Goal: Transaction & Acquisition: Book appointment/travel/reservation

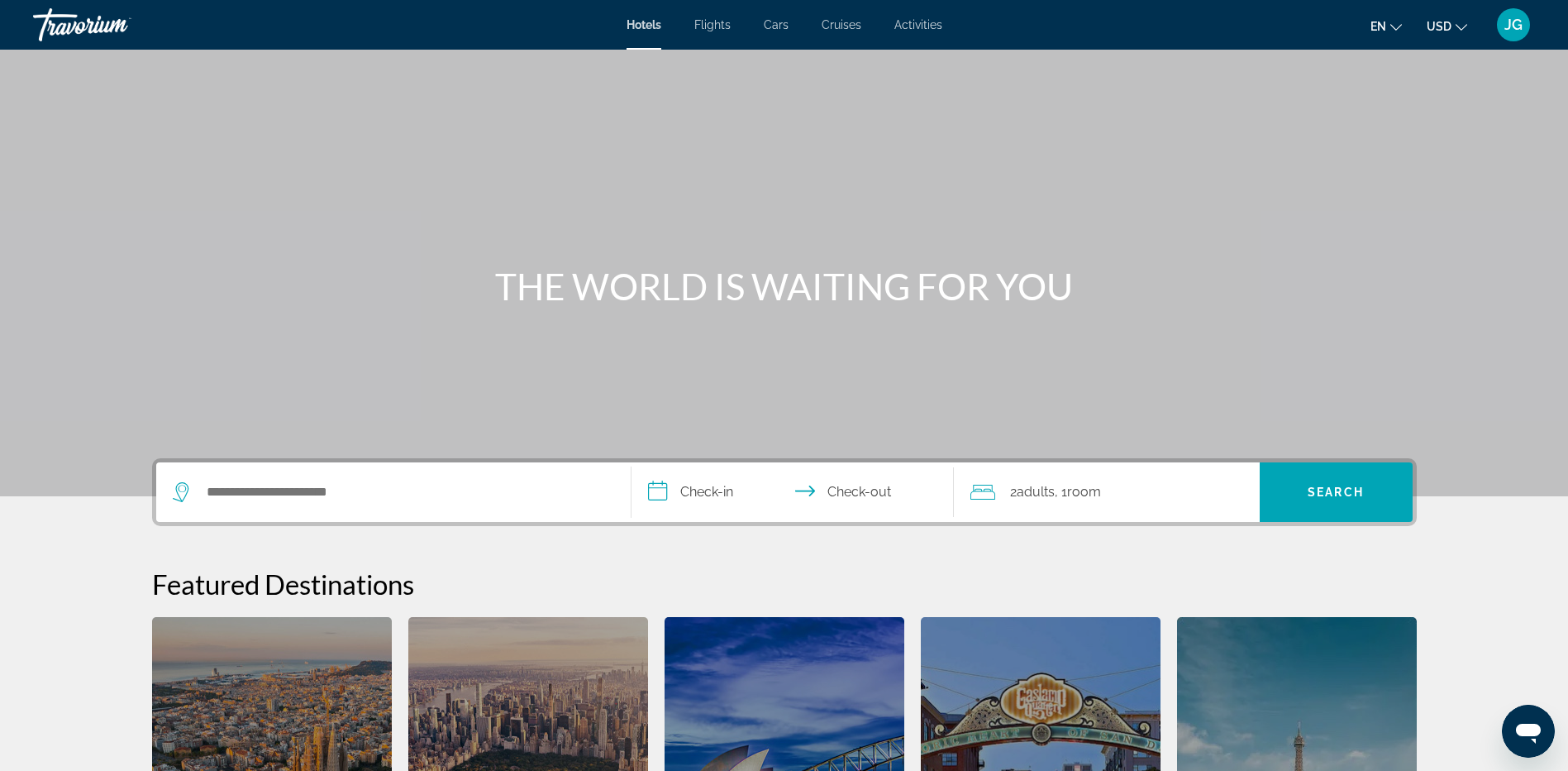
click at [1387, 20] on button "en English Español Français Italiano Português русский" at bounding box center [1386, 26] width 31 height 24
drag, startPoint x: 1362, startPoint y: 104, endPoint x: 1401, endPoint y: 79, distance: 46.3
click at [1363, 103] on button "Français" at bounding box center [1353, 109] width 74 height 21
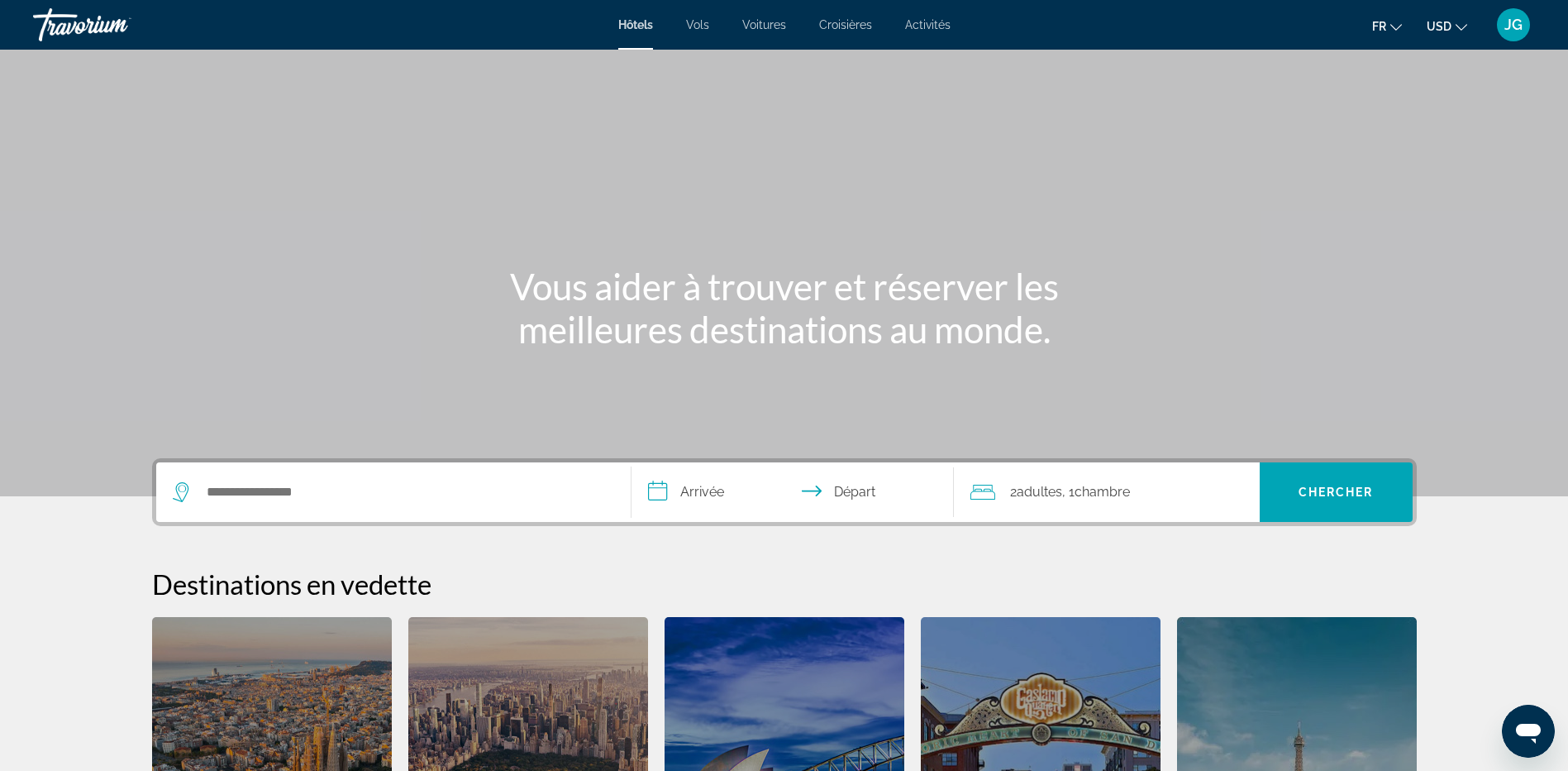
click at [1459, 29] on icon "Change currency" at bounding box center [1461, 27] width 12 height 6
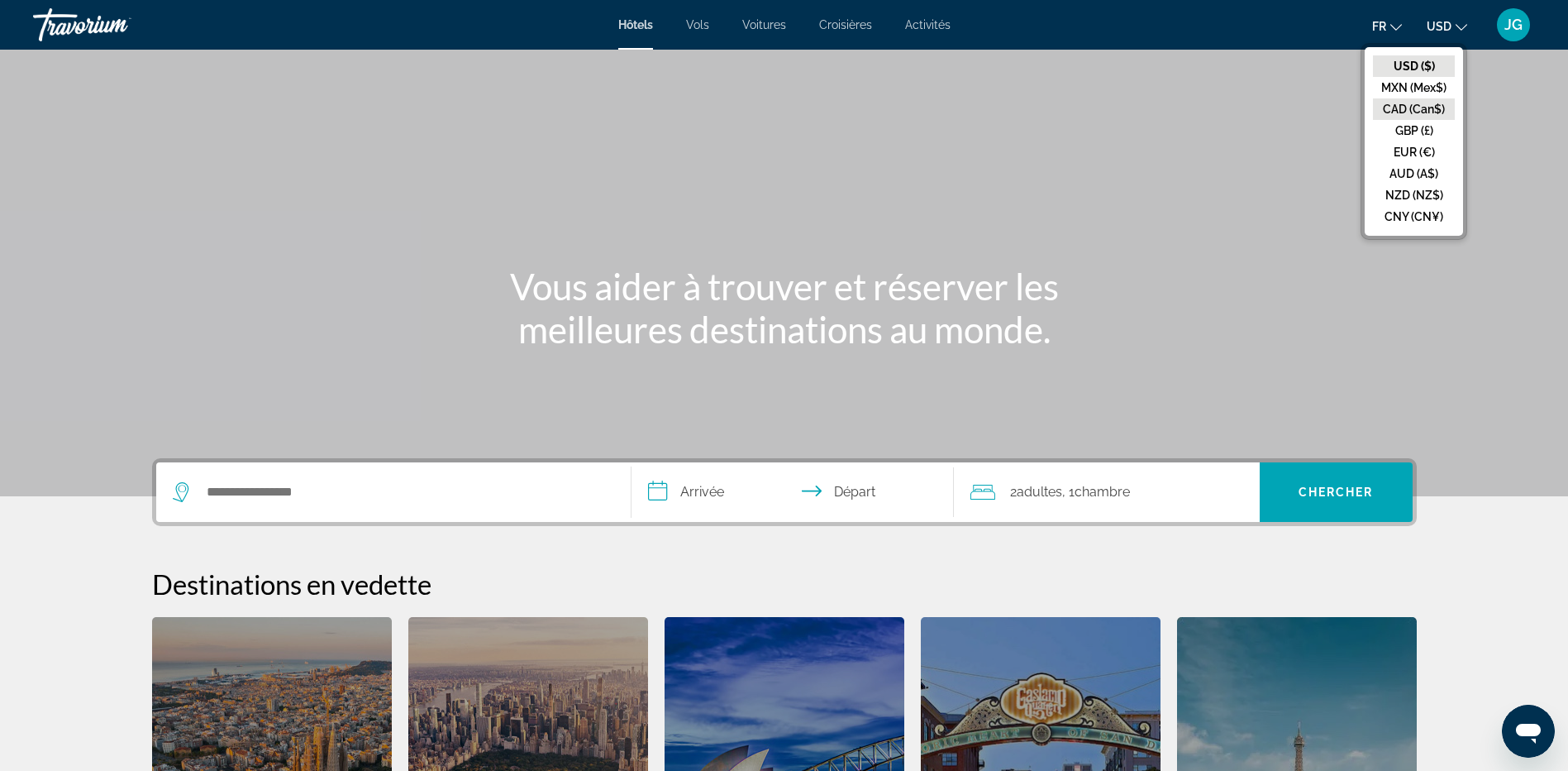
click at [1425, 112] on button "CAD (Can$)" at bounding box center [1413, 109] width 82 height 21
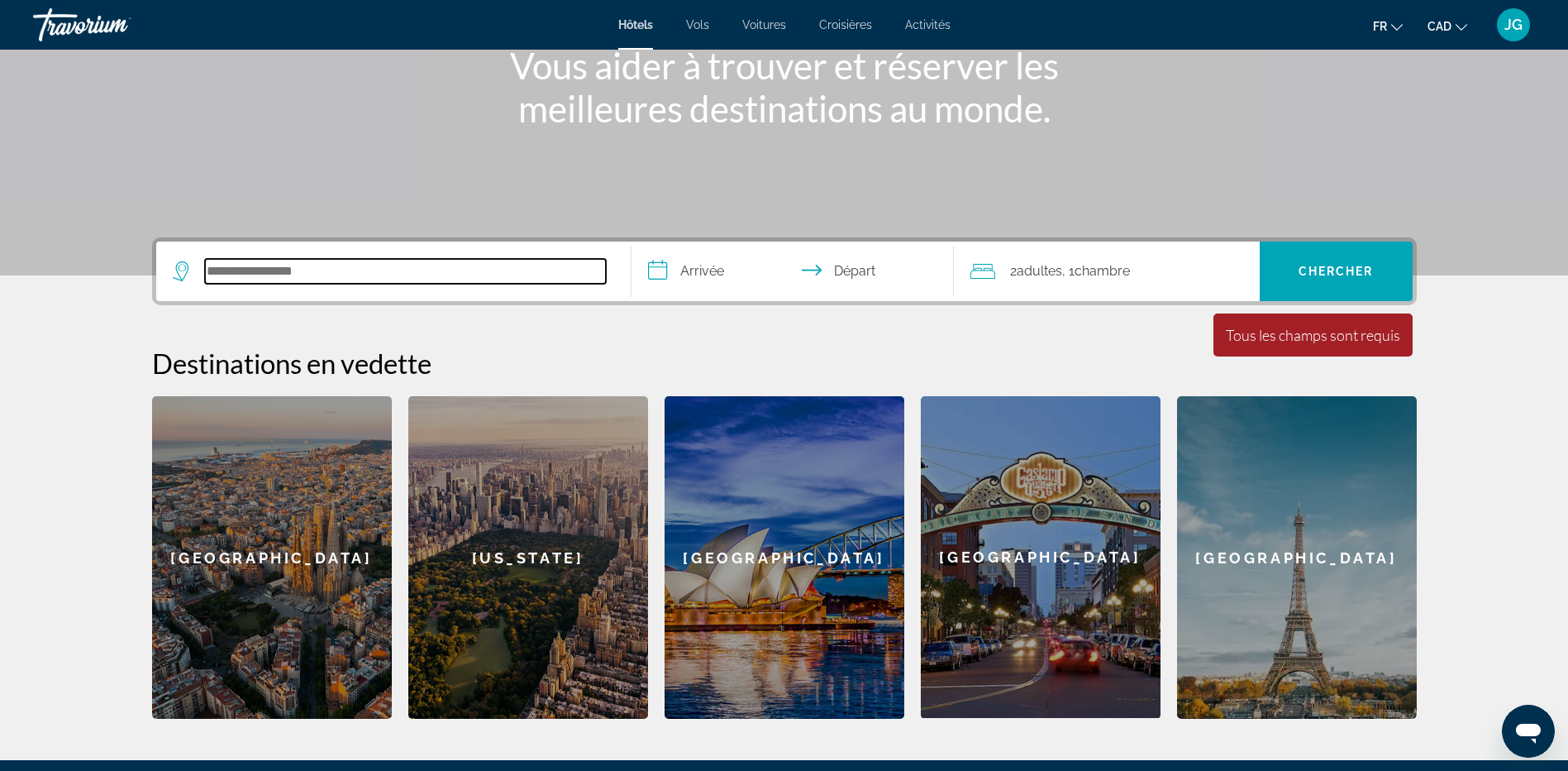
click at [427, 273] on input "Search hotel destination" at bounding box center [406, 270] width 401 height 25
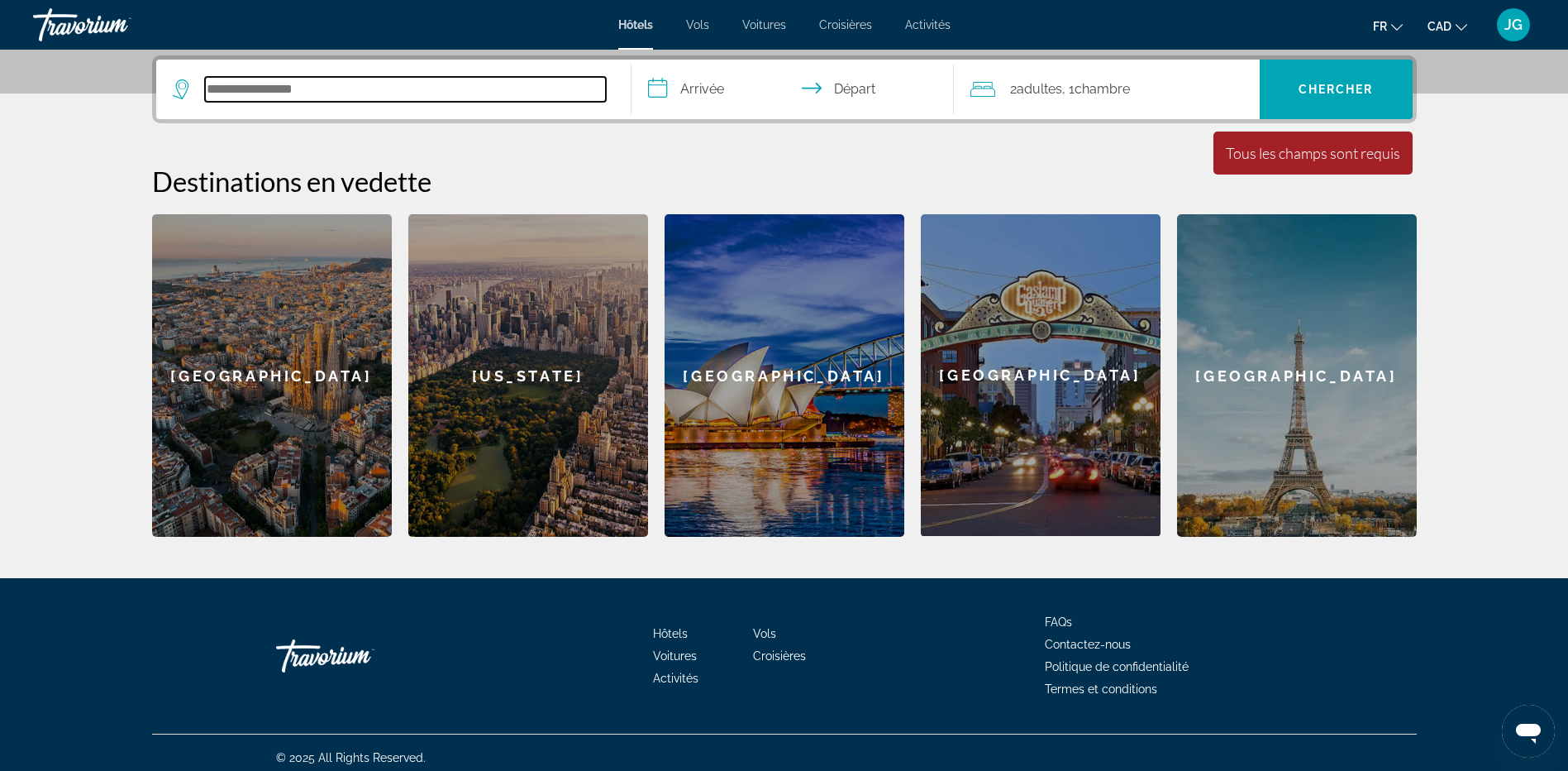
scroll to position [404, 0]
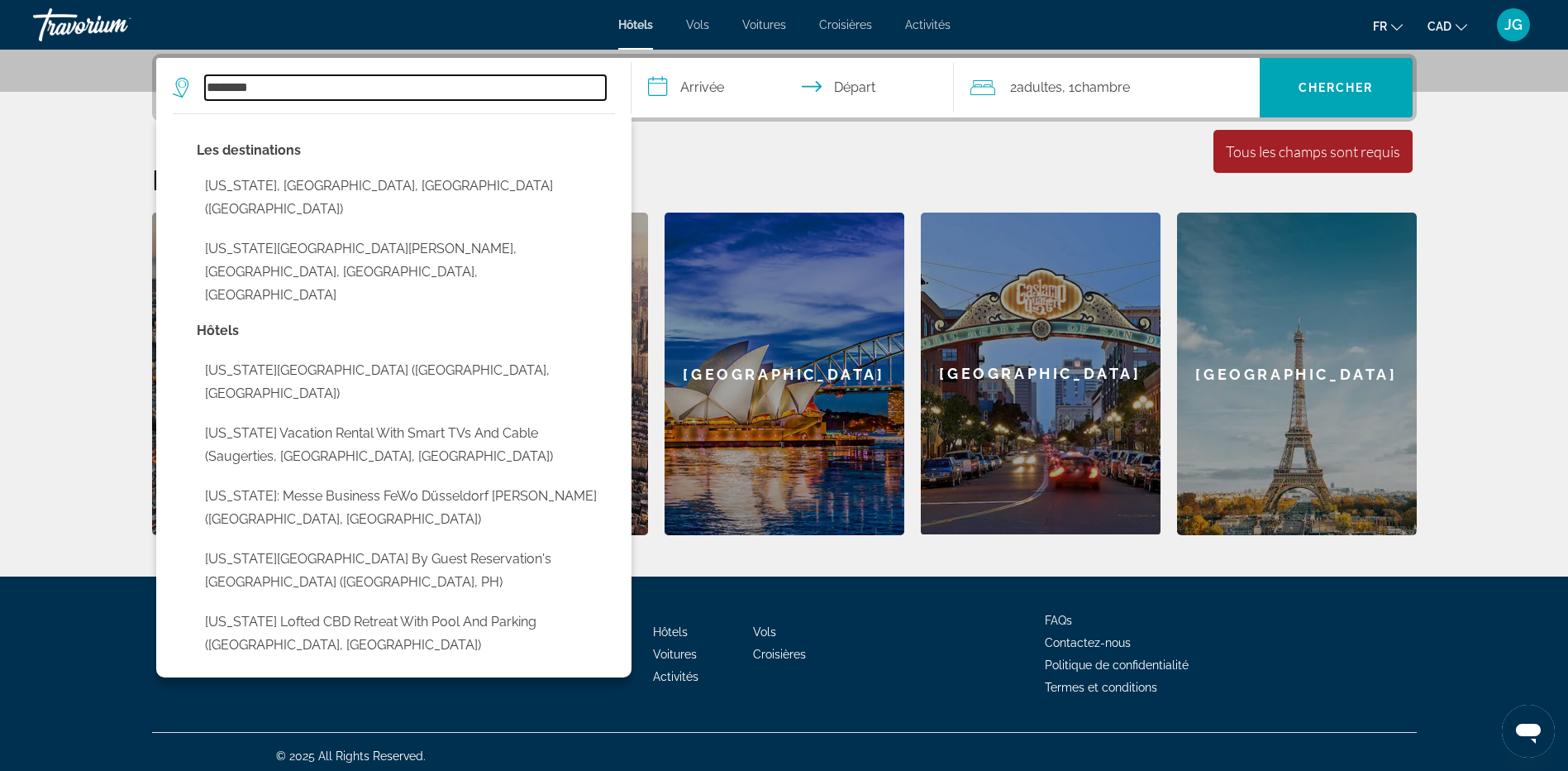
type input "********"
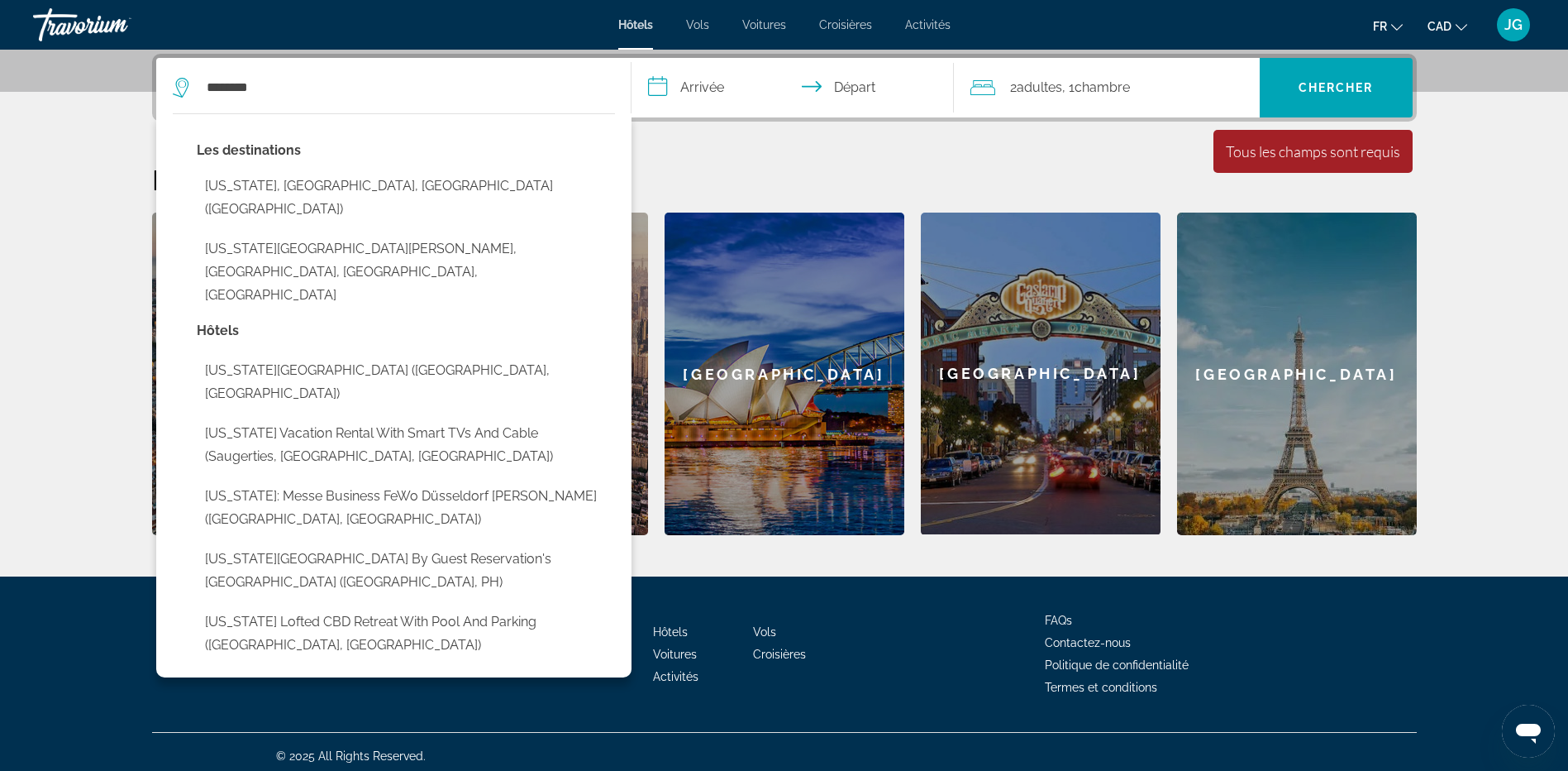
click at [706, 84] on input "**********" at bounding box center [796, 90] width 329 height 64
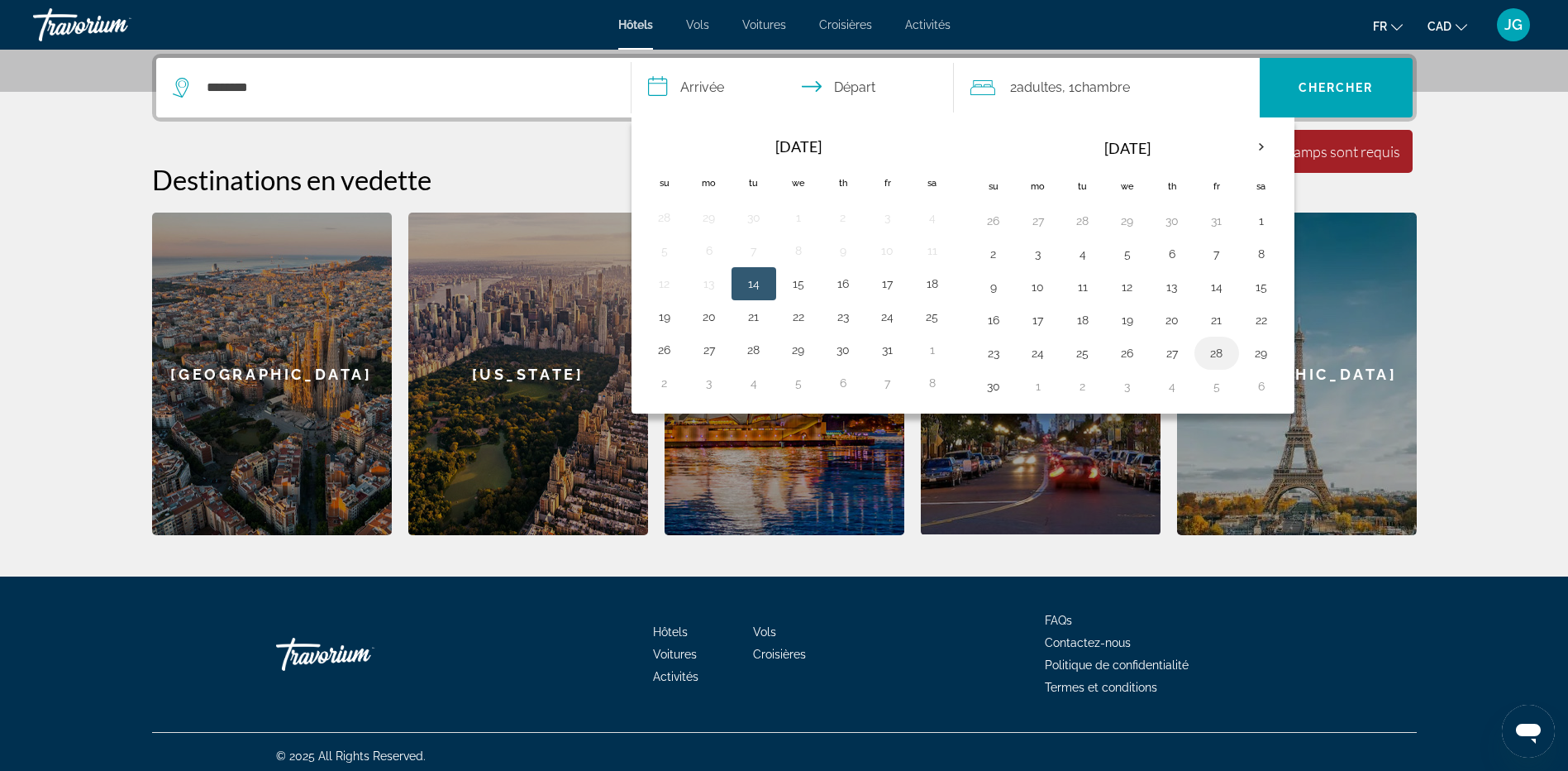
click at [1216, 355] on button "28" at bounding box center [1216, 352] width 27 height 23
click at [988, 383] on button "30" at bounding box center [993, 386] width 27 height 23
type input "**********"
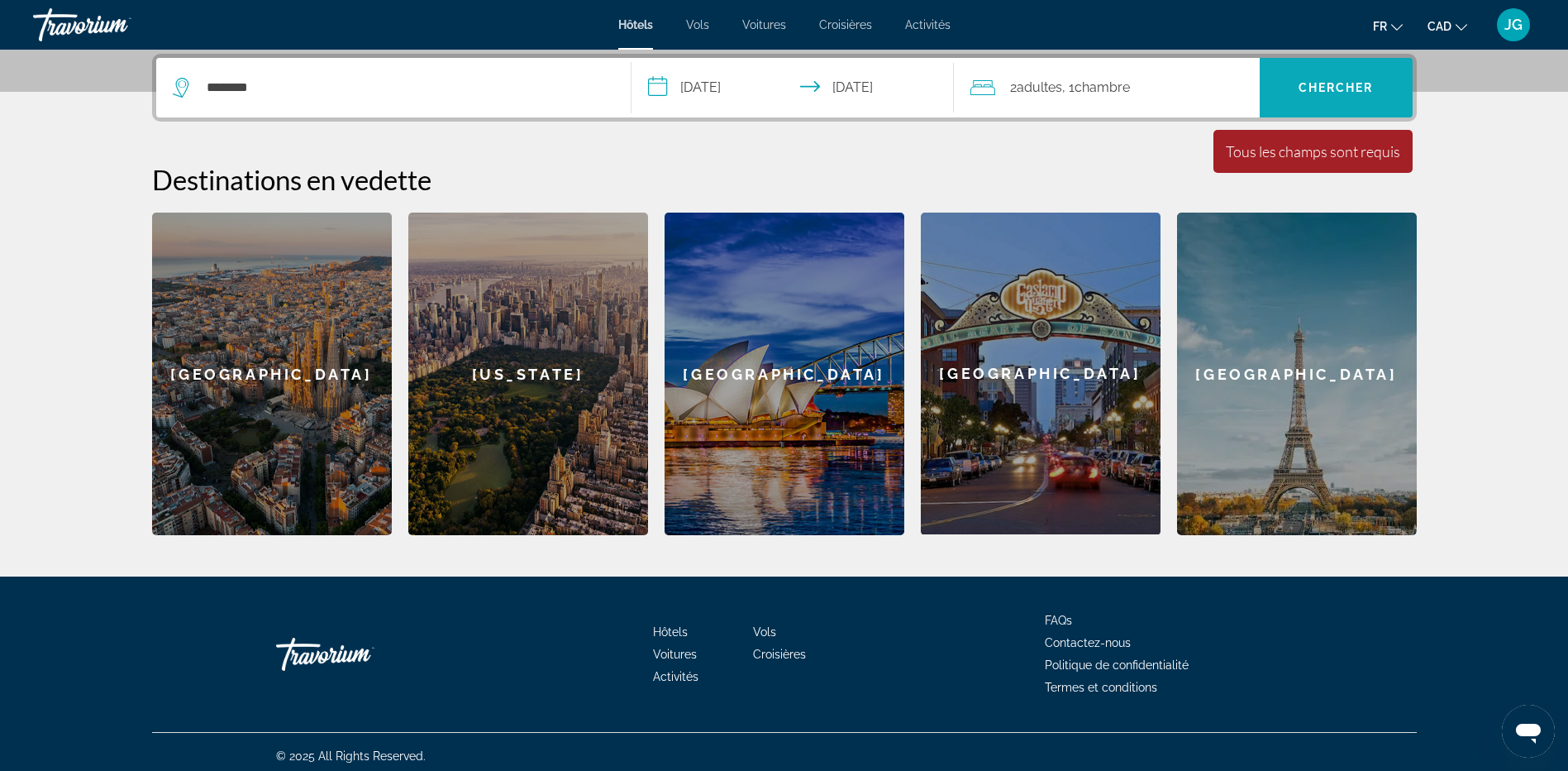
click at [1325, 94] on span "Chercher" at bounding box center [1336, 87] width 75 height 13
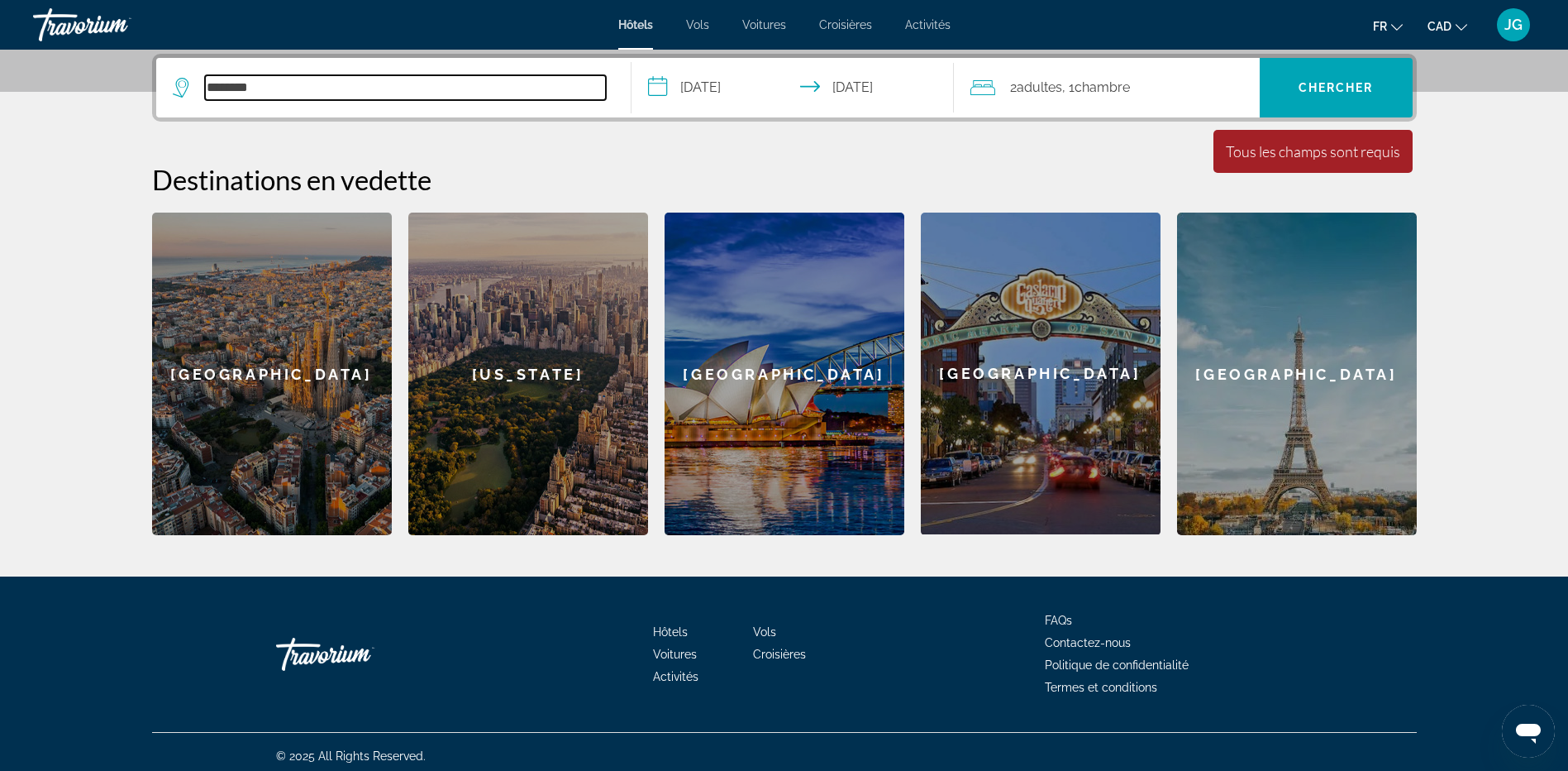
click at [416, 95] on input "********" at bounding box center [406, 87] width 401 height 25
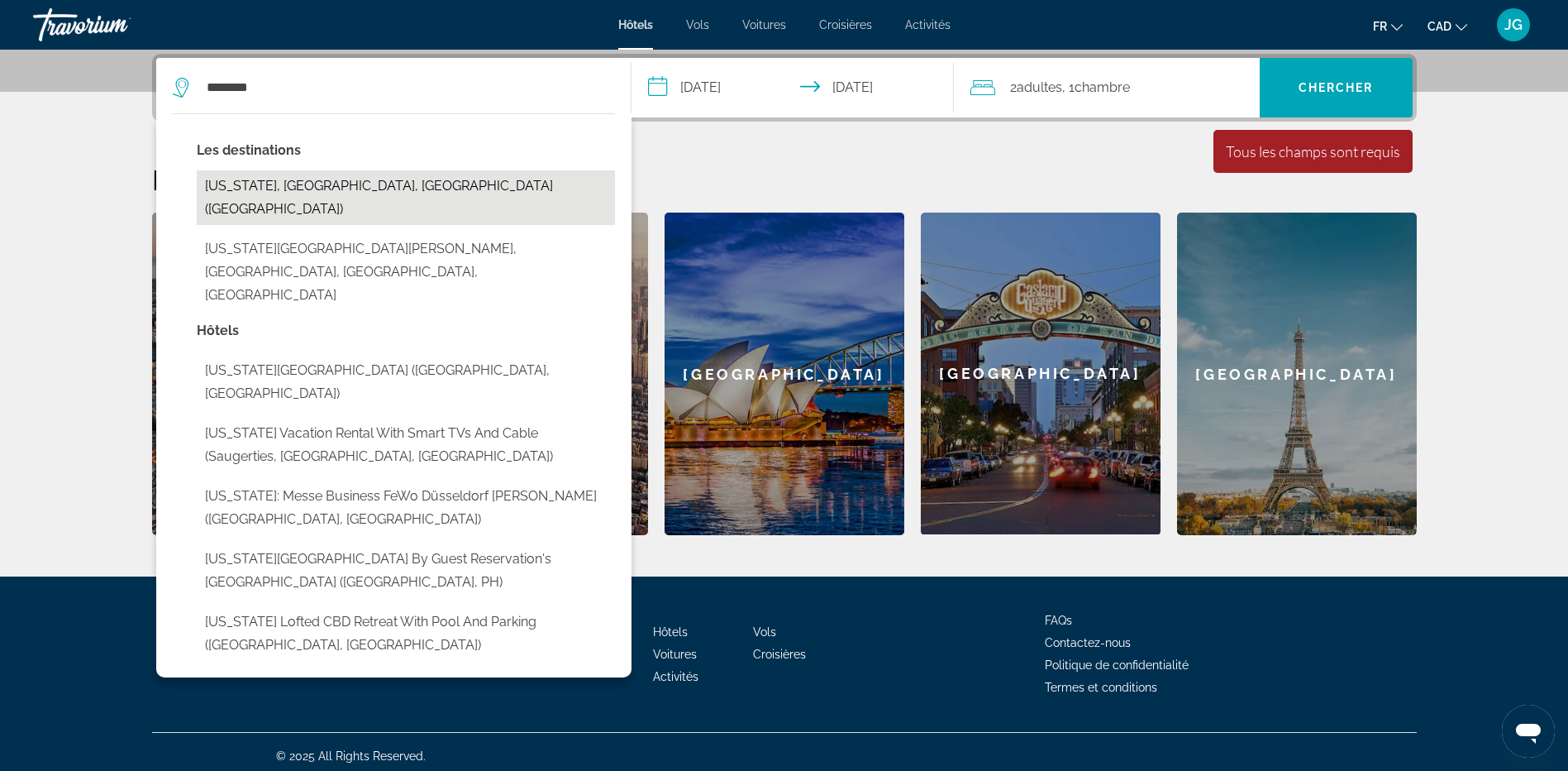
click at [361, 190] on button "[US_STATE], [GEOGRAPHIC_DATA], [GEOGRAPHIC_DATA] ([GEOGRAPHIC_DATA])" at bounding box center [406, 197] width 418 height 54
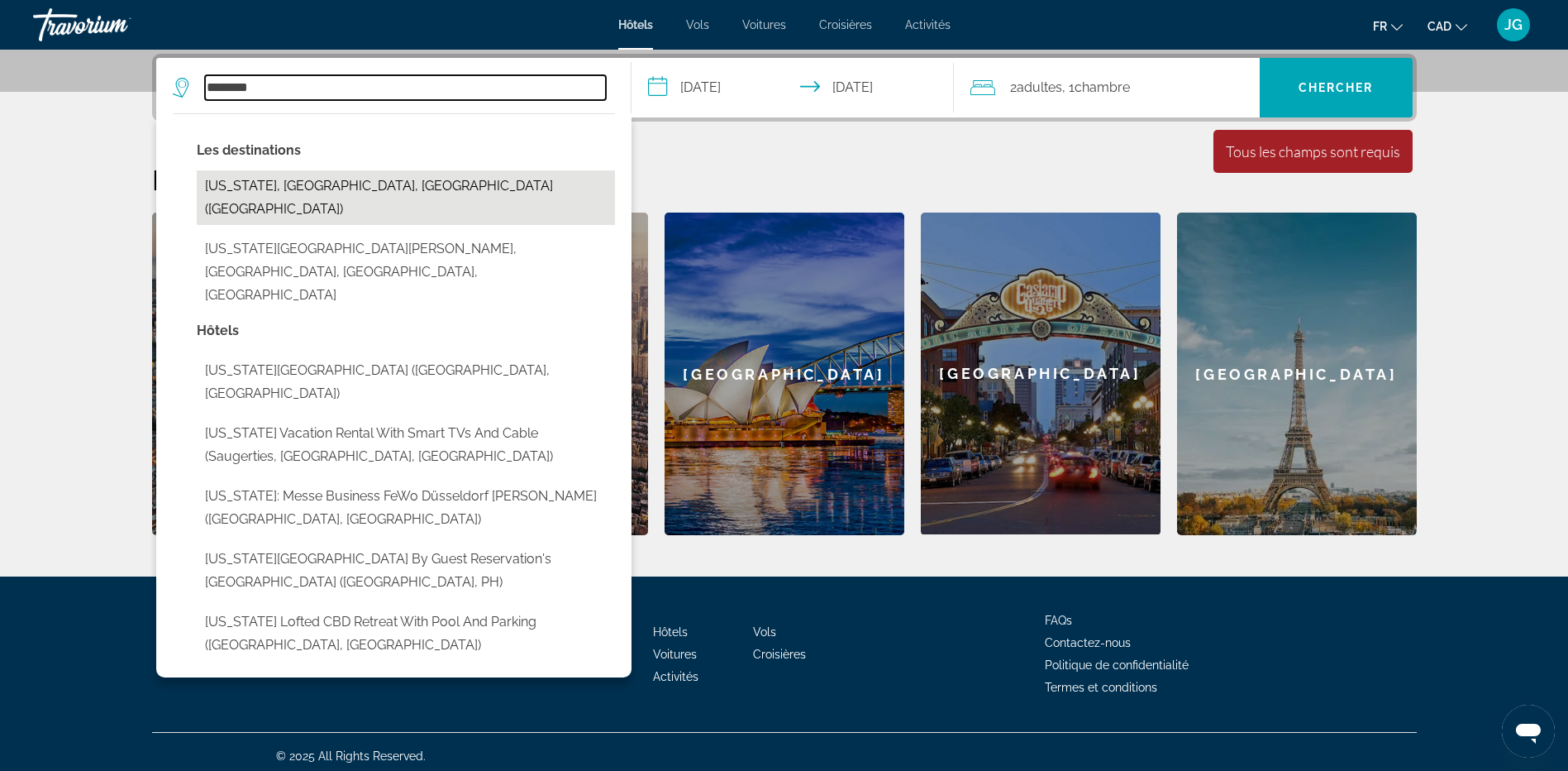
type input "**********"
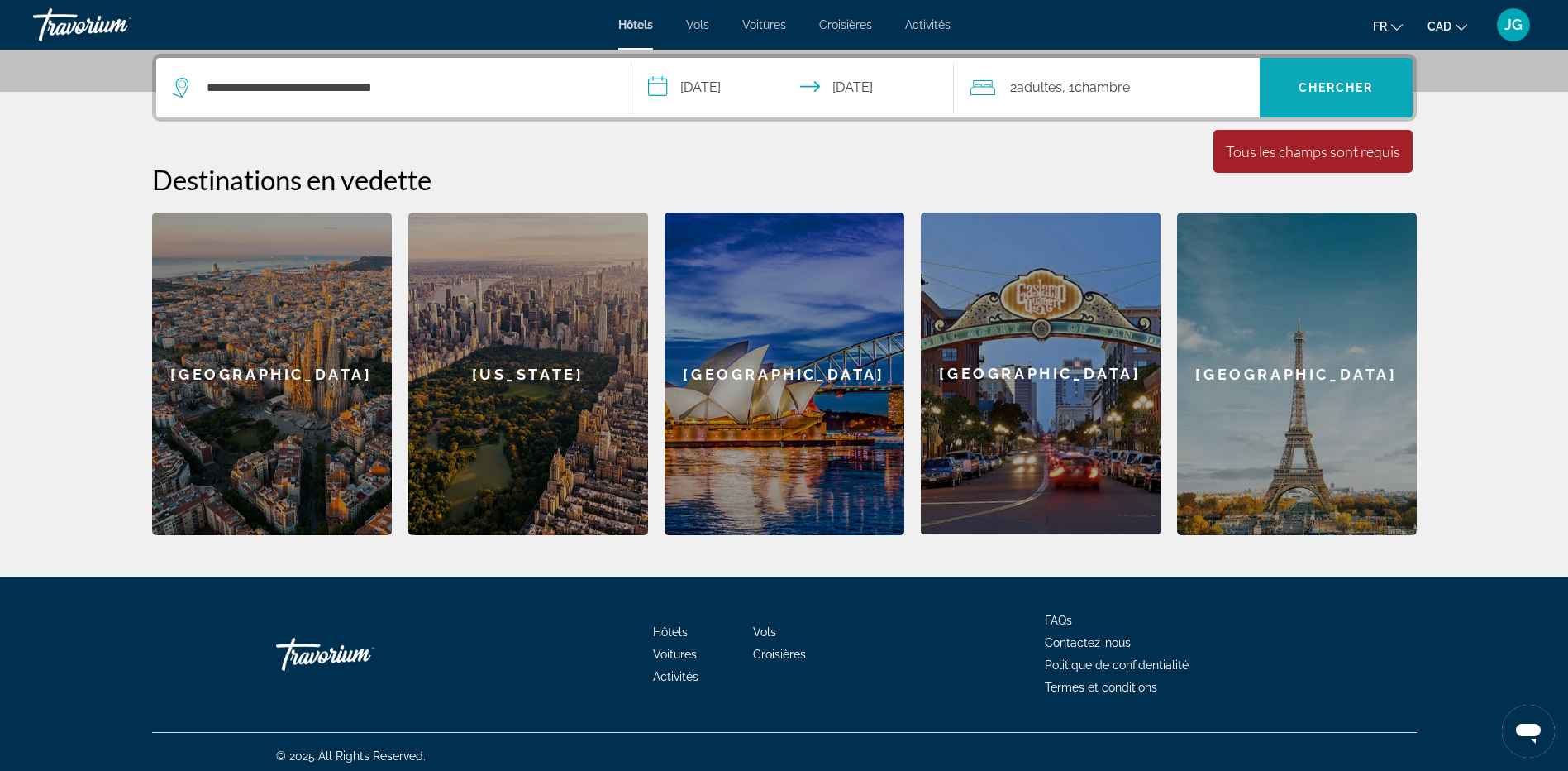
click at [1325, 77] on span "Search" at bounding box center [1336, 87] width 153 height 40
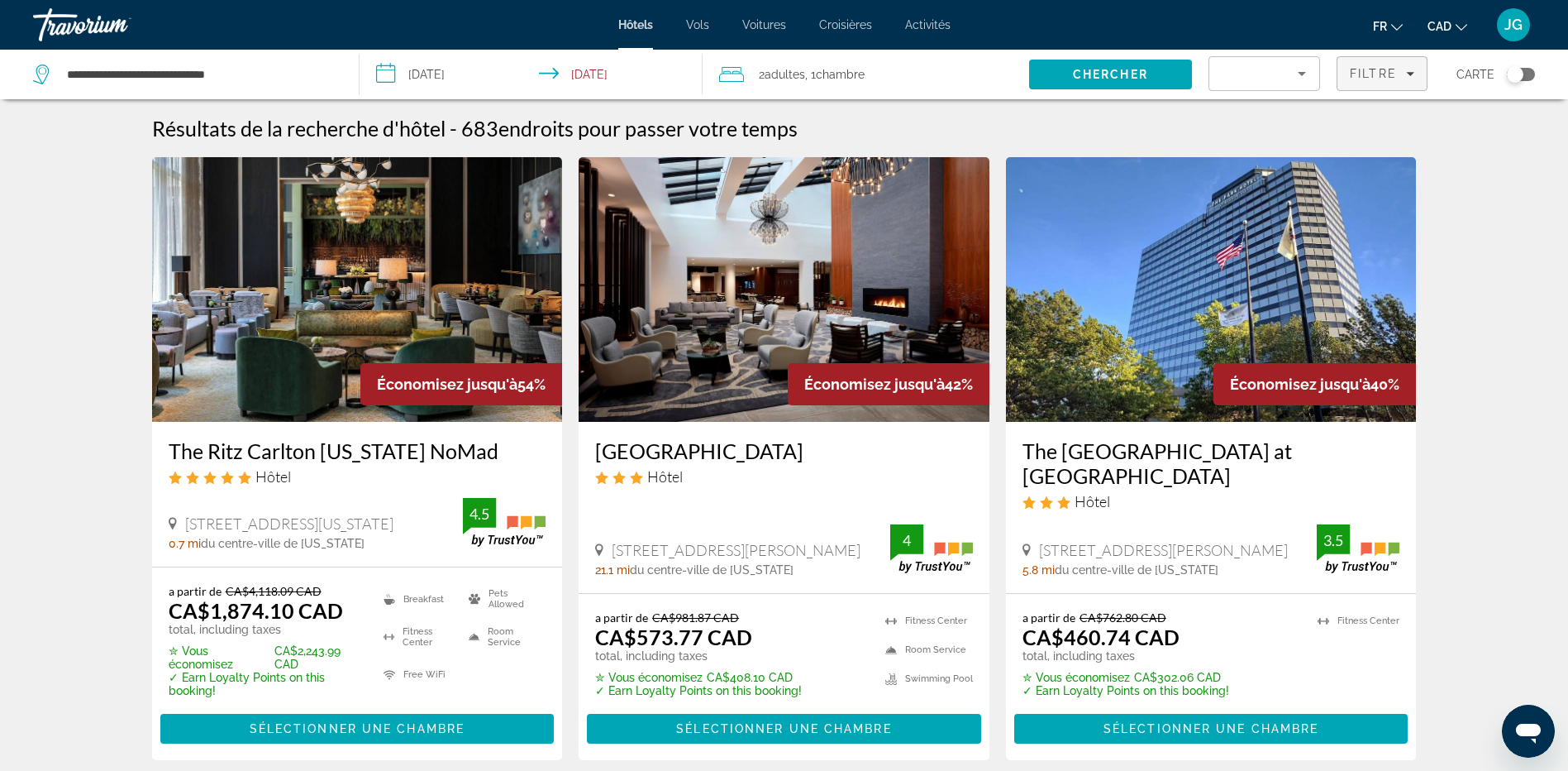
click at [1399, 66] on span "Filters" at bounding box center [1381, 73] width 89 height 40
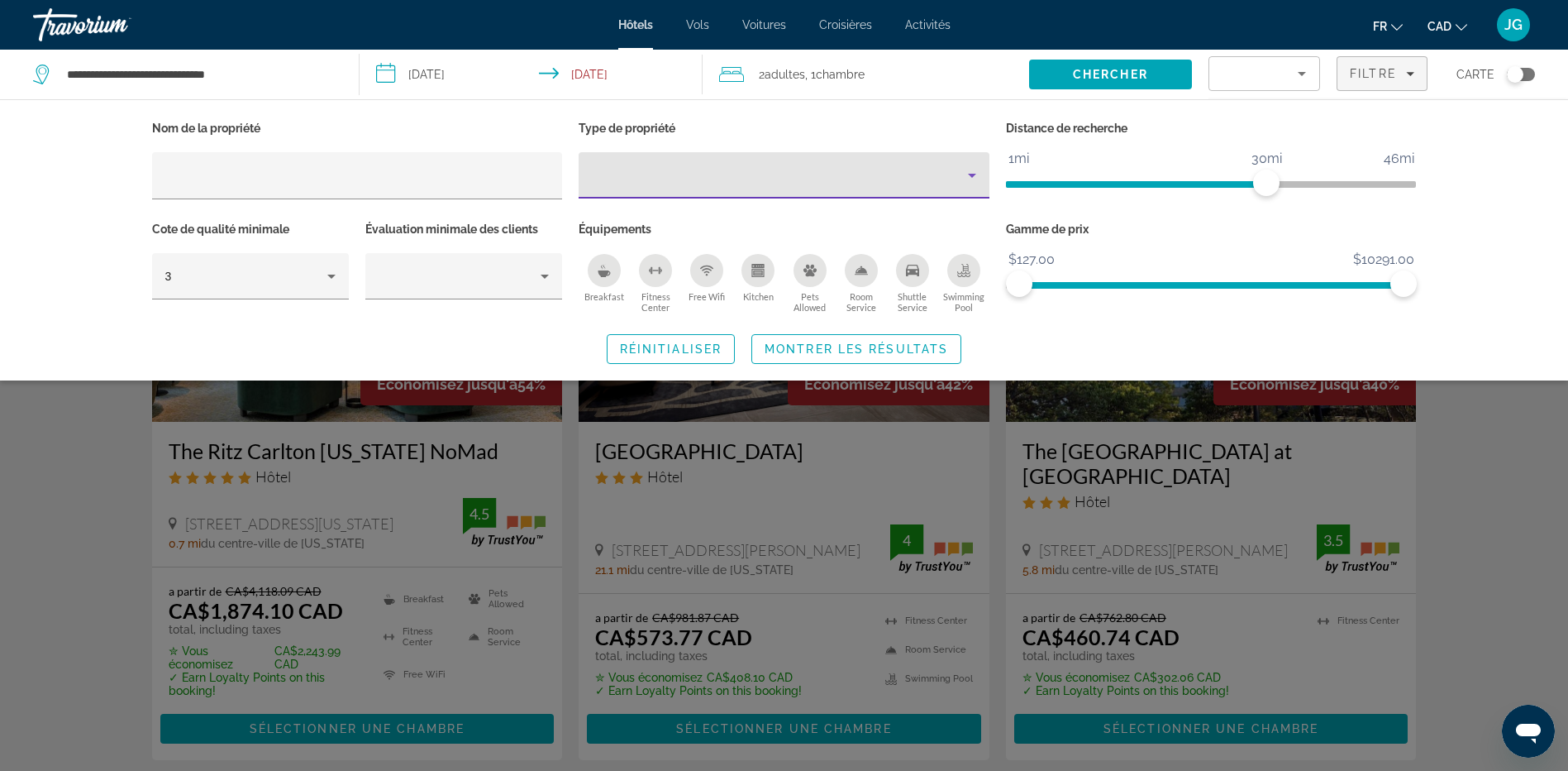
click at [722, 182] on div "Property type" at bounding box center [779, 176] width 376 height 20
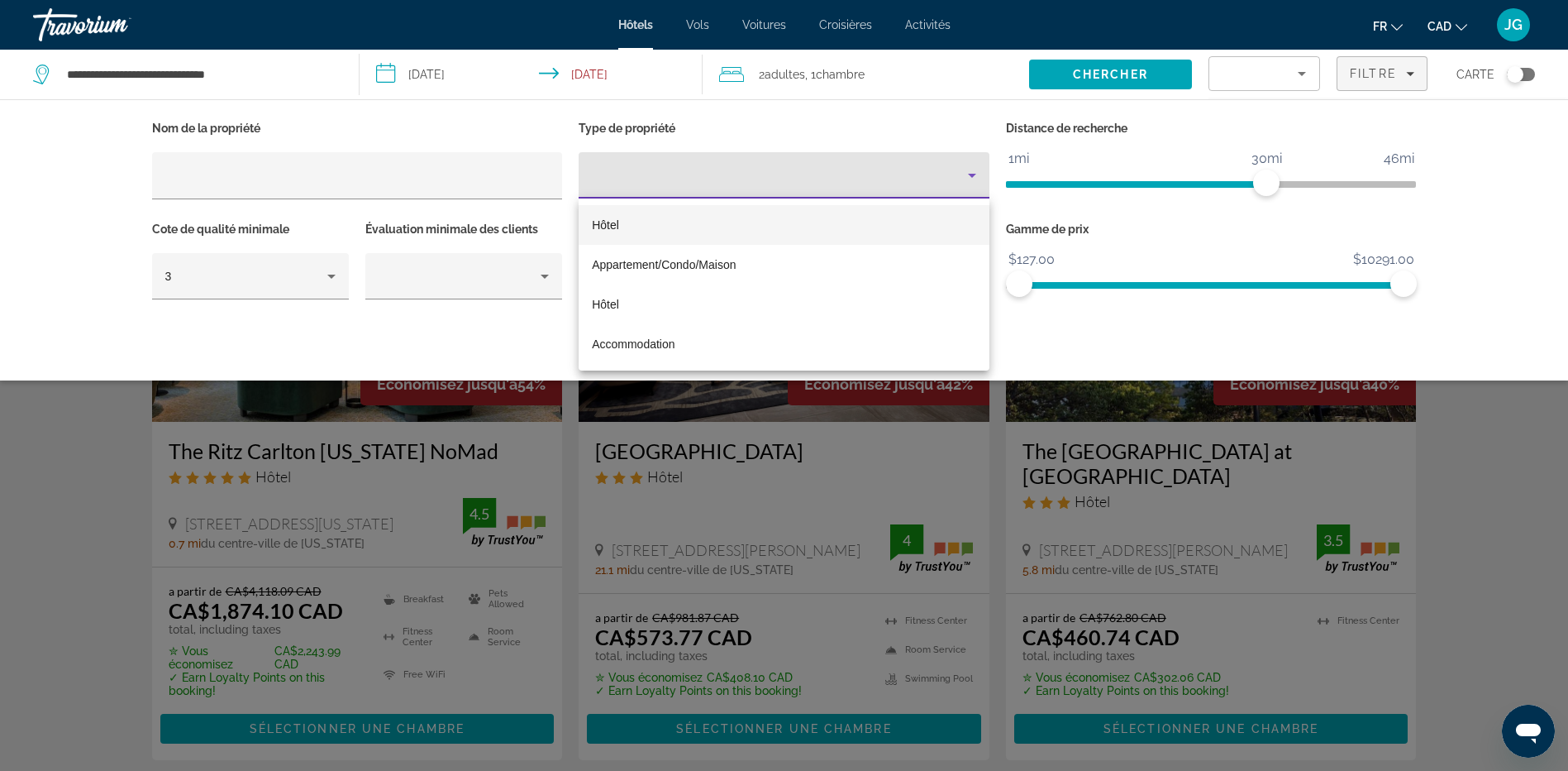
click at [722, 182] on div at bounding box center [784, 386] width 1568 height 771
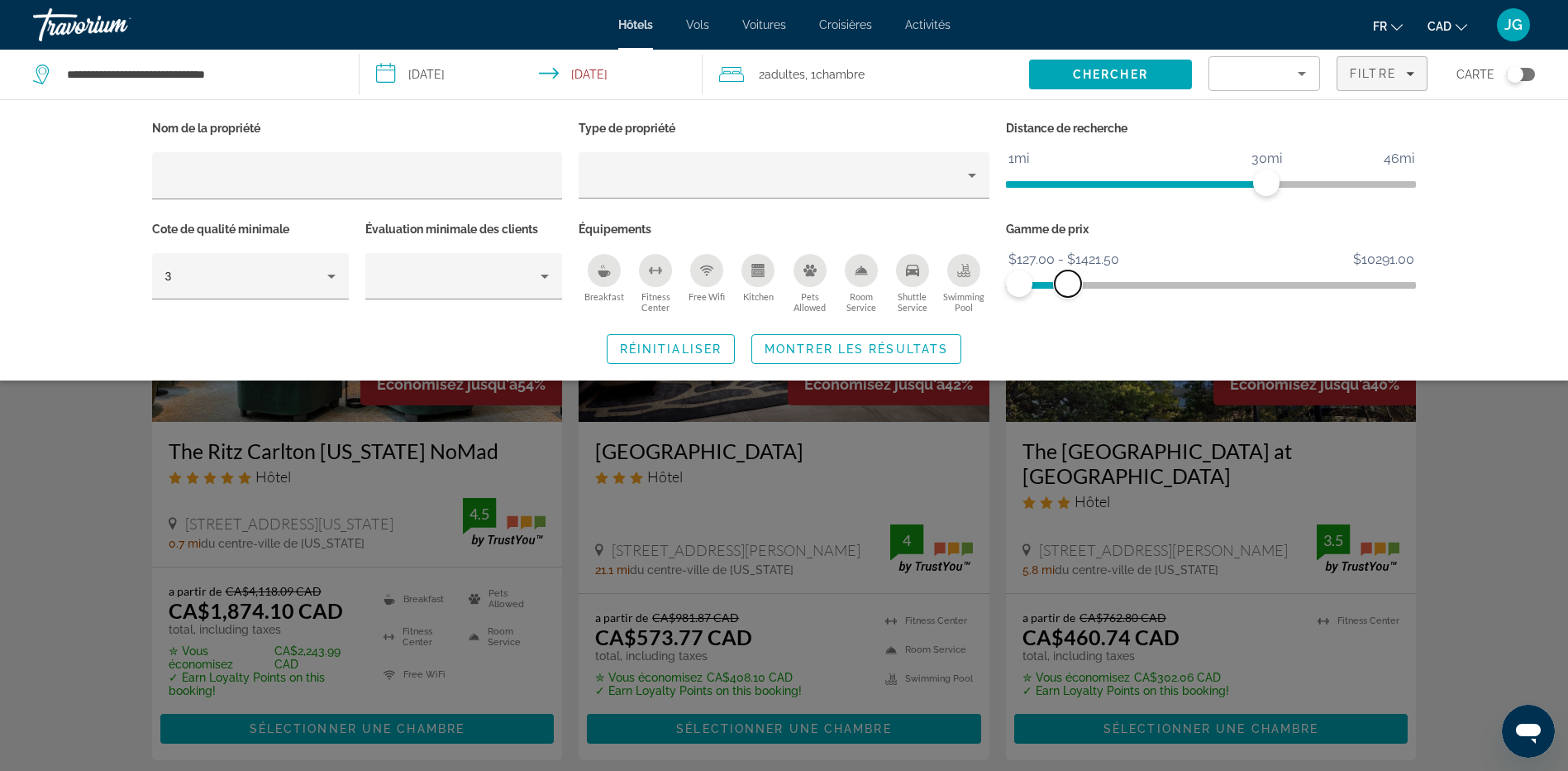
drag, startPoint x: 1405, startPoint y: 284, endPoint x: 1068, endPoint y: 322, distance: 339.1
click at [1068, 322] on div "Nom de la propriété Type de propriété Distance de recherche 1mi 46mi 30mi Cote …" at bounding box center [784, 240] width 1331 height 247
click at [781, 350] on span "Montrer les résultats" at bounding box center [856, 349] width 184 height 13
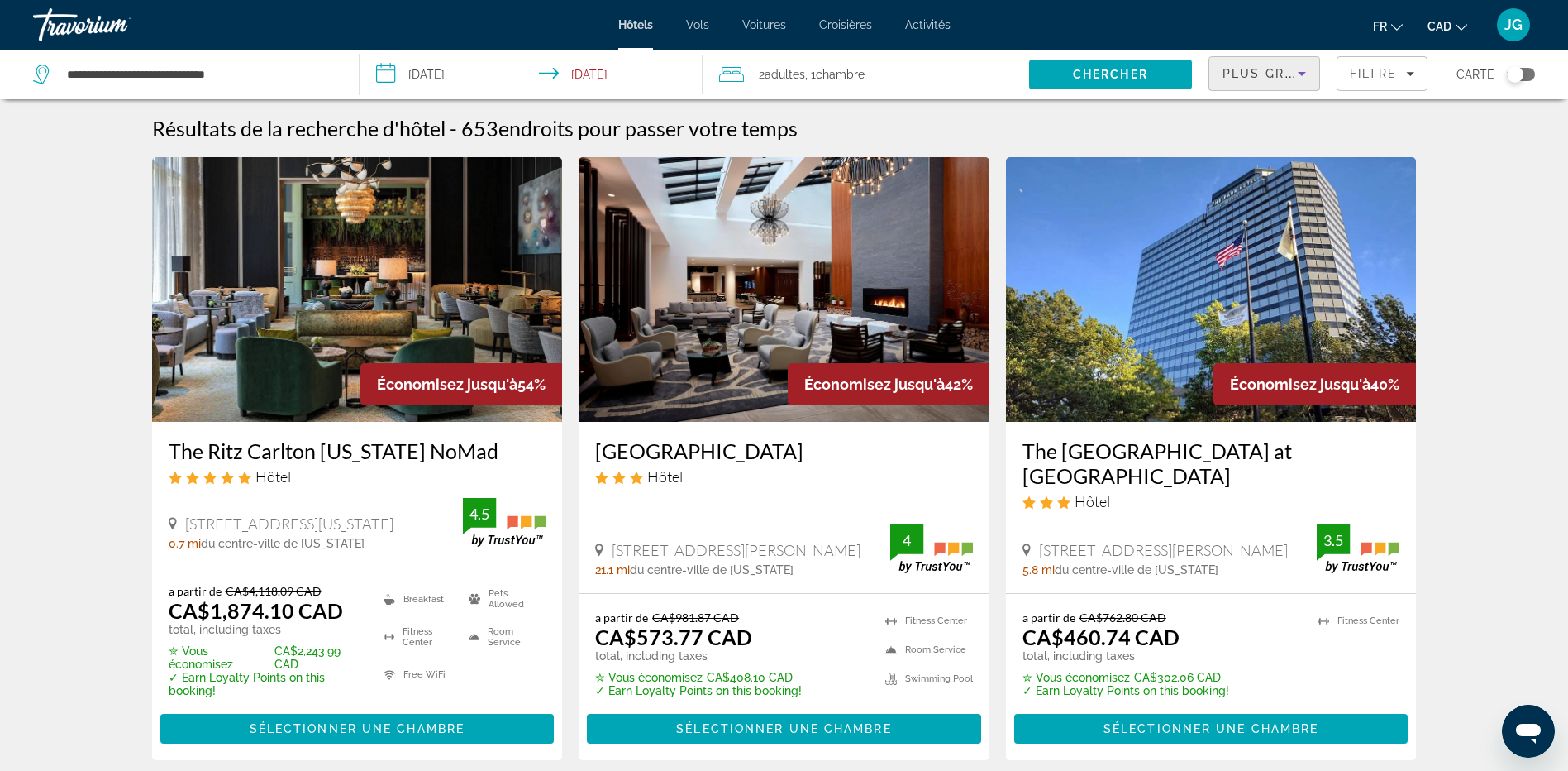
click at [1293, 72] on icon "Sort by" at bounding box center [1302, 74] width 20 height 20
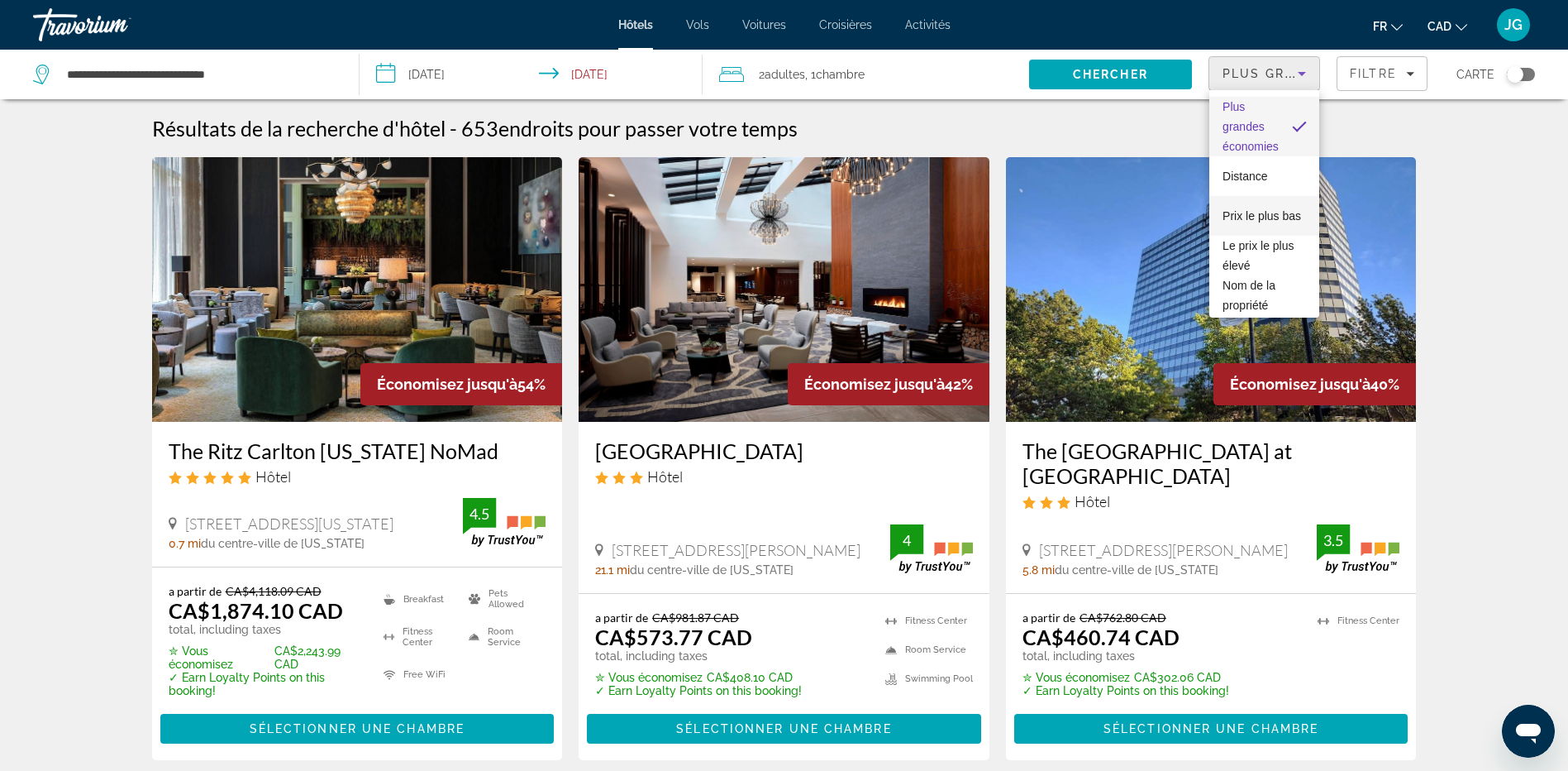
click at [1262, 209] on span "Prix le plus bas" at bounding box center [1261, 215] width 78 height 13
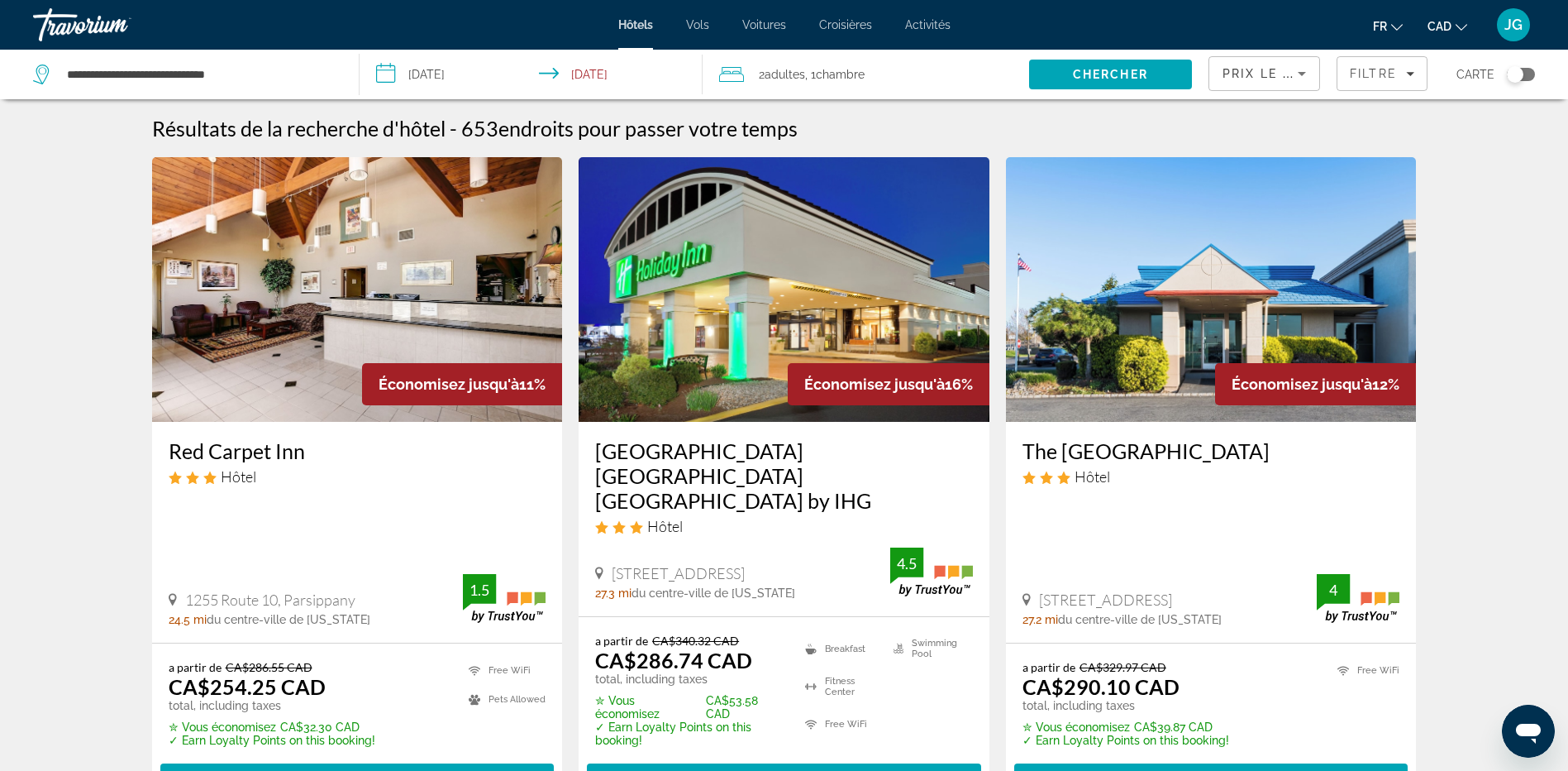
click at [815, 284] on img "Main content" at bounding box center [784, 290] width 411 height 265
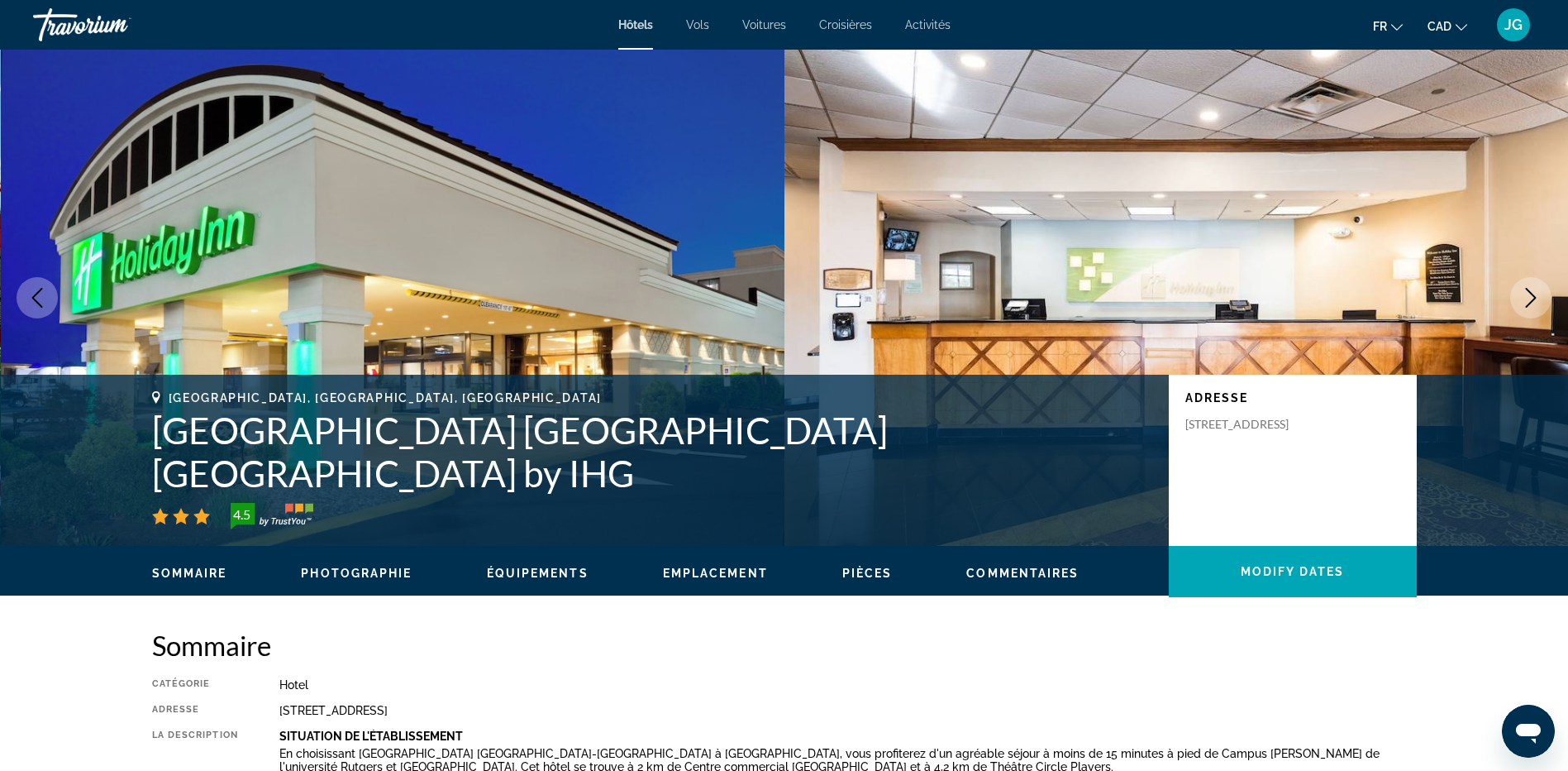
click at [1532, 294] on icon "Next image" at bounding box center [1531, 298] width 11 height 20
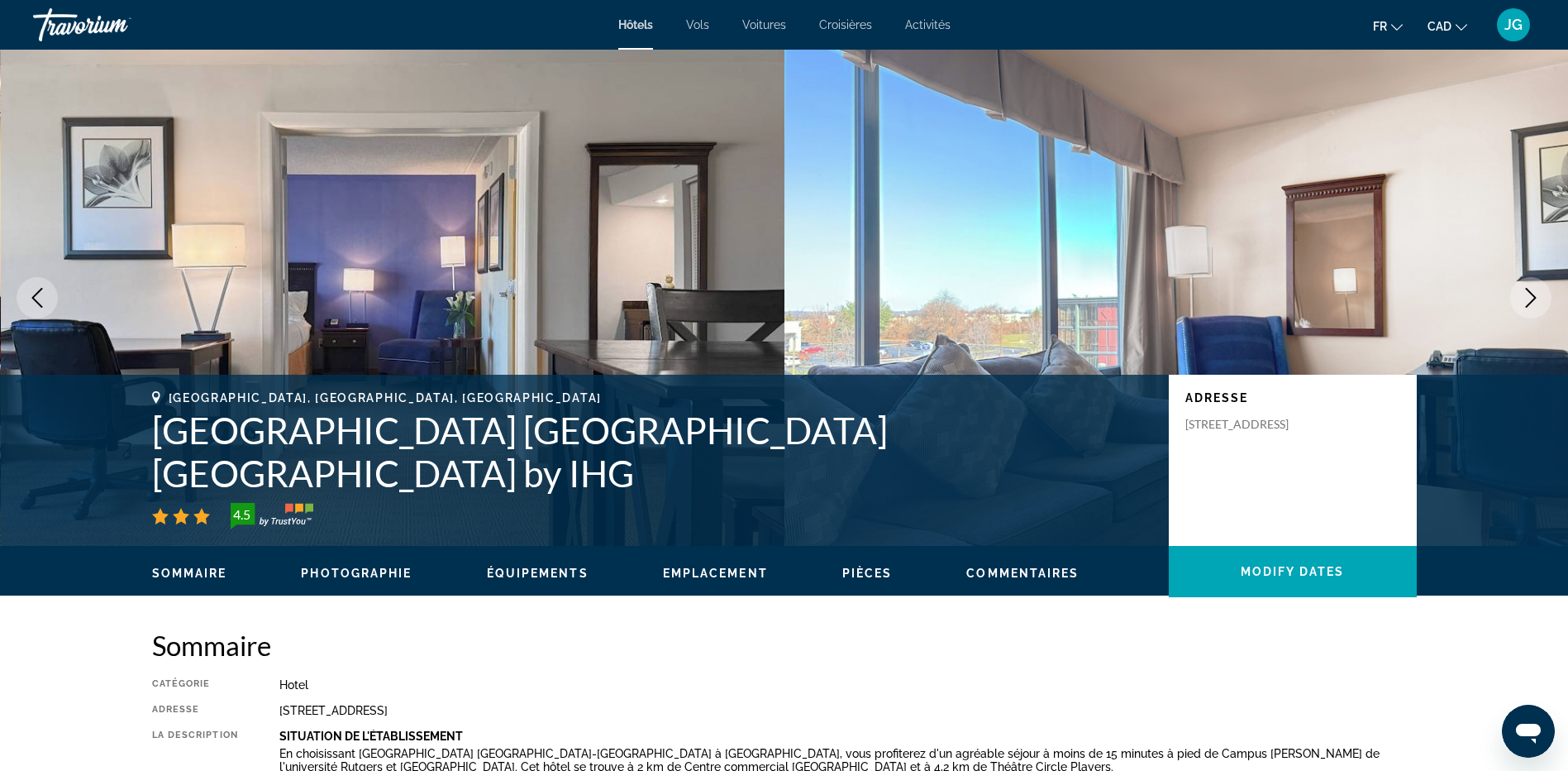
click at [1532, 294] on icon "Next image" at bounding box center [1531, 298] width 11 height 20
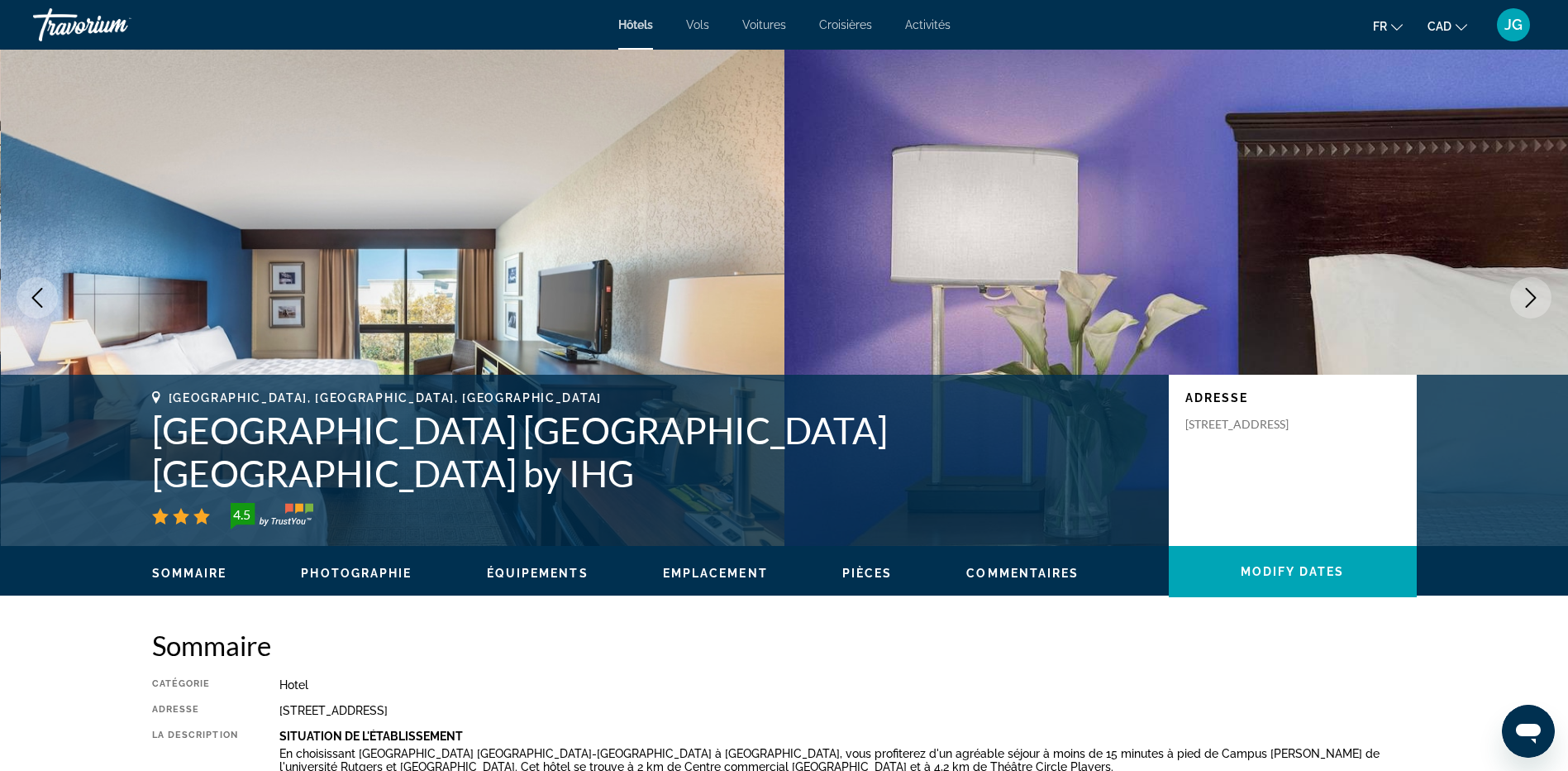
click at [1532, 294] on icon "Next image" at bounding box center [1531, 298] width 11 height 20
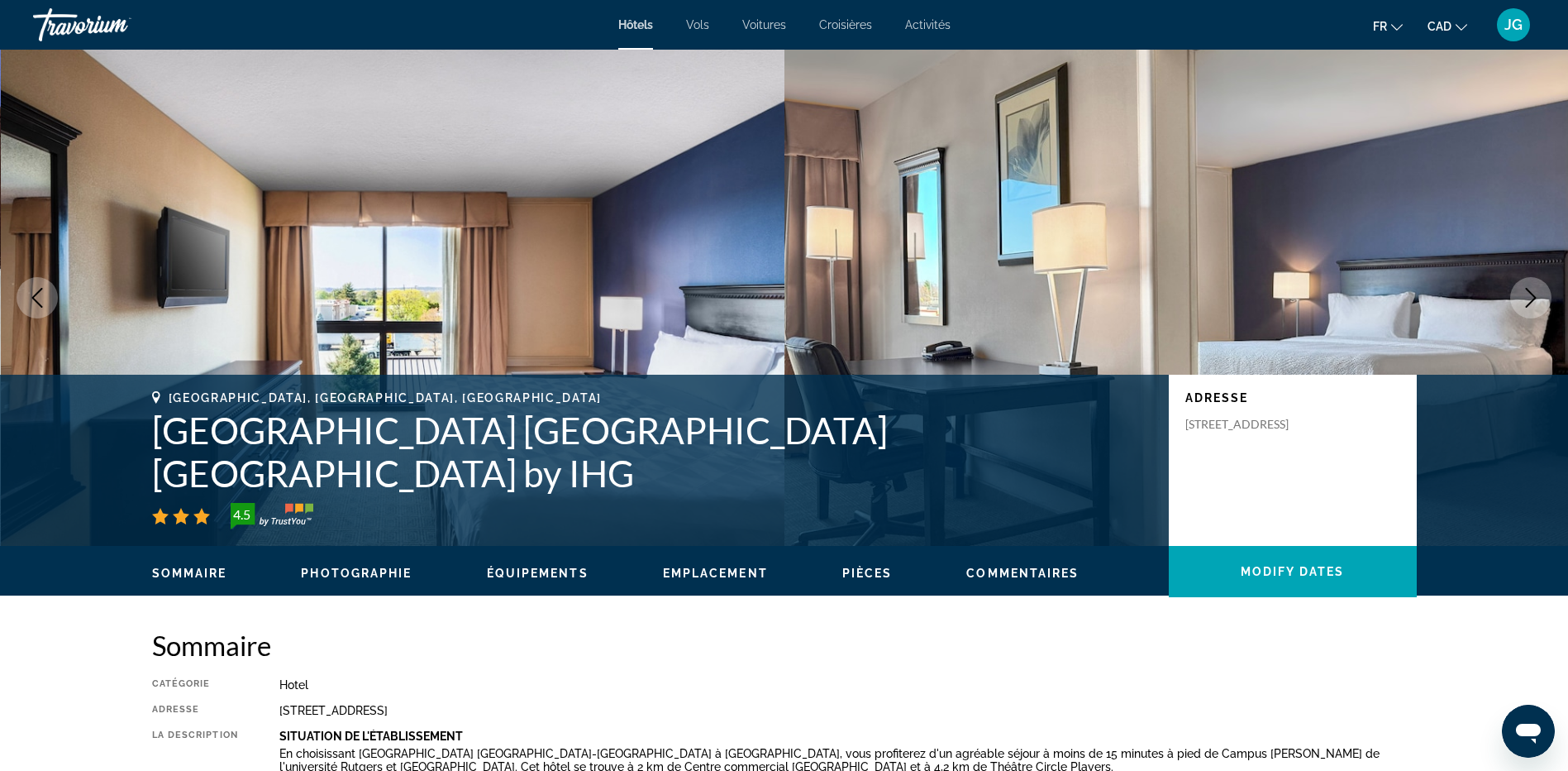
click at [1532, 294] on icon "Next image" at bounding box center [1531, 298] width 11 height 20
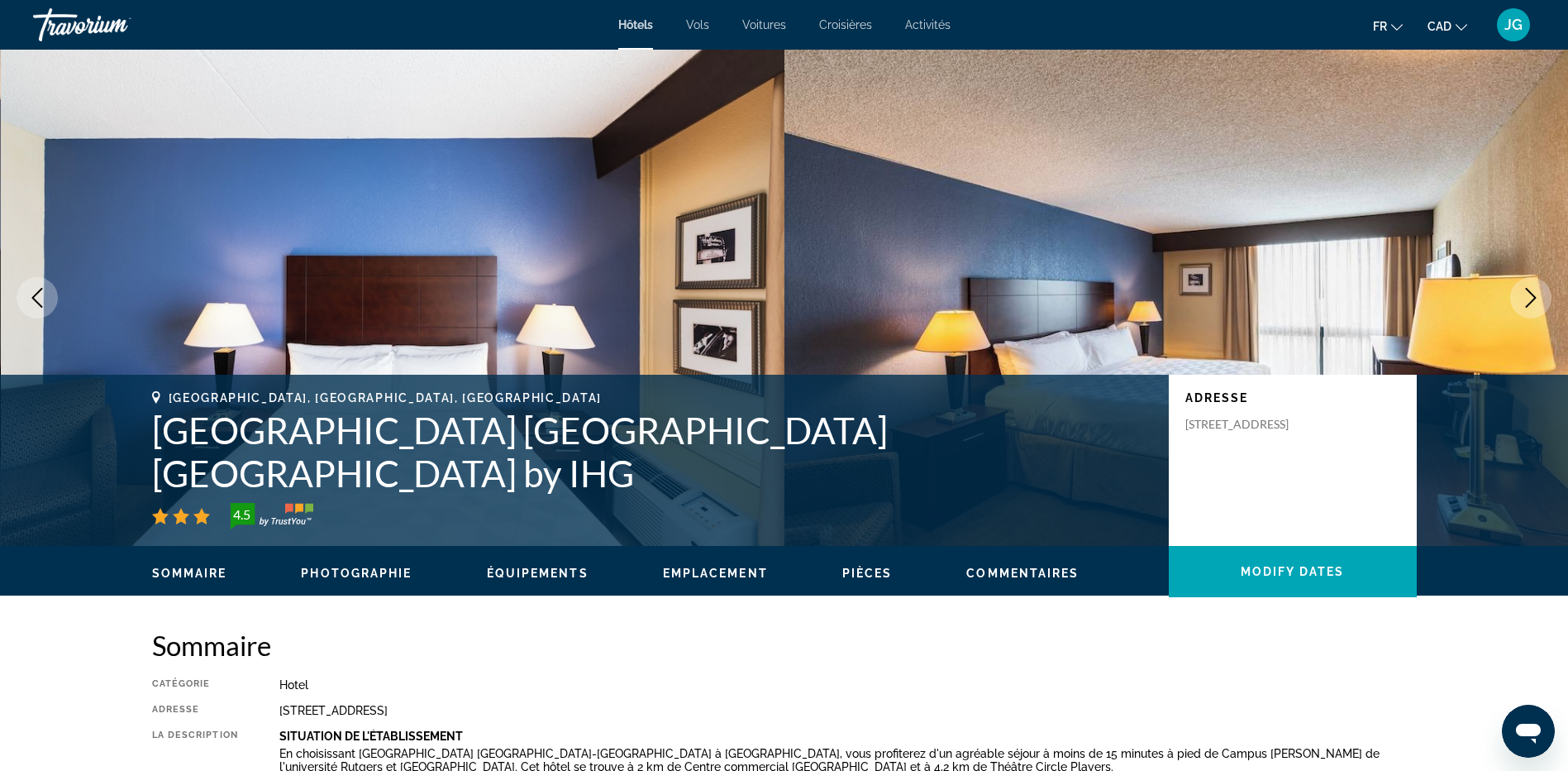
click at [1532, 294] on icon "Next image" at bounding box center [1531, 298] width 11 height 20
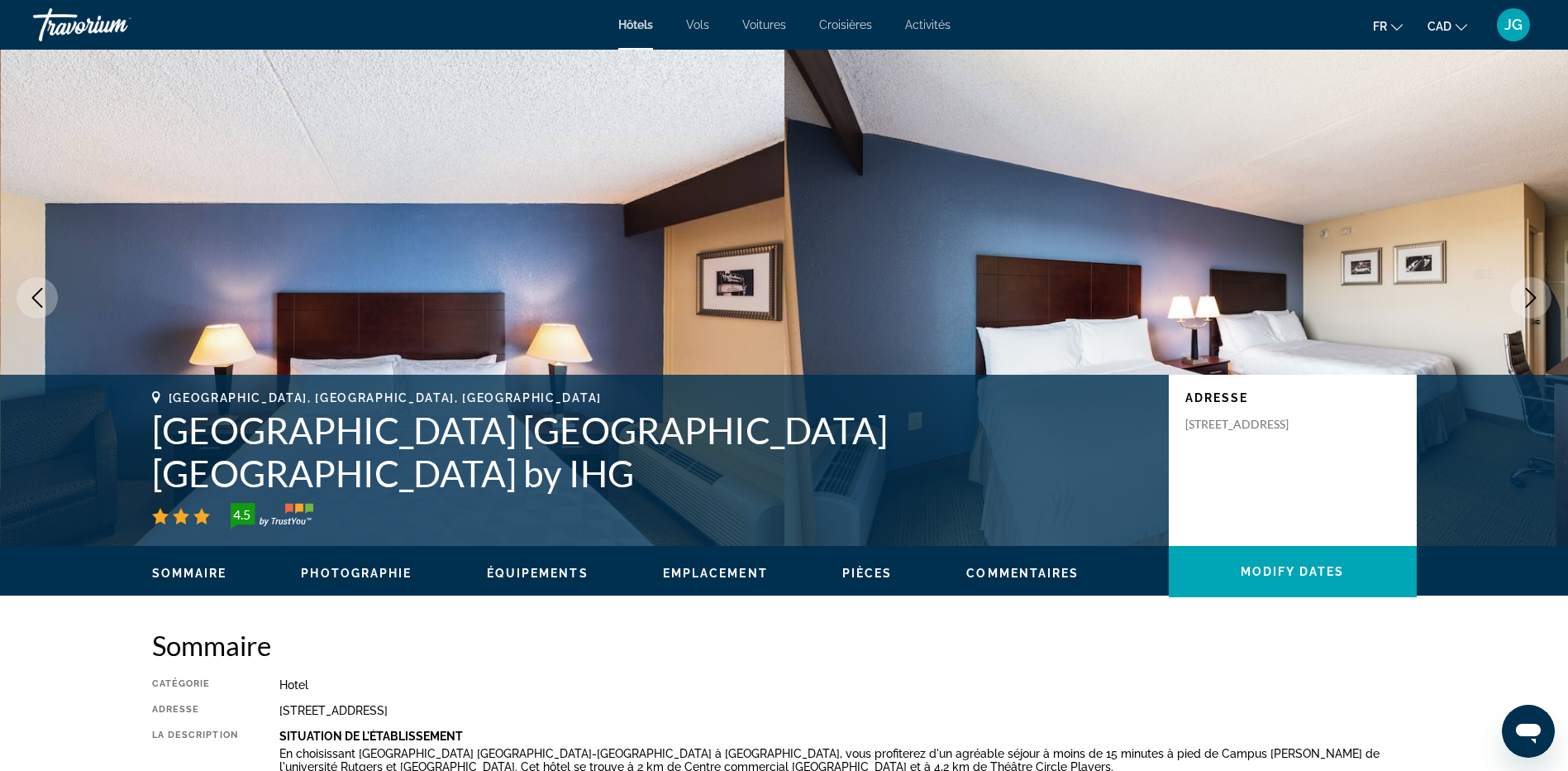
click at [1532, 294] on icon "Next image" at bounding box center [1531, 298] width 11 height 20
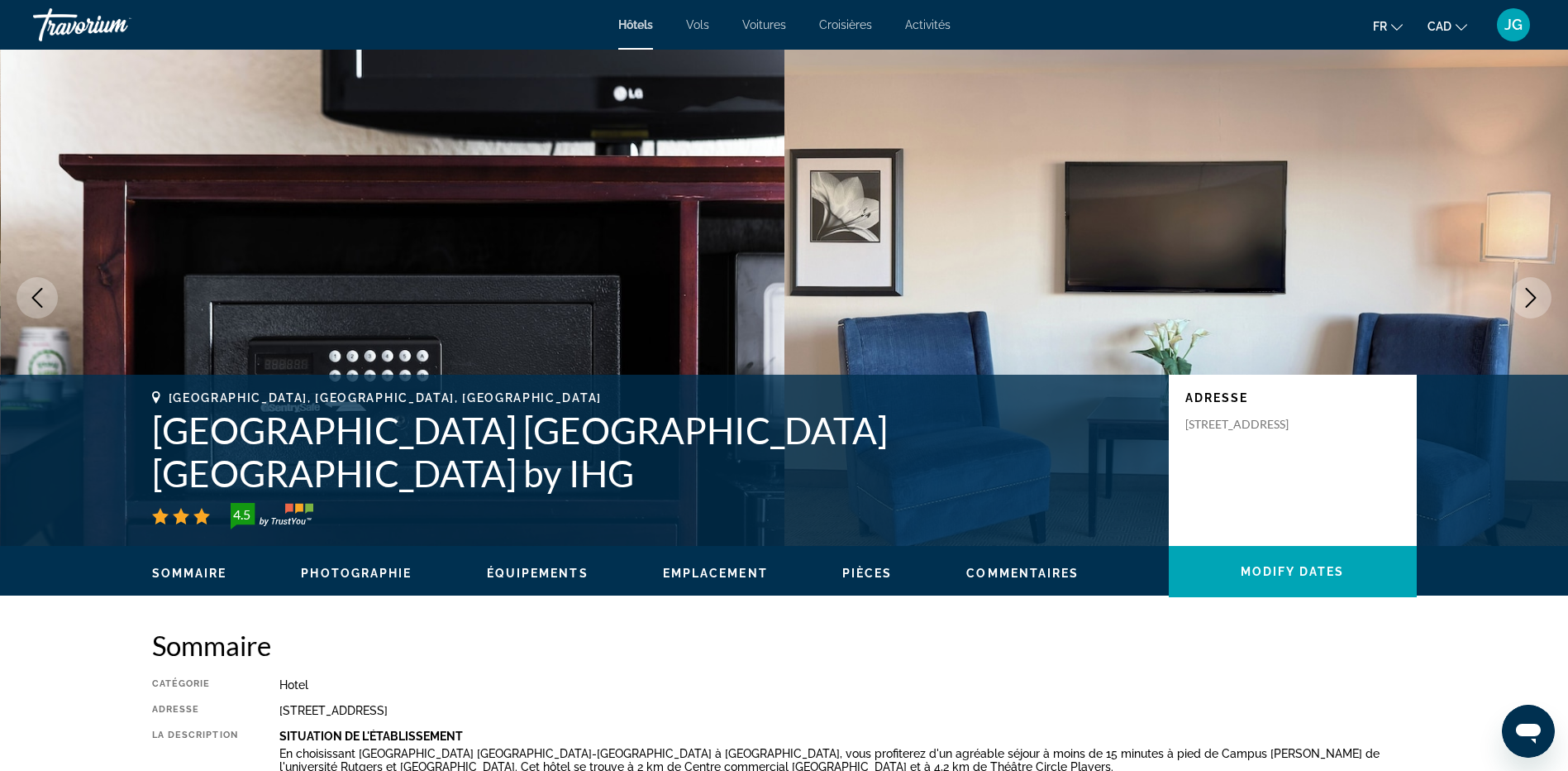
click at [1532, 294] on icon "Next image" at bounding box center [1531, 298] width 11 height 20
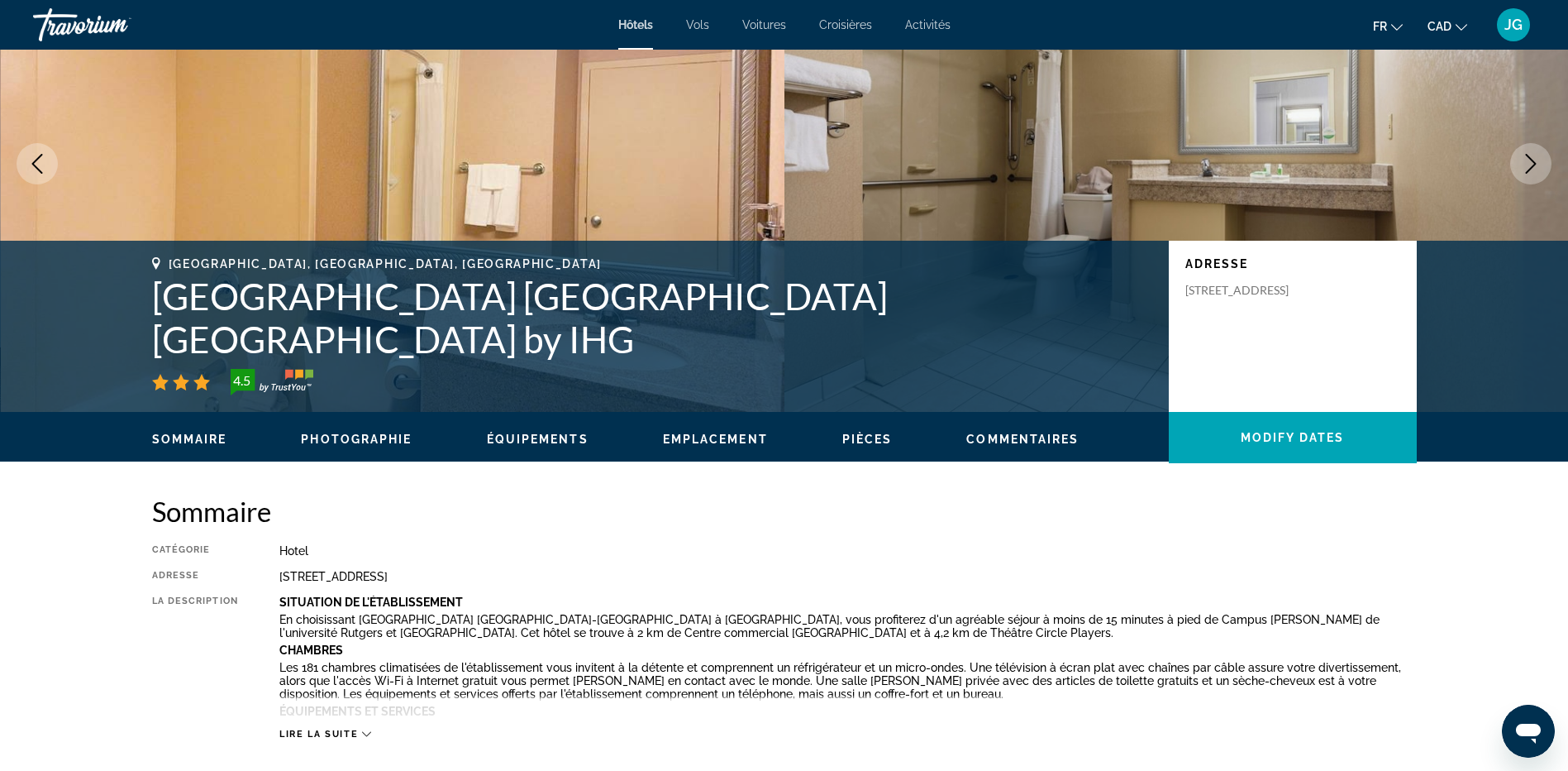
scroll to position [110, 0]
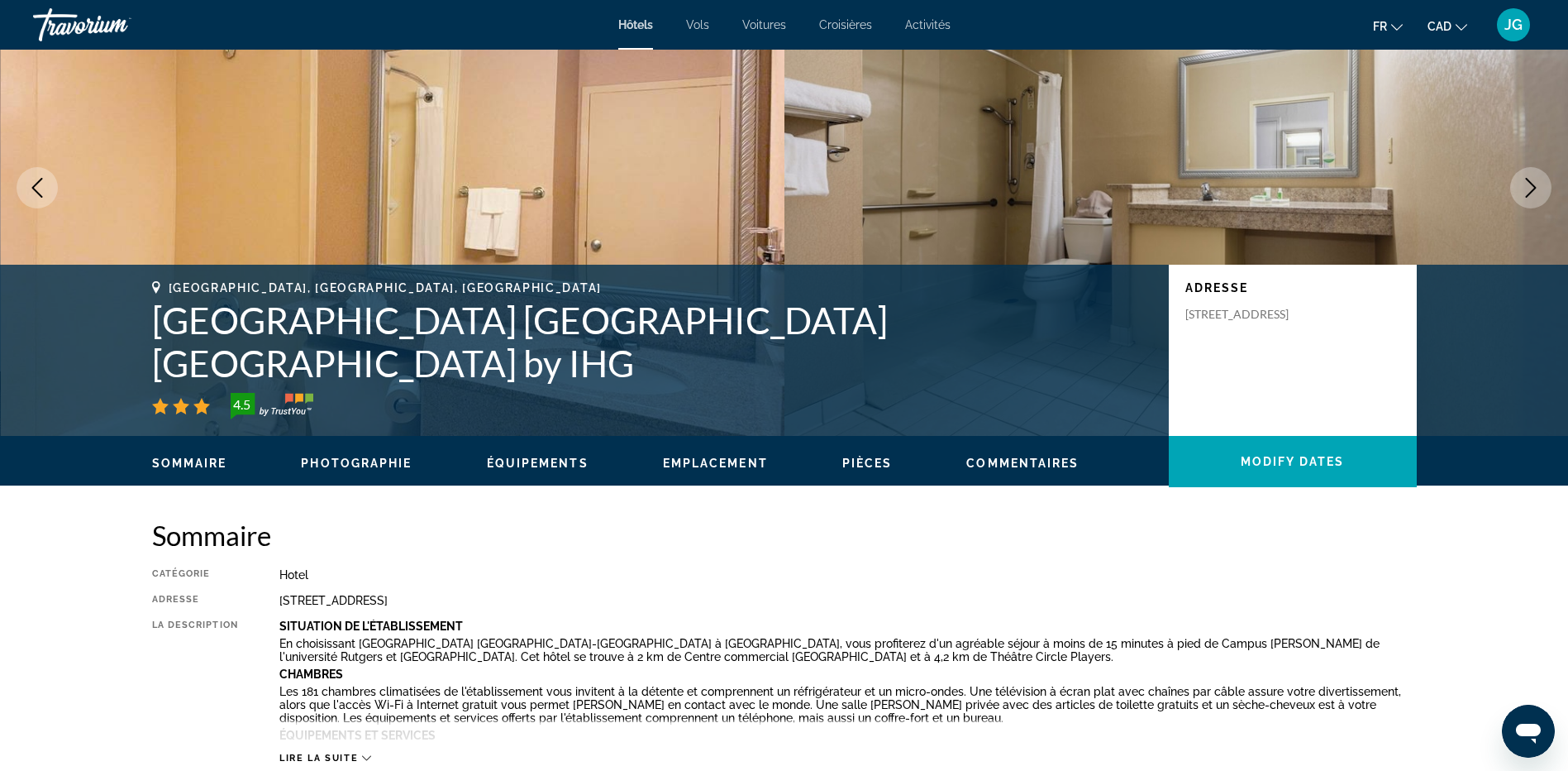
drag, startPoint x: 1261, startPoint y: 392, endPoint x: 1182, endPoint y: 348, distance: 90.4
click at [1182, 348] on div "Adresse [STREET_ADDRESS]" at bounding box center [1293, 351] width 248 height 171
click at [1262, 390] on div "Adresse [STREET_ADDRESS]" at bounding box center [1293, 351] width 248 height 171
drag, startPoint x: 1262, startPoint y: 391, endPoint x: 1196, endPoint y: 353, distance: 76.2
click at [1196, 353] on div "Adresse [STREET_ADDRESS]" at bounding box center [1293, 351] width 248 height 171
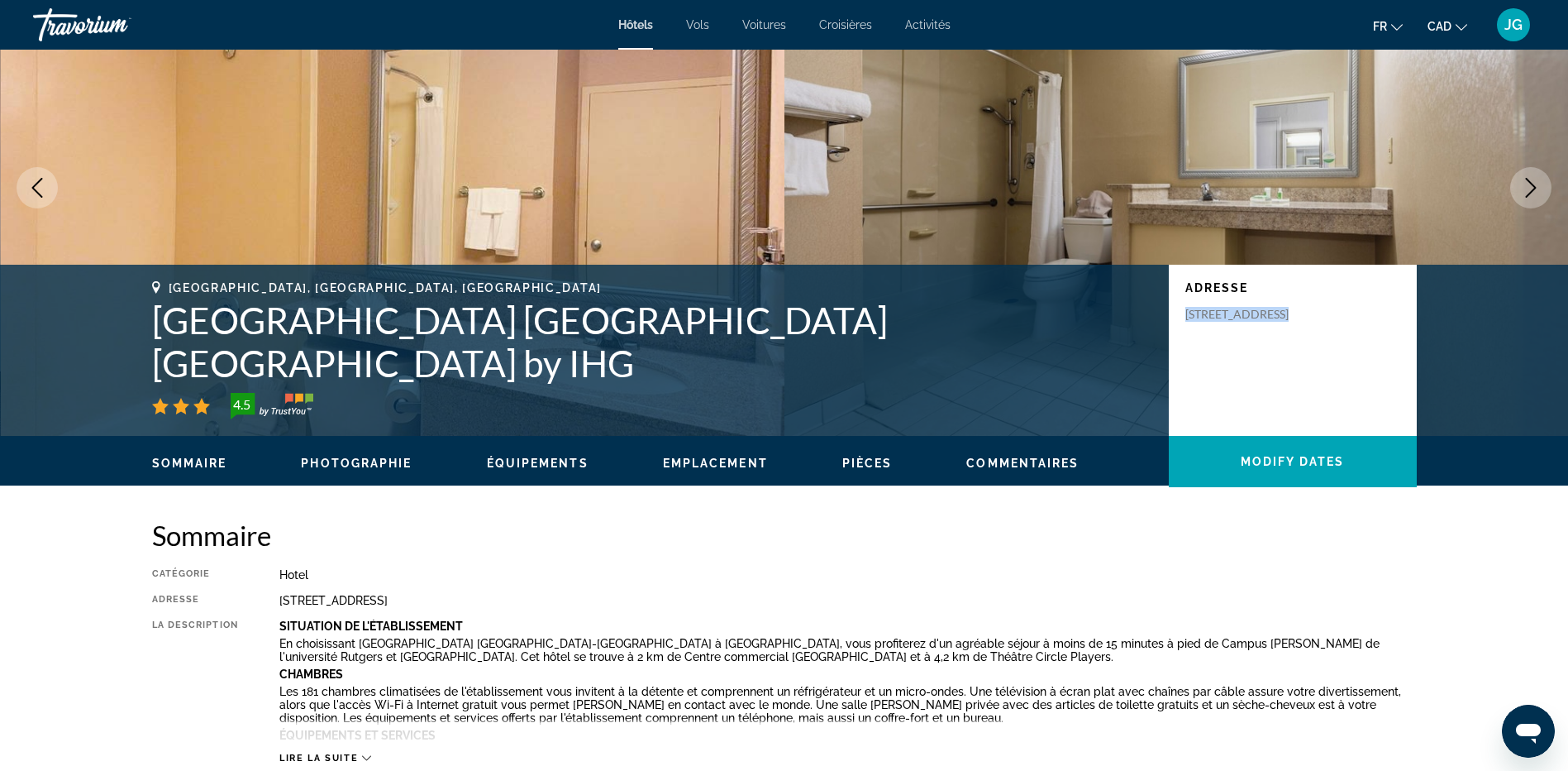
drag, startPoint x: 1196, startPoint y: 353, endPoint x: 1206, endPoint y: 360, distance: 12.2
click at [1206, 322] on p "[STREET_ADDRESS]" at bounding box center [1252, 314] width 132 height 15
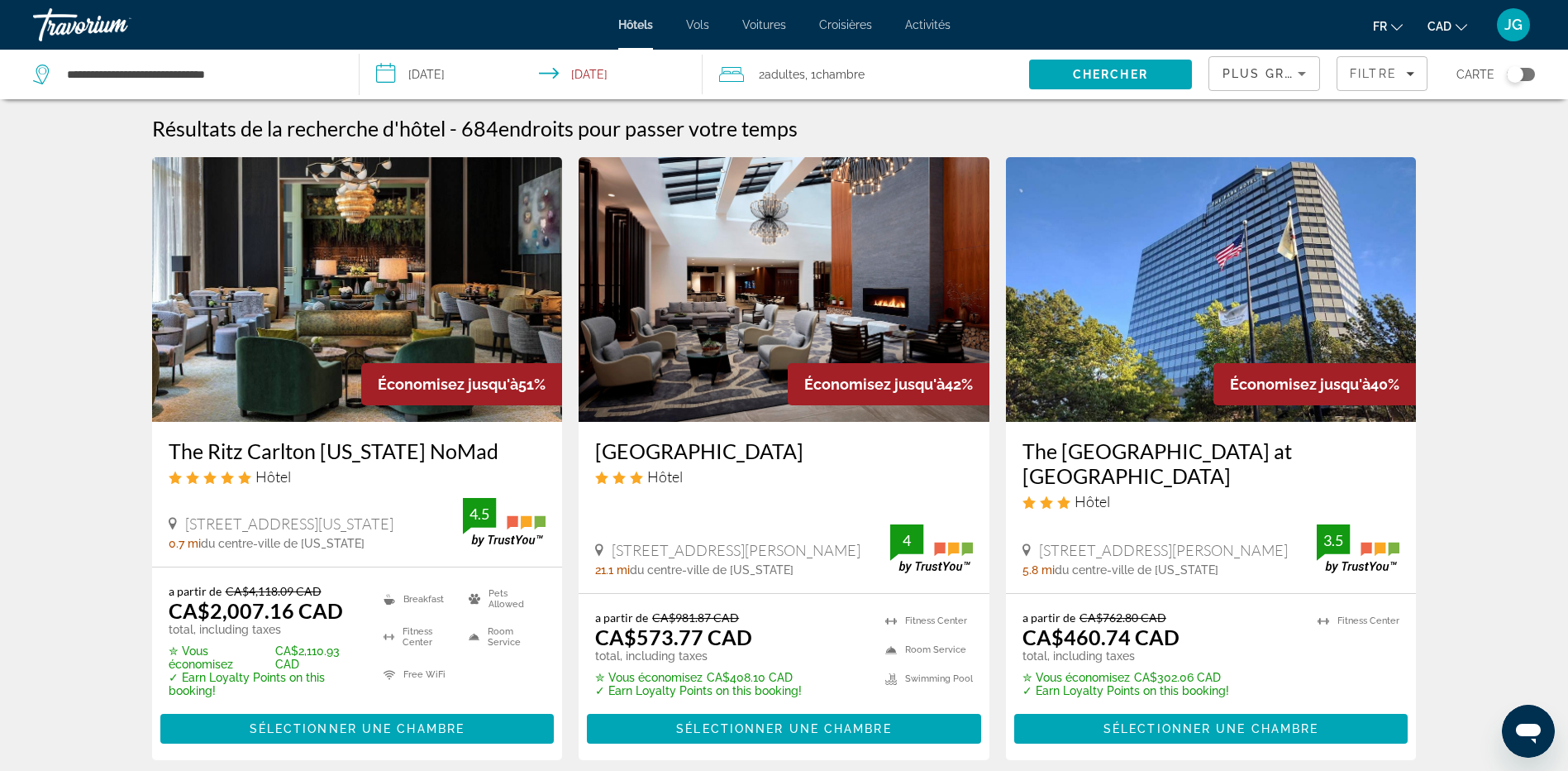
click at [1289, 77] on span "Plus grandes économies" at bounding box center [1321, 74] width 198 height 13
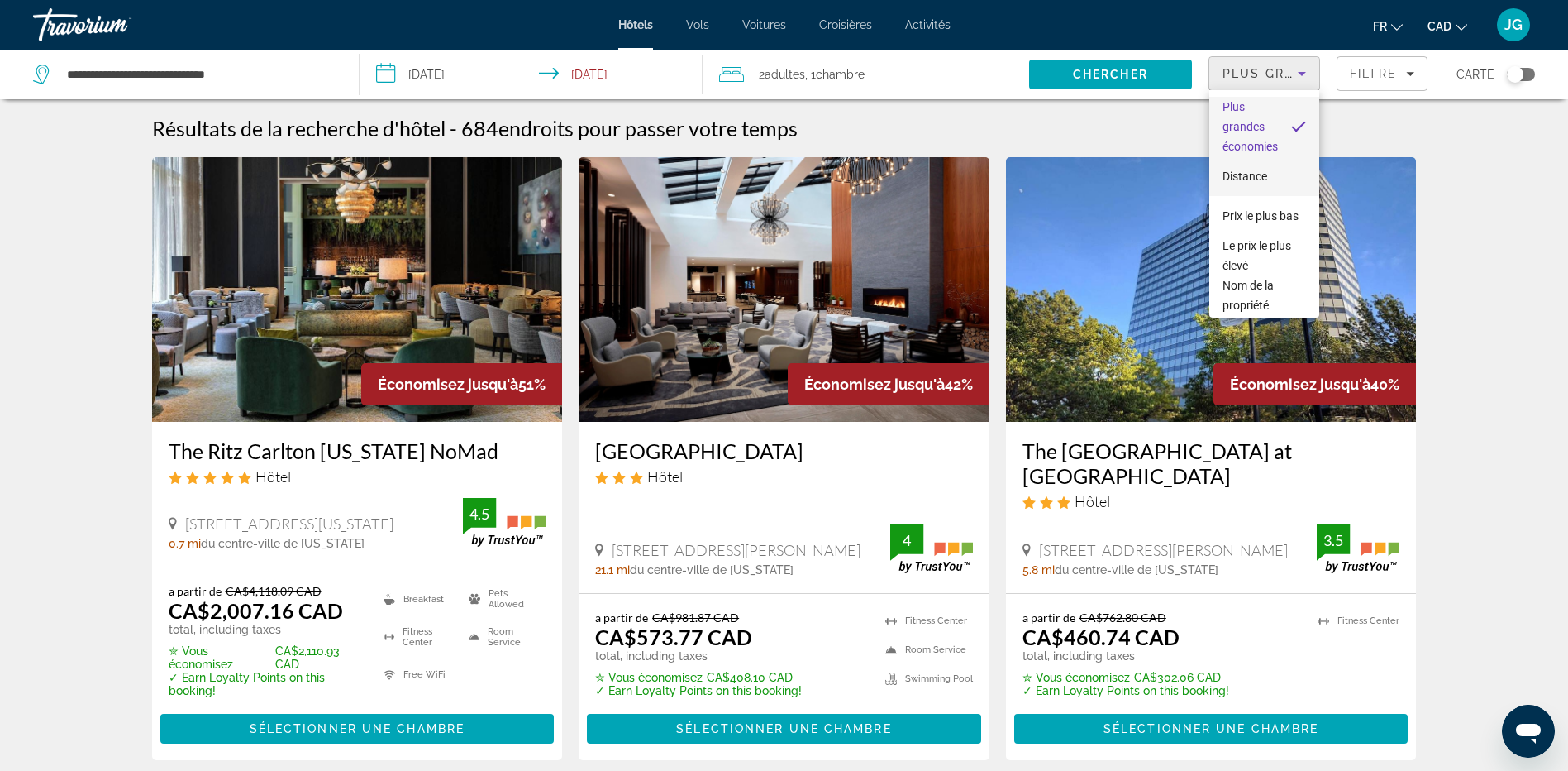
click at [1258, 176] on span "Distance" at bounding box center [1244, 176] width 45 height 13
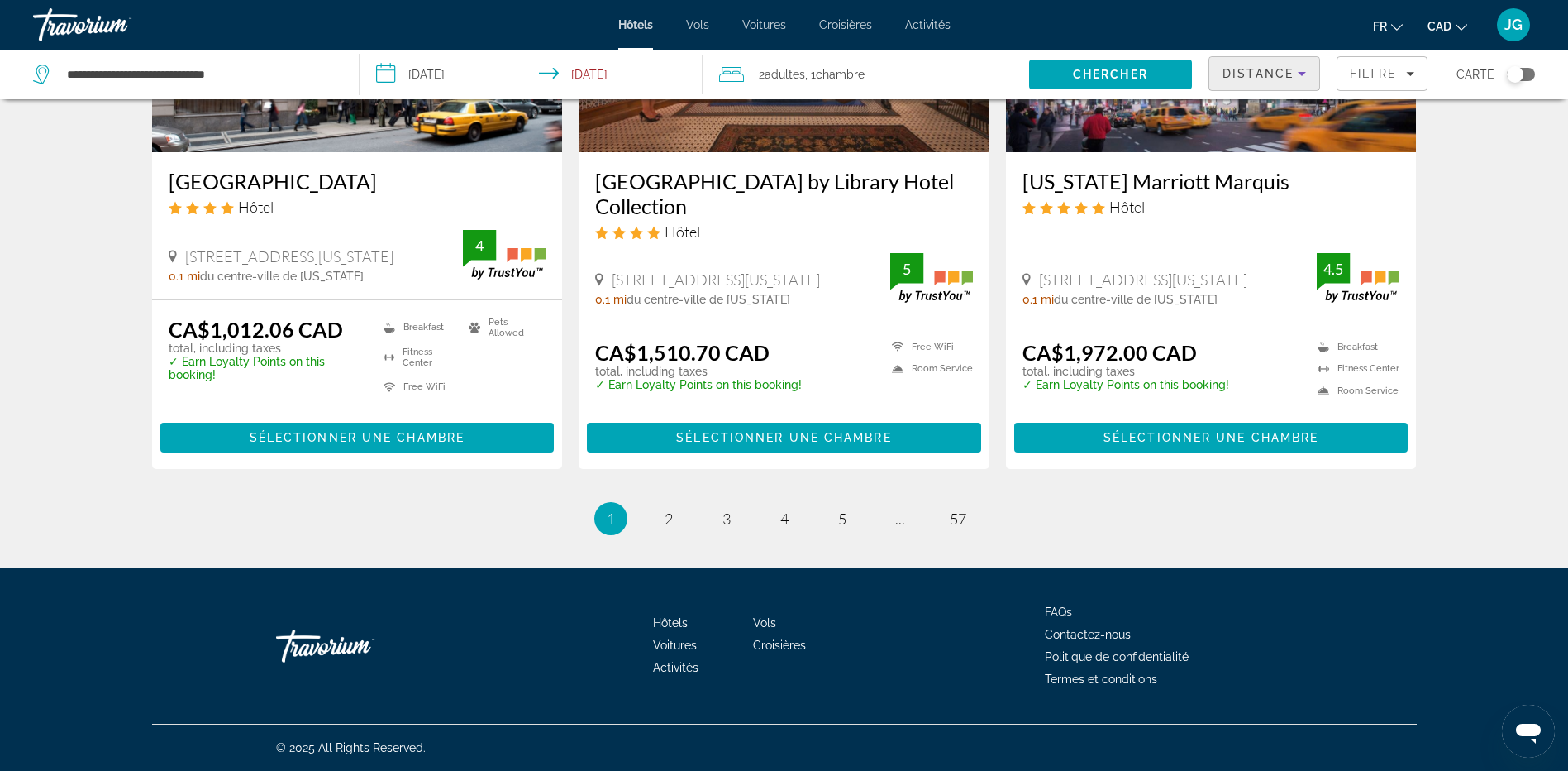
scroll to position [2249, 0]
click at [667, 512] on span "2" at bounding box center [669, 519] width 8 height 18
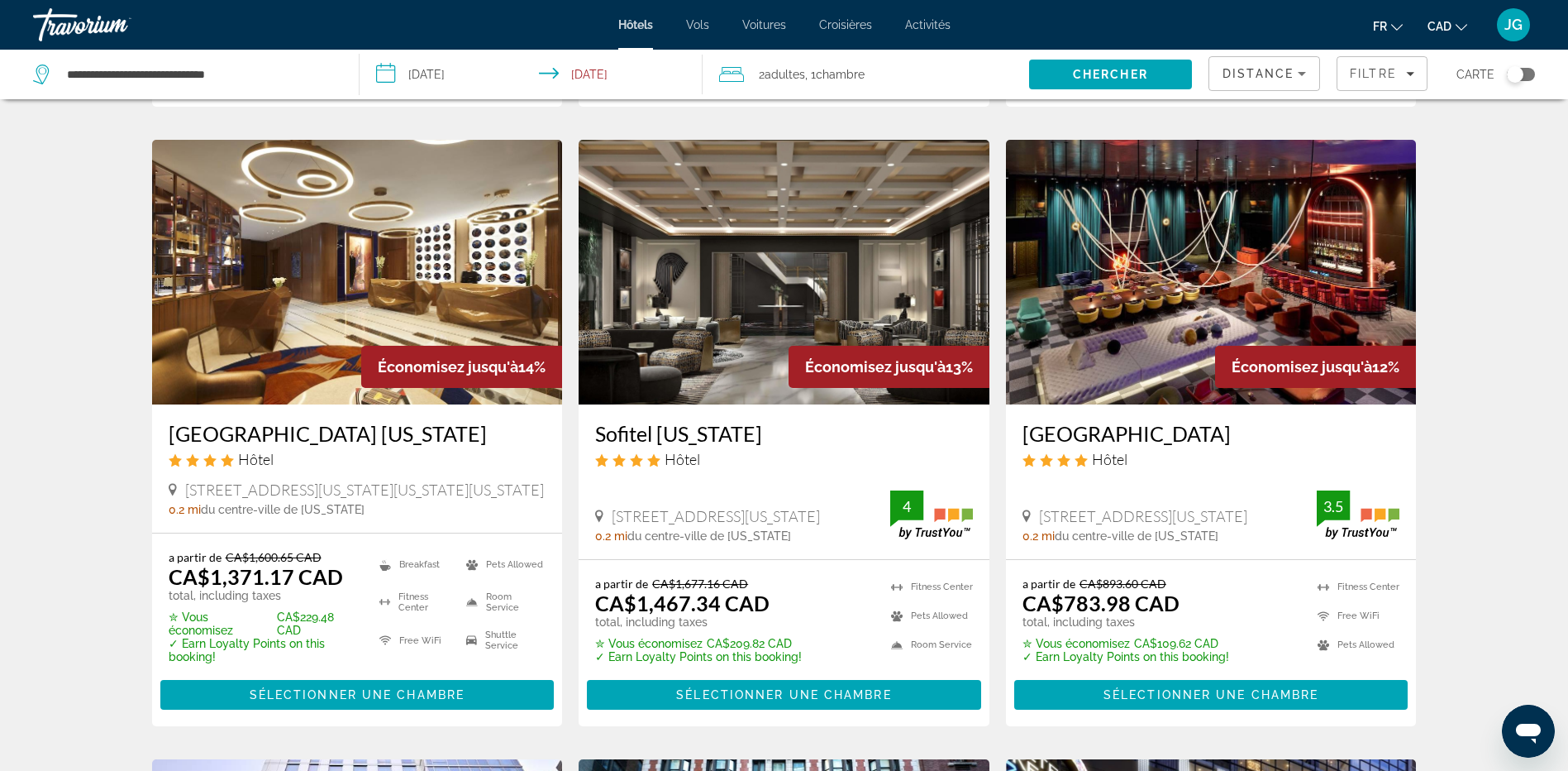
scroll to position [1323, 0]
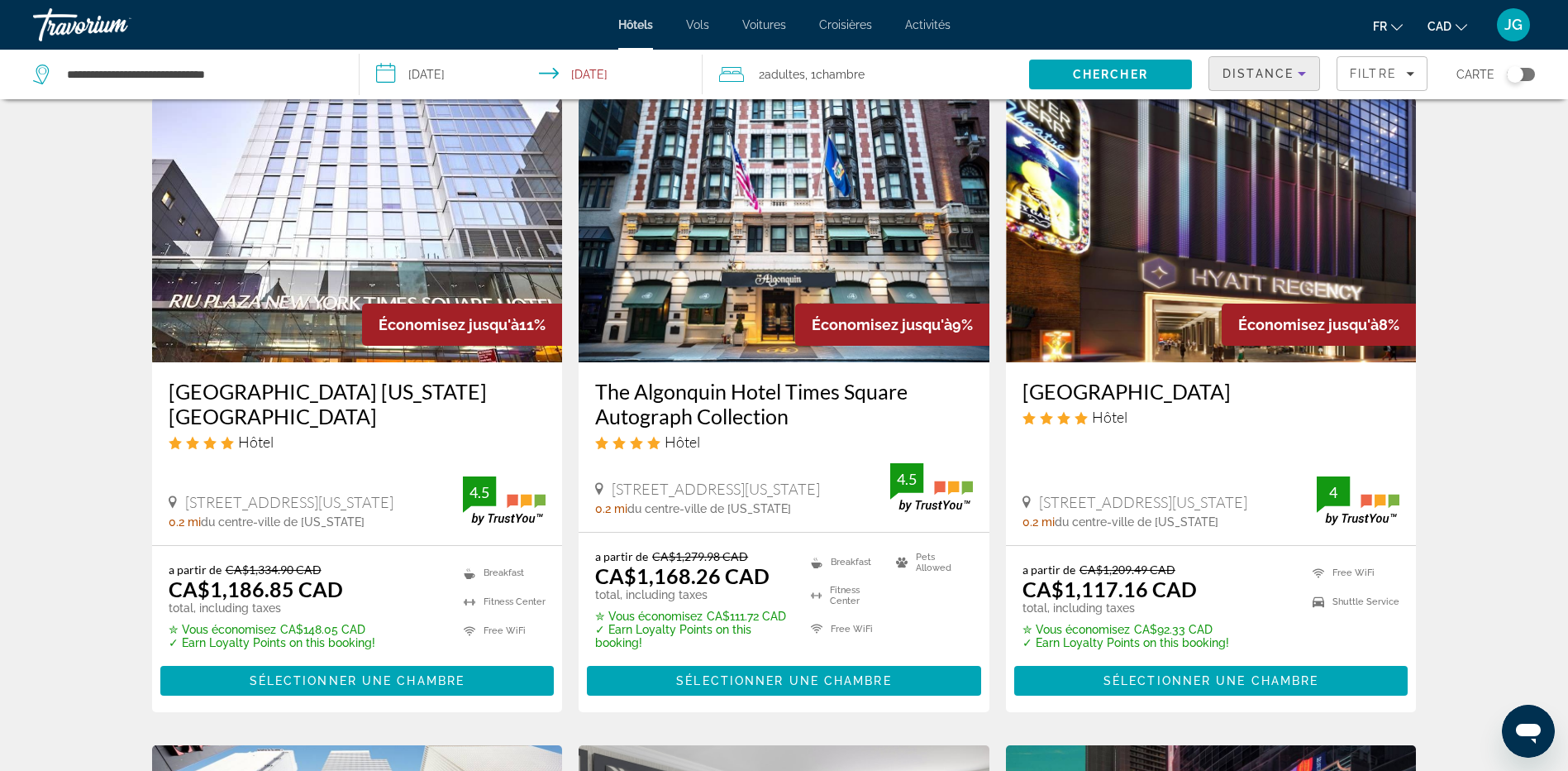
click at [1222, 68] on span "Distance" at bounding box center [1257, 74] width 71 height 13
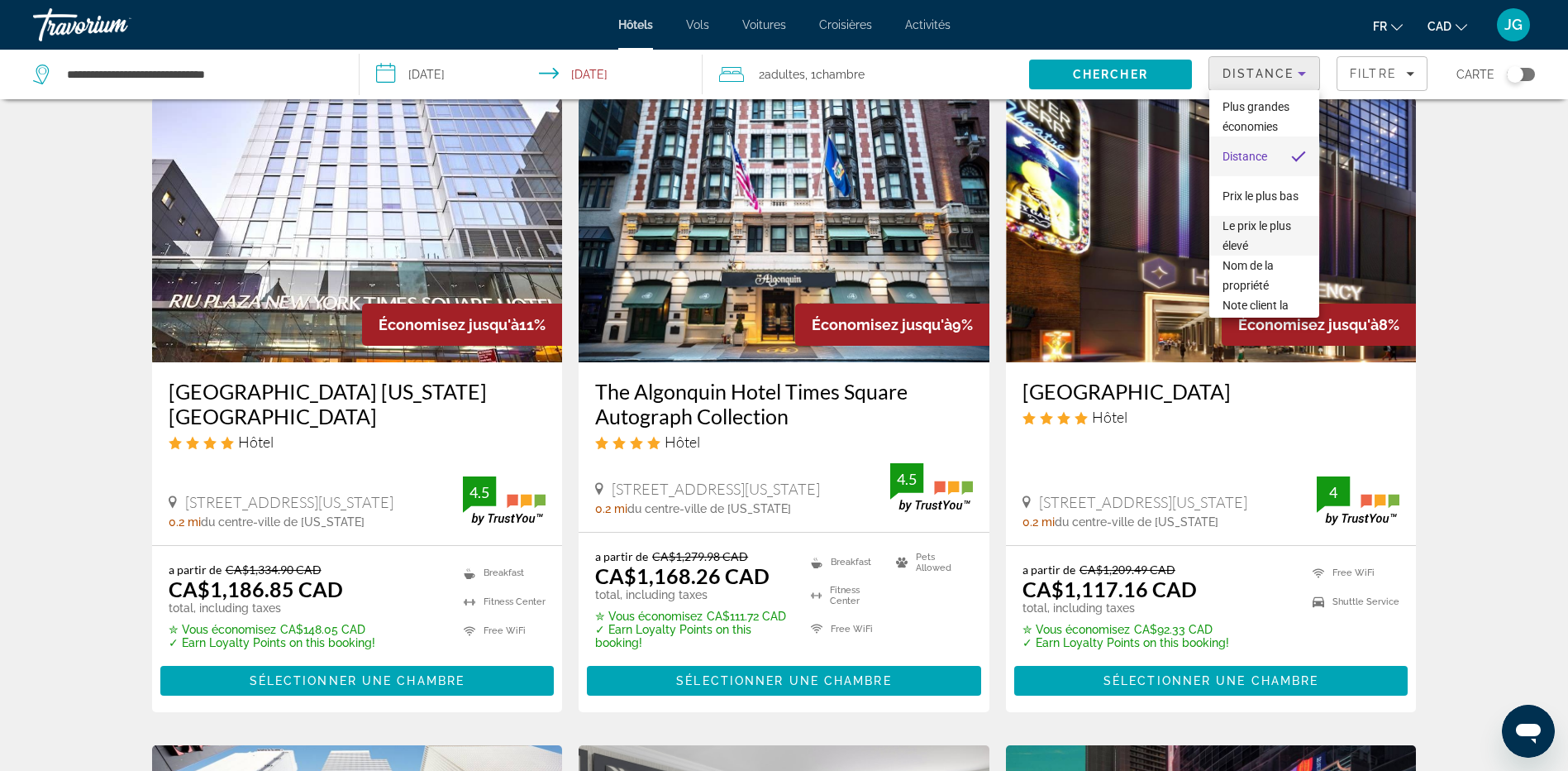
click at [1264, 241] on span "Le prix le plus élevé" at bounding box center [1264, 236] width 84 height 40
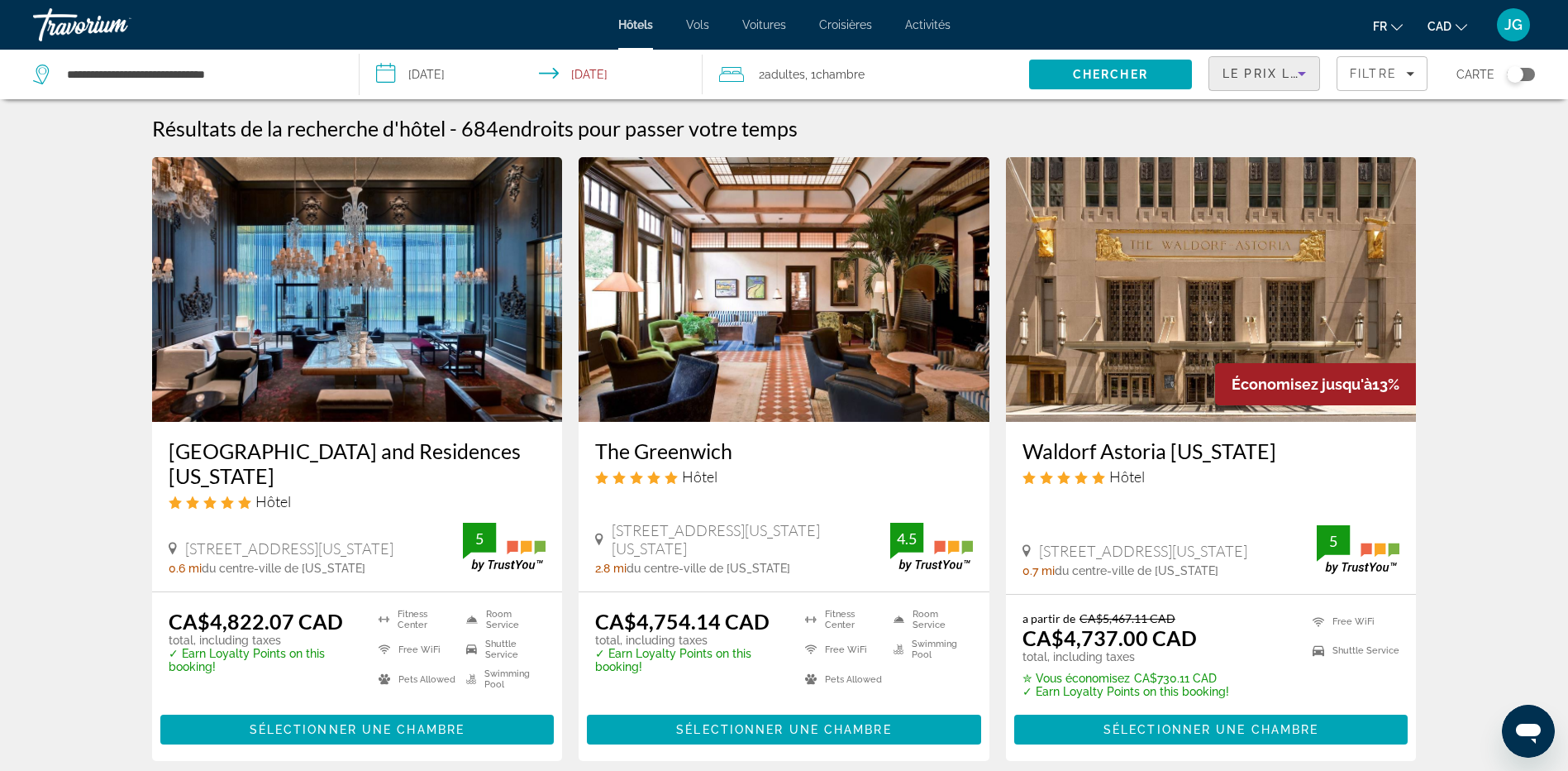
click at [1274, 81] on div "Le prix le plus élevé" at bounding box center [1260, 74] width 75 height 20
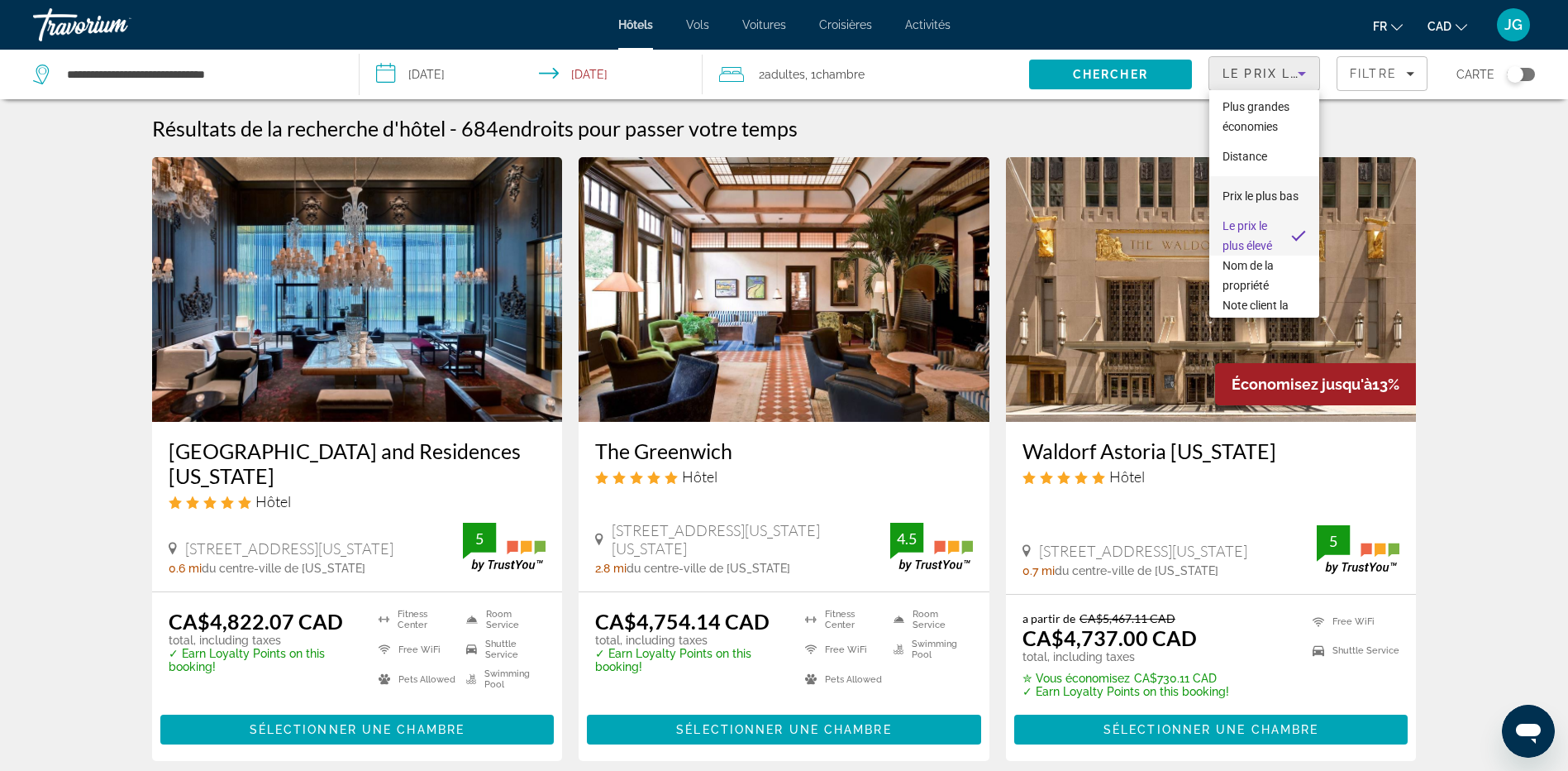
click at [1272, 197] on span "Prix le plus bas" at bounding box center [1260, 196] width 76 height 20
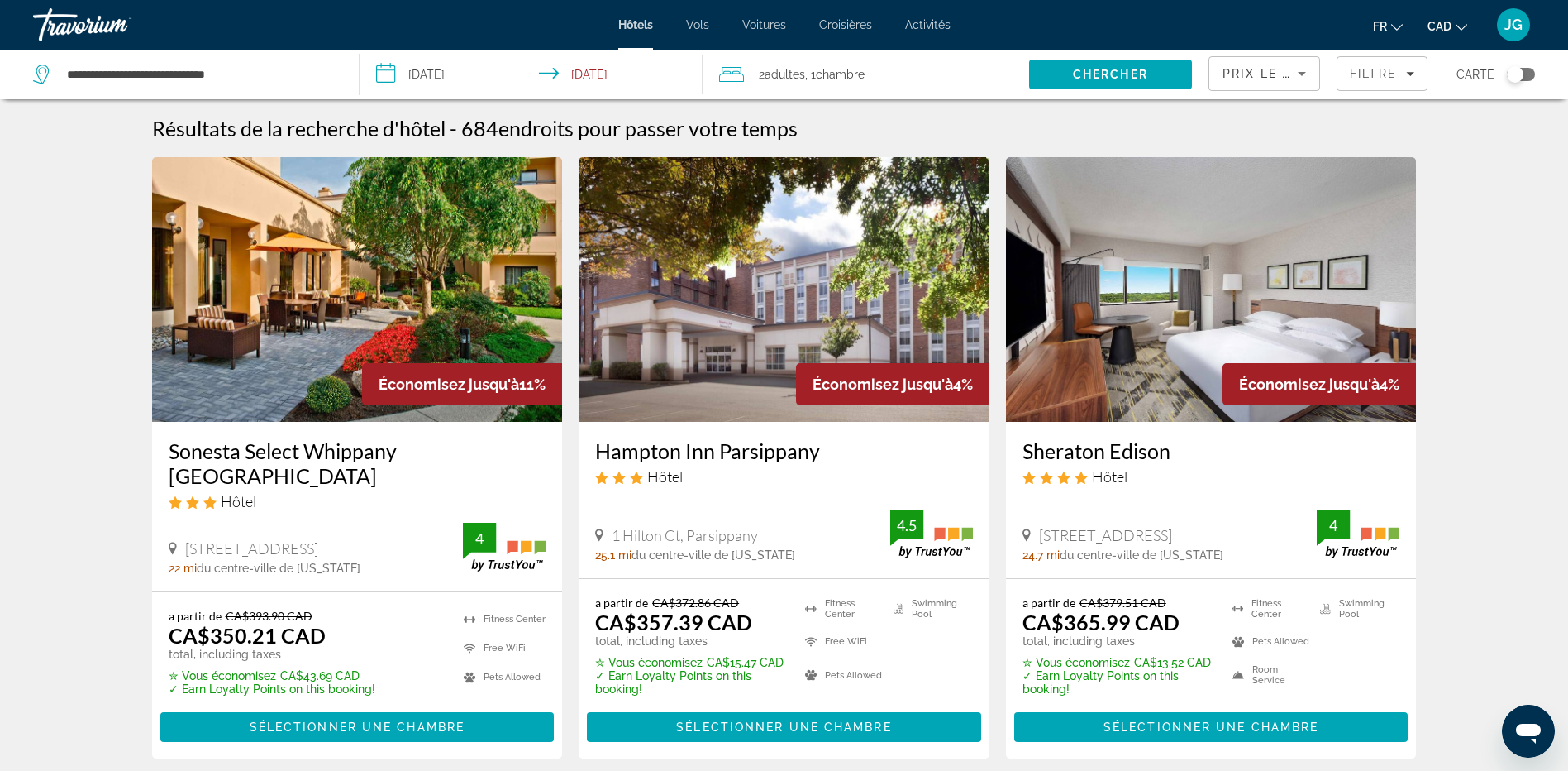
click at [413, 281] on img "Main content" at bounding box center [357, 290] width 411 height 265
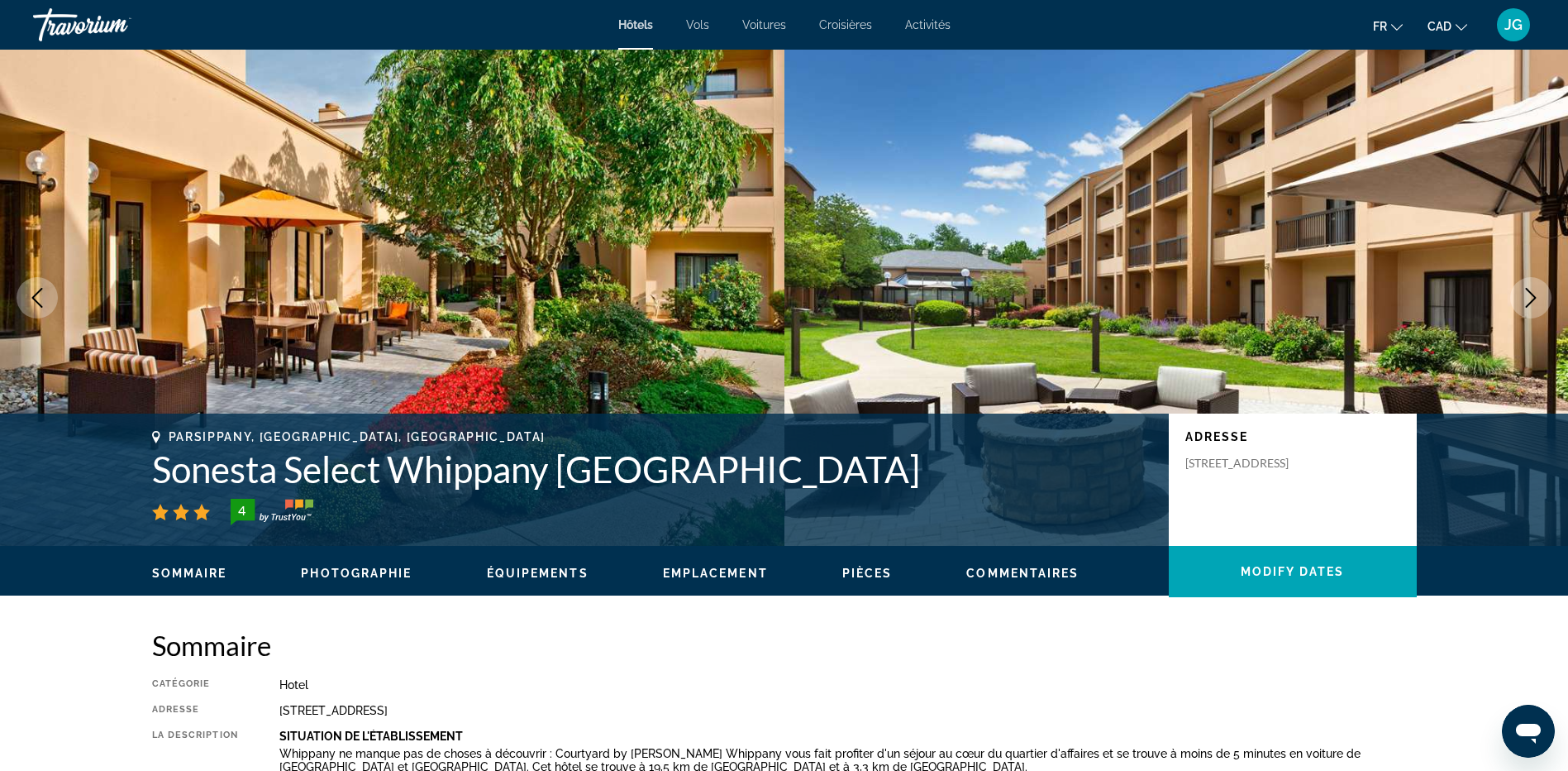
click at [1539, 296] on icon "Next image" at bounding box center [1531, 298] width 20 height 20
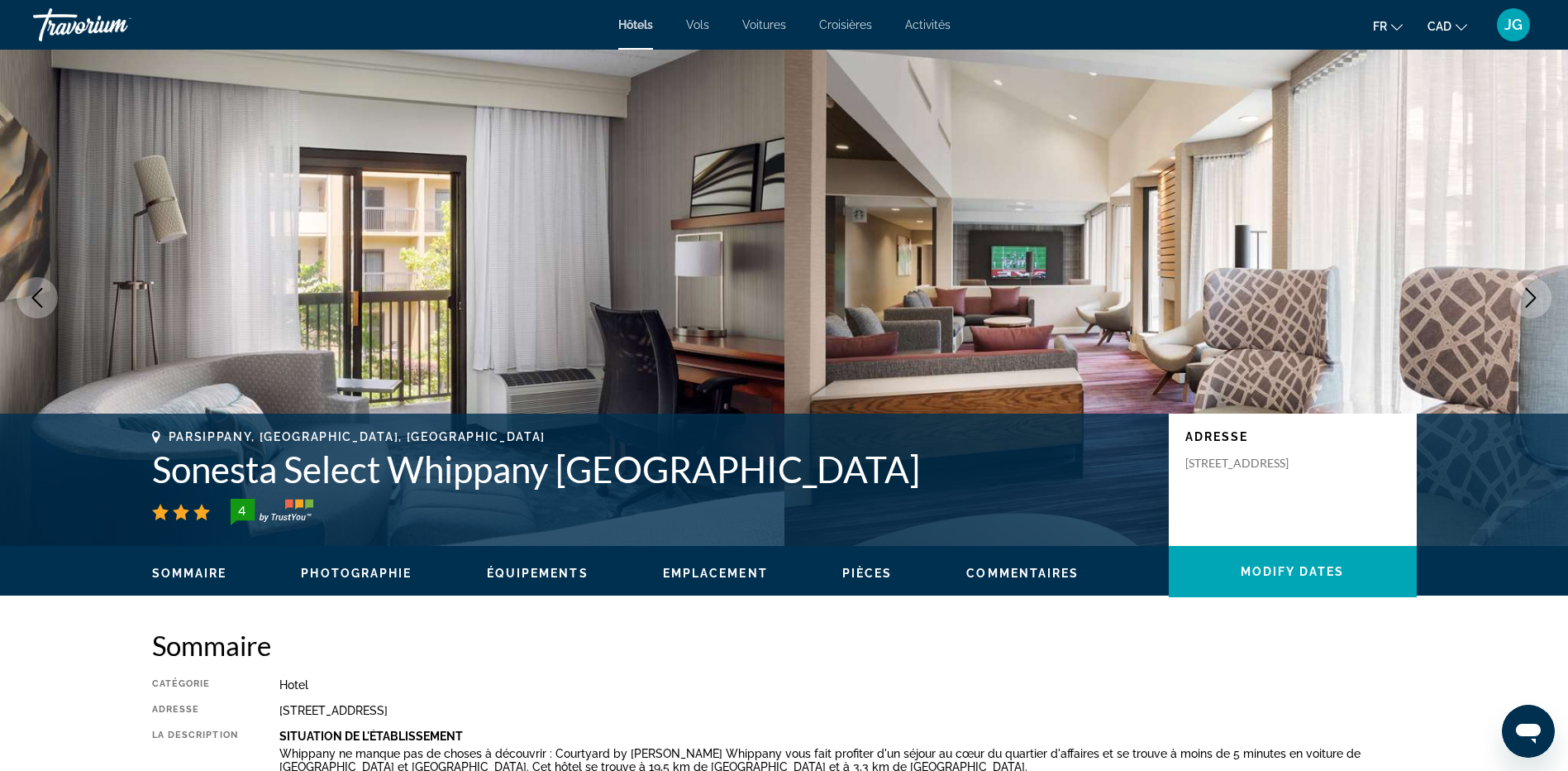
click at [1539, 296] on icon "Next image" at bounding box center [1531, 298] width 20 height 20
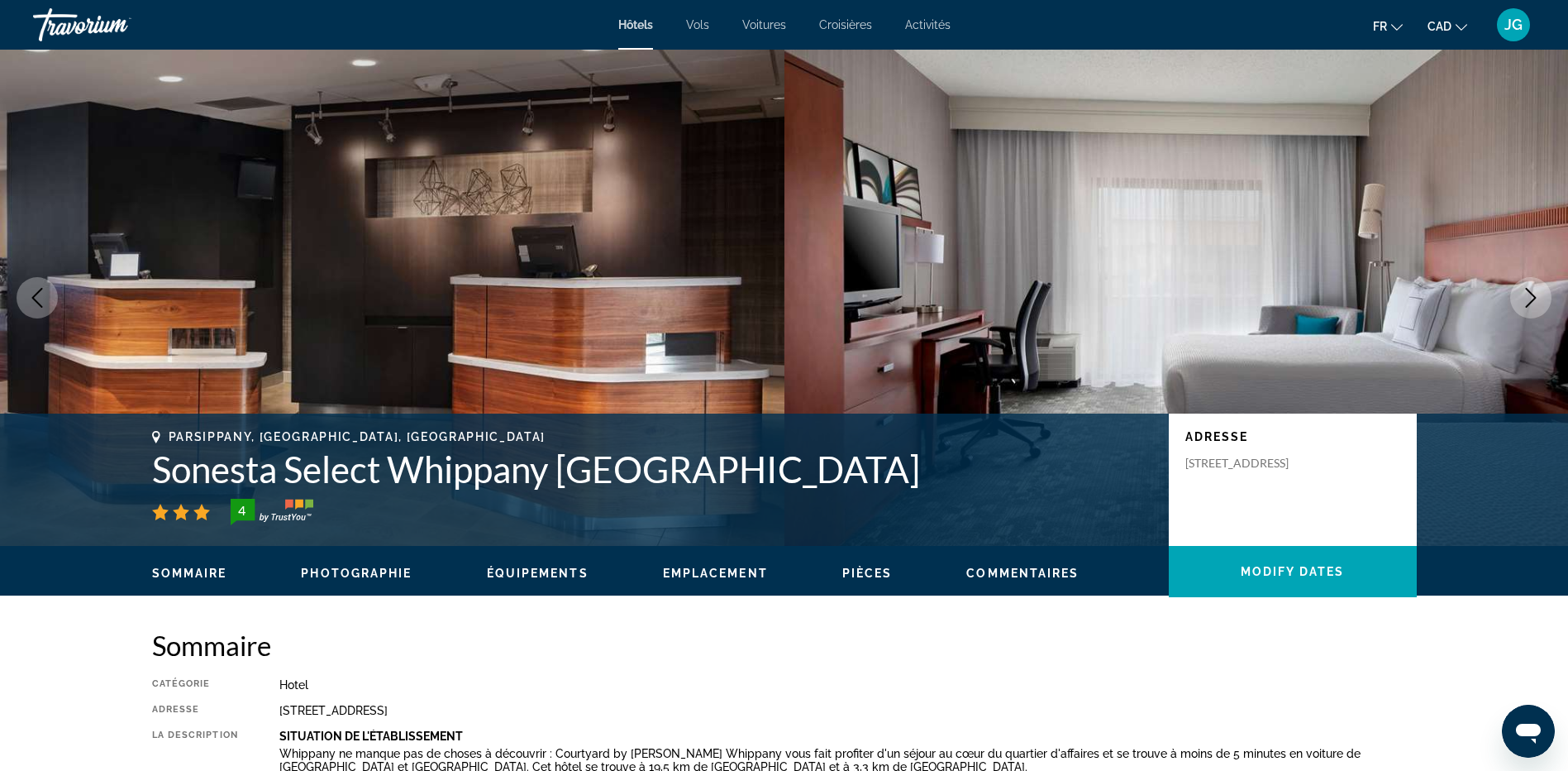
click at [1539, 296] on icon "Next image" at bounding box center [1531, 298] width 20 height 20
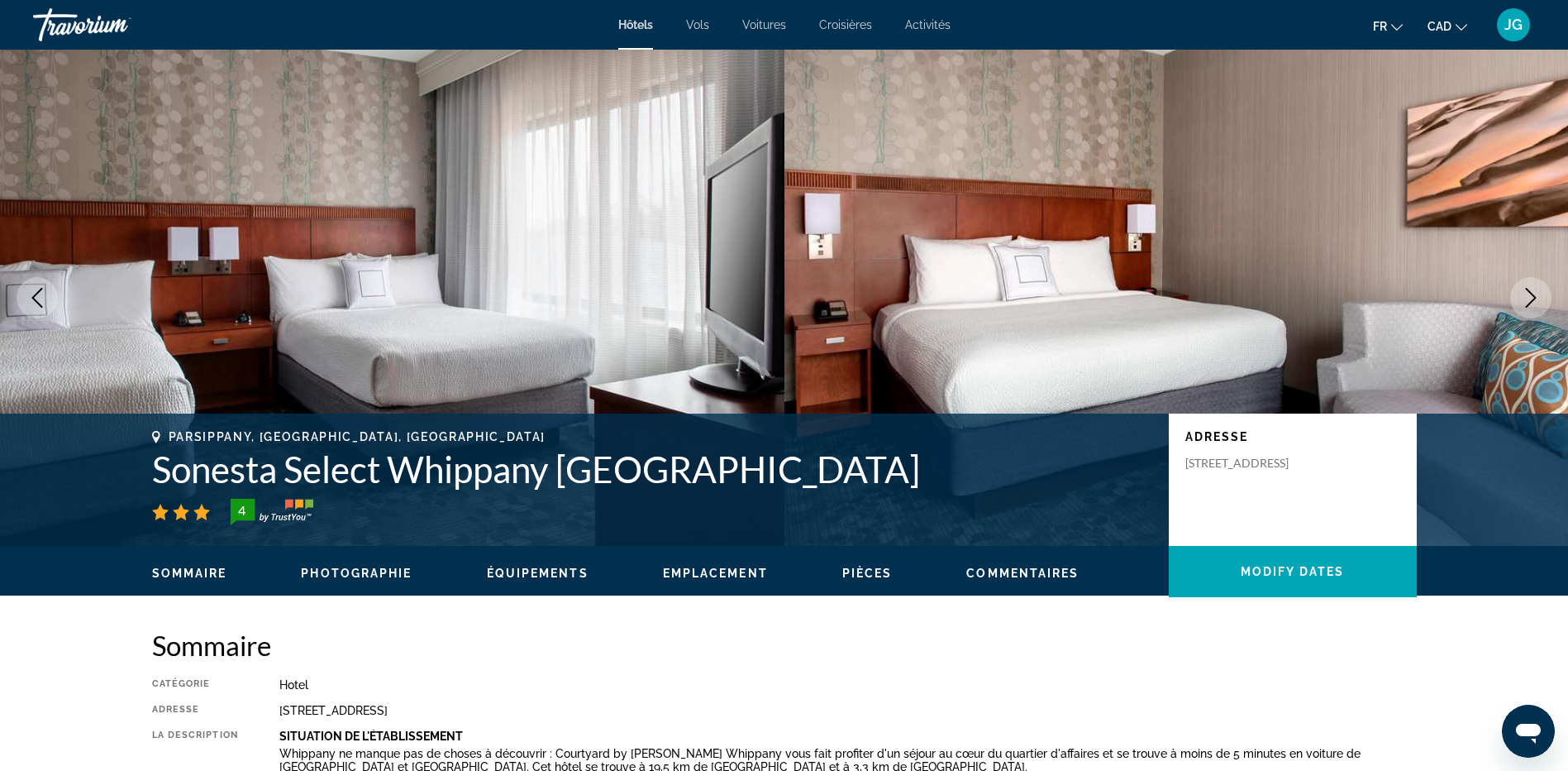
click at [1539, 296] on icon "Next image" at bounding box center [1531, 298] width 20 height 20
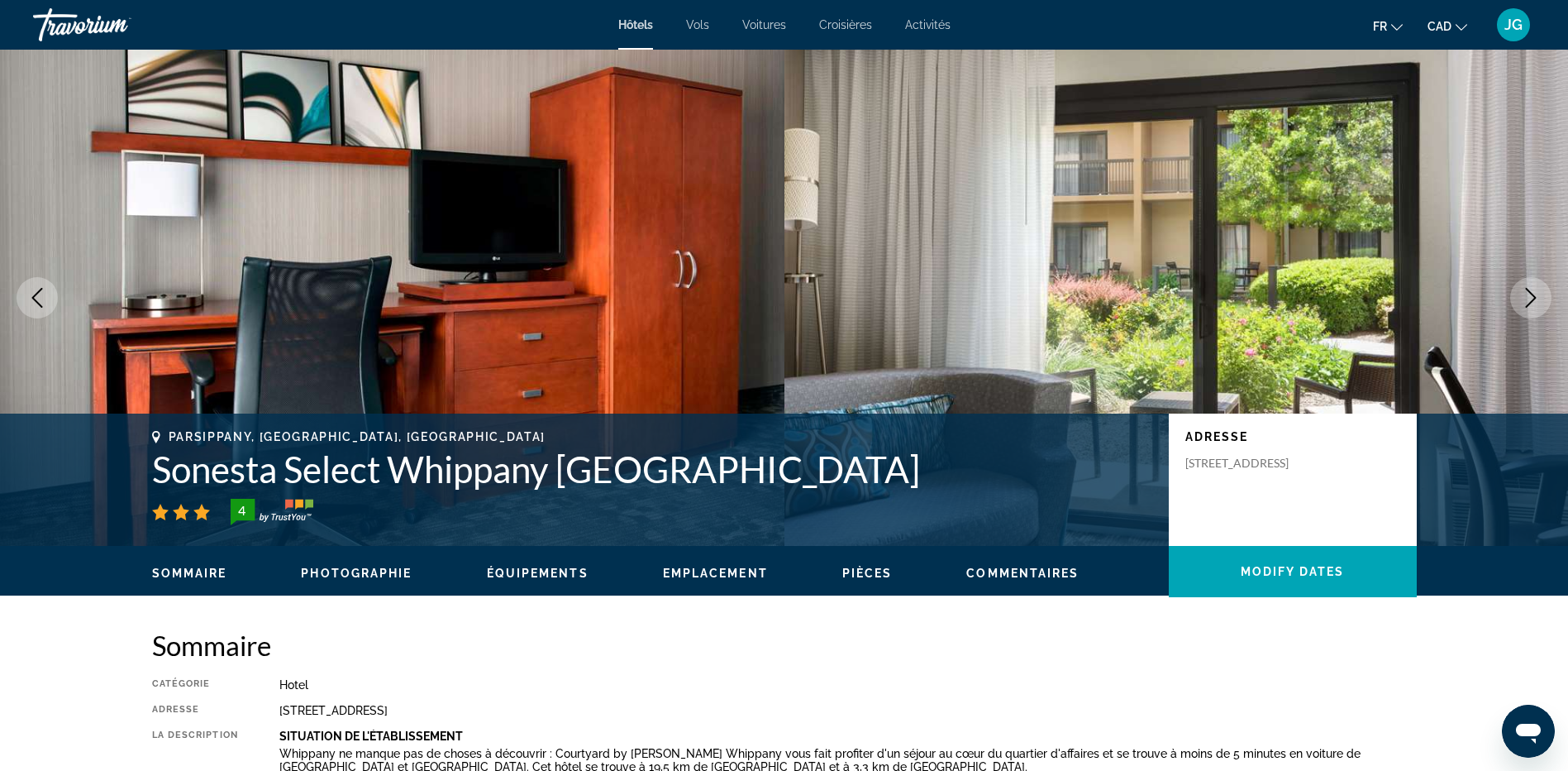
click at [1539, 296] on icon "Next image" at bounding box center [1531, 298] width 20 height 20
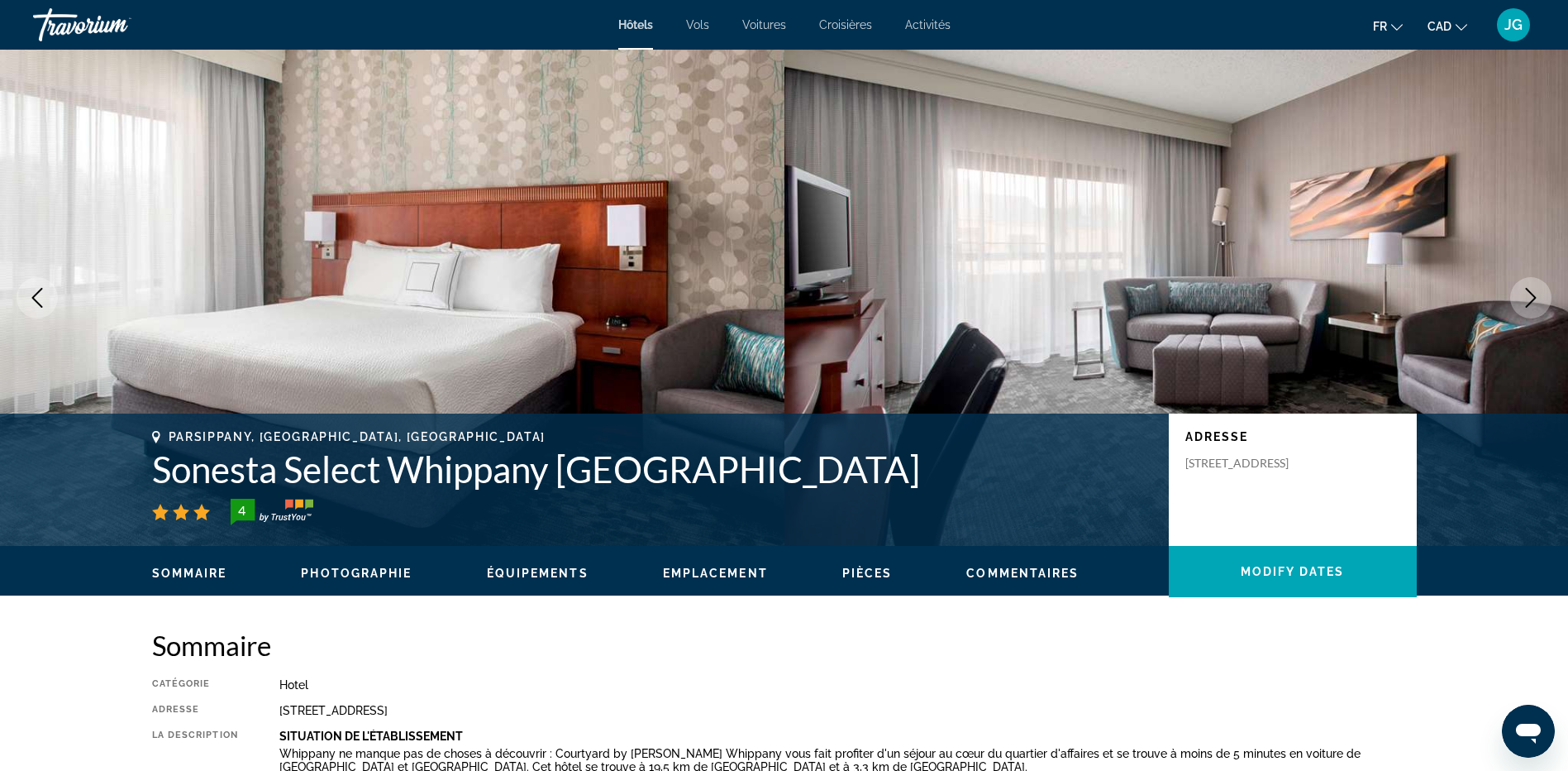
click at [1539, 296] on icon "Next image" at bounding box center [1531, 298] width 20 height 20
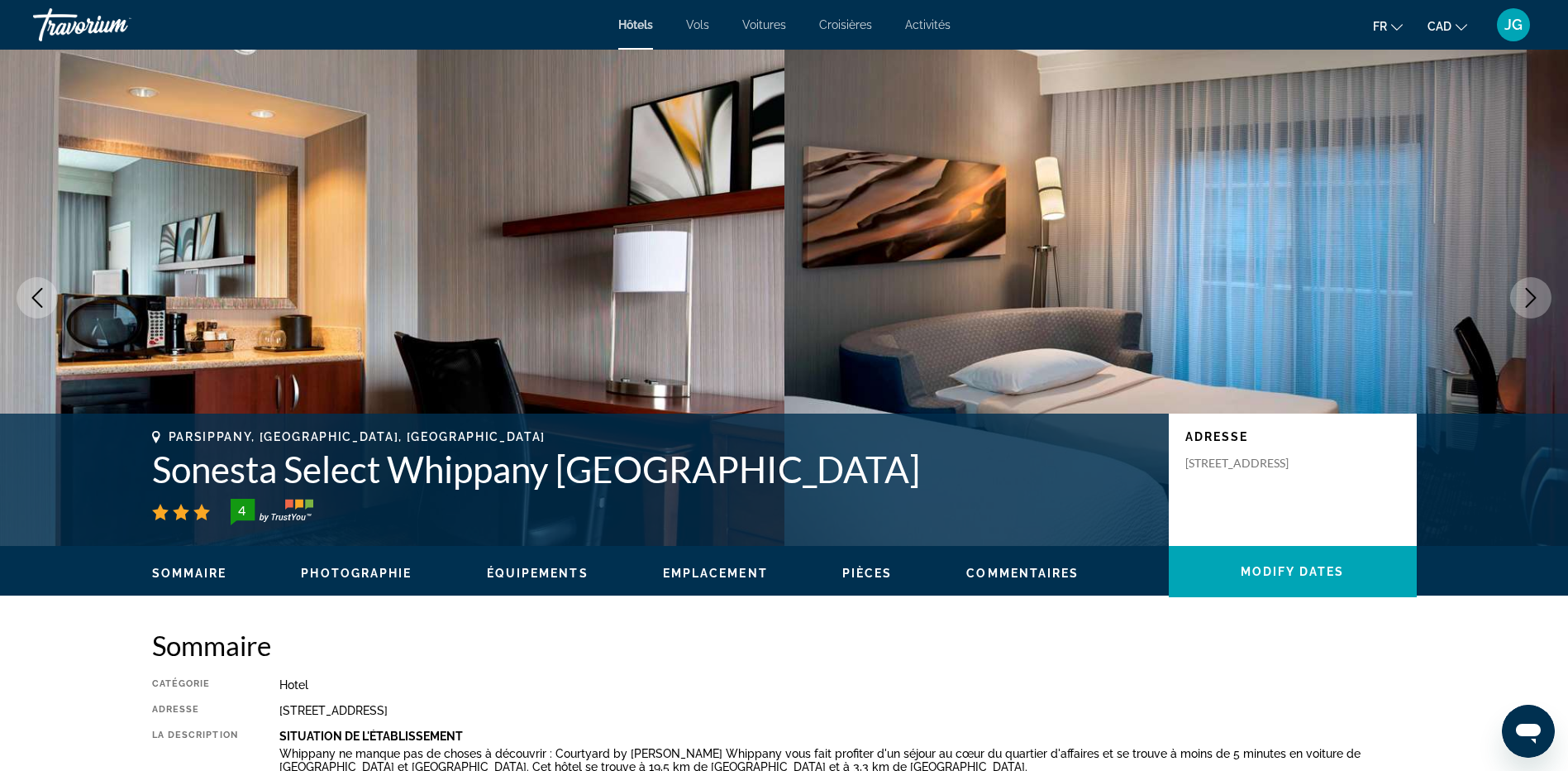
click at [1539, 296] on icon "Next image" at bounding box center [1531, 298] width 20 height 20
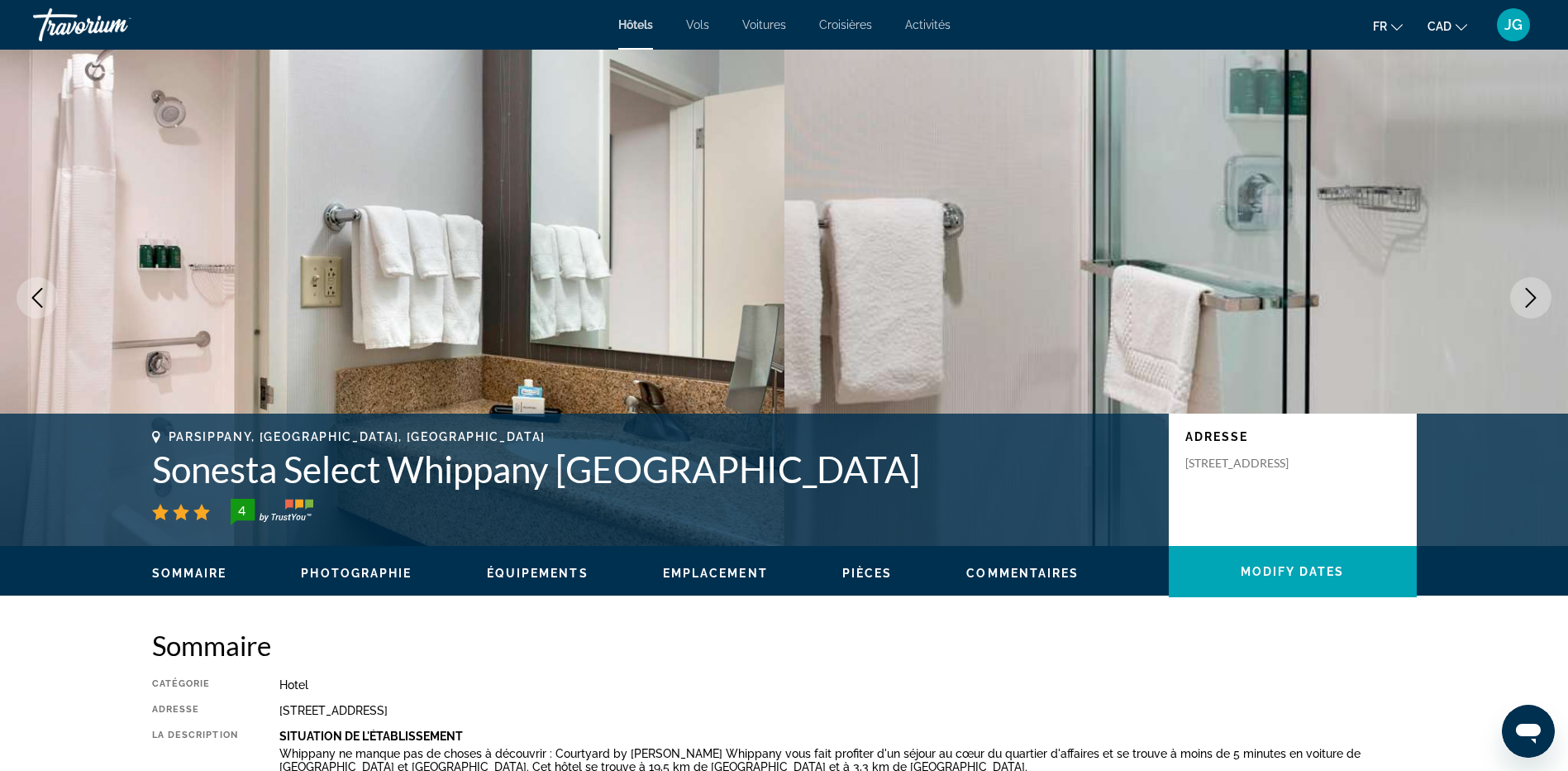
click at [1539, 296] on icon "Next image" at bounding box center [1531, 298] width 20 height 20
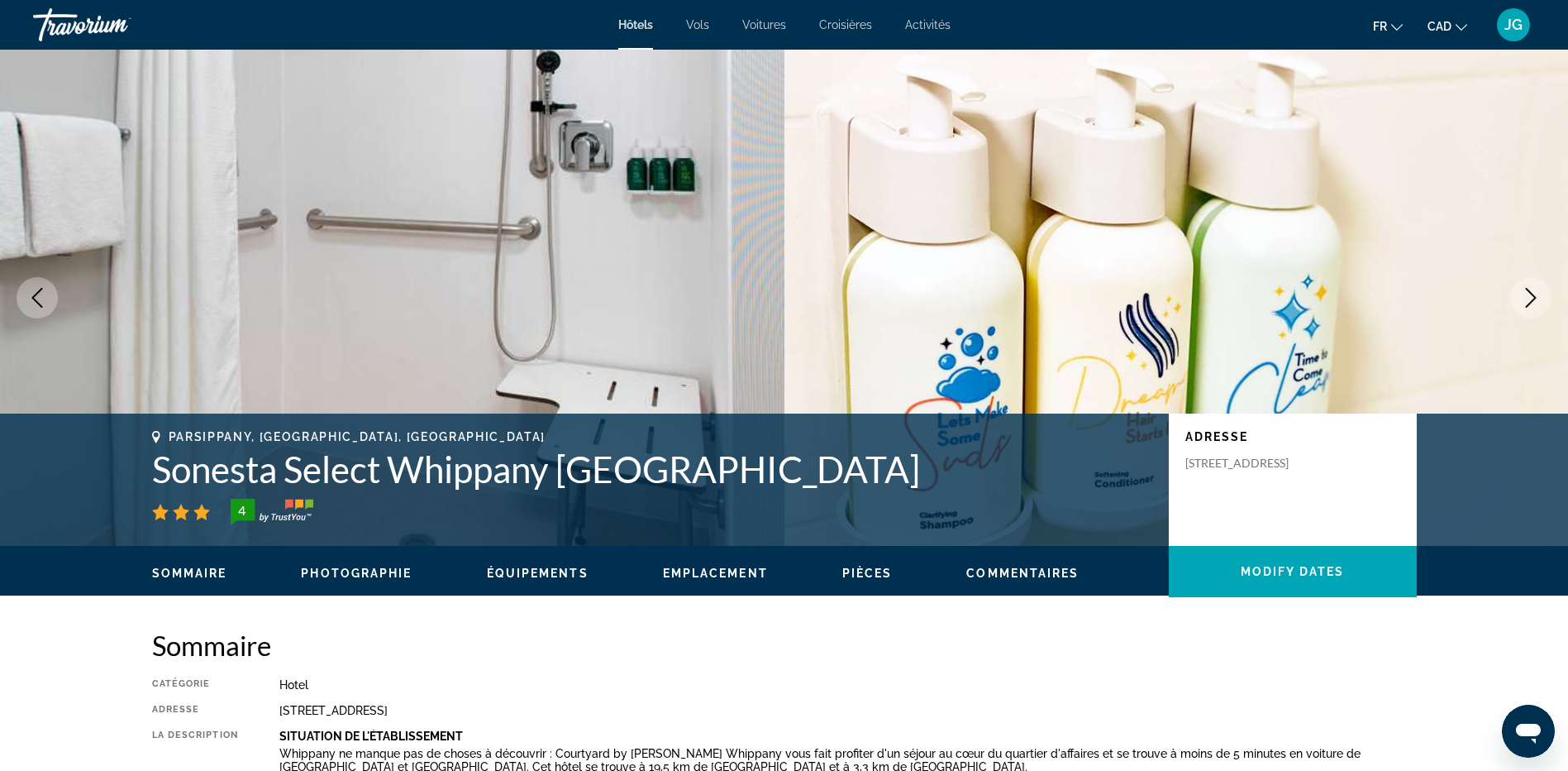
click at [1539, 296] on icon "Next image" at bounding box center [1531, 298] width 20 height 20
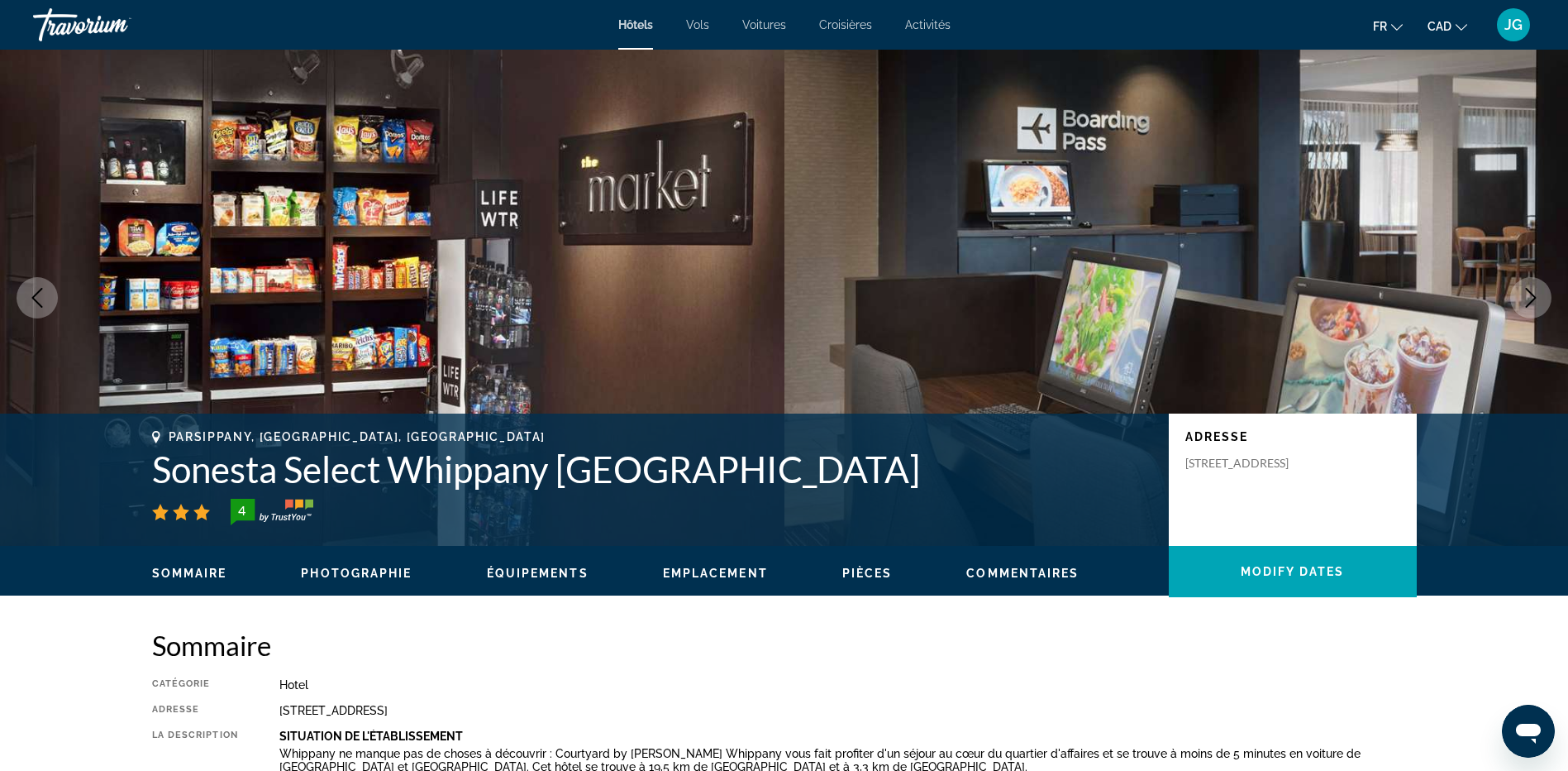
drag, startPoint x: 1184, startPoint y: 463, endPoint x: 1301, endPoint y: 497, distance: 121.8
click at [1301, 497] on div "Adresse [STREET_ADDRESS]" at bounding box center [1293, 479] width 248 height 132
copy p "[STREET_ADDRESS]"
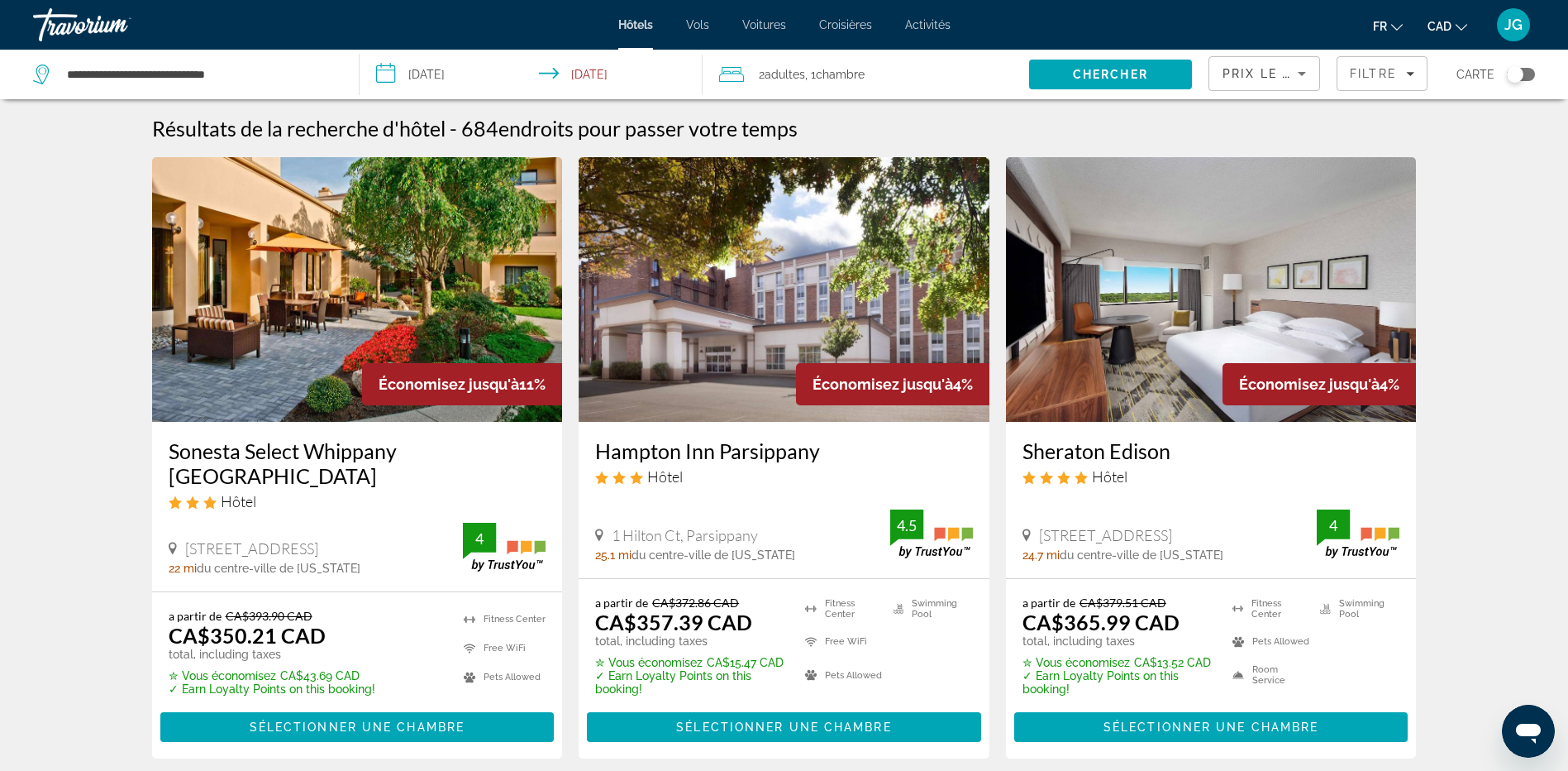
click at [1529, 74] on div "Toggle map" at bounding box center [1520, 75] width 29 height 13
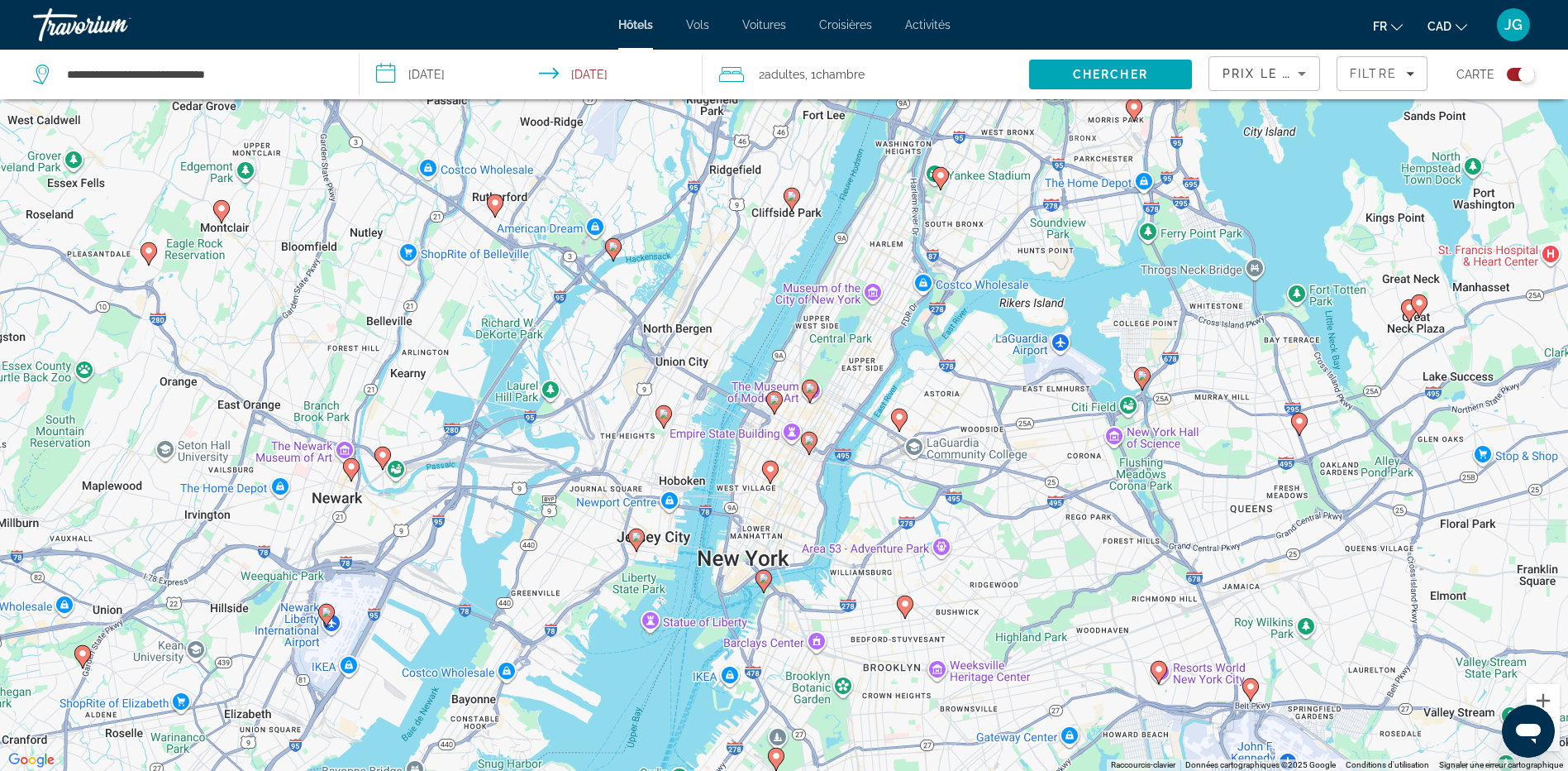
drag, startPoint x: 779, startPoint y: 387, endPoint x: 820, endPoint y: 530, distance: 148.8
click at [820, 530] on div "Pour activer le glissement du marqueur avec le clavier, appuyez sur Alt+Entrée.…" at bounding box center [784, 386] width 1568 height 771
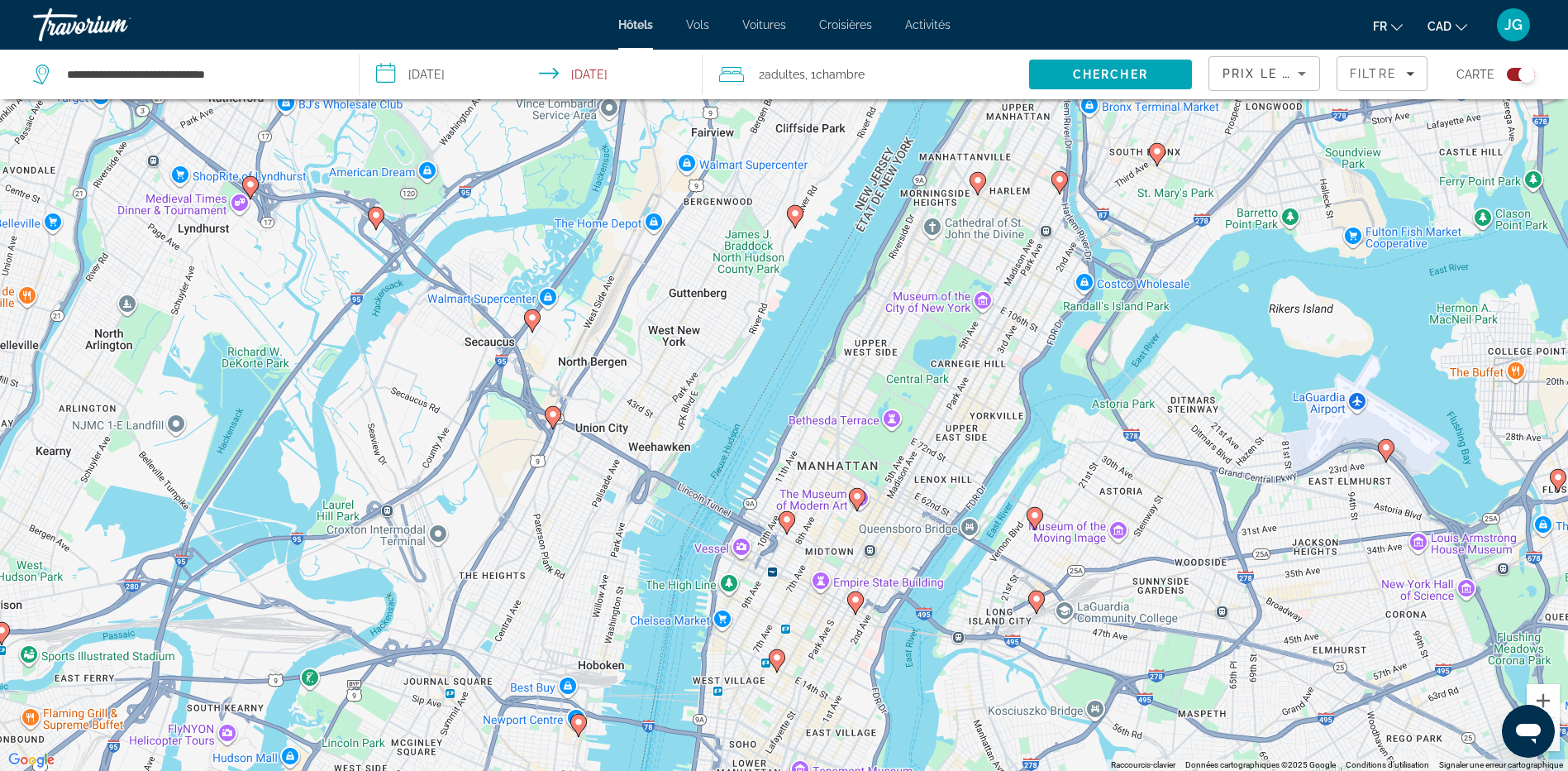
drag, startPoint x: 885, startPoint y: 375, endPoint x: 950, endPoint y: 450, distance: 99.2
click at [950, 450] on div "Pour activer le glissement du marqueur avec le clavier, appuyez sur Alt+Entrée.…" at bounding box center [784, 386] width 1568 height 771
click at [979, 180] on image "Main content" at bounding box center [978, 180] width 10 height 10
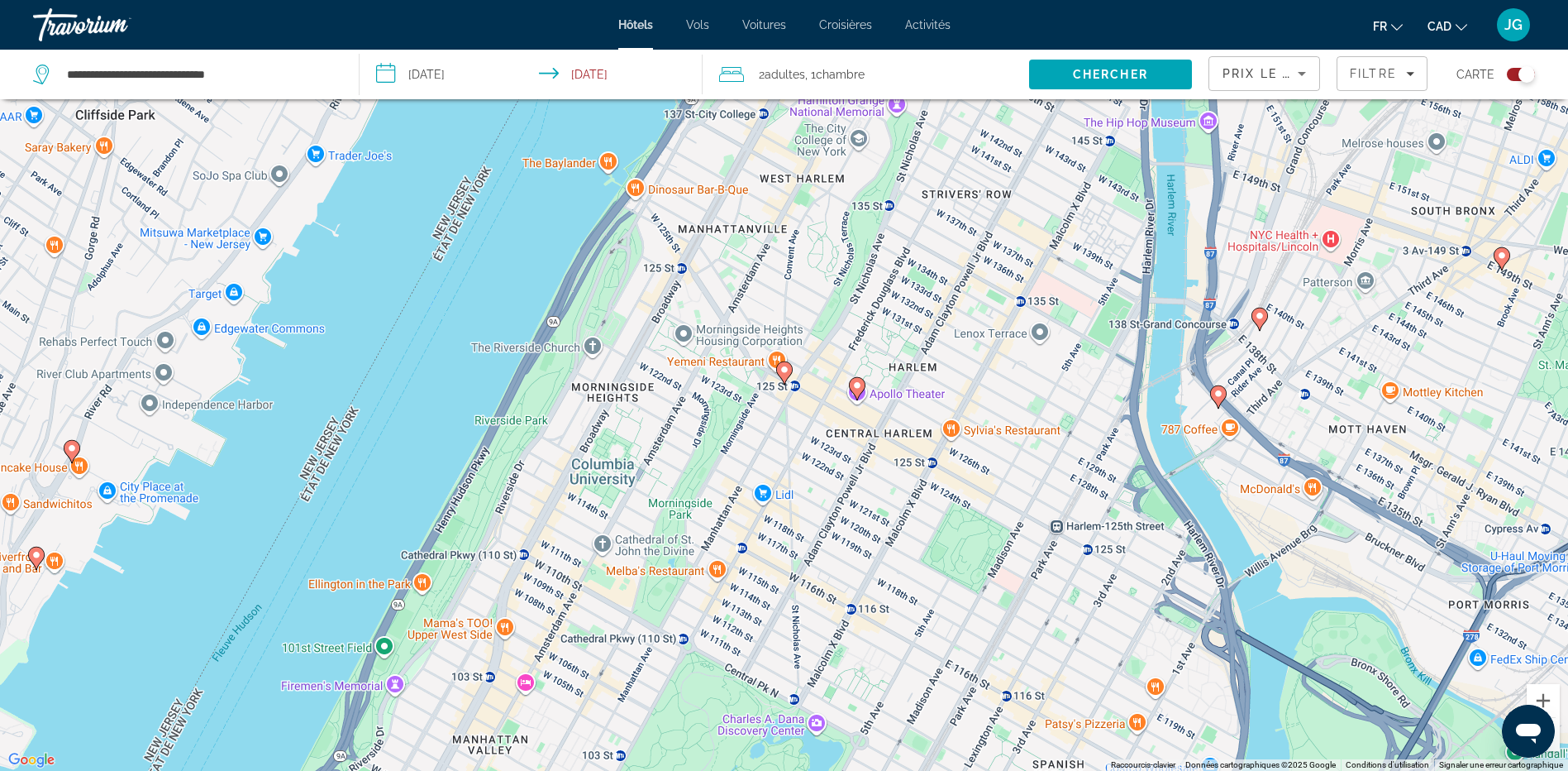
click at [781, 372] on image "Main content" at bounding box center [784, 369] width 10 height 10
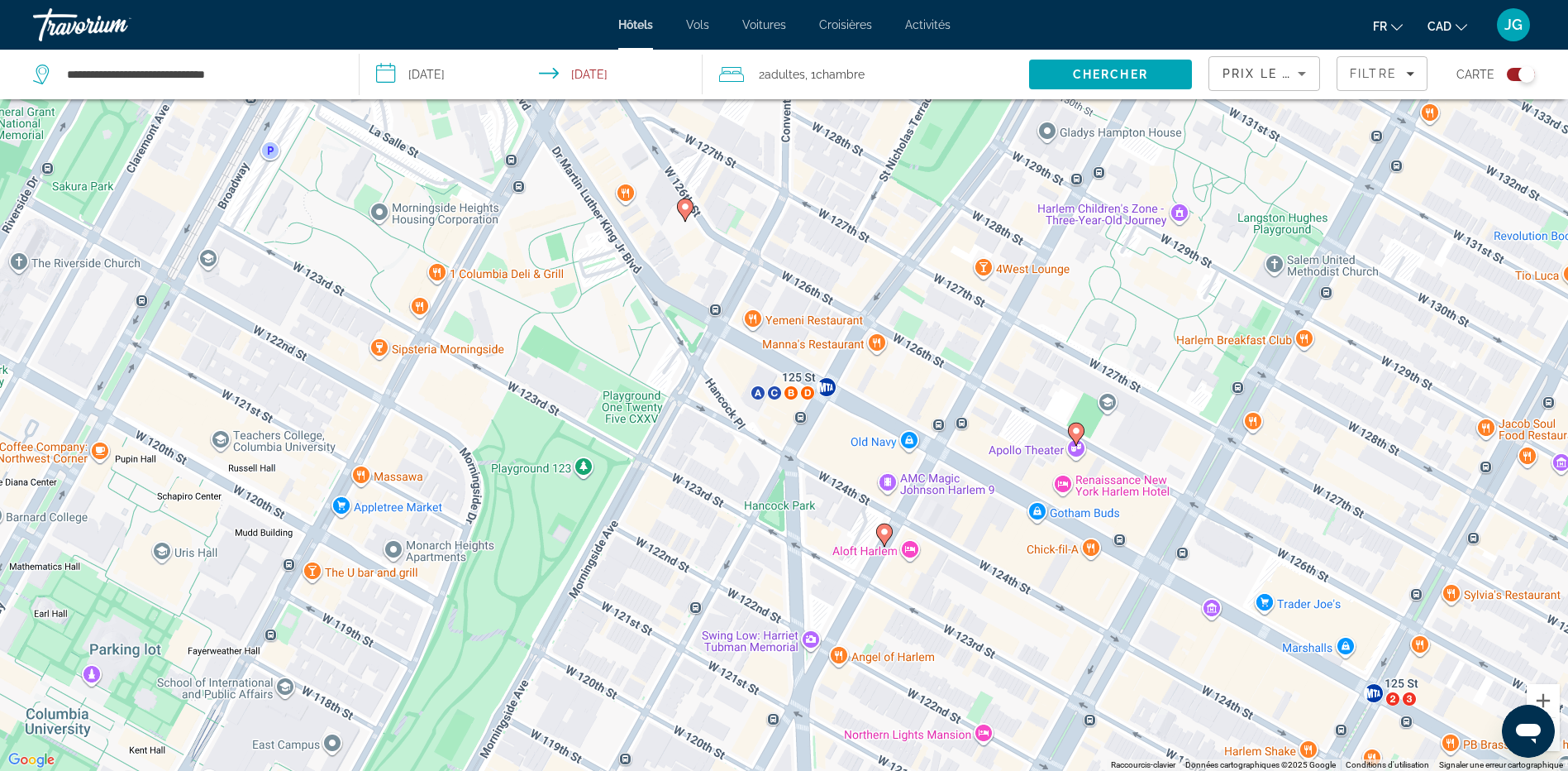
click at [685, 204] on image "Main content" at bounding box center [685, 206] width 10 height 10
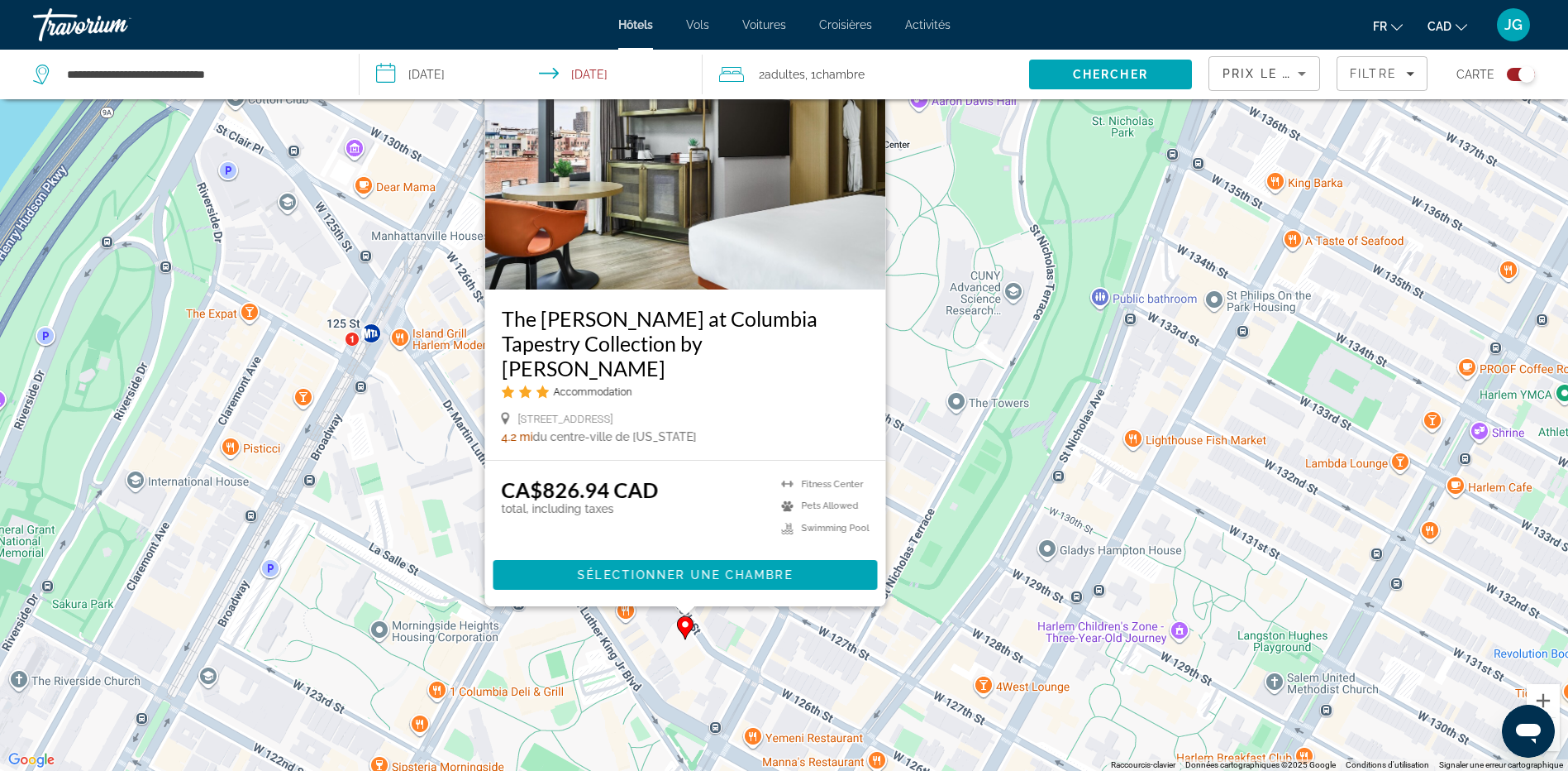
click at [943, 526] on div "Pour activer le glissement du marqueur avec le clavier, appuyez sur Alt+Entrée.…" at bounding box center [784, 386] width 1568 height 771
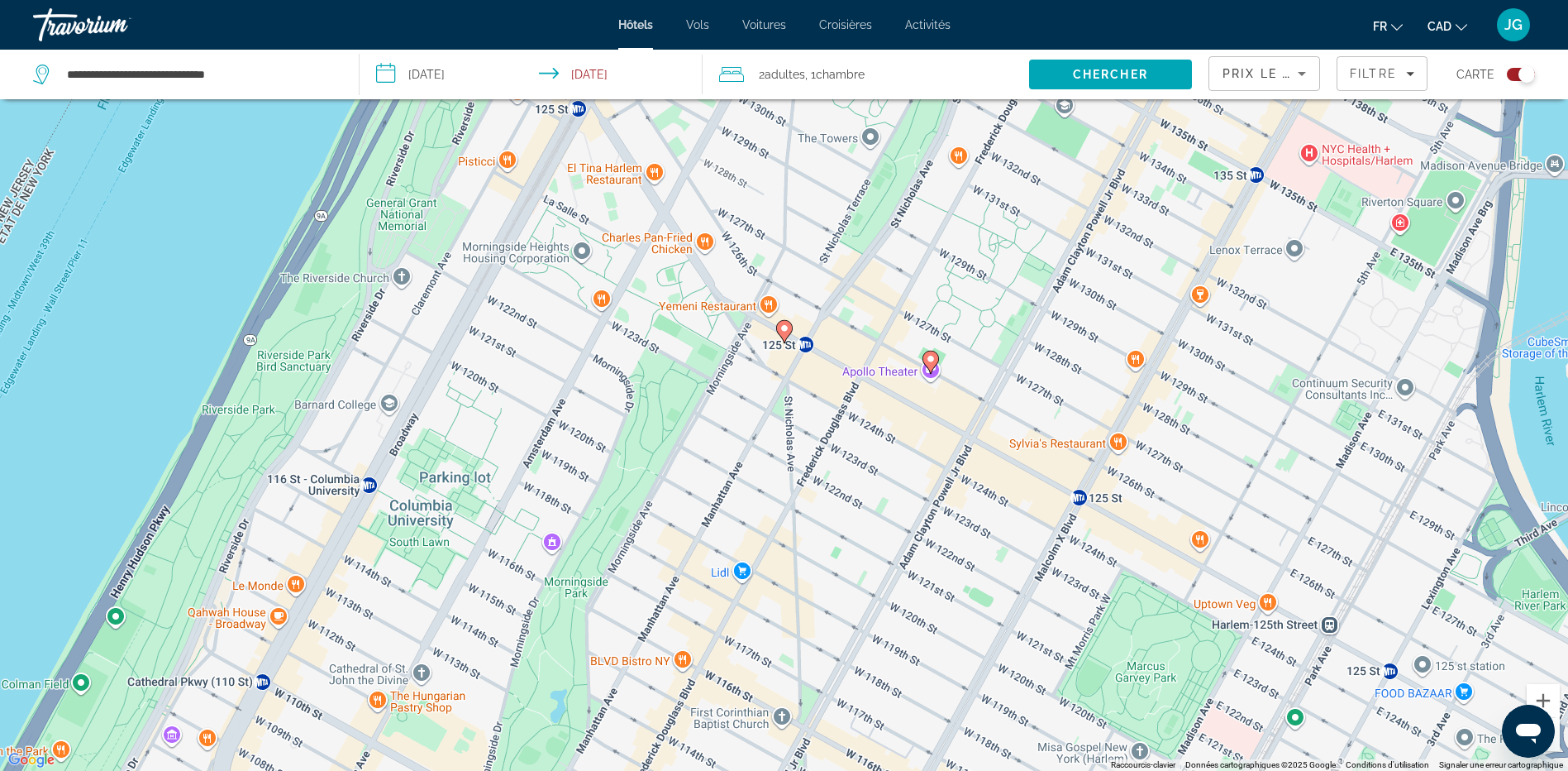
drag, startPoint x: 943, startPoint y: 526, endPoint x: 864, endPoint y: 204, distance: 331.5
click at [864, 204] on div "Pour activer le glissement du marqueur avec le clavier, appuyez sur Alt+Entrée.…" at bounding box center [784, 386] width 1568 height 771
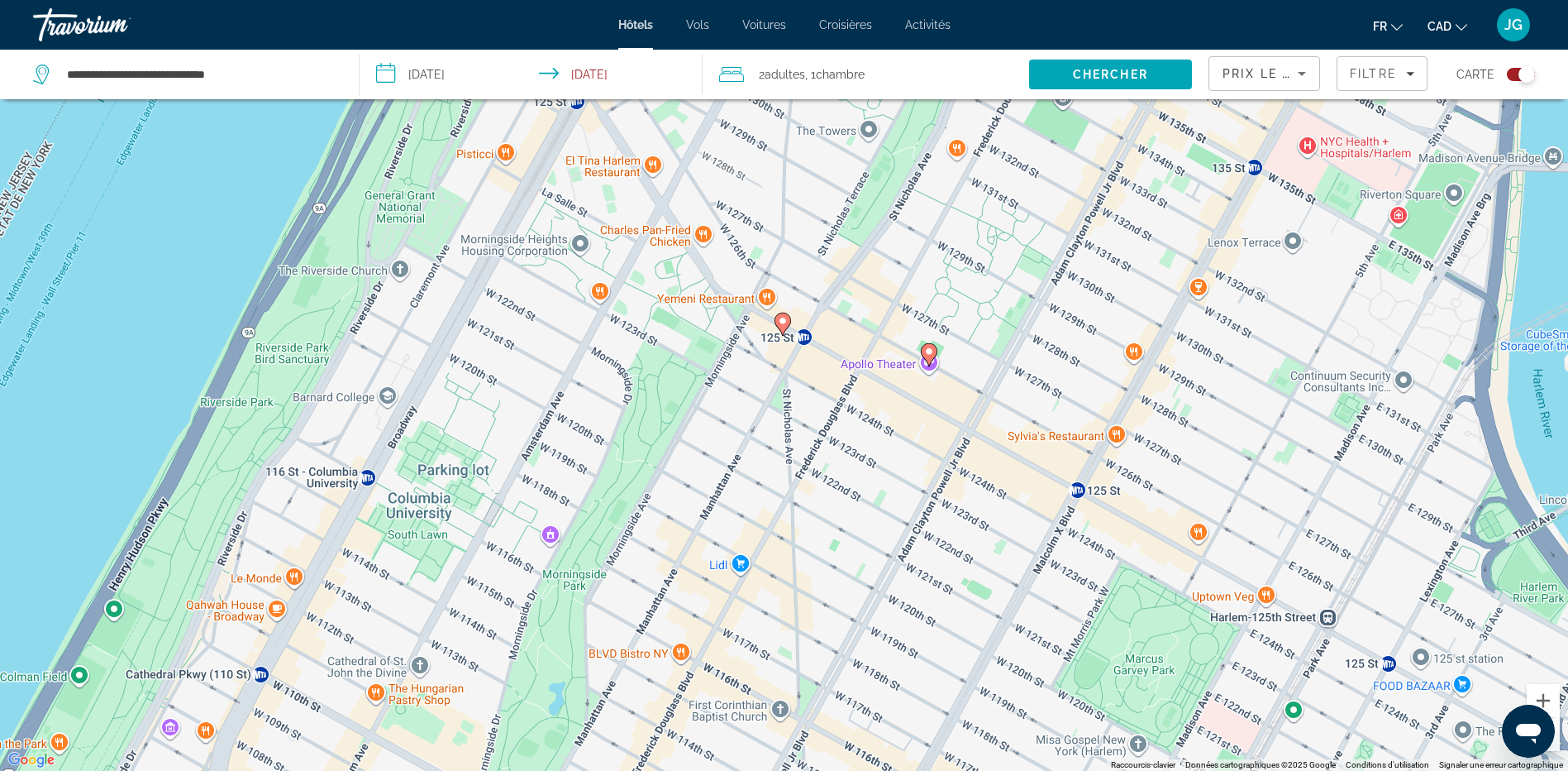
click at [925, 350] on image "Main content" at bounding box center [929, 351] width 10 height 10
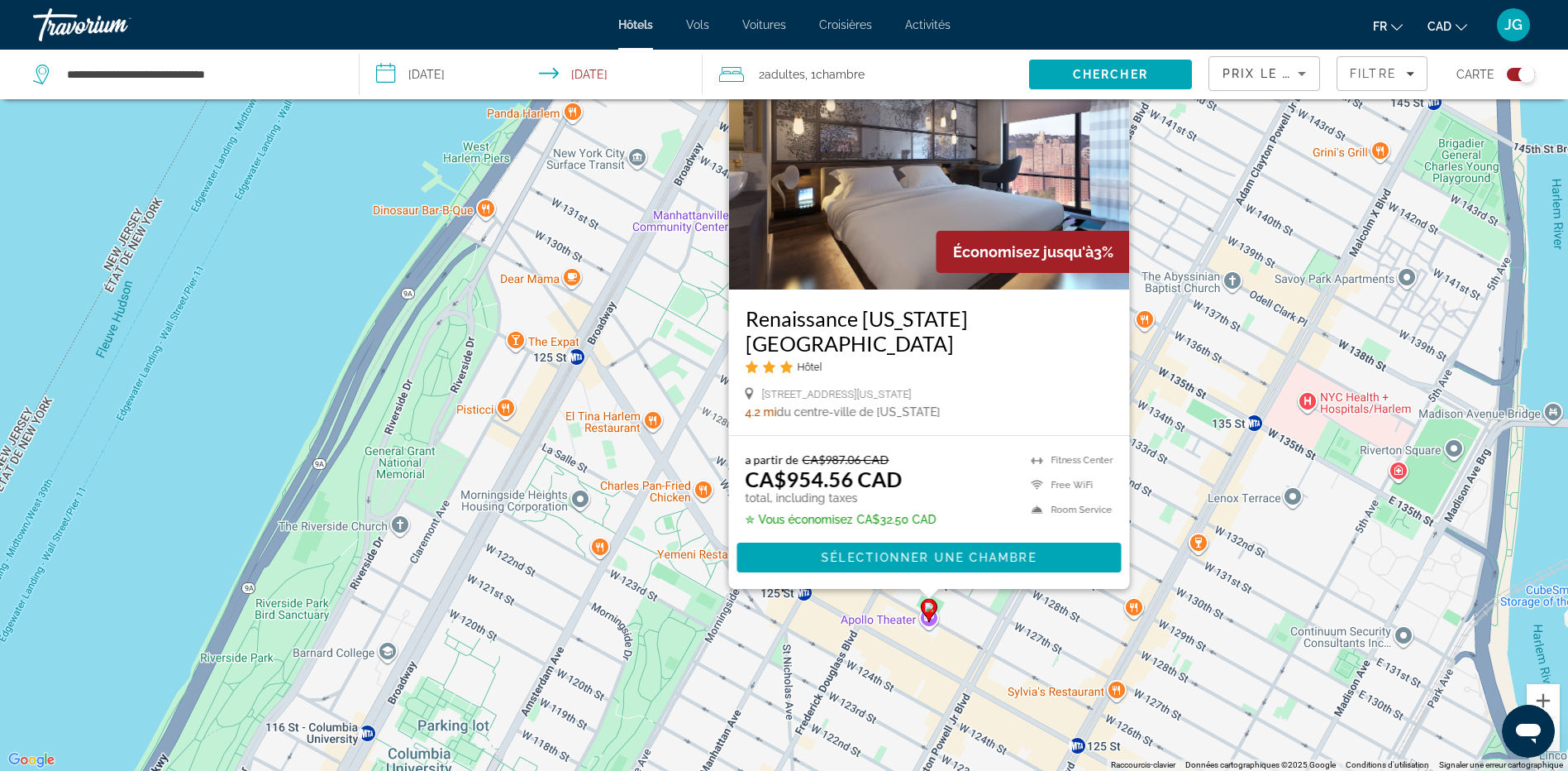
click at [1251, 478] on div "Pour activer le glissement du marqueur avec le clavier, appuyez sur Alt+Entrée.…" at bounding box center [784, 386] width 1568 height 771
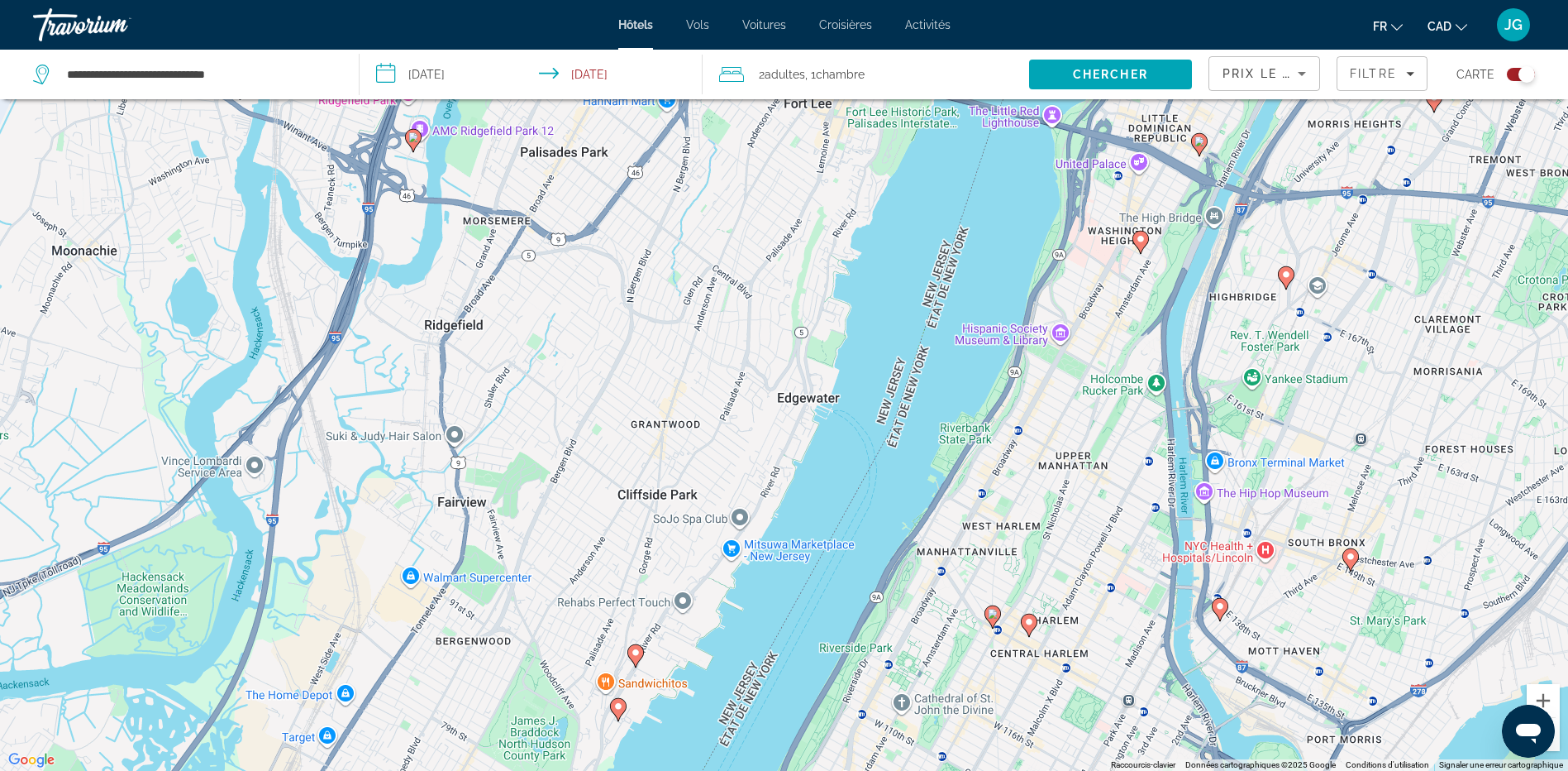
drag, startPoint x: 1155, startPoint y: 414, endPoint x: 1089, endPoint y: 548, distance: 149.4
click at [1089, 548] on div "Pour activer le glissement du marqueur avec le clavier, appuyez sur Alt+Entrée.…" at bounding box center [784, 386] width 1568 height 771
click at [1140, 236] on image "Main content" at bounding box center [1140, 238] width 10 height 10
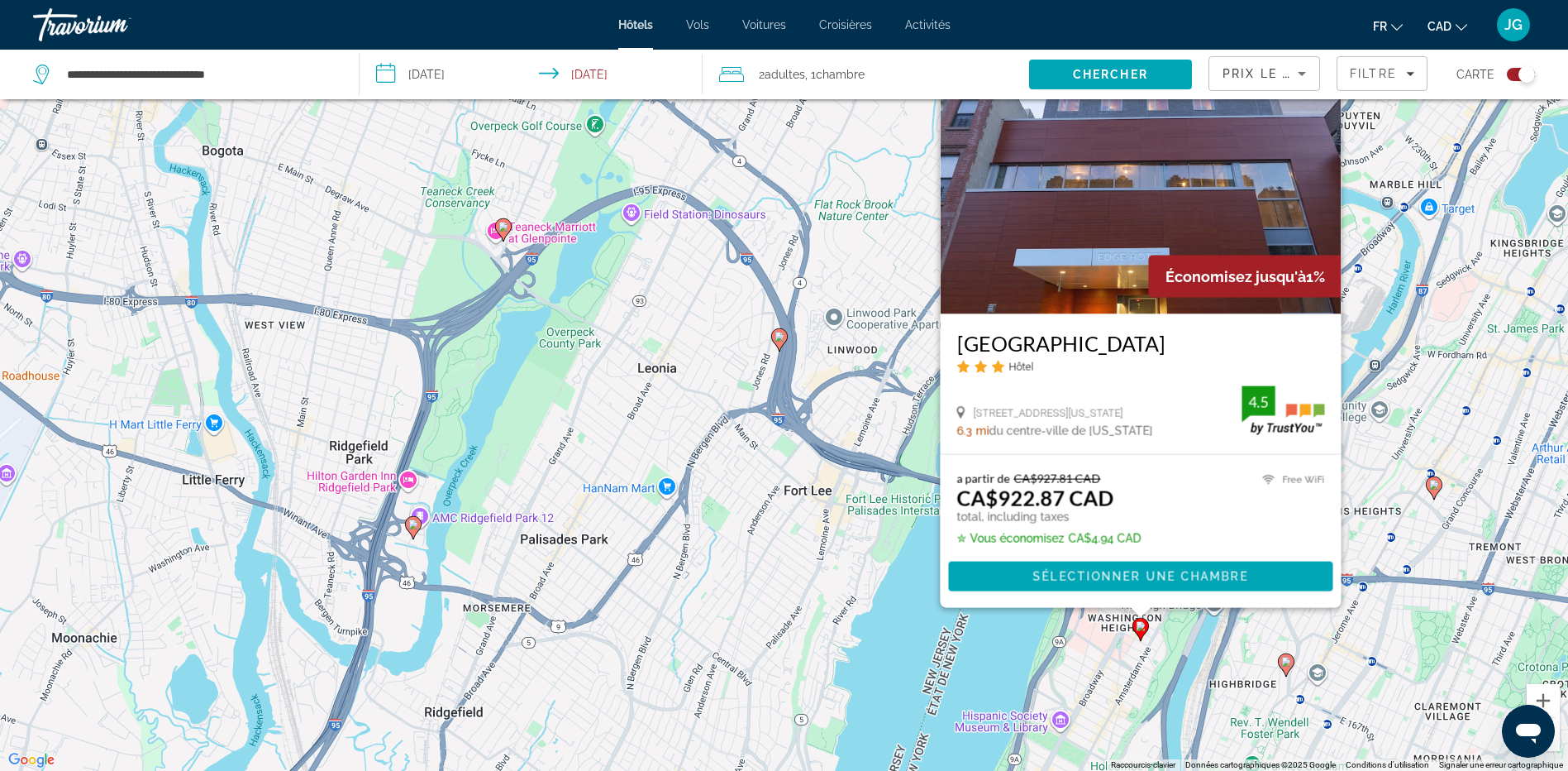
click at [642, 208] on div "Pour activer le glissement du marqueur avec le clavier, appuyez sur Alt+Entrée.…" at bounding box center [784, 386] width 1568 height 771
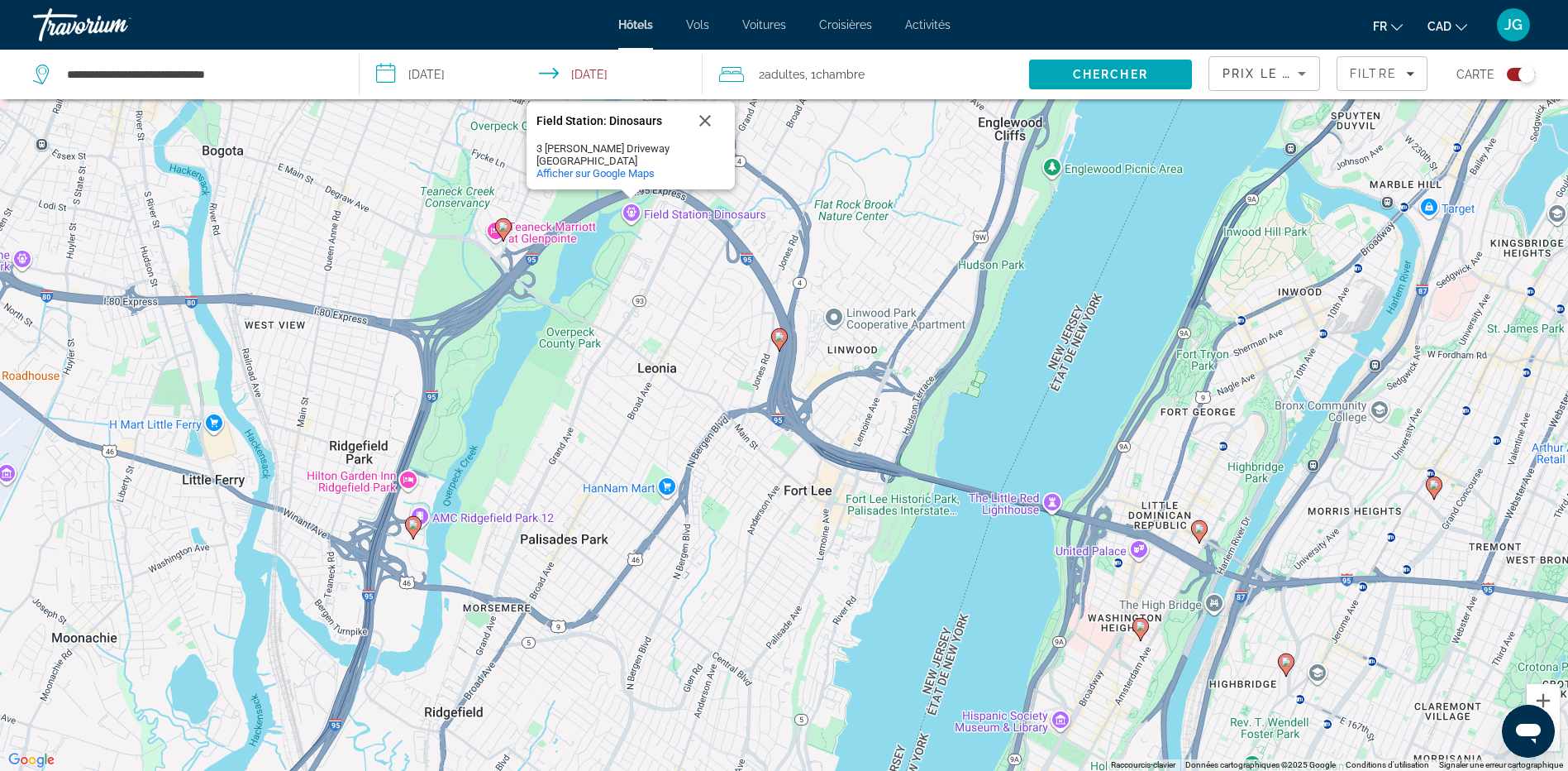
click at [888, 278] on div "Pour activer le glissement du marqueur avec le clavier, appuyez sur Alt+Entrée.…" at bounding box center [784, 386] width 1568 height 771
click at [1516, 85] on div "Carte" at bounding box center [1489, 75] width 91 height 50
click at [1517, 75] on div "Toggle map" at bounding box center [1520, 75] width 29 height 13
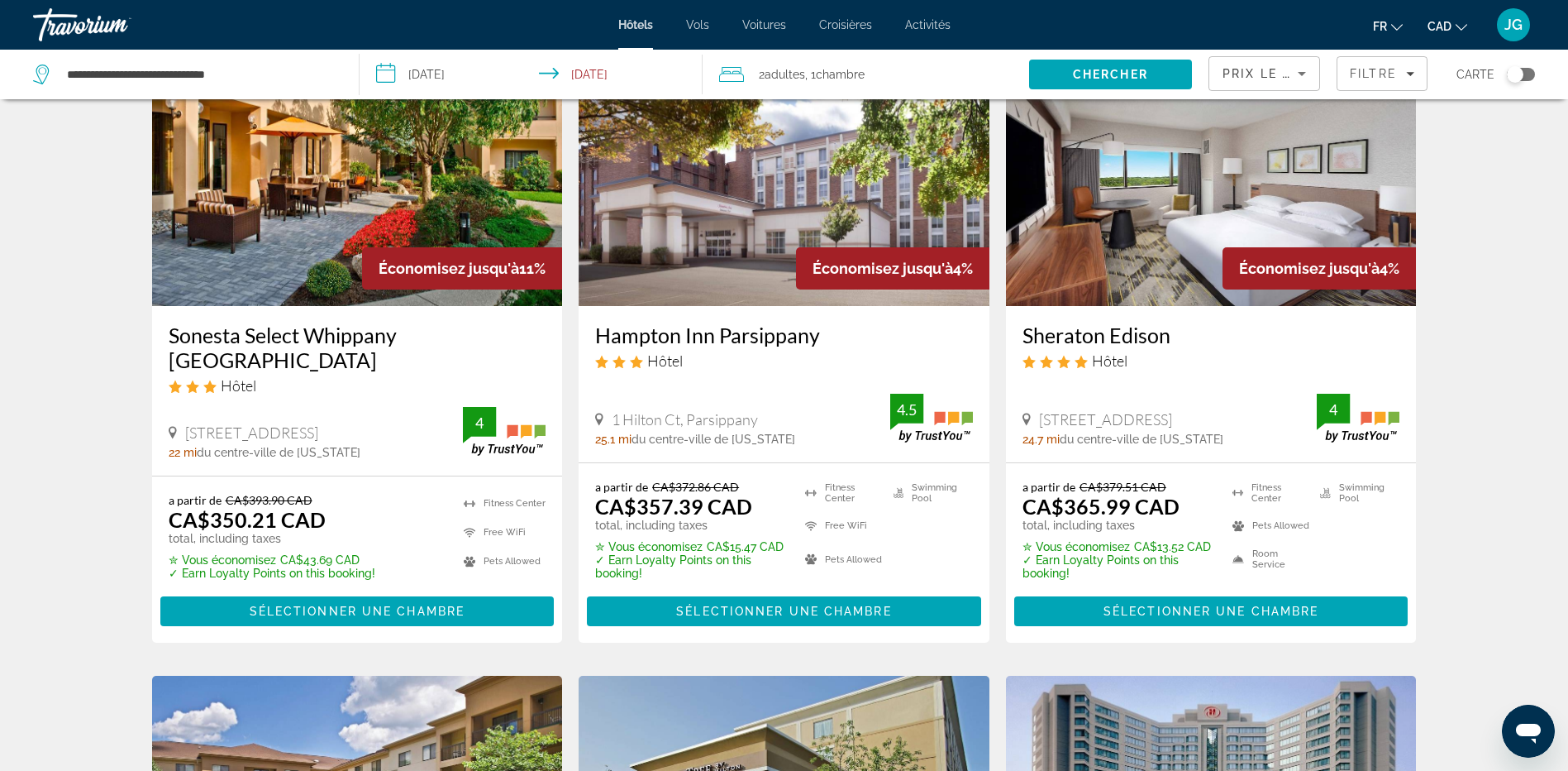
click at [1268, 74] on span "Prix le plus bas" at bounding box center [1287, 74] width 130 height 13
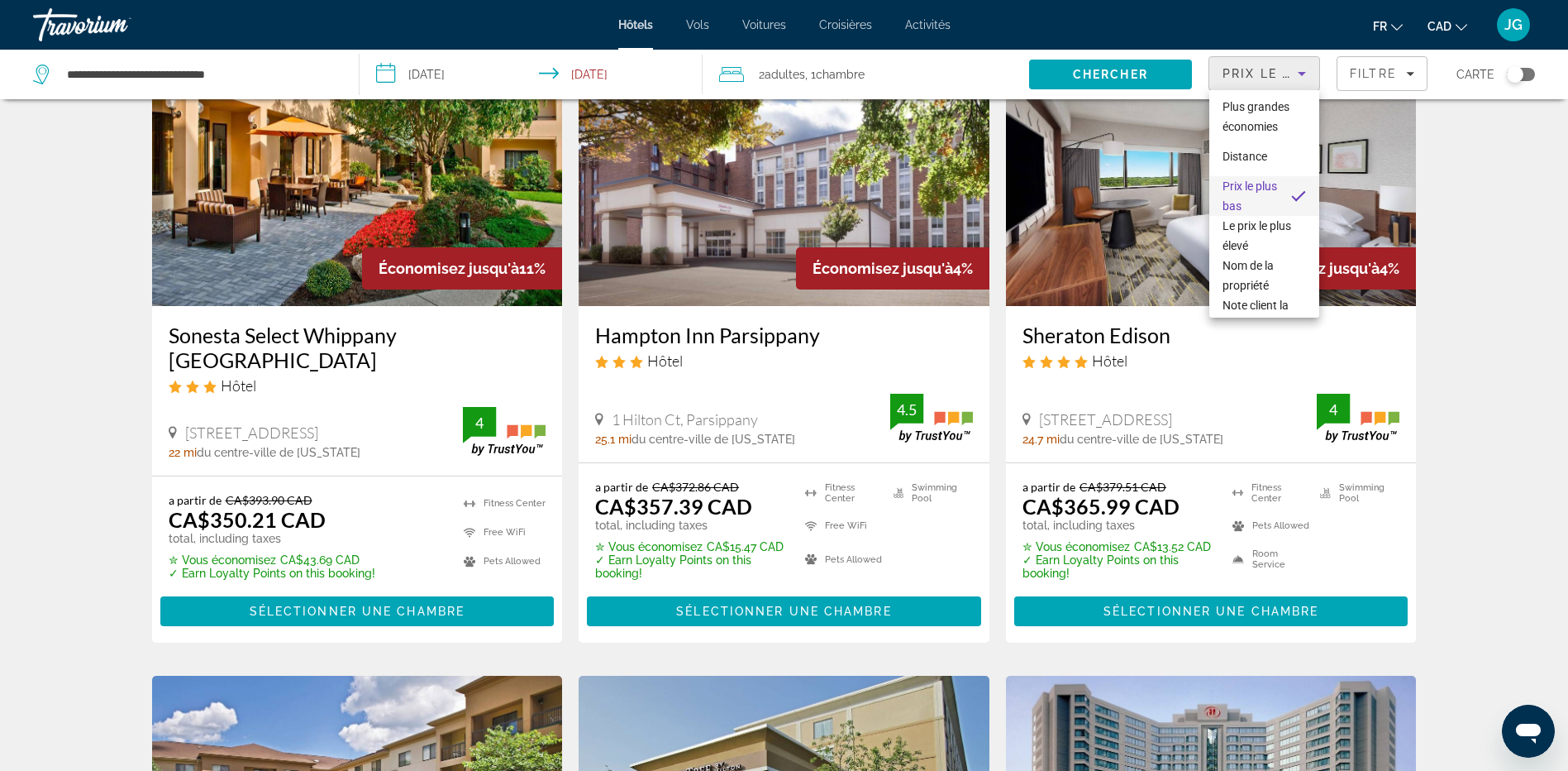
click at [1257, 194] on span "Prix le plus bas" at bounding box center [1250, 195] width 55 height 40
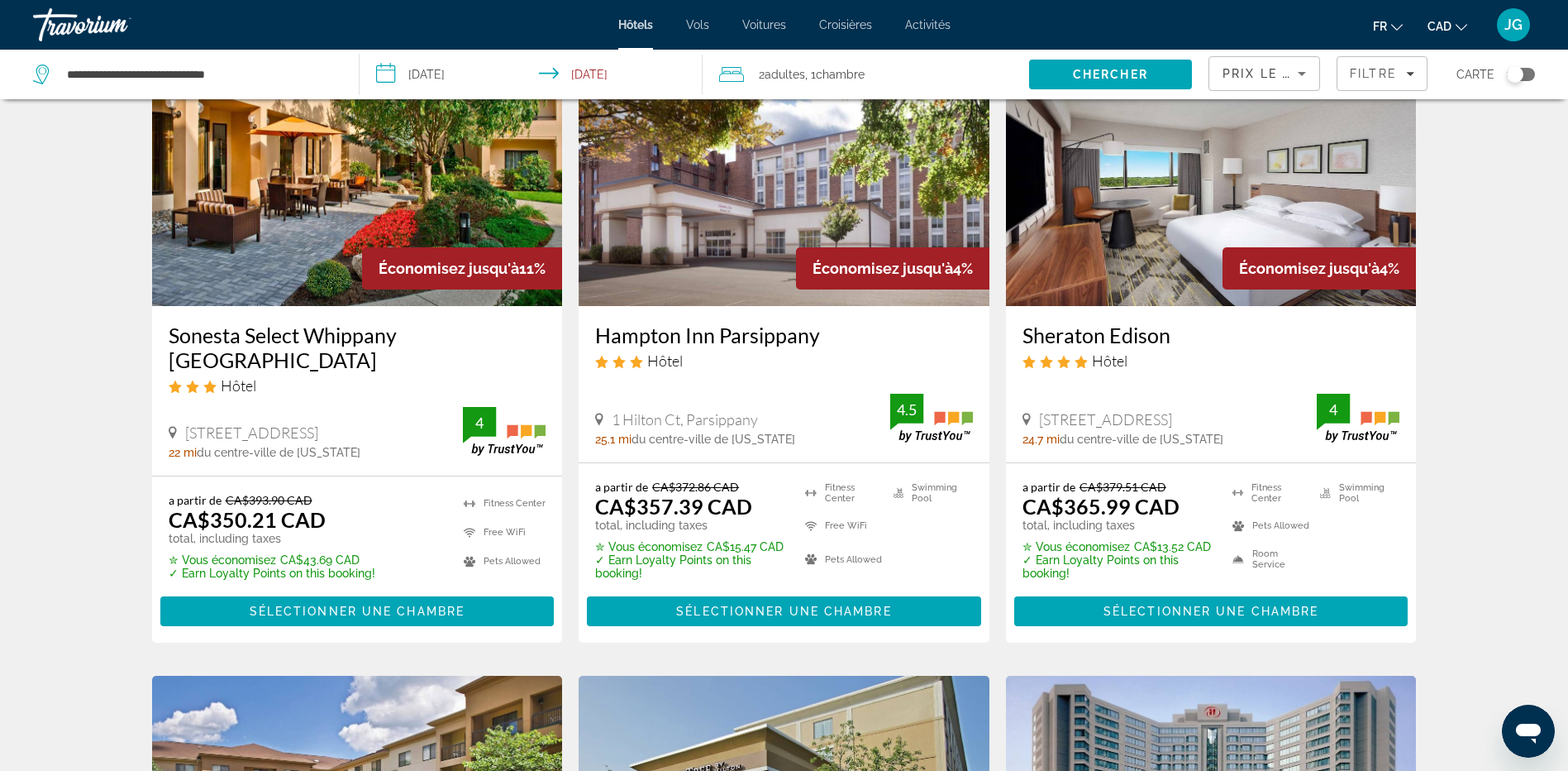
click at [1523, 75] on div "Toggle map" at bounding box center [1515, 75] width 17 height 17
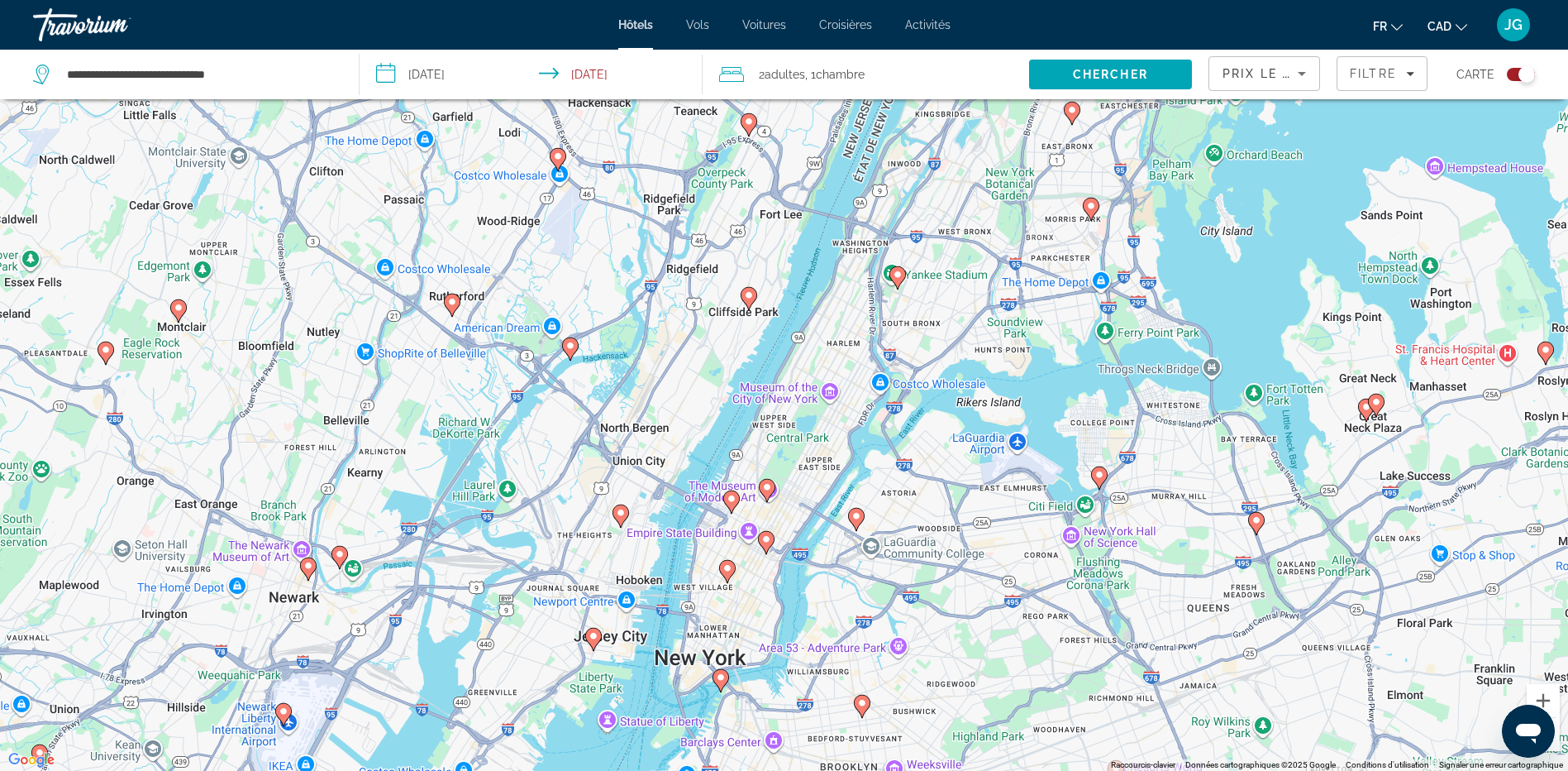
drag, startPoint x: 817, startPoint y: 362, endPoint x: 849, endPoint y: 615, distance: 255.0
click at [849, 615] on div "Pour activer le glissement du marqueur avec le clavier, appuyez sur Alt+Entrée.…" at bounding box center [784, 386] width 1568 height 771
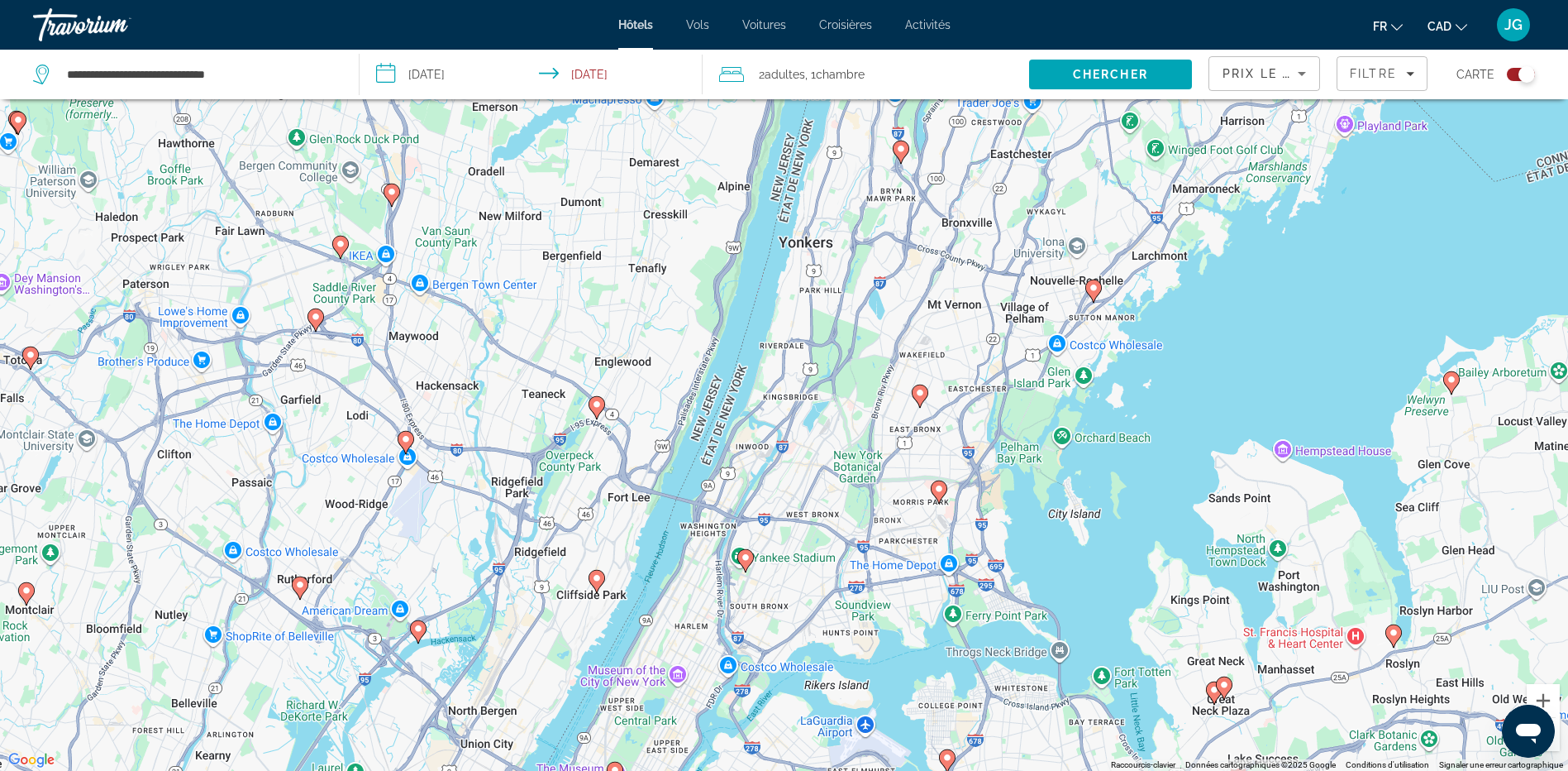
drag, startPoint x: 979, startPoint y: 367, endPoint x: 825, endPoint y: 627, distance: 302.2
click at [825, 627] on div "Pour activer le glissement du marqueur avec le clavier, appuyez sur Alt+Entrée.…" at bounding box center [784, 386] width 1568 height 771
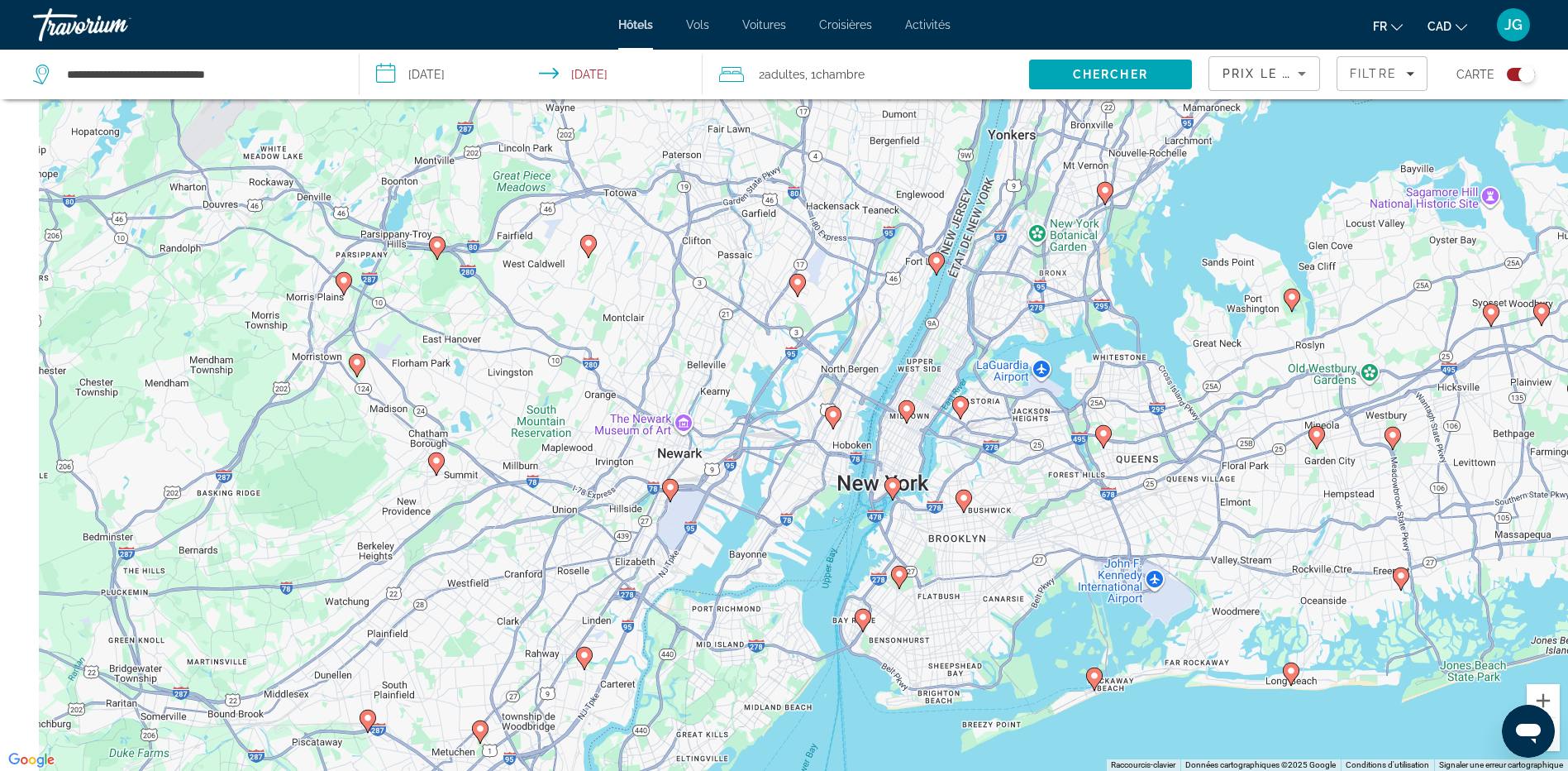
drag, startPoint x: 811, startPoint y: 561, endPoint x: 997, endPoint y: 308, distance: 314.0
click at [997, 308] on div "Pour activer le glissement du marqueur avec le clavier, appuyez sur Alt+Entrée.…" at bounding box center [784, 386] width 1568 height 771
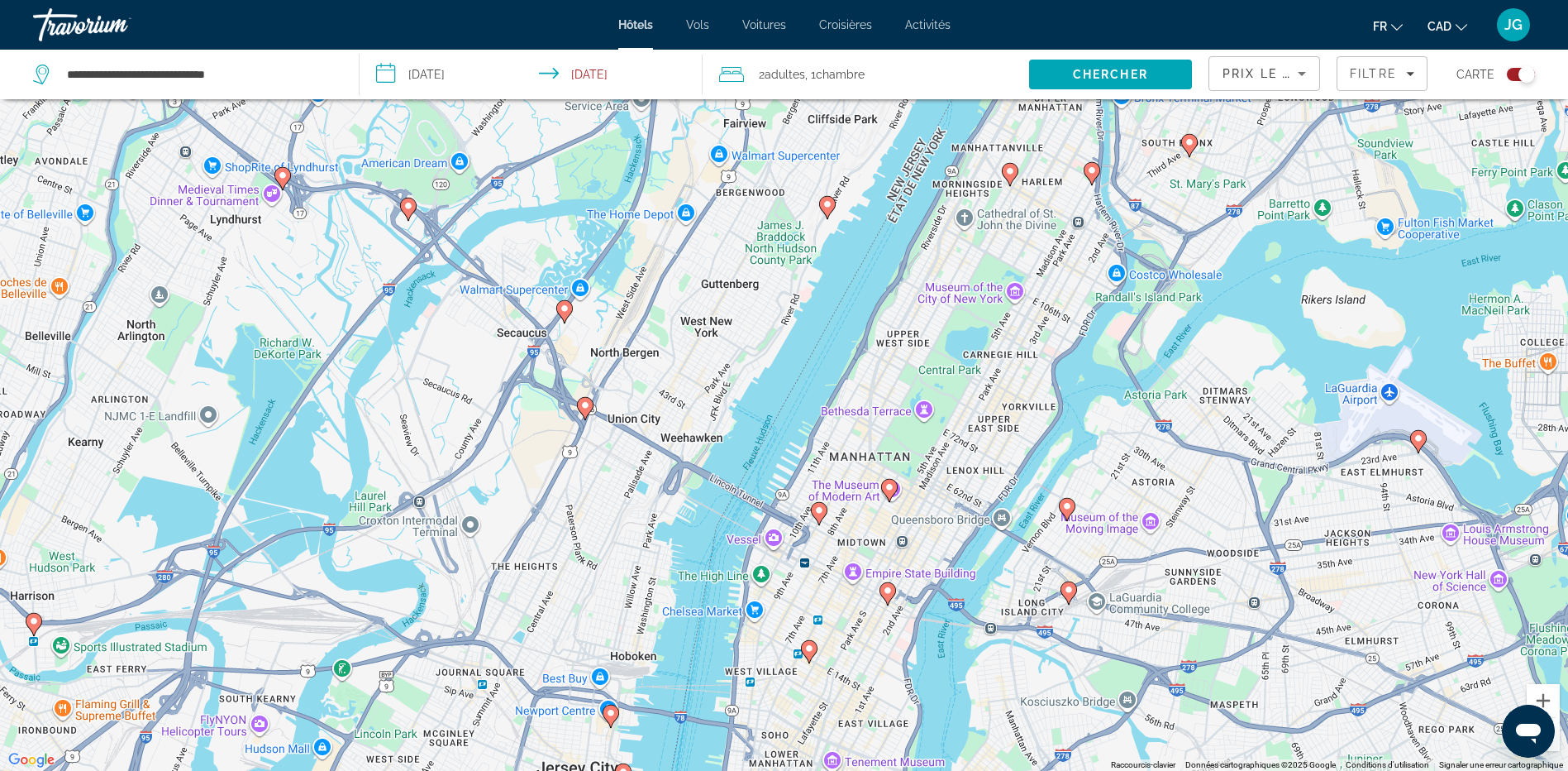
click at [889, 487] on image "Main content" at bounding box center [889, 487] width 10 height 10
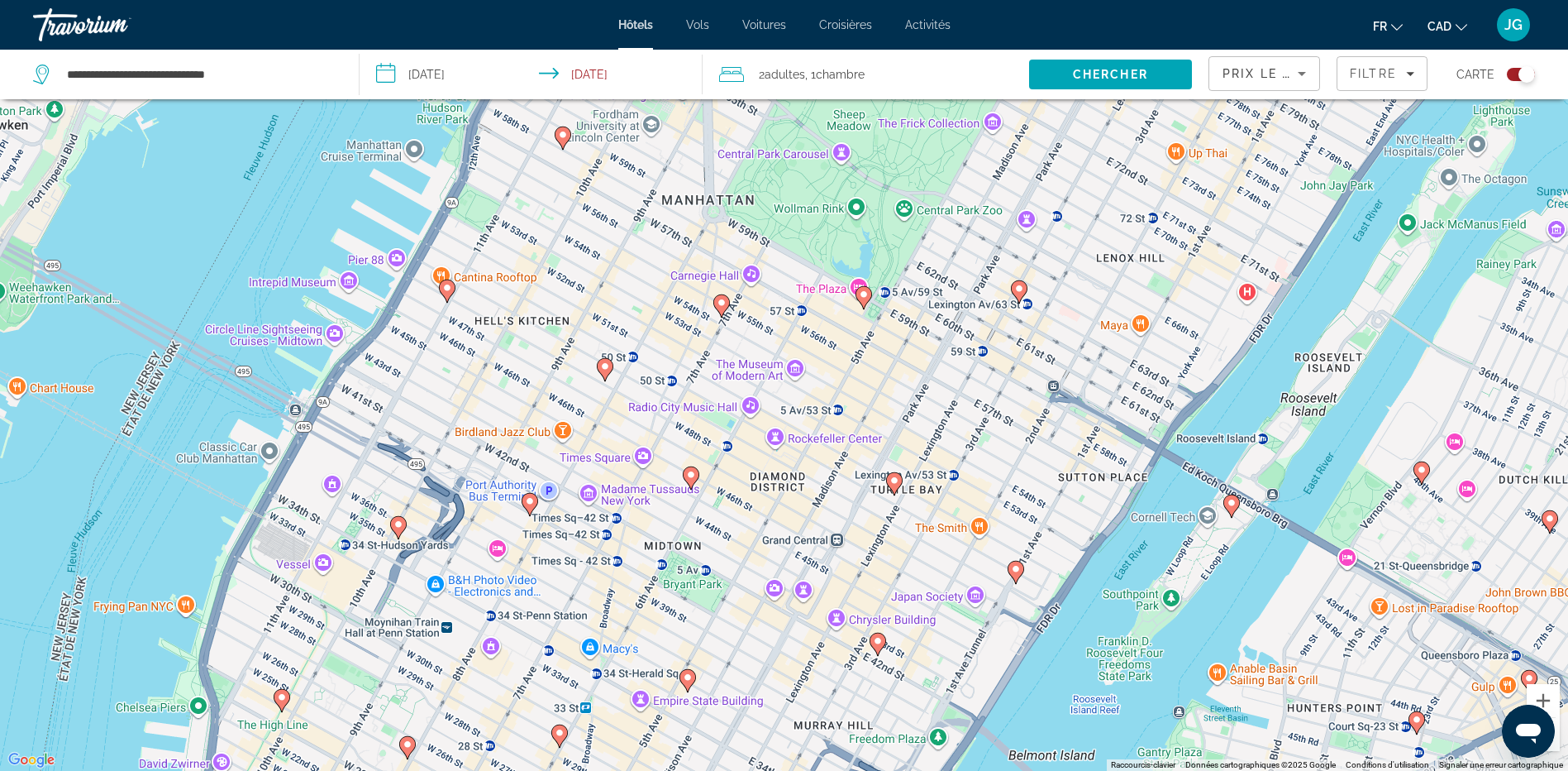
click at [722, 306] on image "Main content" at bounding box center [721, 303] width 10 height 10
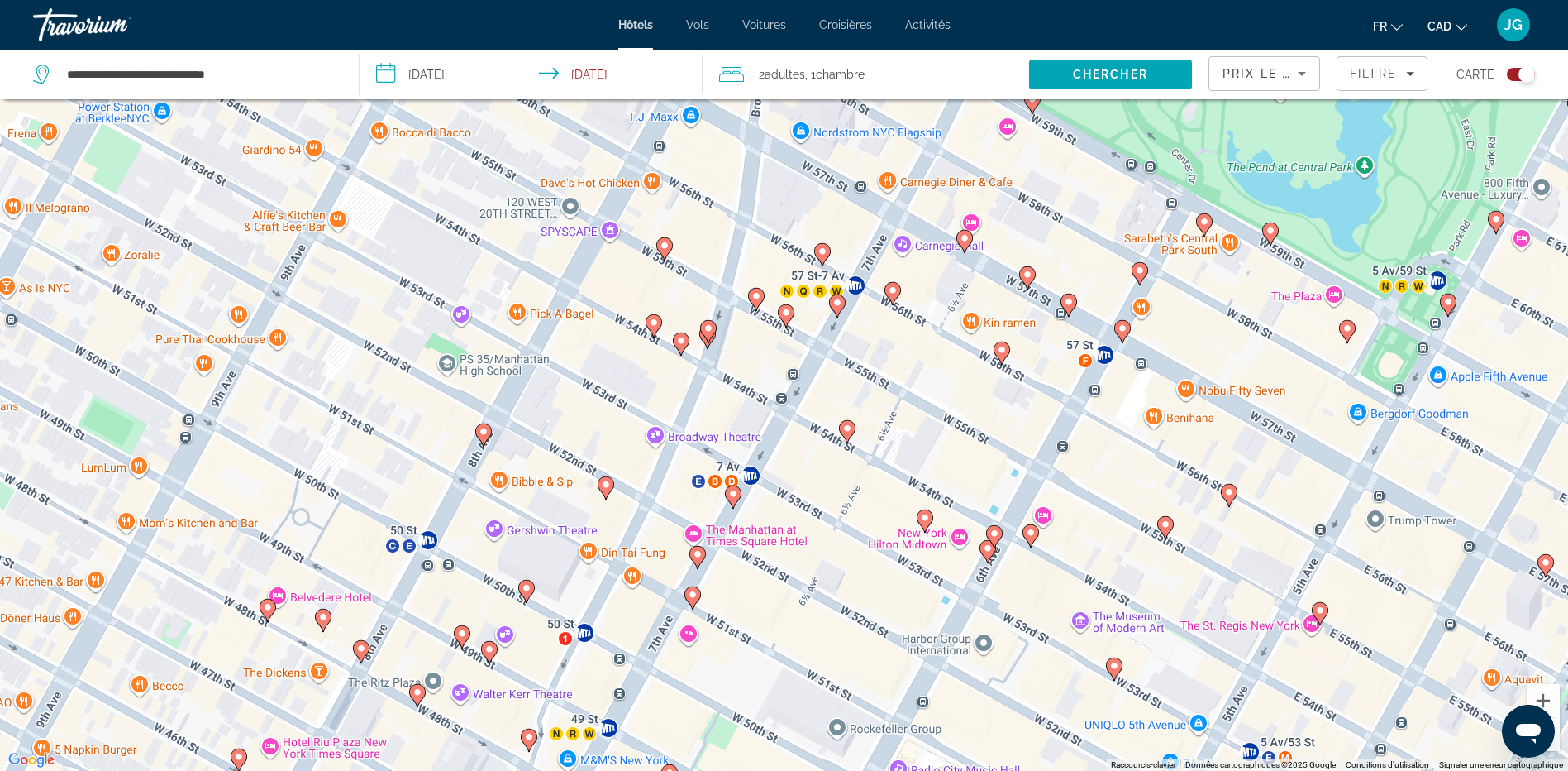
click at [785, 316] on image "Main content" at bounding box center [785, 312] width 10 height 10
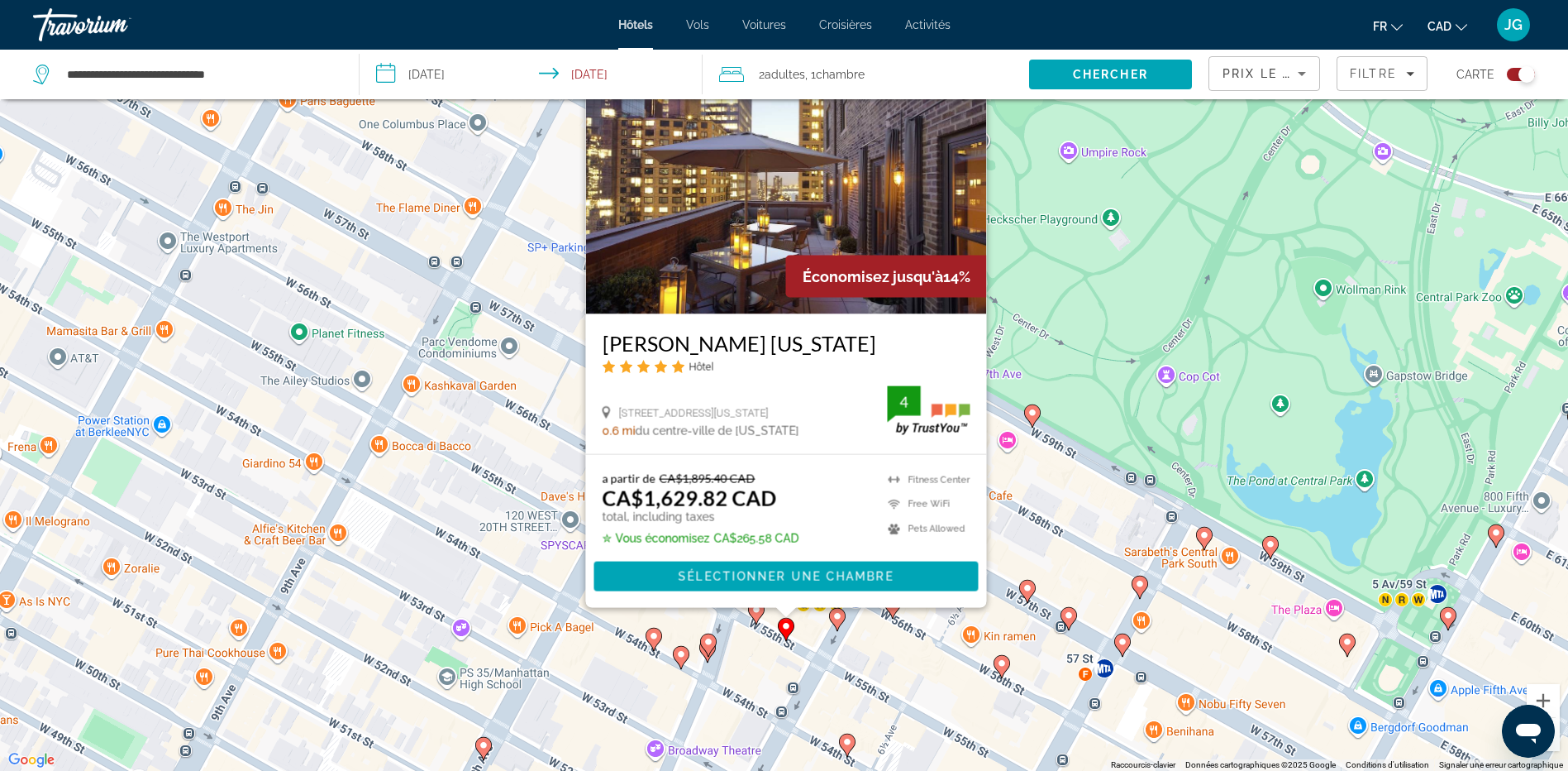
click at [1148, 494] on div "Pour activer le glissement du marqueur avec le clavier, appuyez sur Alt+Entrée.…" at bounding box center [784, 386] width 1568 height 771
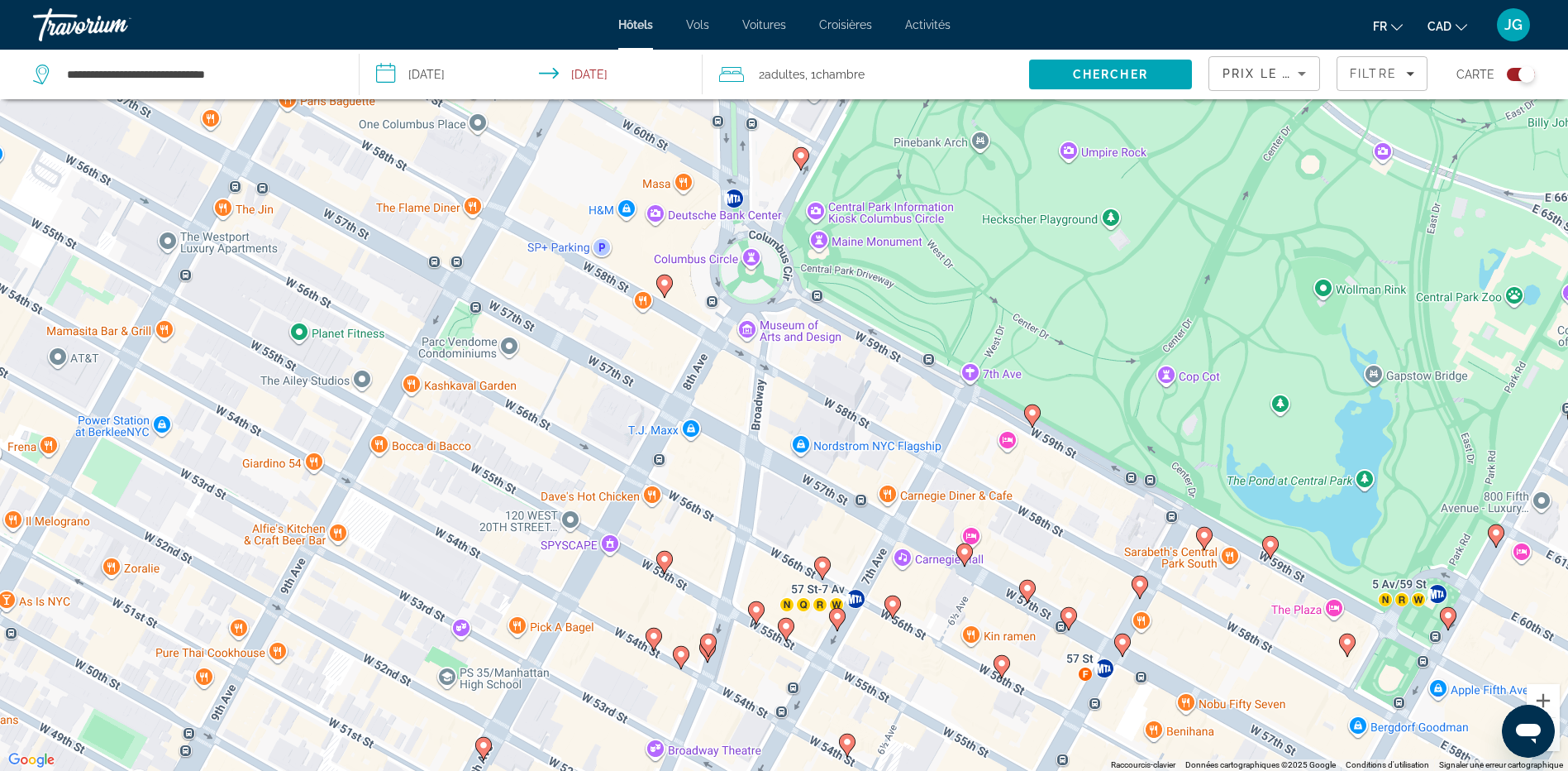
click at [1027, 422] on gmp-advanced-marker "Main content" at bounding box center [1032, 416] width 17 height 25
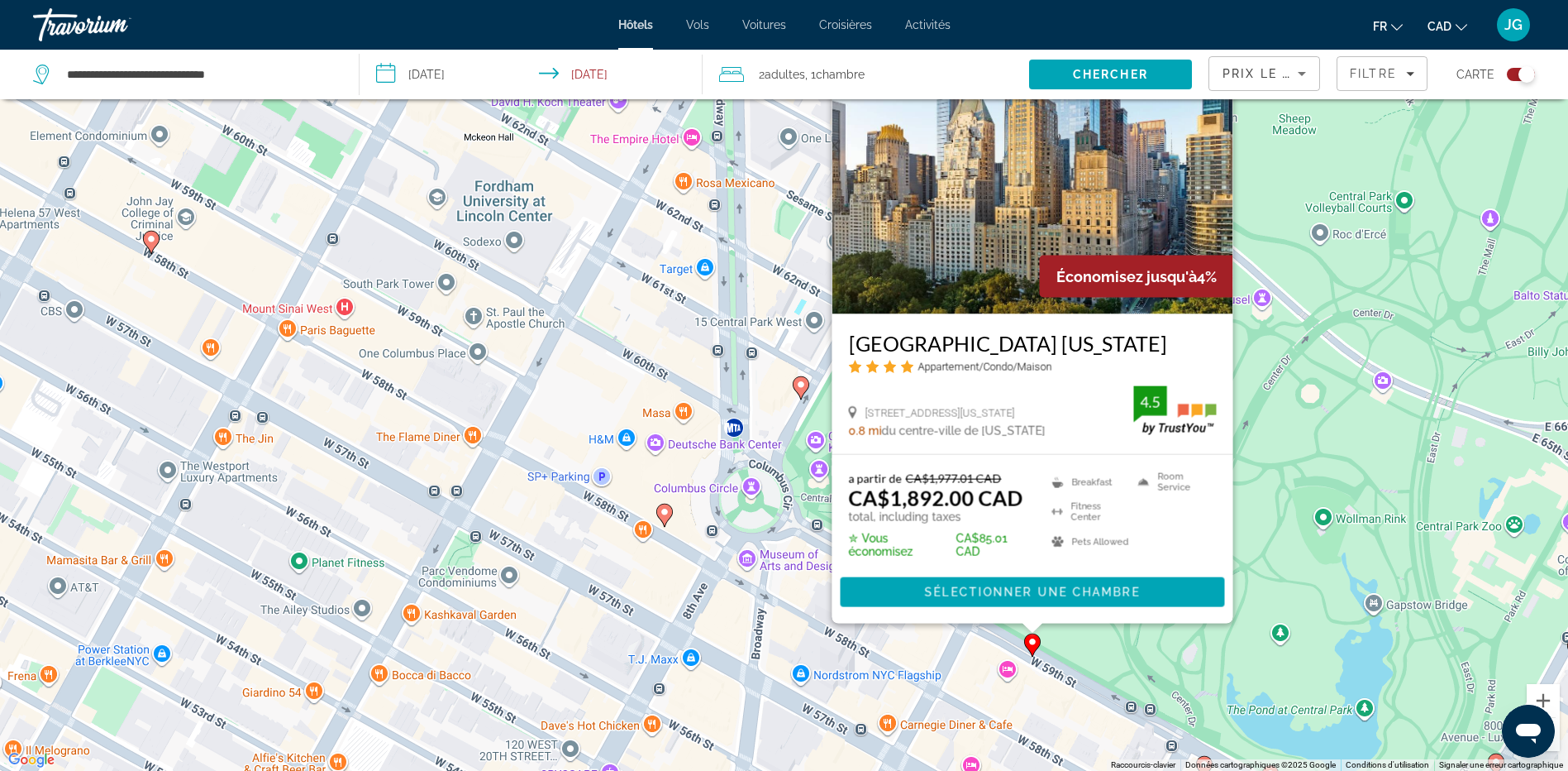
click at [875, 706] on div "Pour activer le glissement du marqueur avec le clavier, appuyez sur Alt+Entrée.…" at bounding box center [784, 386] width 1568 height 771
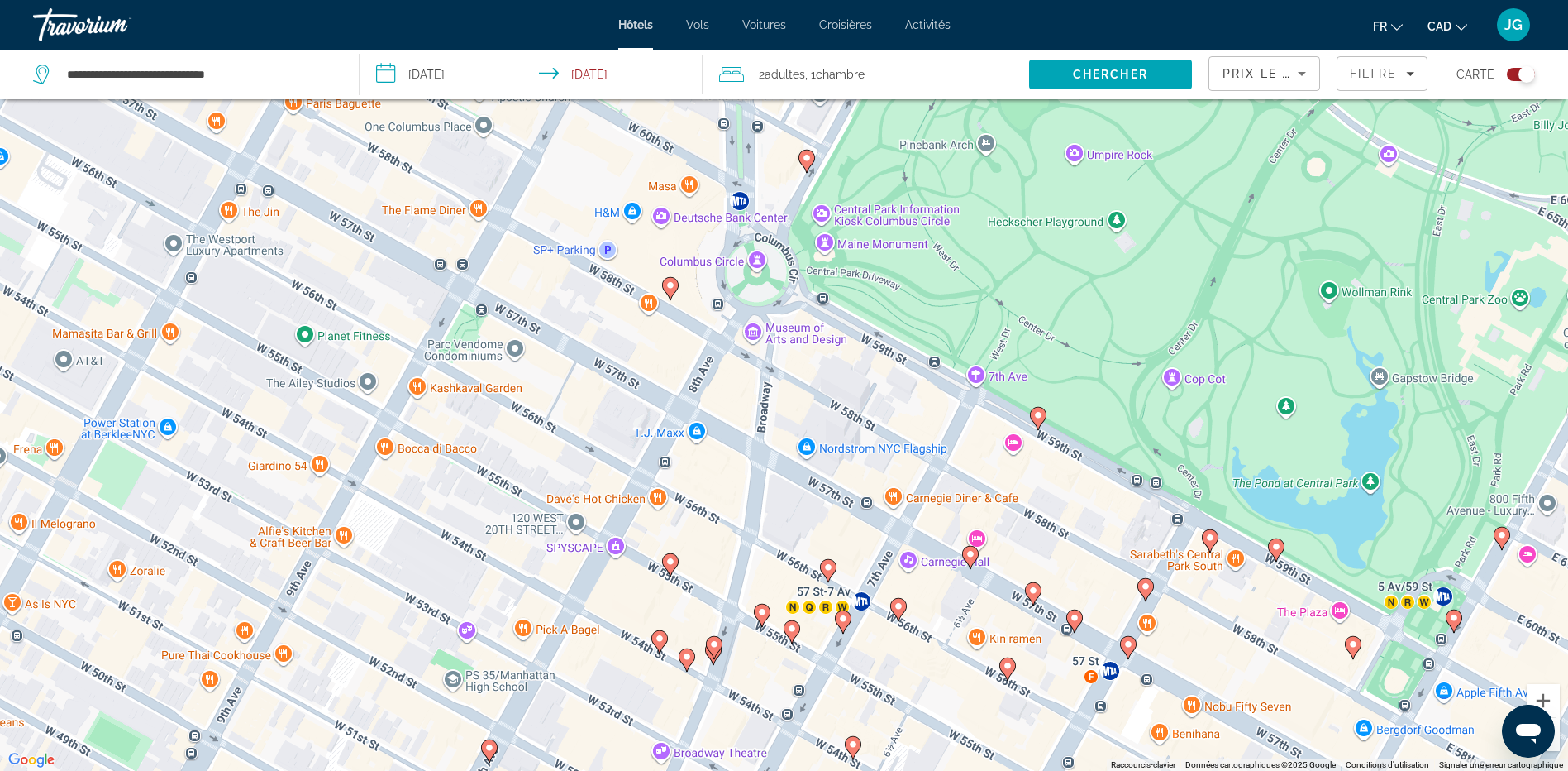
drag, startPoint x: 845, startPoint y: 652, endPoint x: 847, endPoint y: 399, distance: 253.0
click at [847, 399] on div "Pour activer le glissement du marqueur avec le clavier, appuyez sur Alt+Entrée.…" at bounding box center [784, 386] width 1568 height 771
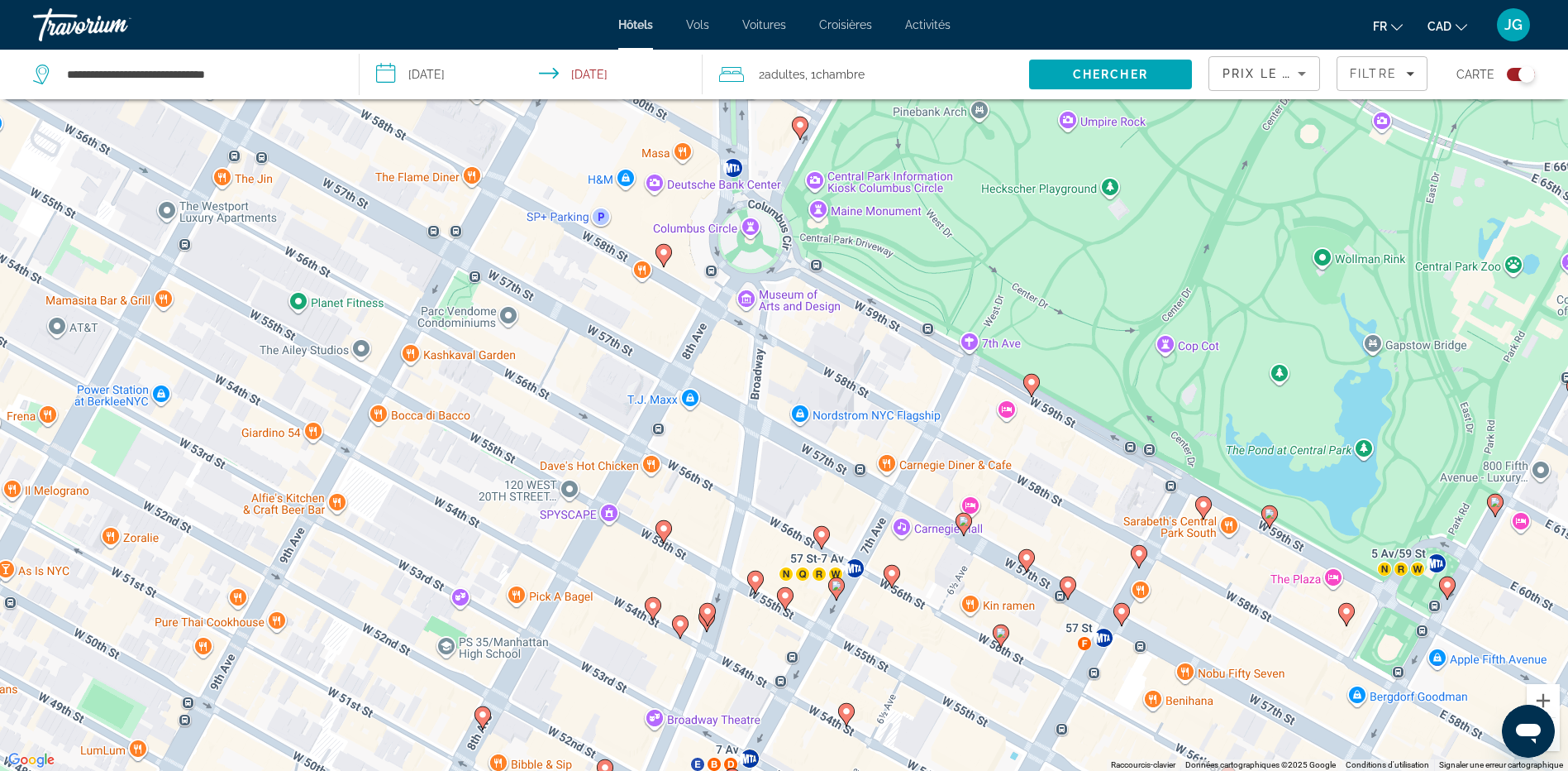
click at [804, 133] on icon "Main content" at bounding box center [800, 128] width 17 height 23
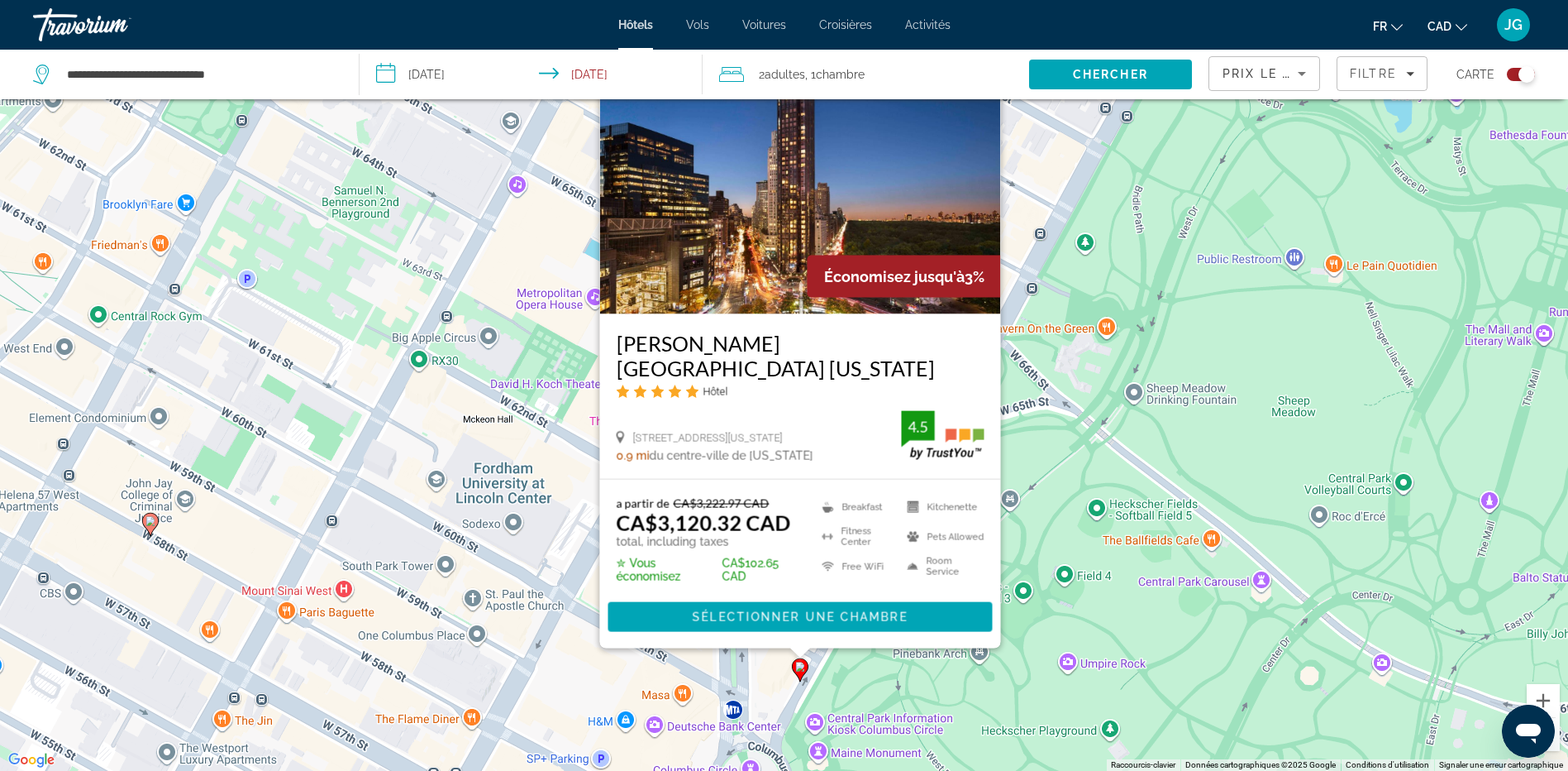
click at [1098, 631] on div "Pour activer le glissement du marqueur avec le clavier, appuyez sur Alt+Entrée.…" at bounding box center [784, 386] width 1568 height 771
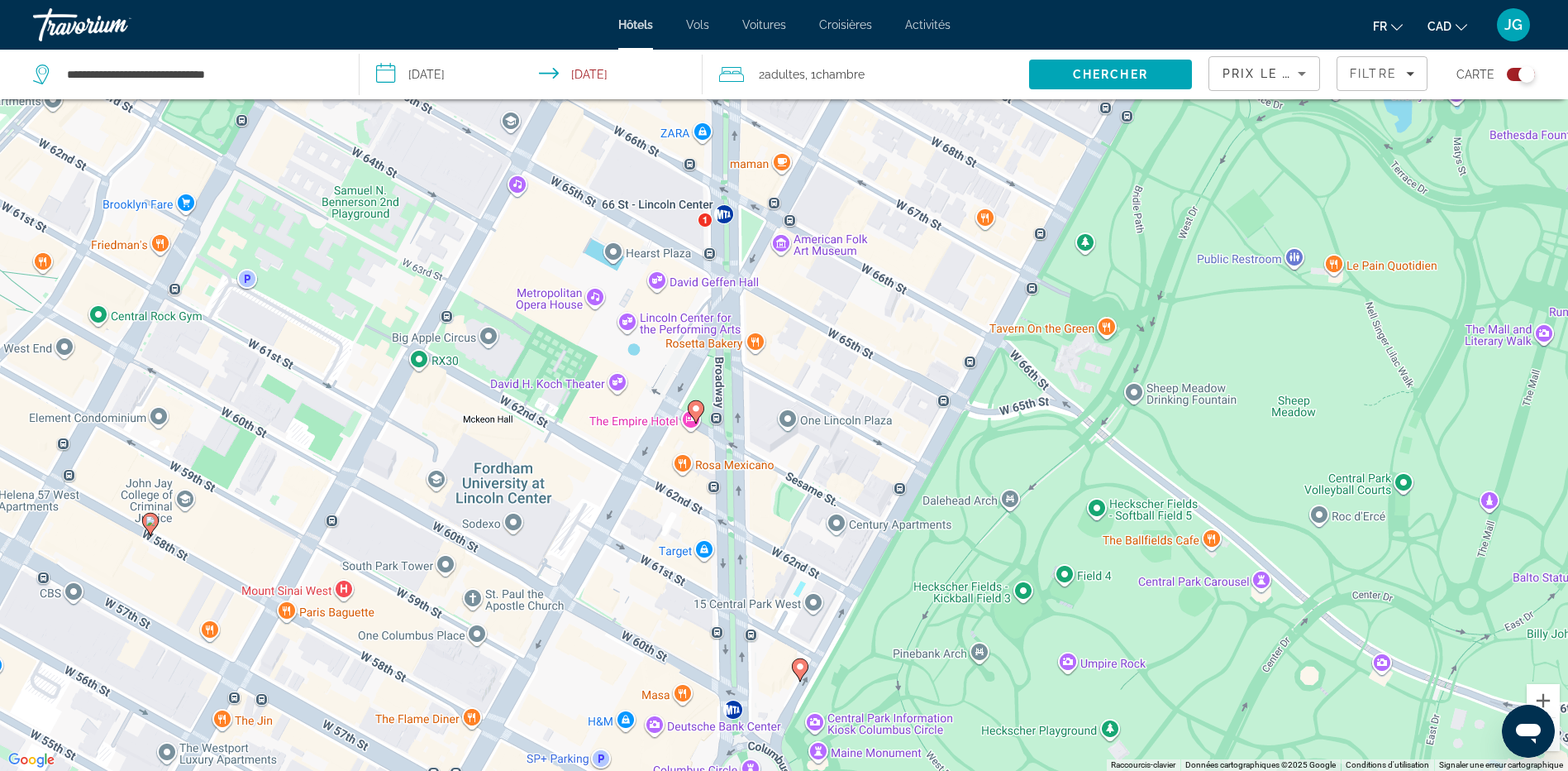
click at [1276, 79] on div "Prix le plus bas" at bounding box center [1260, 74] width 75 height 20
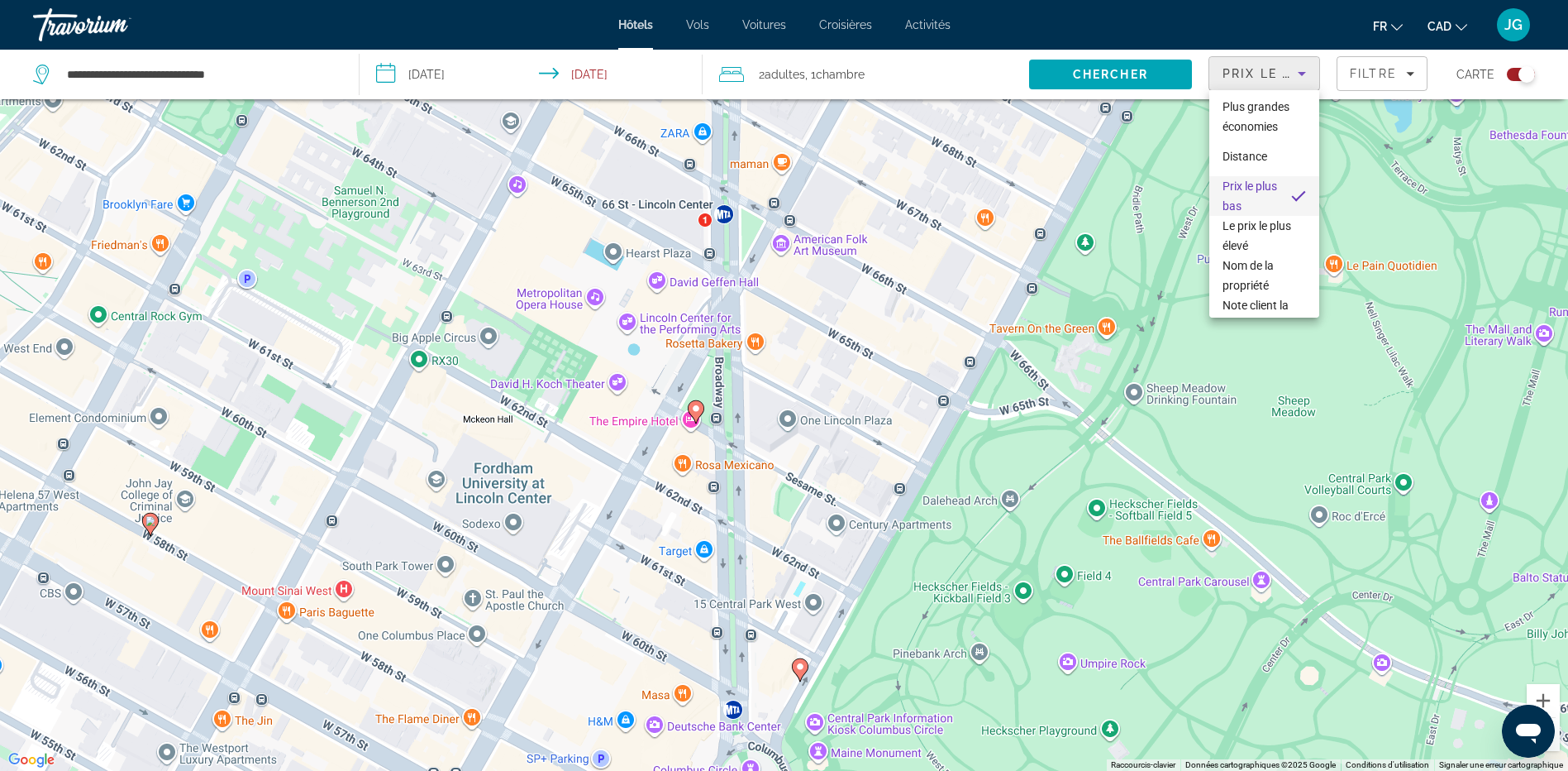
click at [1368, 70] on div at bounding box center [784, 386] width 1568 height 771
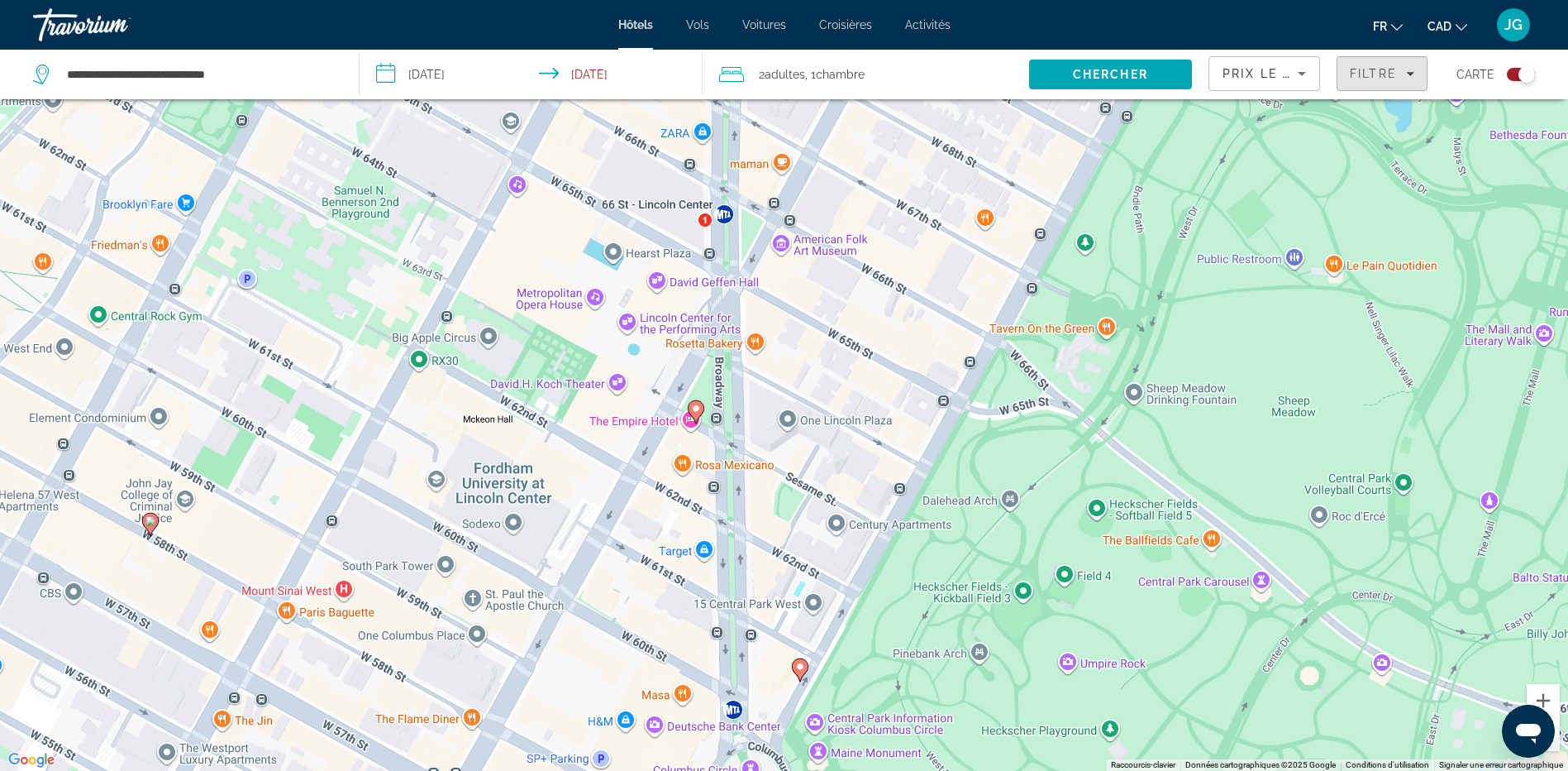
click at [1368, 70] on span "Filtre" at bounding box center [1373, 74] width 47 height 13
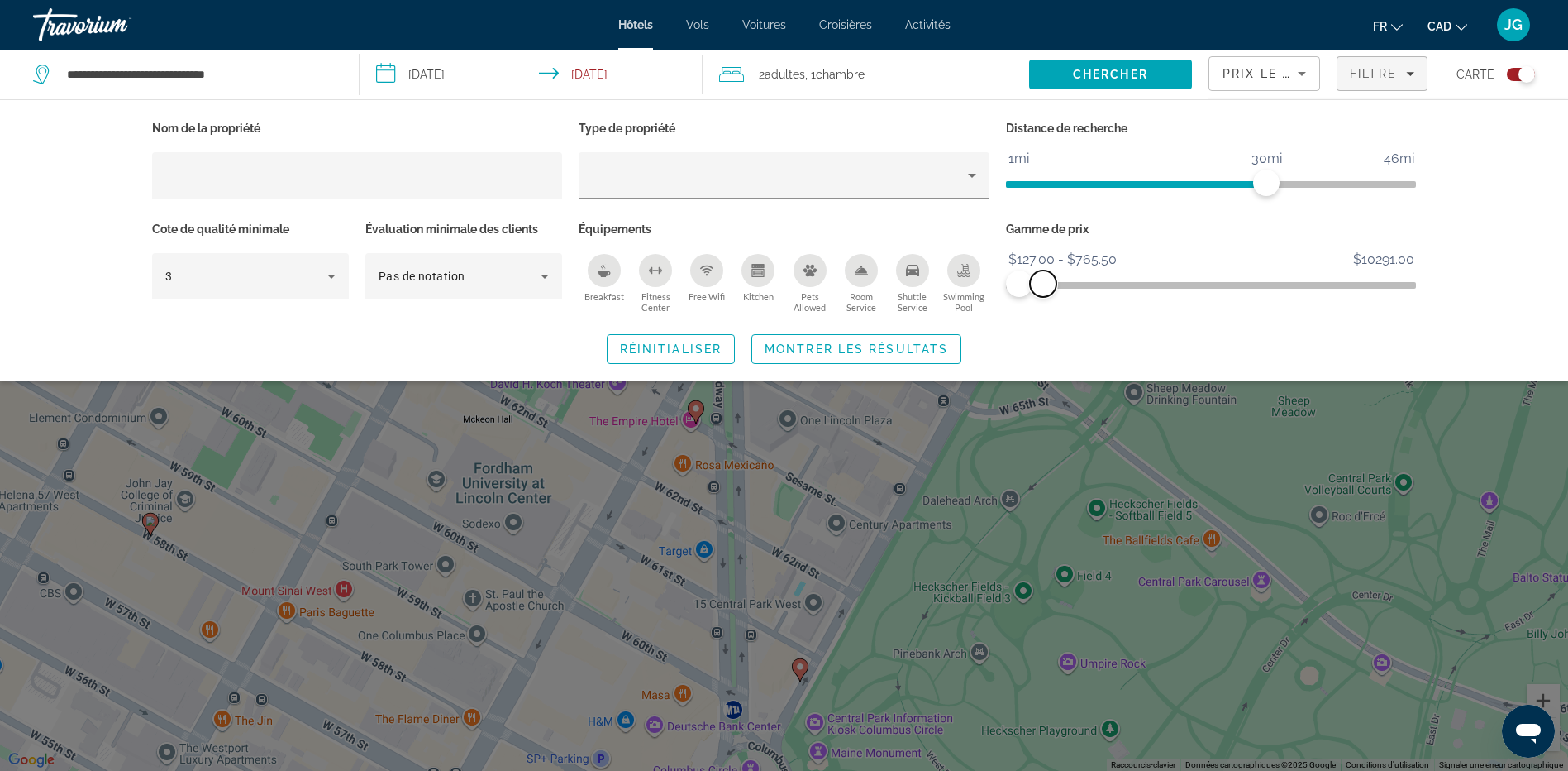
drag, startPoint x: 1354, startPoint y: 285, endPoint x: 1043, endPoint y: 293, distance: 311.1
click at [1043, 293] on span "ngx-slider-max" at bounding box center [1043, 283] width 27 height 27
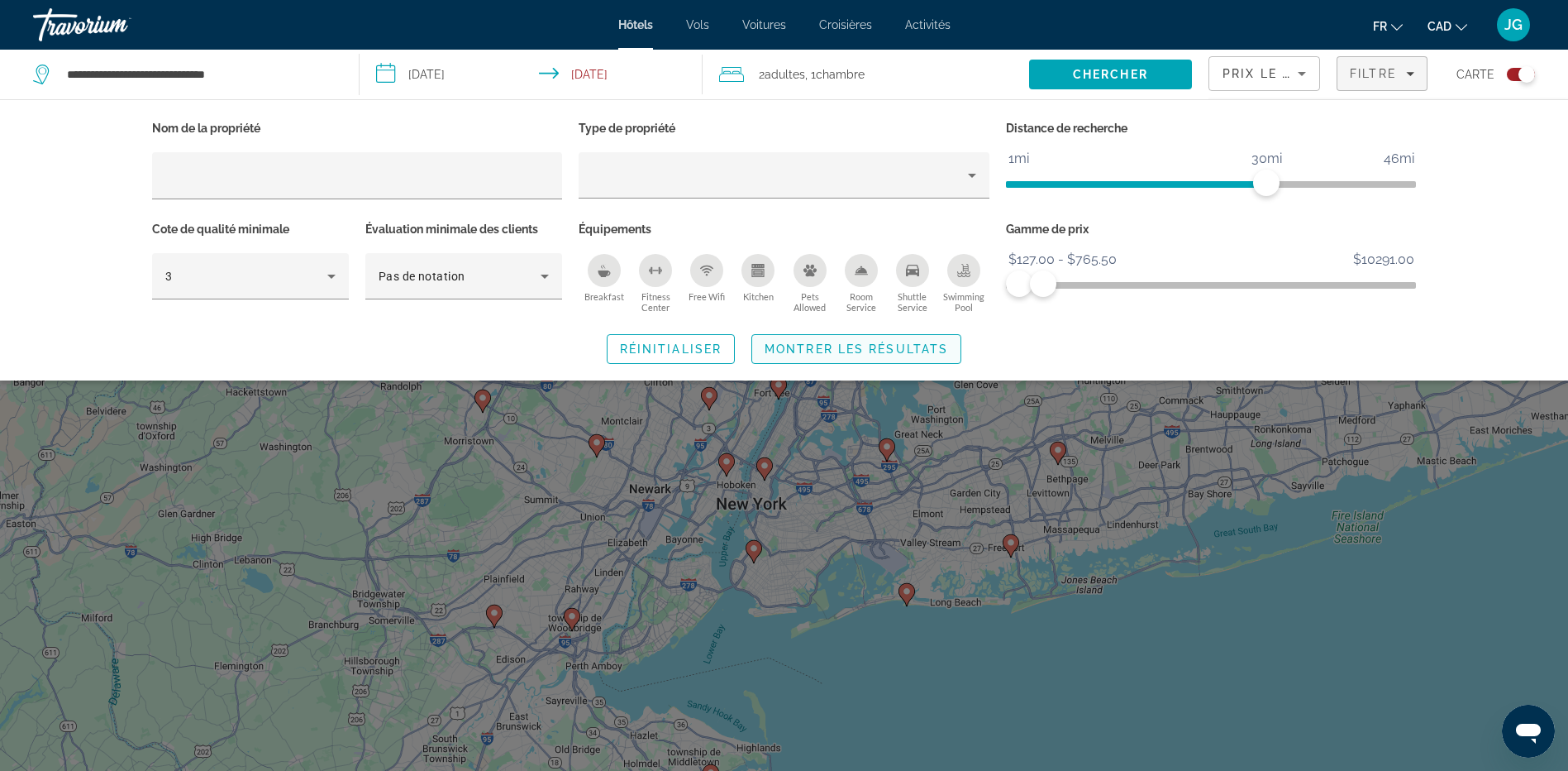
click at [934, 357] on span "Search widget" at bounding box center [856, 349] width 208 height 40
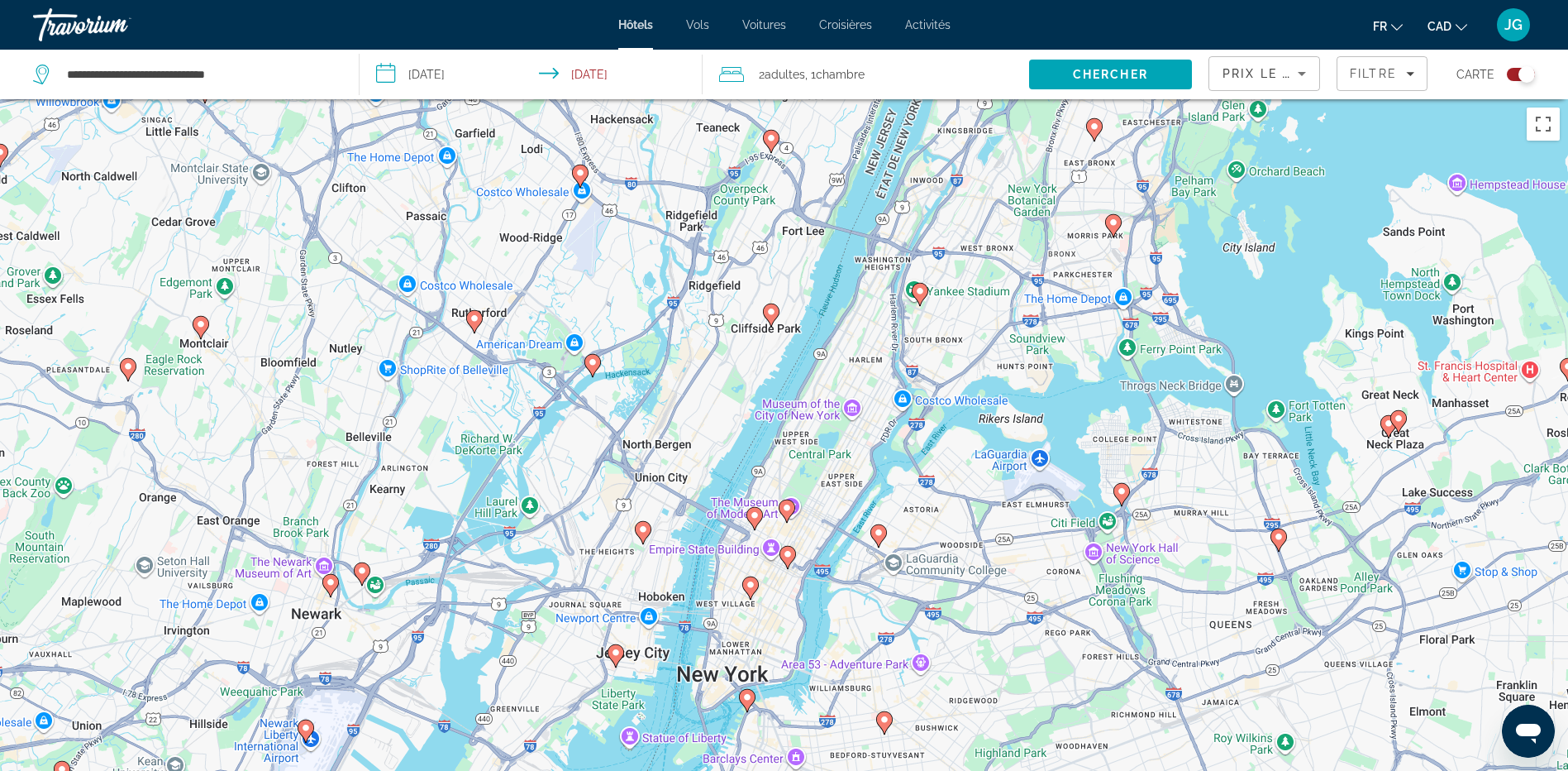
drag, startPoint x: 802, startPoint y: 432, endPoint x: 997, endPoint y: 356, distance: 209.3
click at [997, 356] on div "Pour activer le glissement du marqueur avec le clavier, appuyez sur Alt+Entrée.…" at bounding box center [784, 485] width 1568 height 771
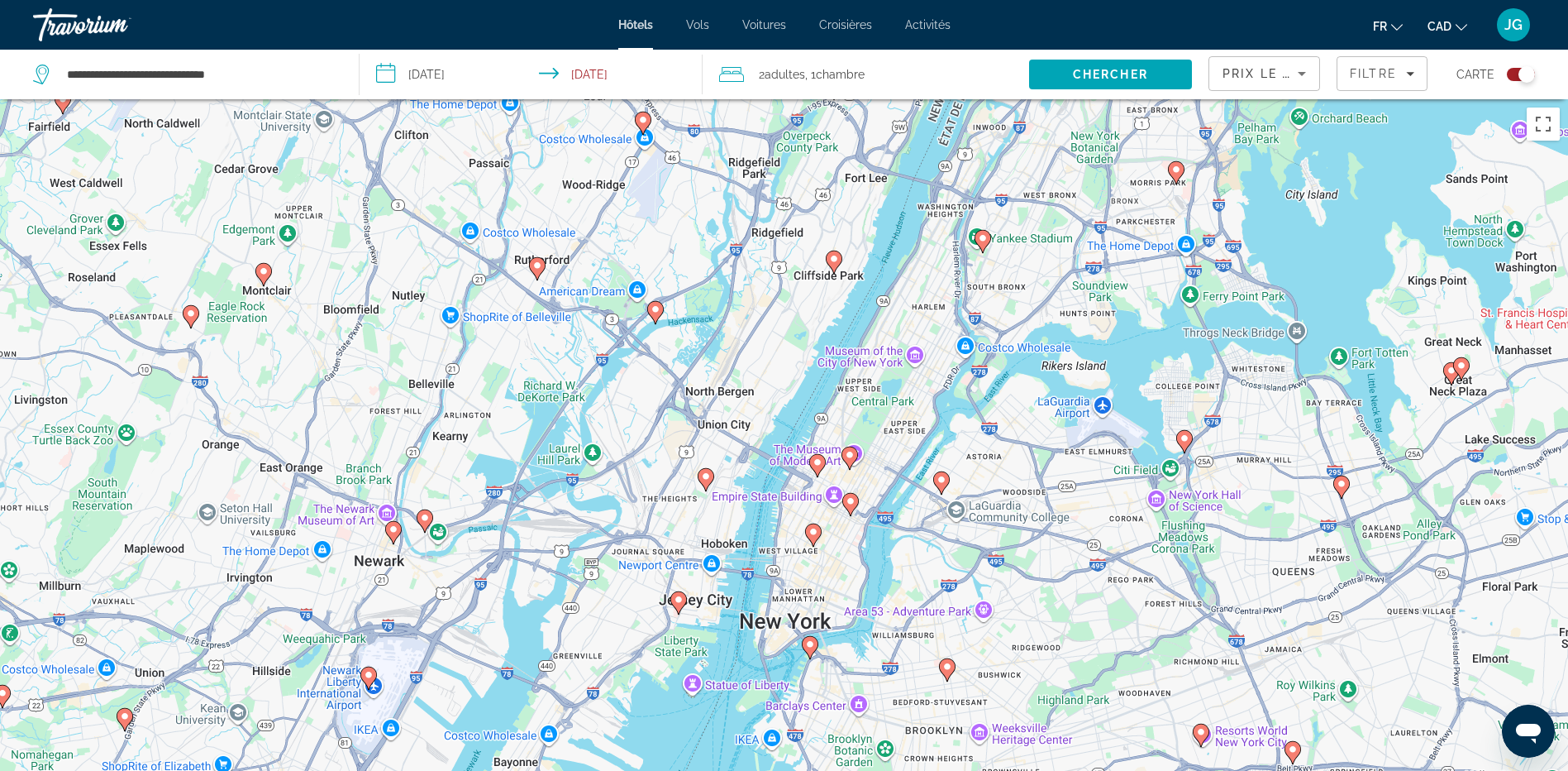
drag, startPoint x: 871, startPoint y: 410, endPoint x: 965, endPoint y: 334, distance: 120.9
click at [965, 334] on div "Pour activer le glissement du marqueur avec le clavier, appuyez sur Alt+Entrée.…" at bounding box center [784, 485] width 1568 height 771
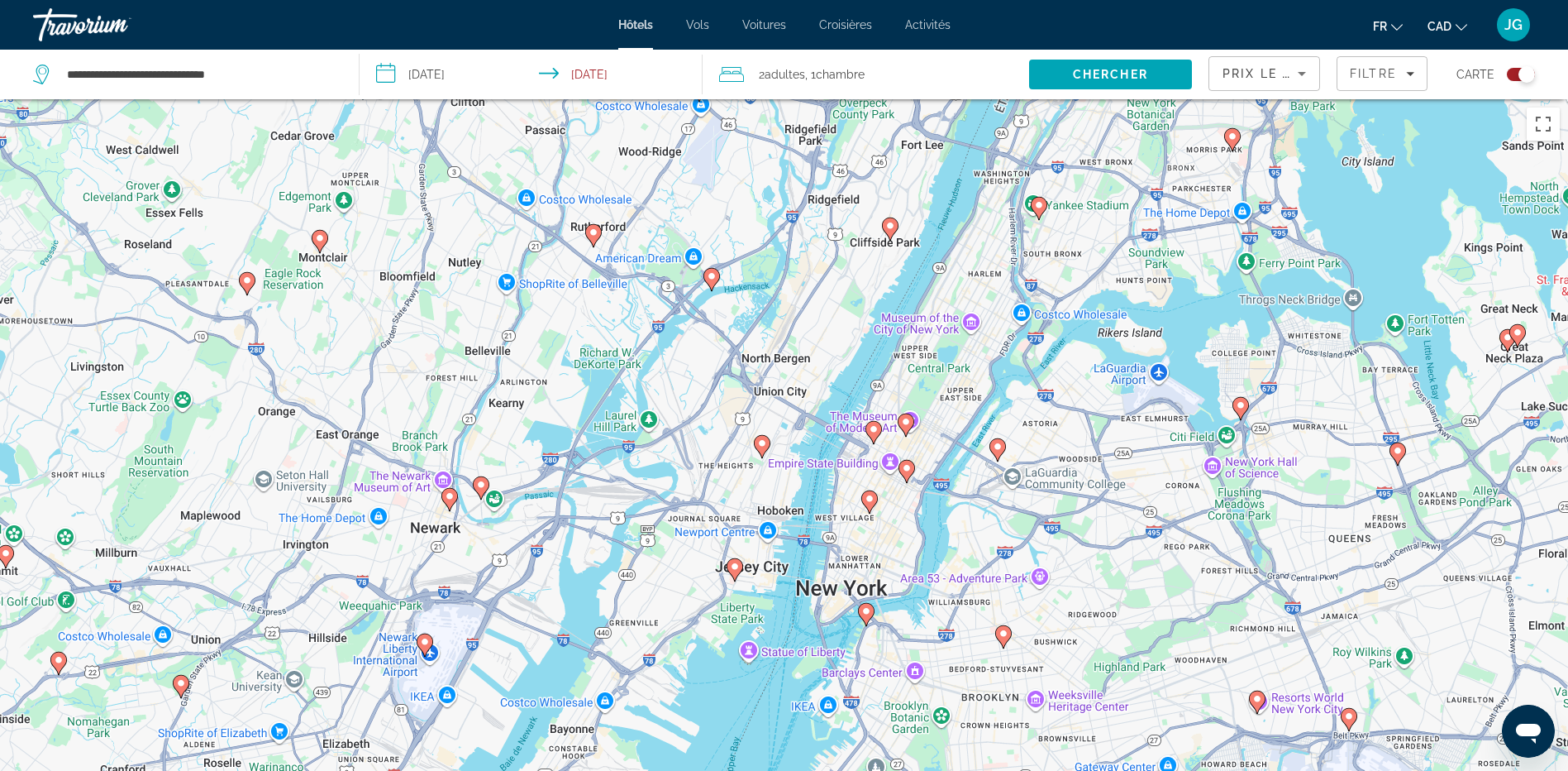
click at [901, 422] on image "Main content" at bounding box center [906, 421] width 10 height 10
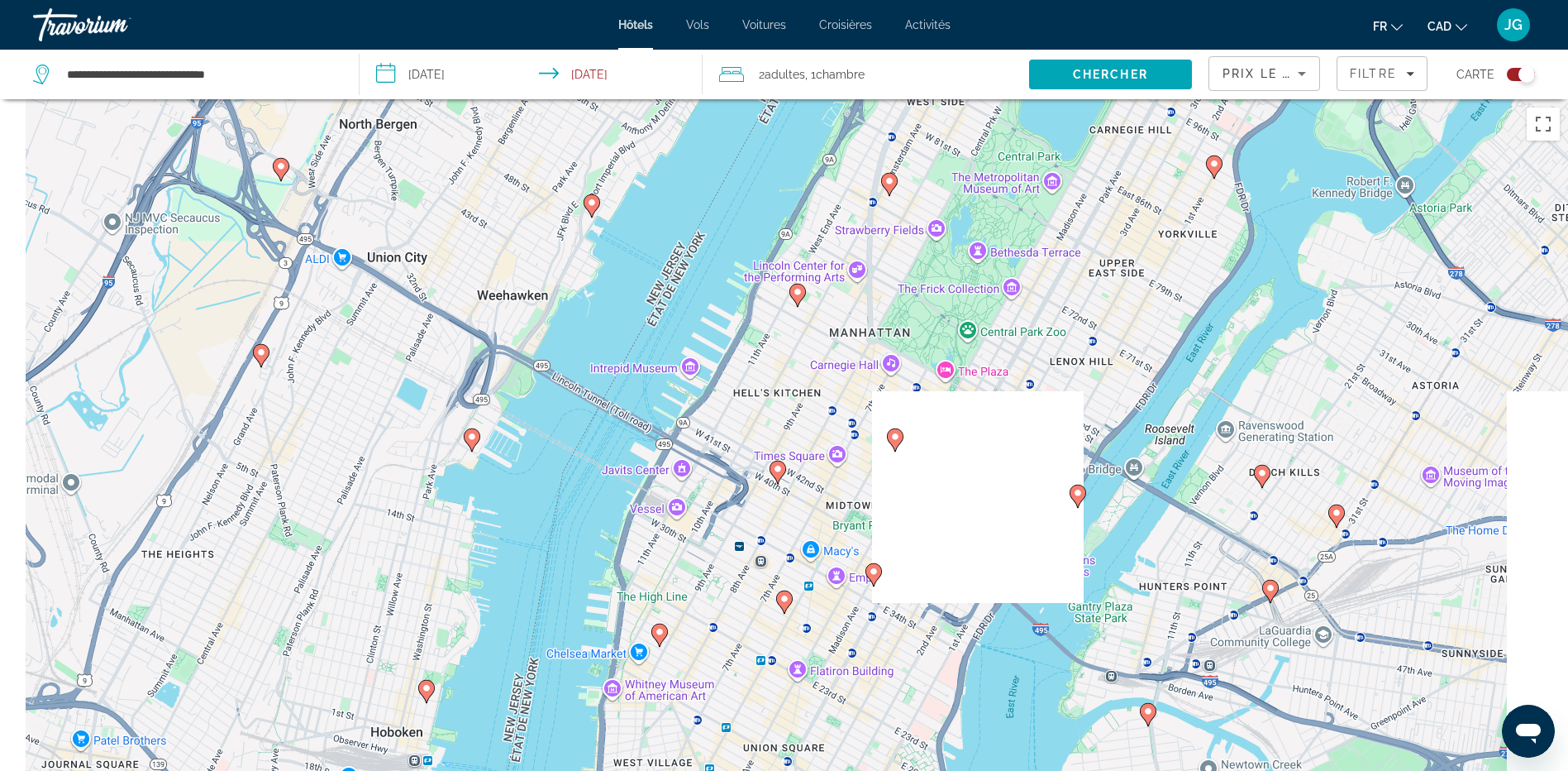
drag, startPoint x: 864, startPoint y: 446, endPoint x: 1026, endPoint y: 379, distance: 175.3
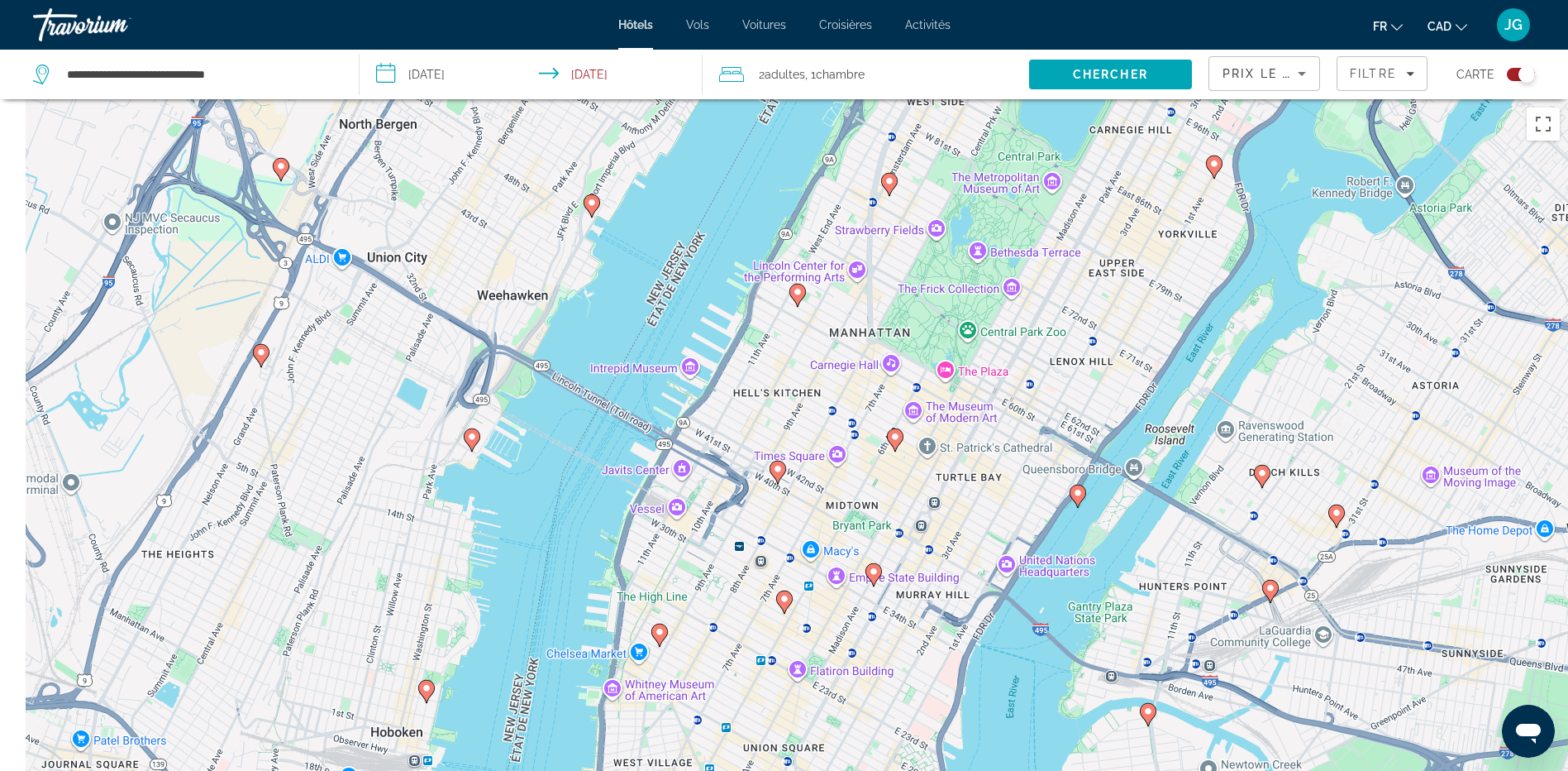
click at [1026, 379] on div "Pour naviguer, utilisez les touches fléchées. Pour activer le glissement du mar…" at bounding box center [784, 485] width 1568 height 771
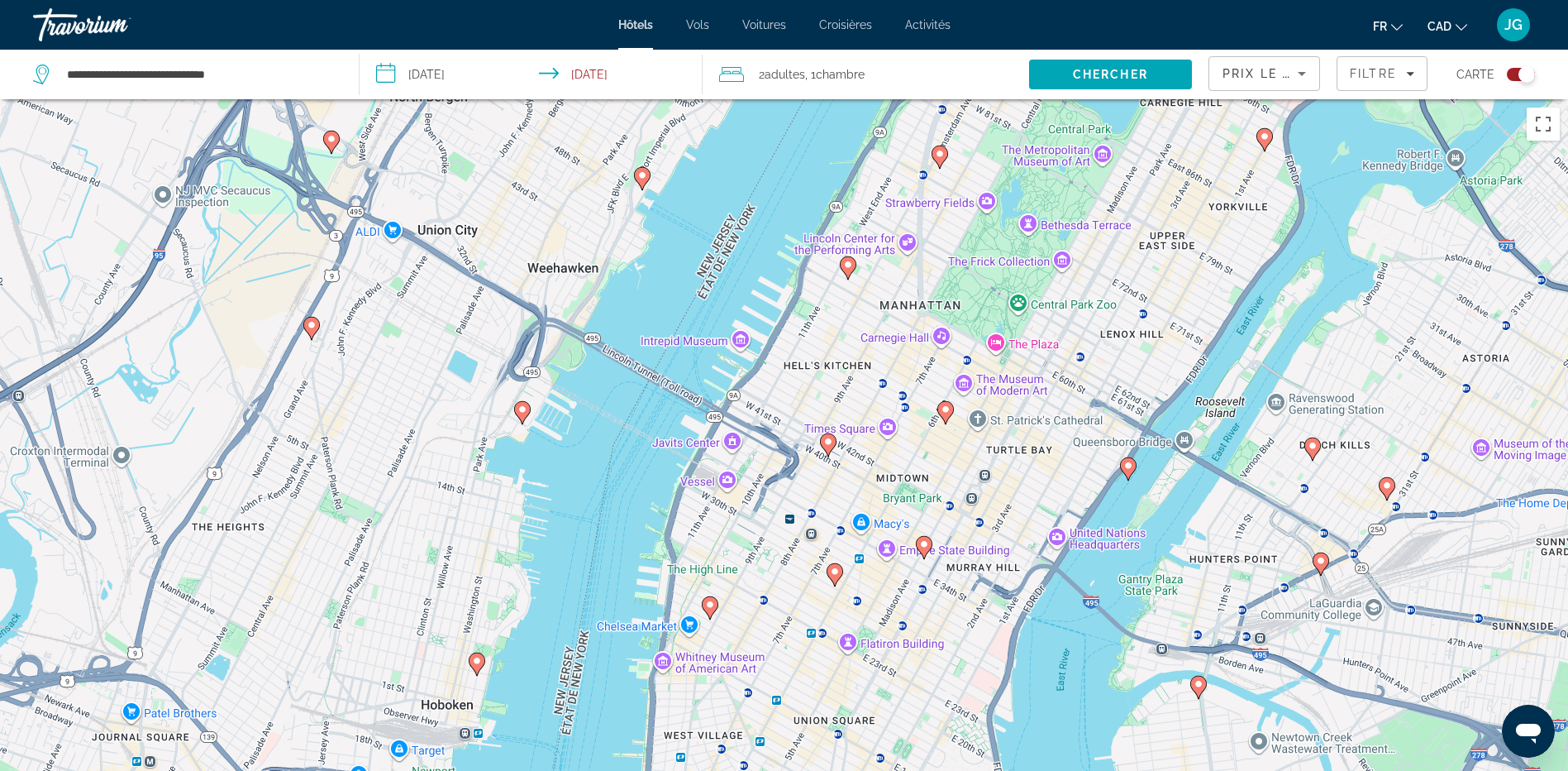
click at [943, 409] on image "Main content" at bounding box center [945, 409] width 10 height 10
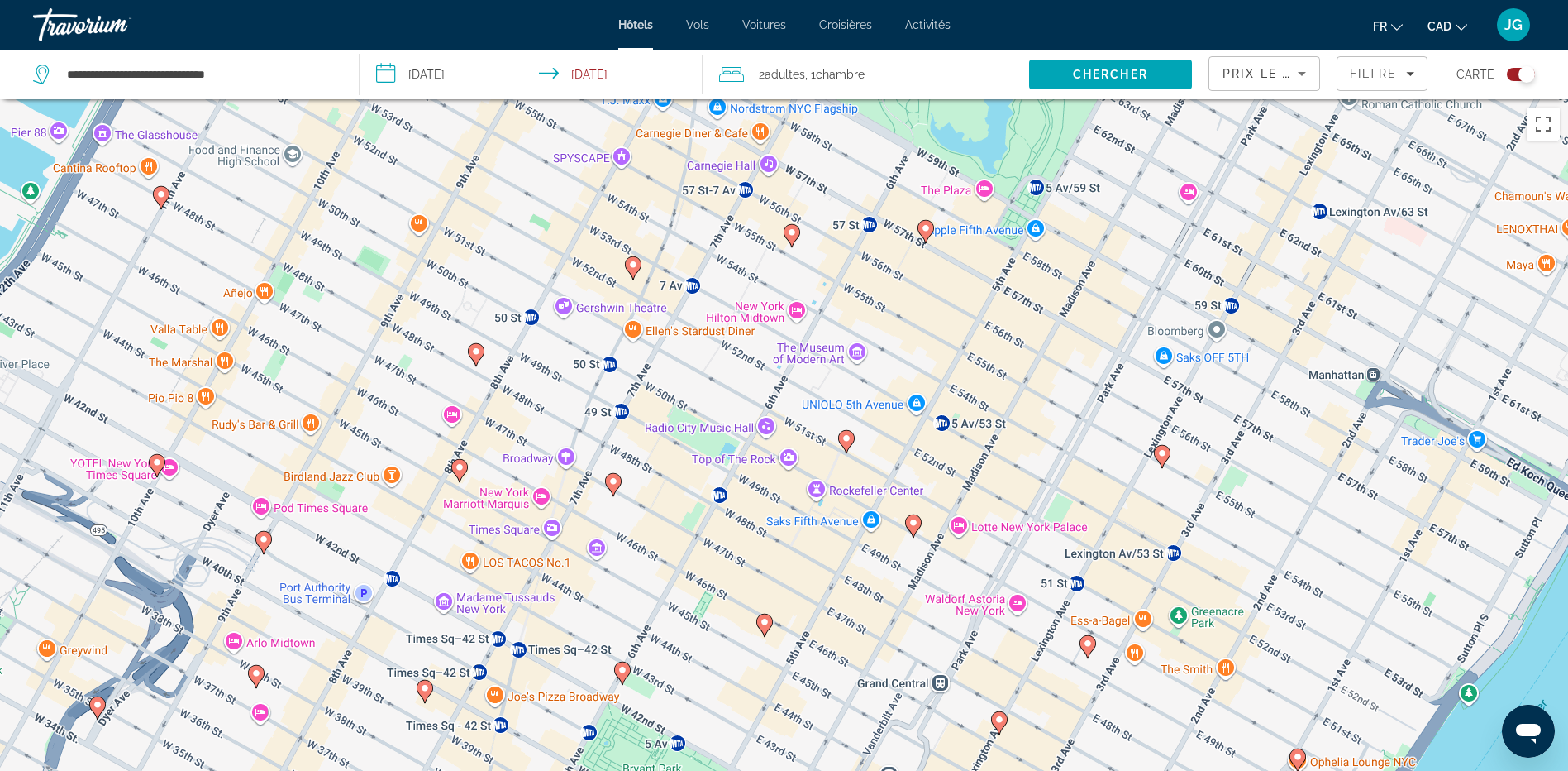
click at [848, 440] on image "Main content" at bounding box center [846, 438] width 10 height 10
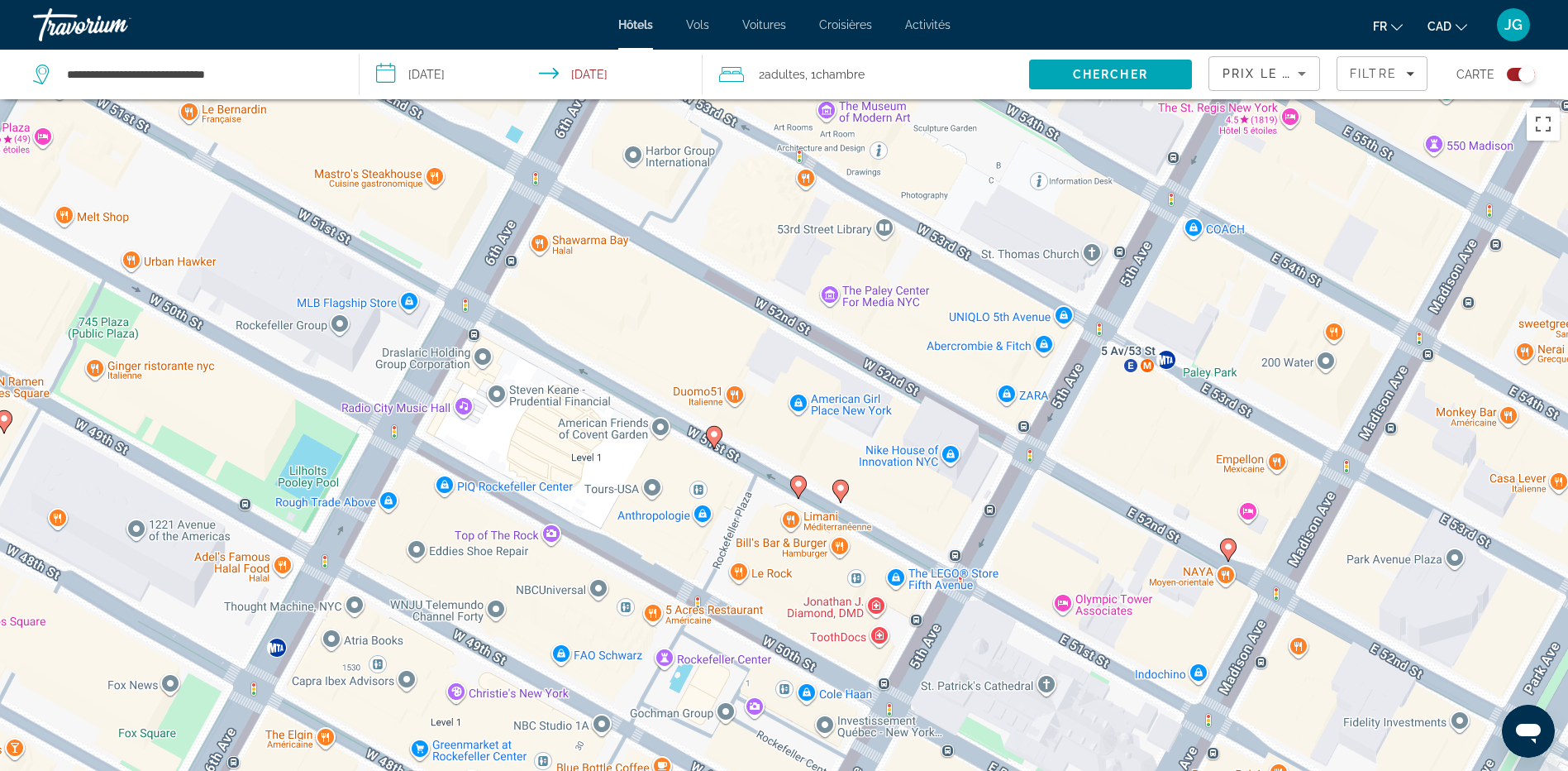
click at [796, 488] on image "Main content" at bounding box center [798, 483] width 10 height 10
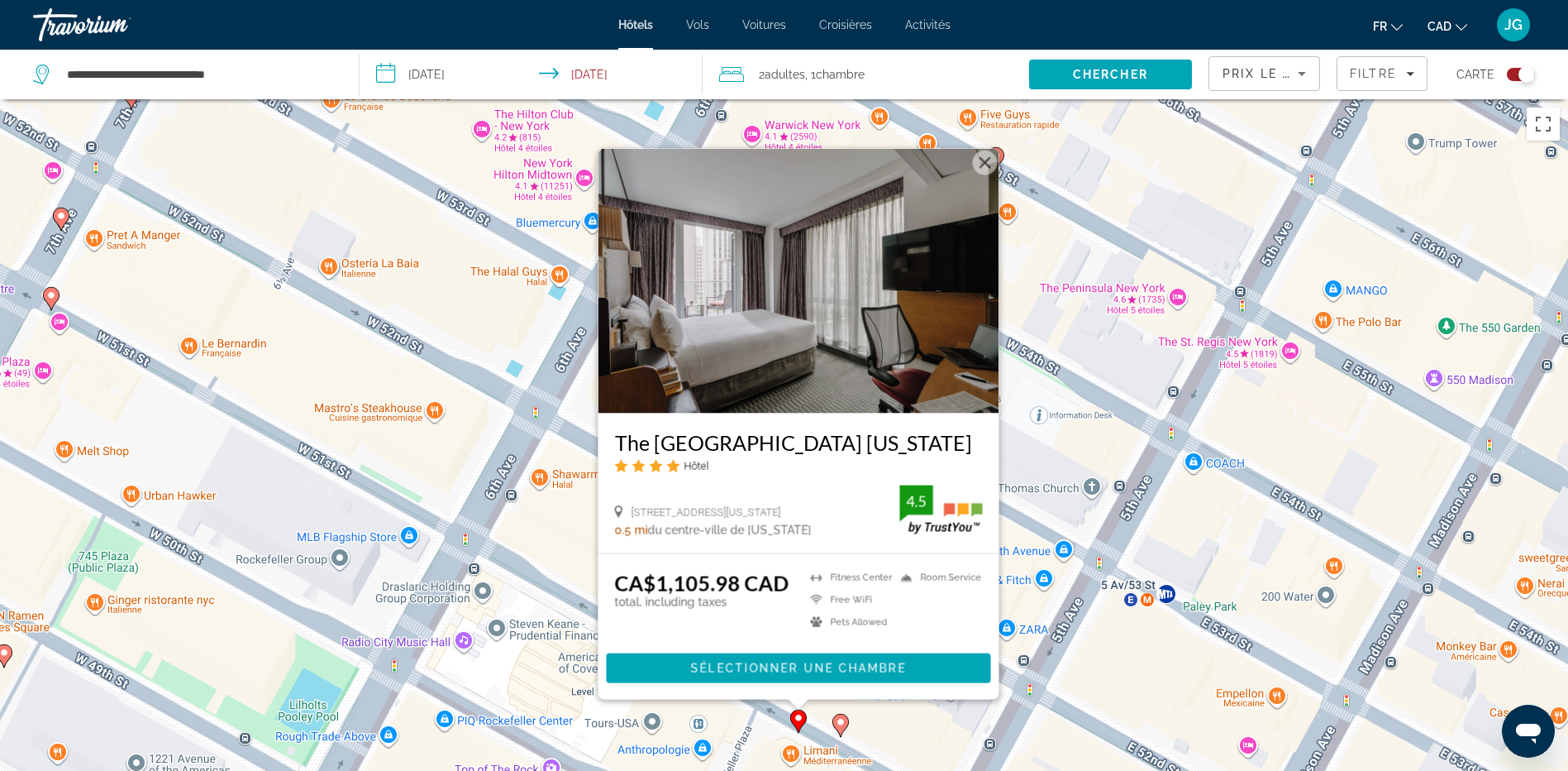
click at [1074, 490] on div "Pour naviguer, utilisez les touches fléchées. Pour activer le glissement du mar…" at bounding box center [784, 485] width 1568 height 771
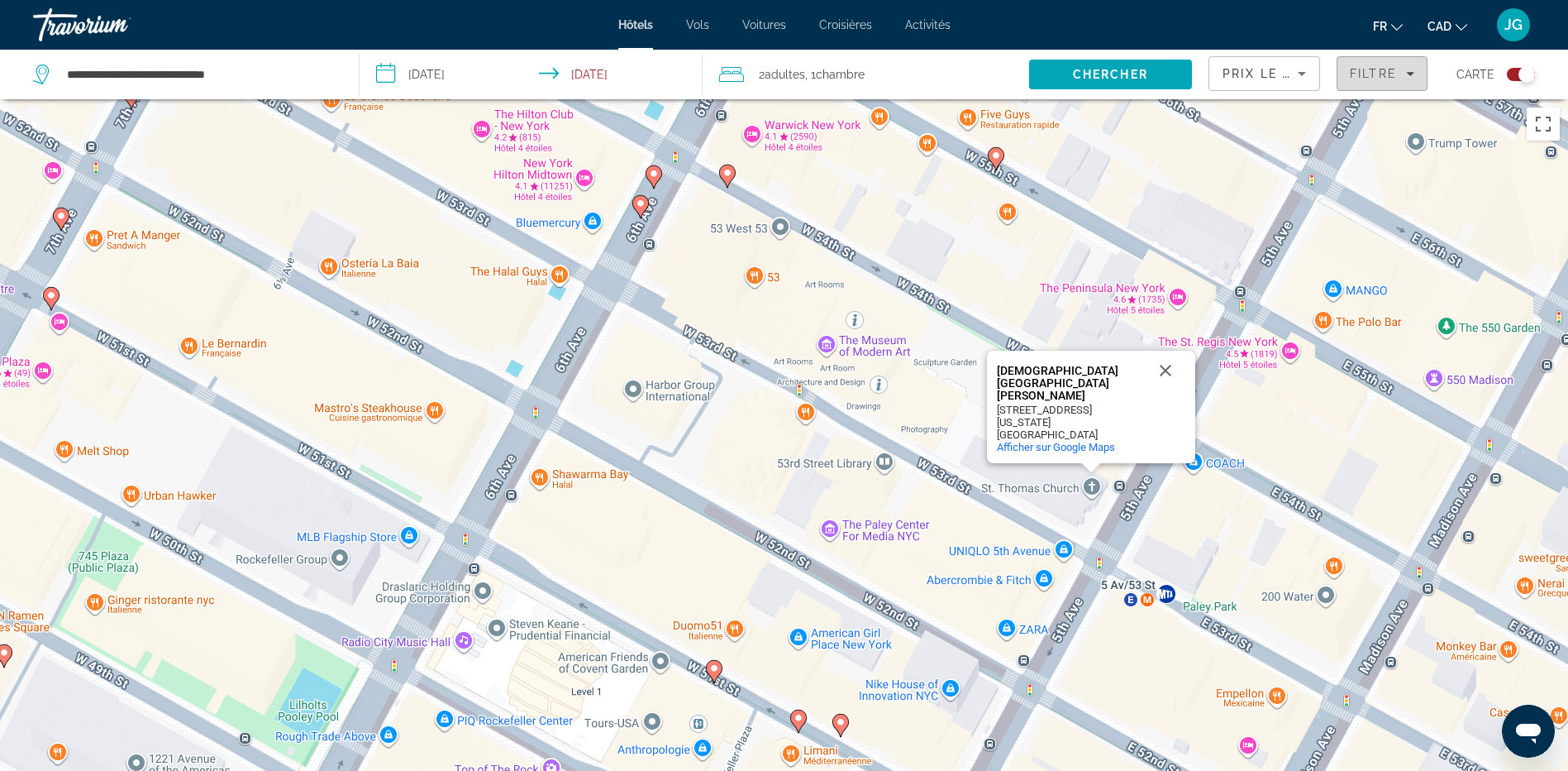
click at [1372, 68] on span "Filtre" at bounding box center [1373, 74] width 47 height 13
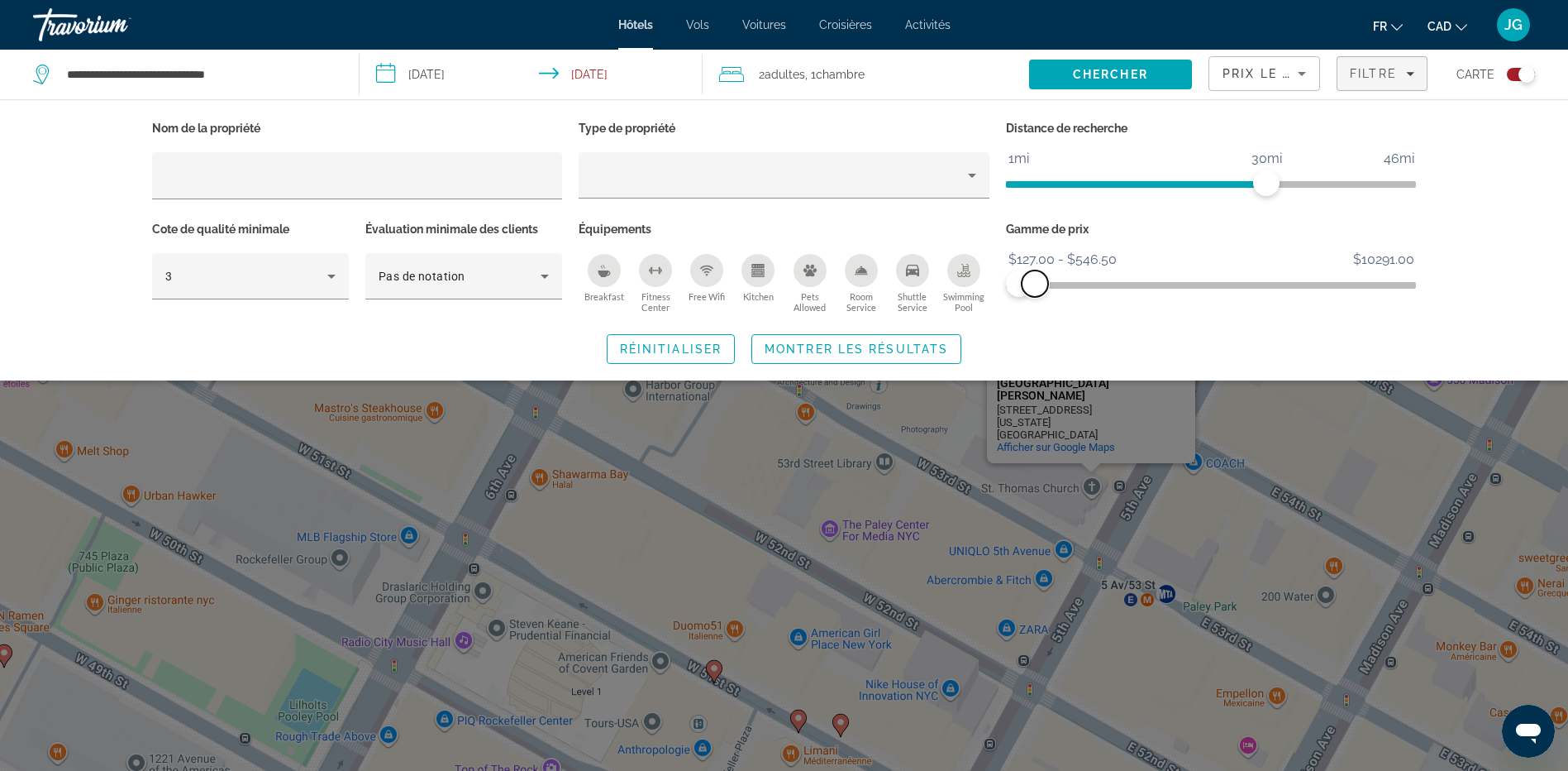
click at [1035, 282] on span "ngx-slider-max" at bounding box center [1035, 283] width 27 height 27
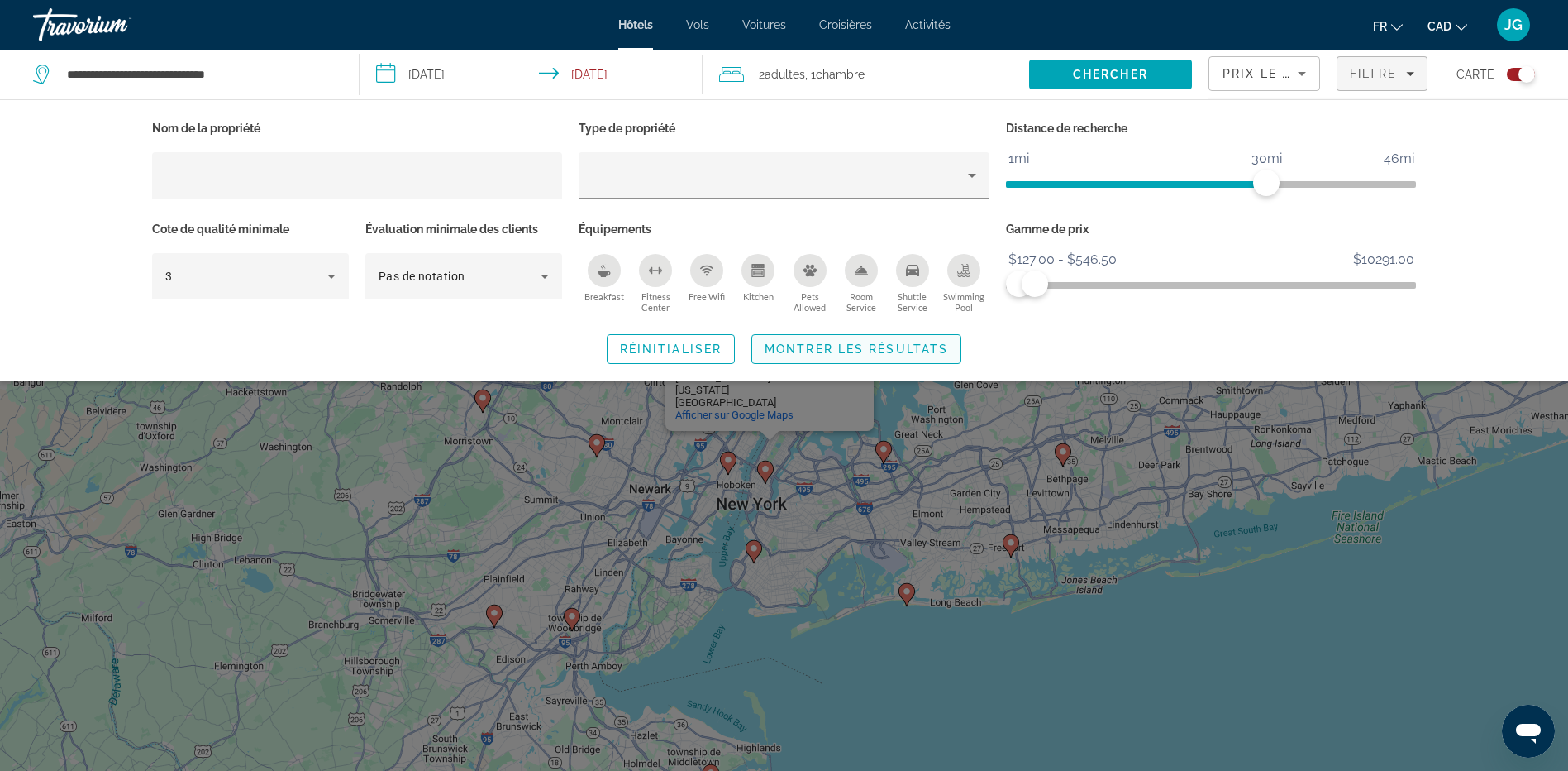
click at [877, 335] on span "Search widget" at bounding box center [856, 349] width 208 height 40
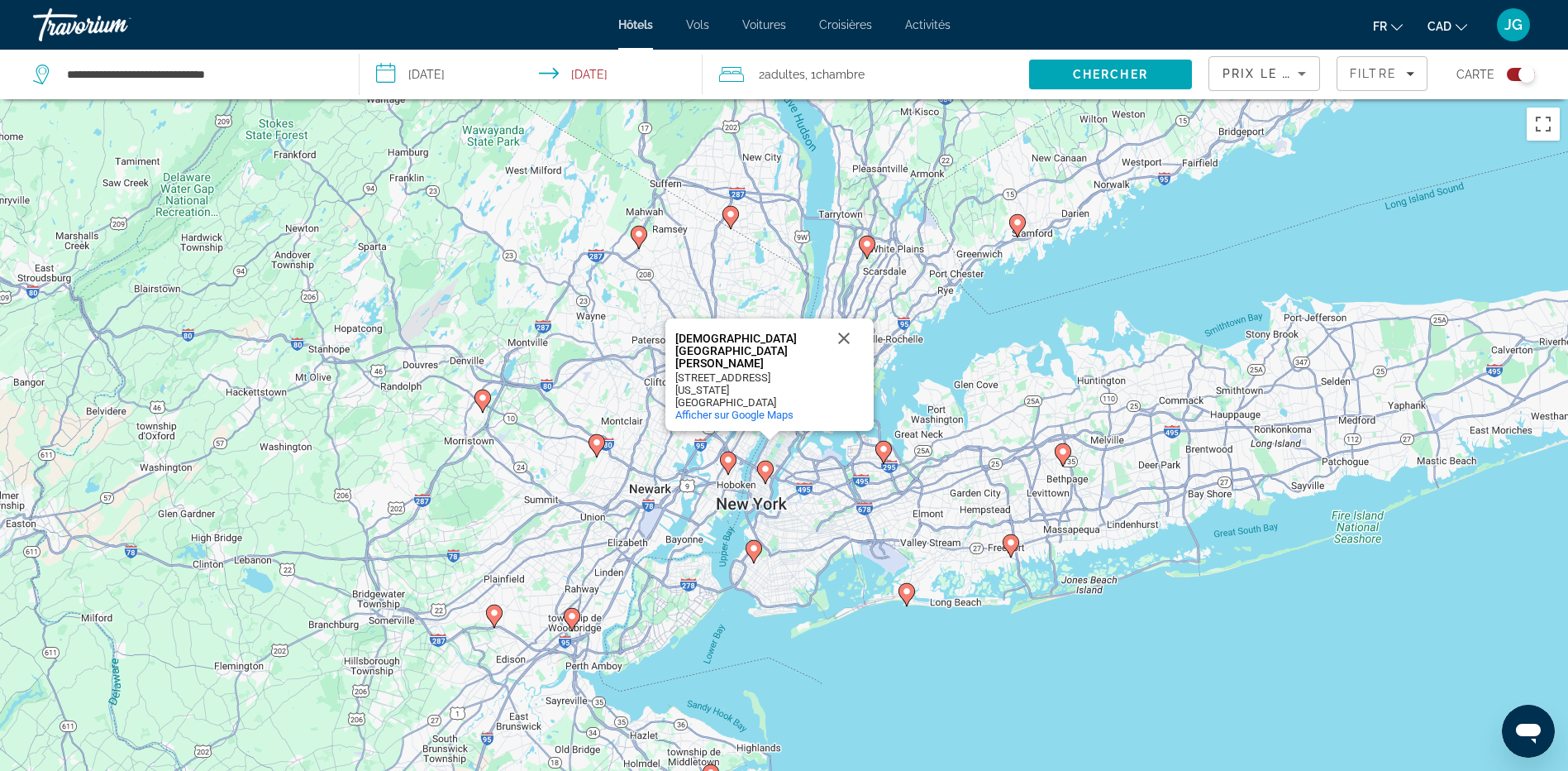
click at [727, 464] on image "Main content" at bounding box center [727, 459] width 10 height 10
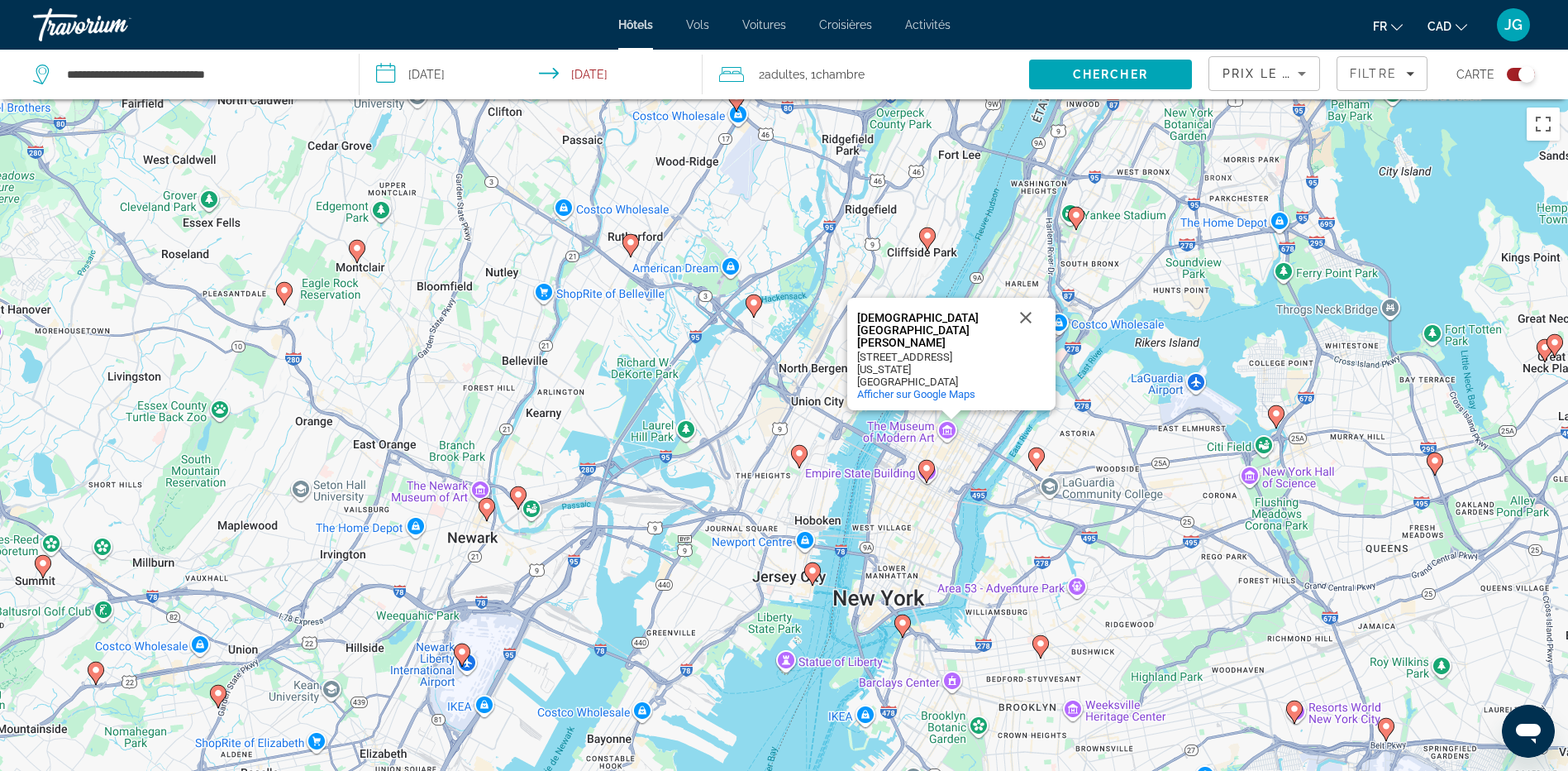
click at [926, 468] on image "Main content" at bounding box center [926, 467] width 10 height 10
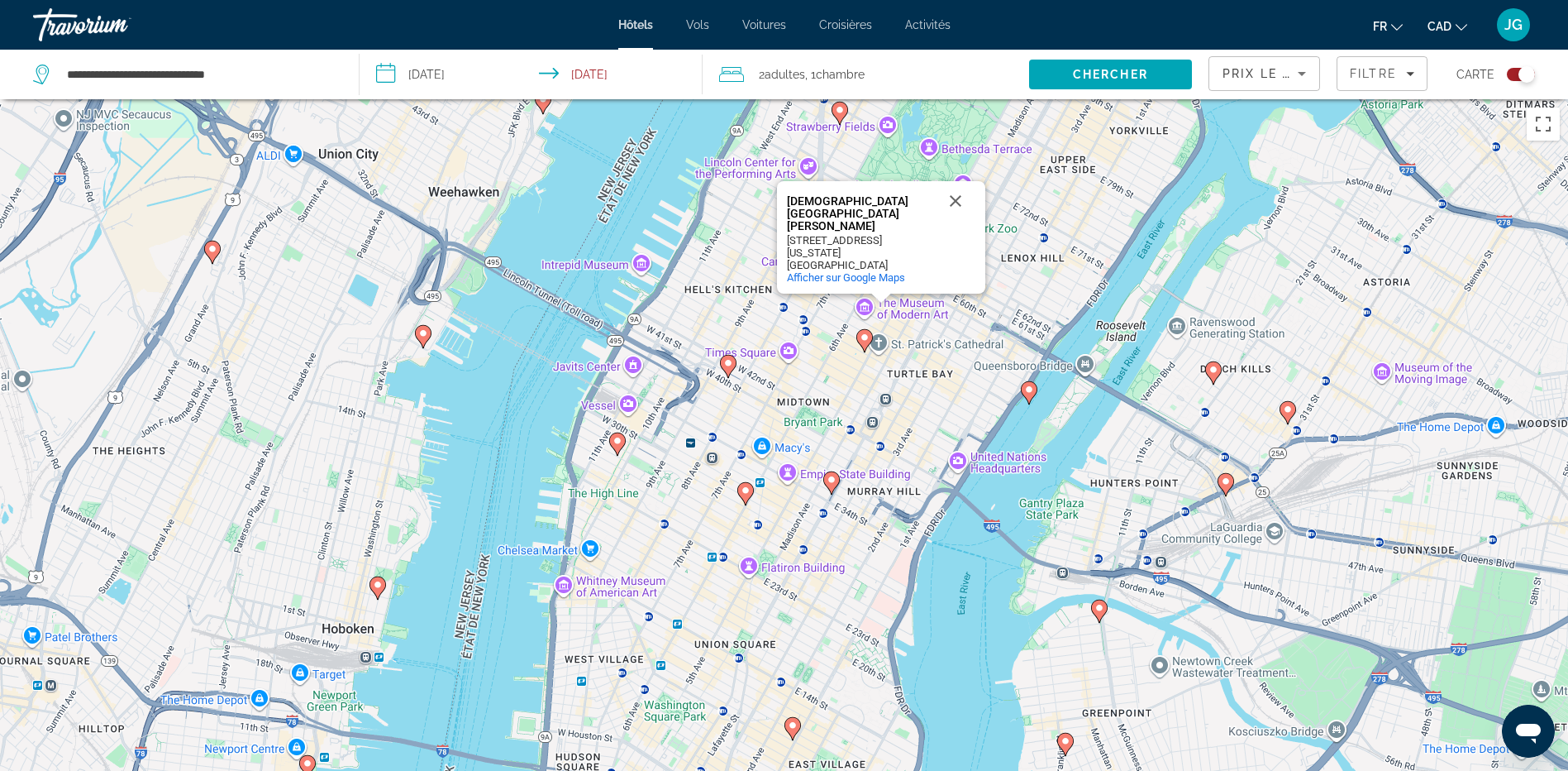
click at [834, 482] on image "Main content" at bounding box center [831, 479] width 10 height 10
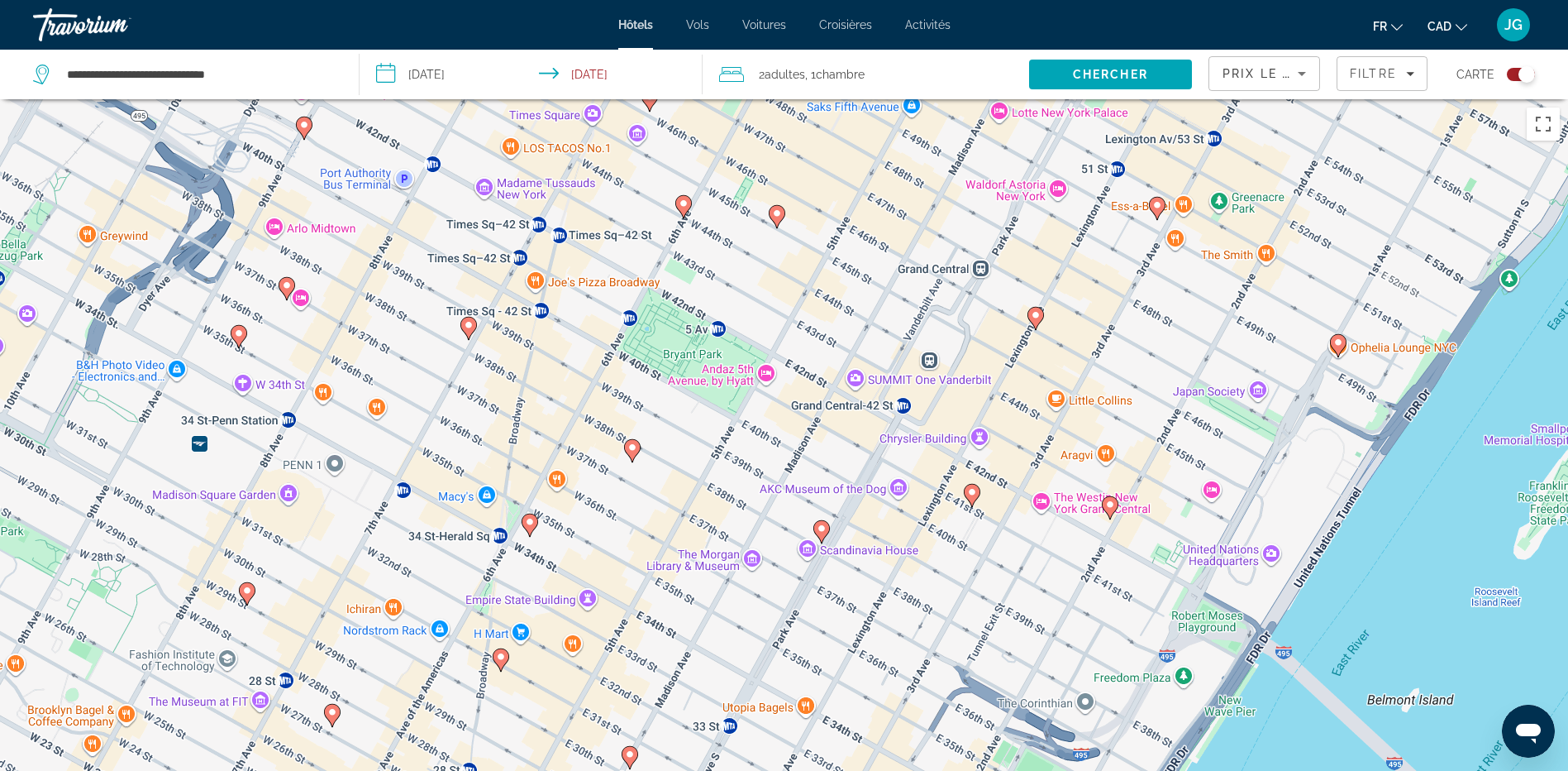
drag, startPoint x: 807, startPoint y: 342, endPoint x: 787, endPoint y: 518, distance: 177.1
click at [787, 518] on div "Pour naviguer, utilisez les touches fléchées. Pour activer le glissement du mar…" at bounding box center [784, 485] width 1568 height 771
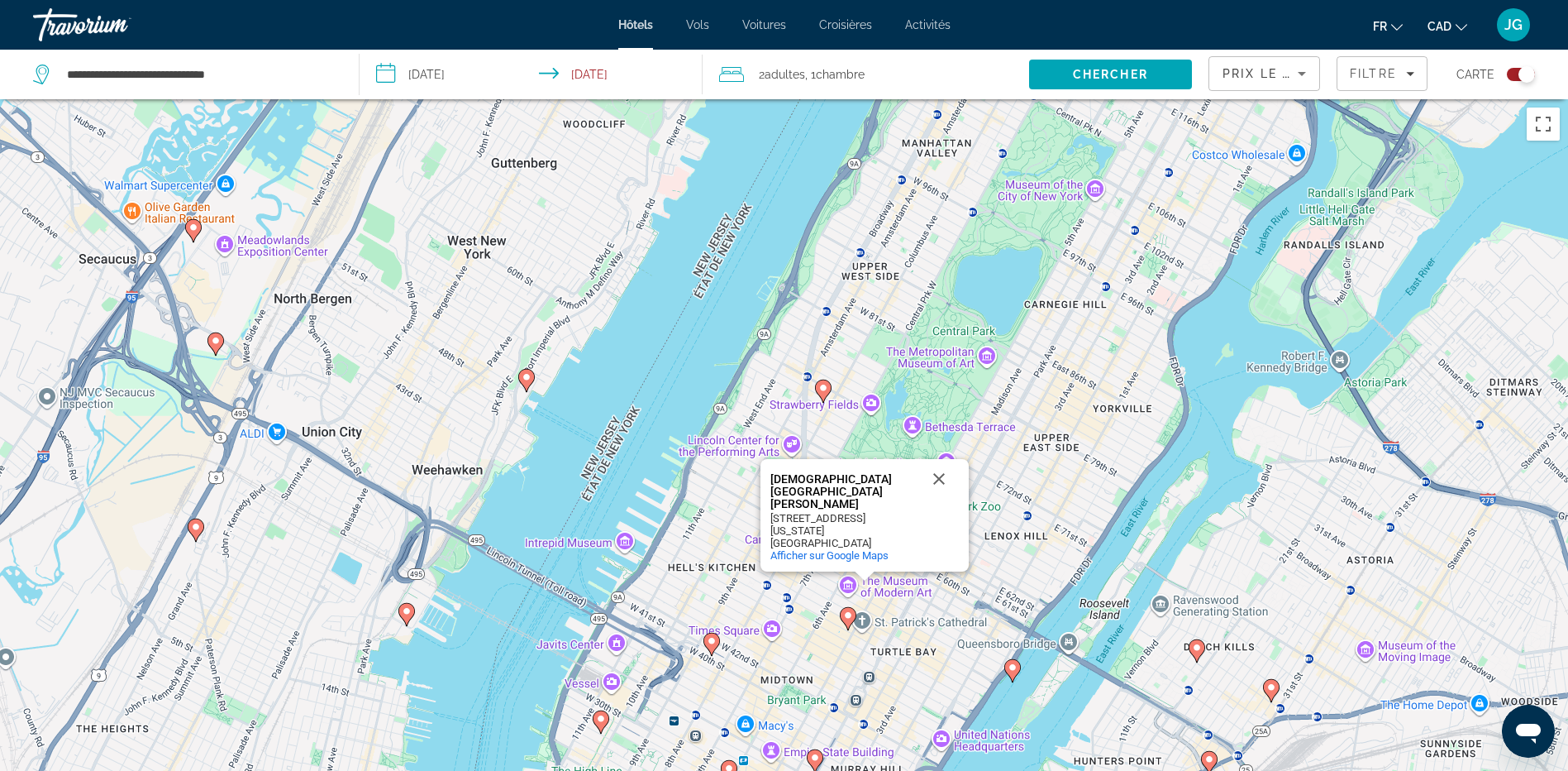
drag, startPoint x: 1037, startPoint y: 270, endPoint x: 982, endPoint y: 651, distance: 384.9
click at [982, 651] on div "Pour naviguer, utilisez les touches fléchées. Pour activer le glissement du mar…" at bounding box center [784, 485] width 1568 height 771
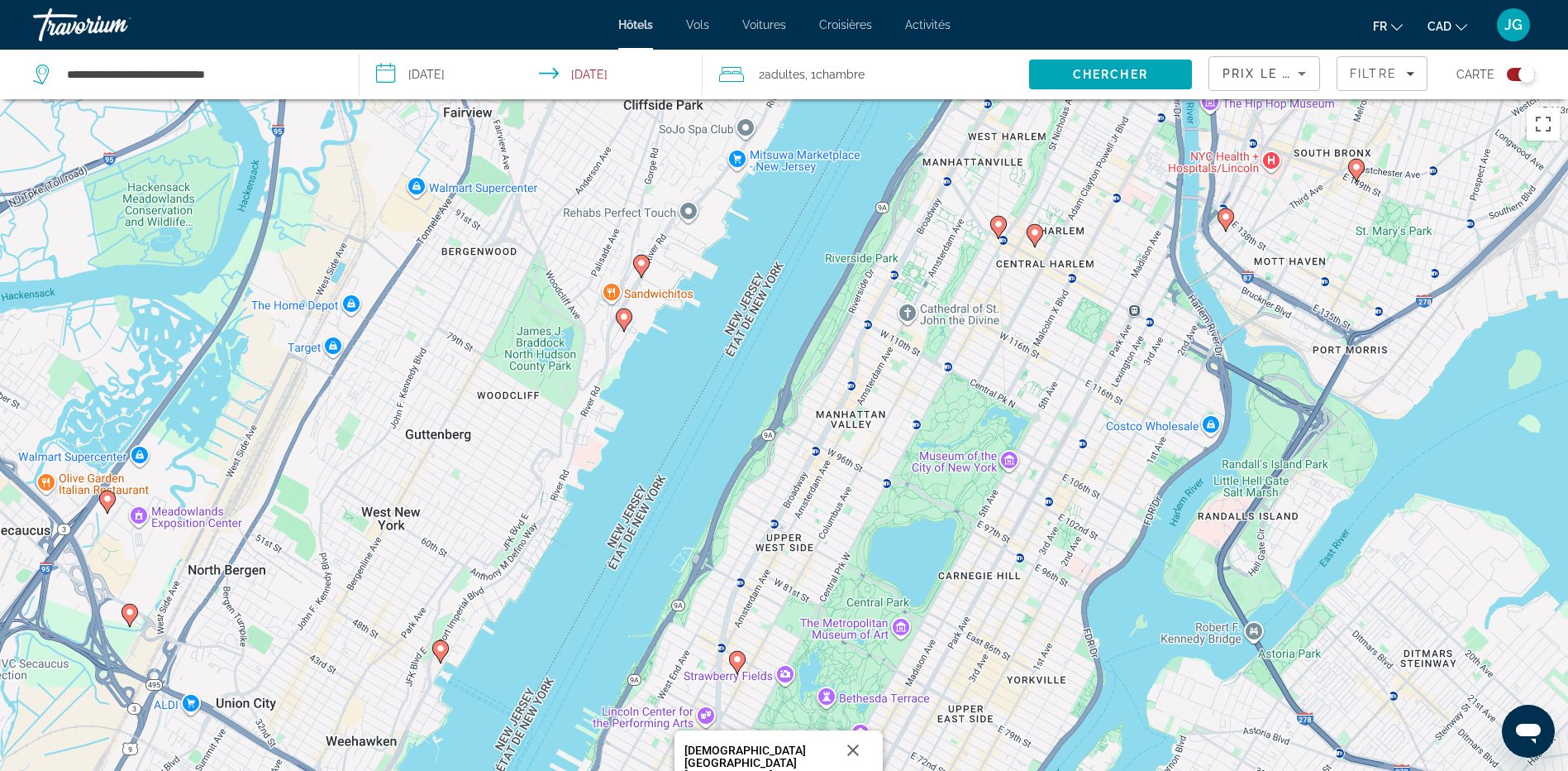
drag, startPoint x: 1086, startPoint y: 475, endPoint x: 1016, endPoint y: 648, distance: 186.6
click at [1016, 648] on div "Pour naviguer, utilisez les touches fléchées. Pour activer le glissement du mar…" at bounding box center [784, 485] width 1568 height 771
click at [993, 224] on icon "Main content" at bounding box center [998, 227] width 15 height 21
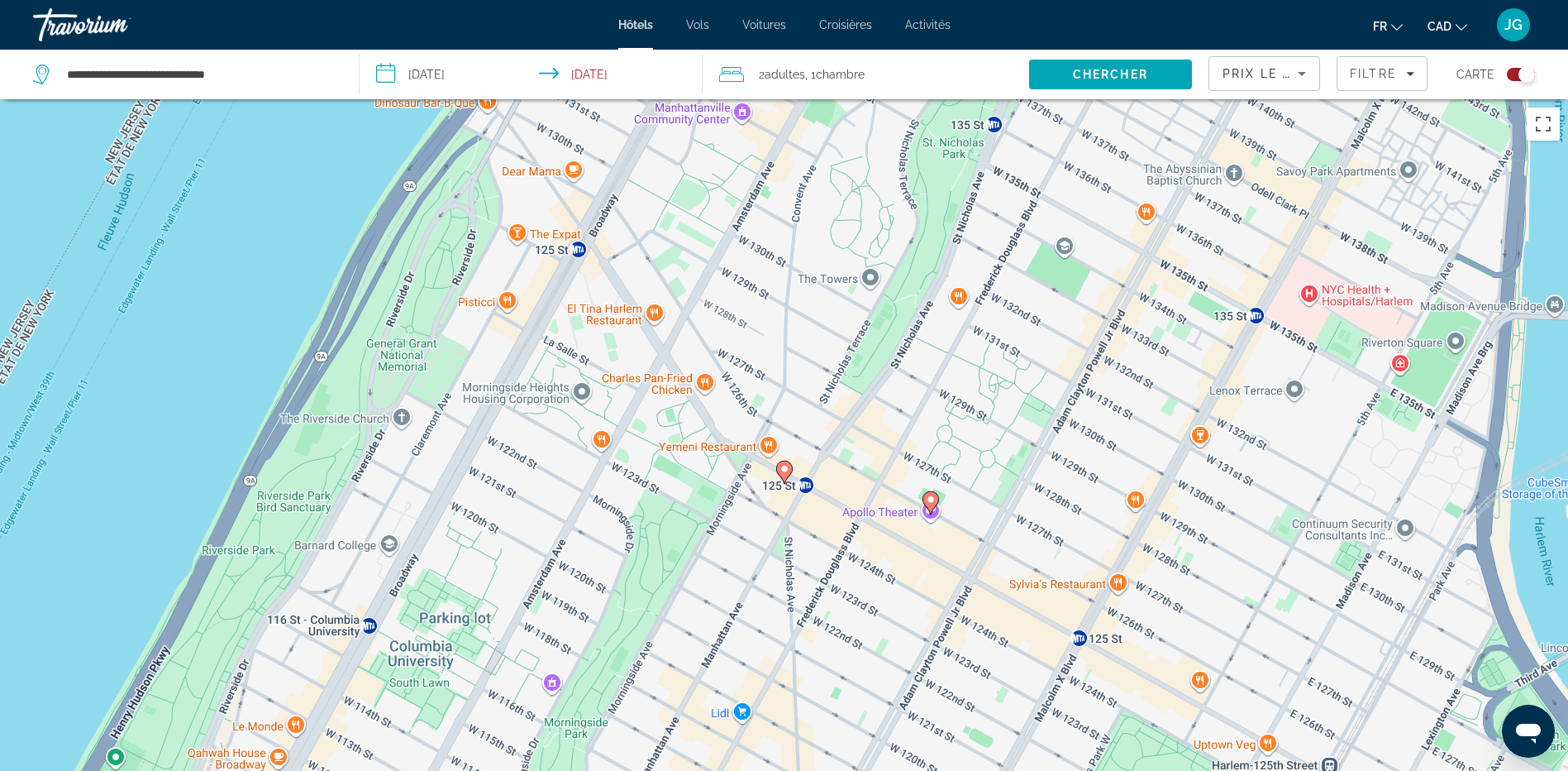
click at [786, 468] on image "Main content" at bounding box center [784, 468] width 10 height 10
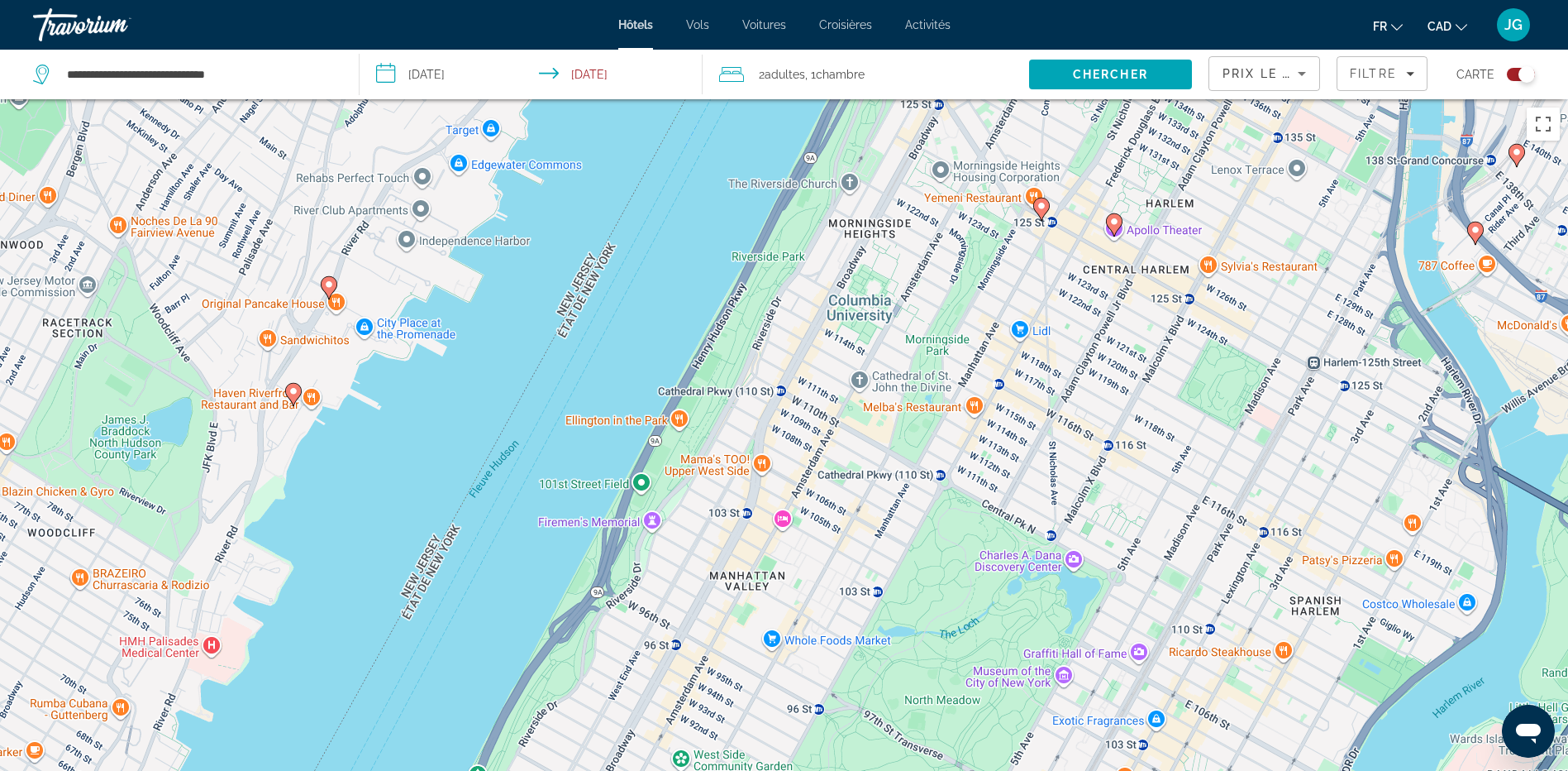
drag, startPoint x: 887, startPoint y: 609, endPoint x: 1001, endPoint y: 251, distance: 375.7
click at [1001, 252] on div "Pour naviguer, utilisez les touches fléchées. Pour activer le glissement du mar…" at bounding box center [784, 485] width 1568 height 771
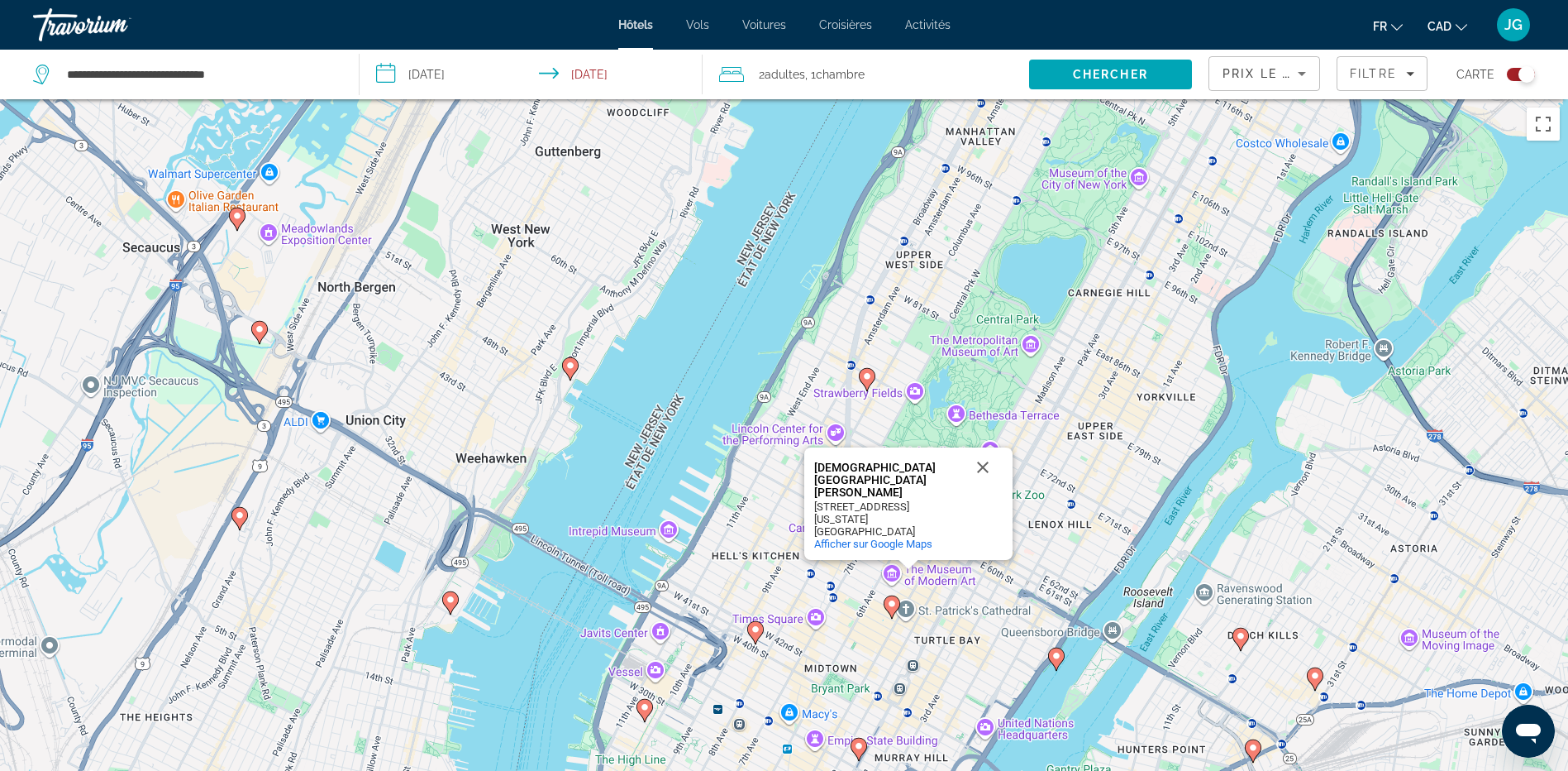
drag, startPoint x: 856, startPoint y: 520, endPoint x: 995, endPoint y: 180, distance: 367.3
click at [995, 180] on div "Pour naviguer, utilisez les touches fléchées. Pour activer le glissement du mar…" at bounding box center [784, 485] width 1568 height 771
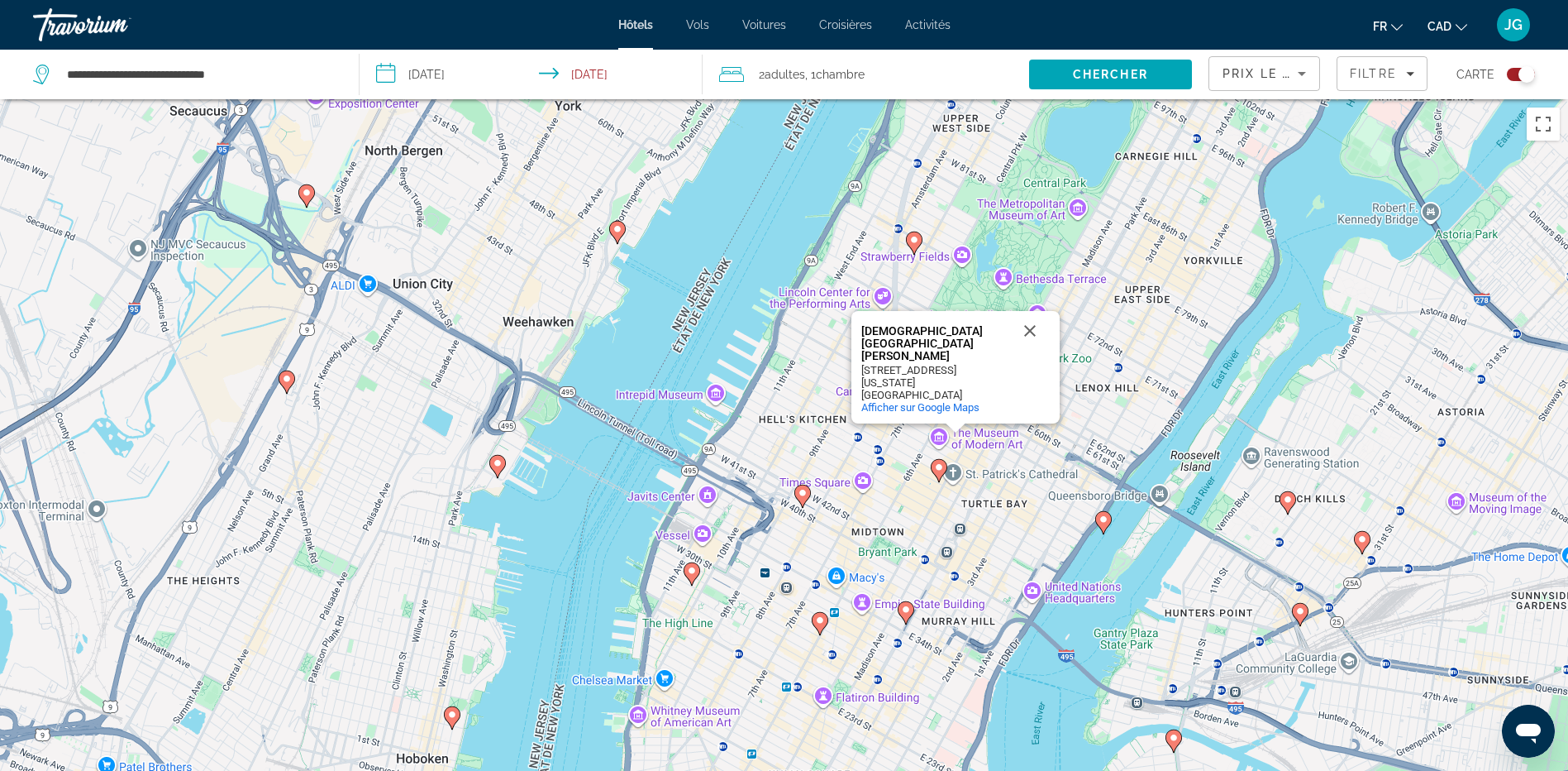
drag, startPoint x: 761, startPoint y: 510, endPoint x: 809, endPoint y: 341, distance: 175.7
click at [809, 341] on div "Pour naviguer, utilisez les touches fléchées. Pour activer le glissement du mar…" at bounding box center [784, 485] width 1568 height 771
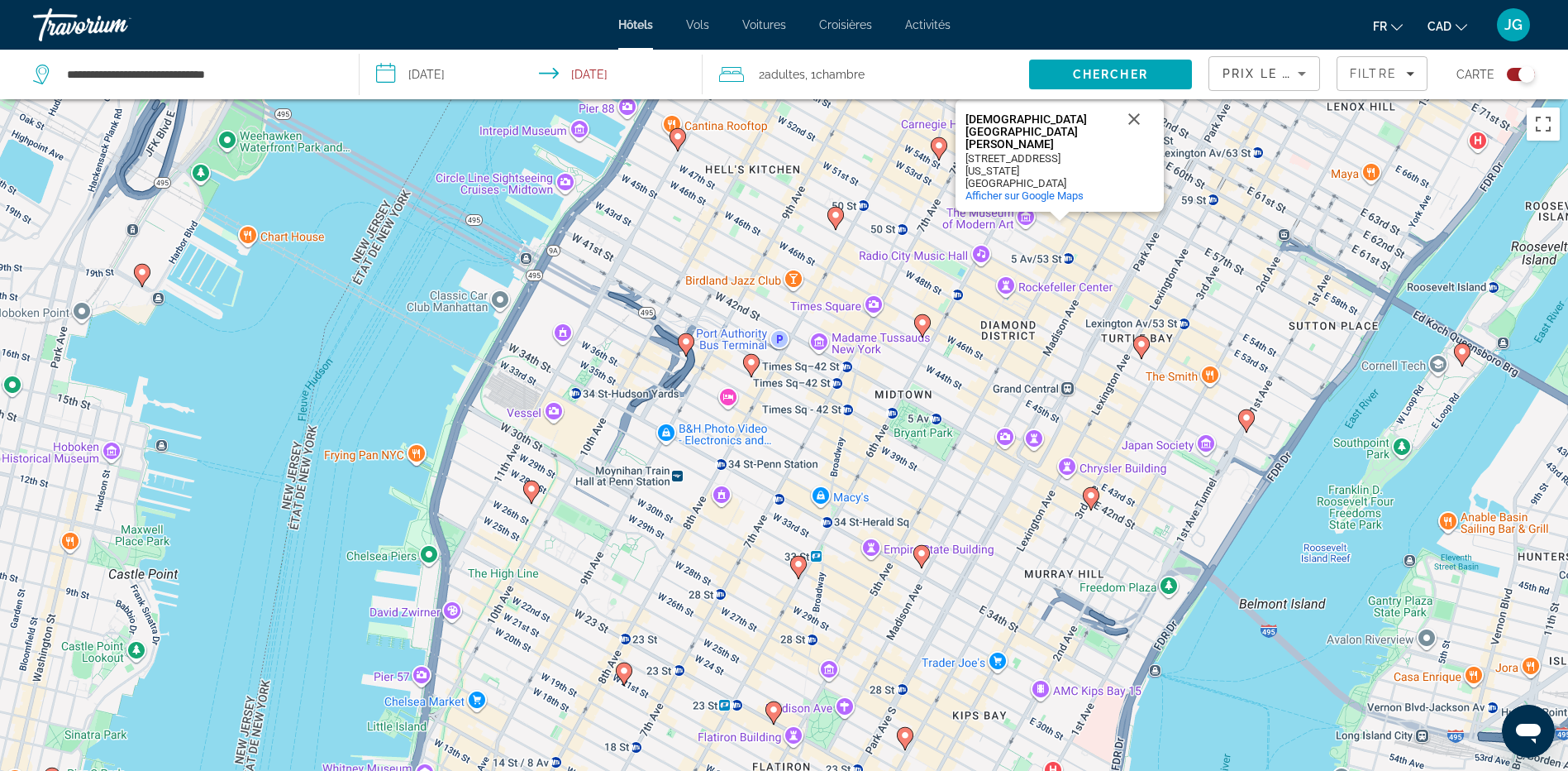
drag, startPoint x: 836, startPoint y: 410, endPoint x: 794, endPoint y: 205, distance: 209.3
click at [795, 208] on div "Pour naviguer, utilisez les touches fléchées. Pour activer le glissement du mar…" at bounding box center [784, 485] width 1568 height 771
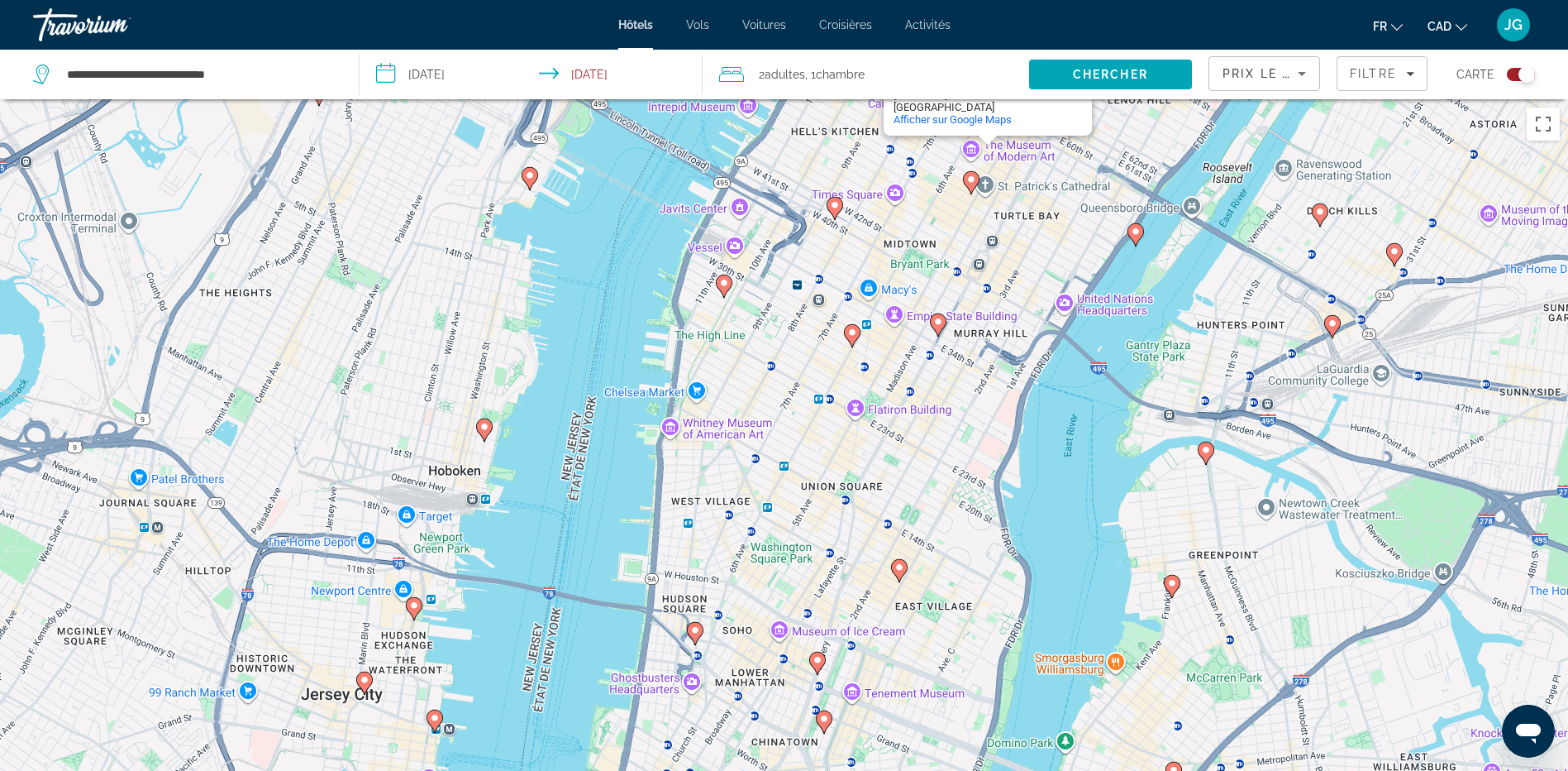
drag, startPoint x: 896, startPoint y: 494, endPoint x: 926, endPoint y: 333, distance: 163.8
click at [926, 333] on div "Pour naviguer, utilisez les touches fléchées. Pour activer le glissement du mar…" at bounding box center [784, 485] width 1568 height 771
click at [856, 339] on icon "Main content" at bounding box center [853, 335] width 17 height 23
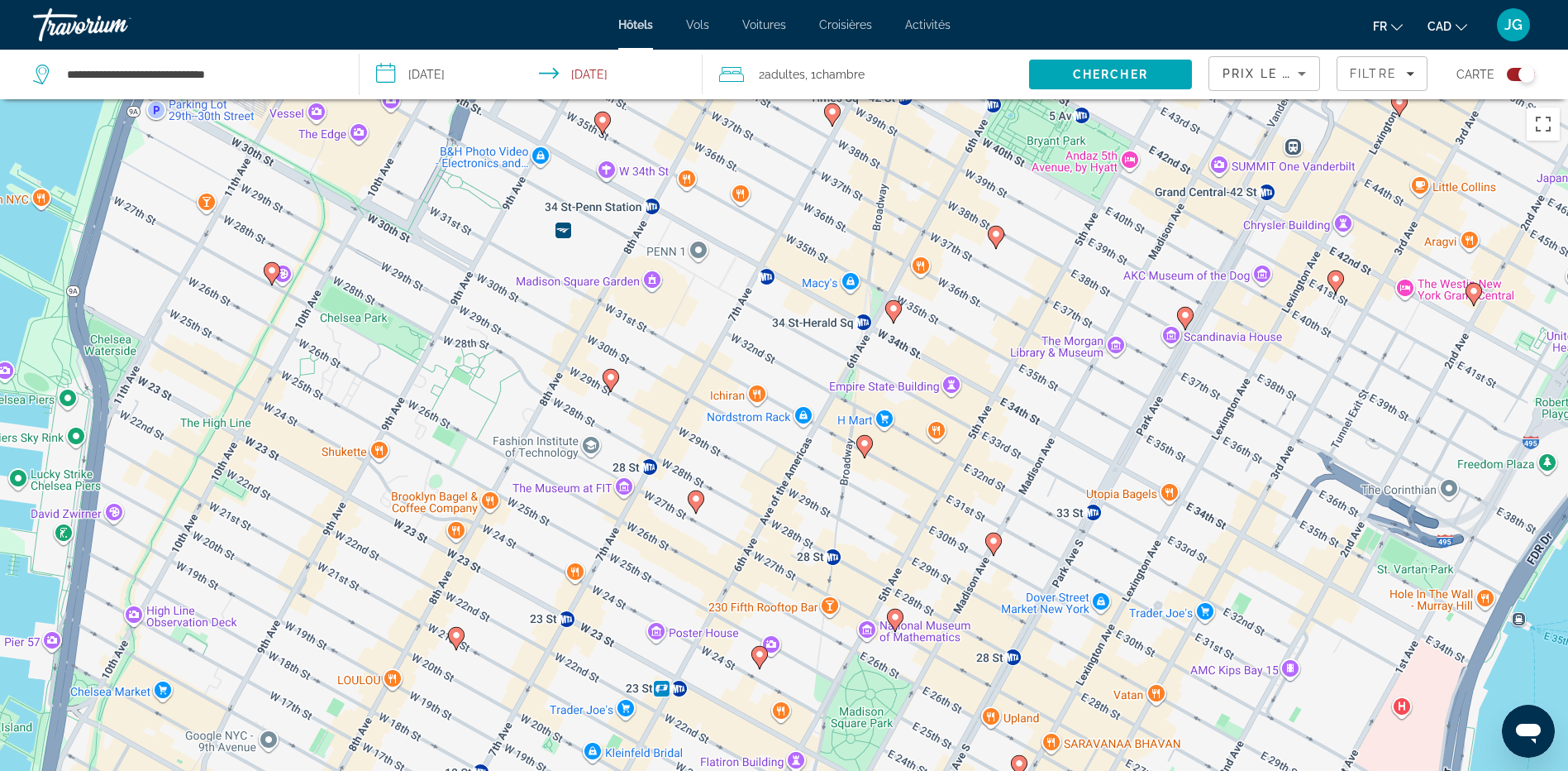
click at [867, 443] on image "Main content" at bounding box center [864, 443] width 10 height 10
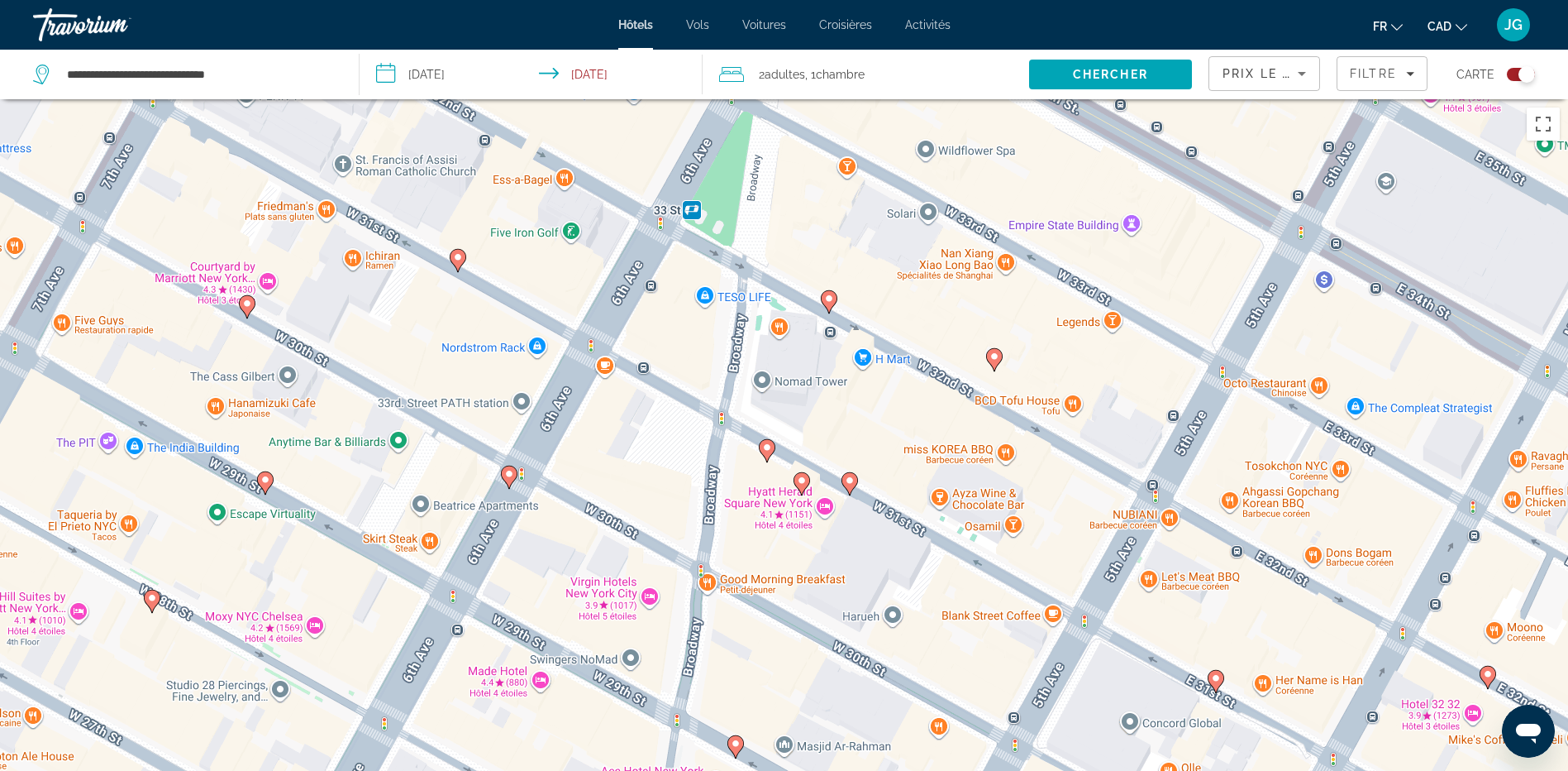
click at [771, 449] on image "Main content" at bounding box center [767, 447] width 10 height 10
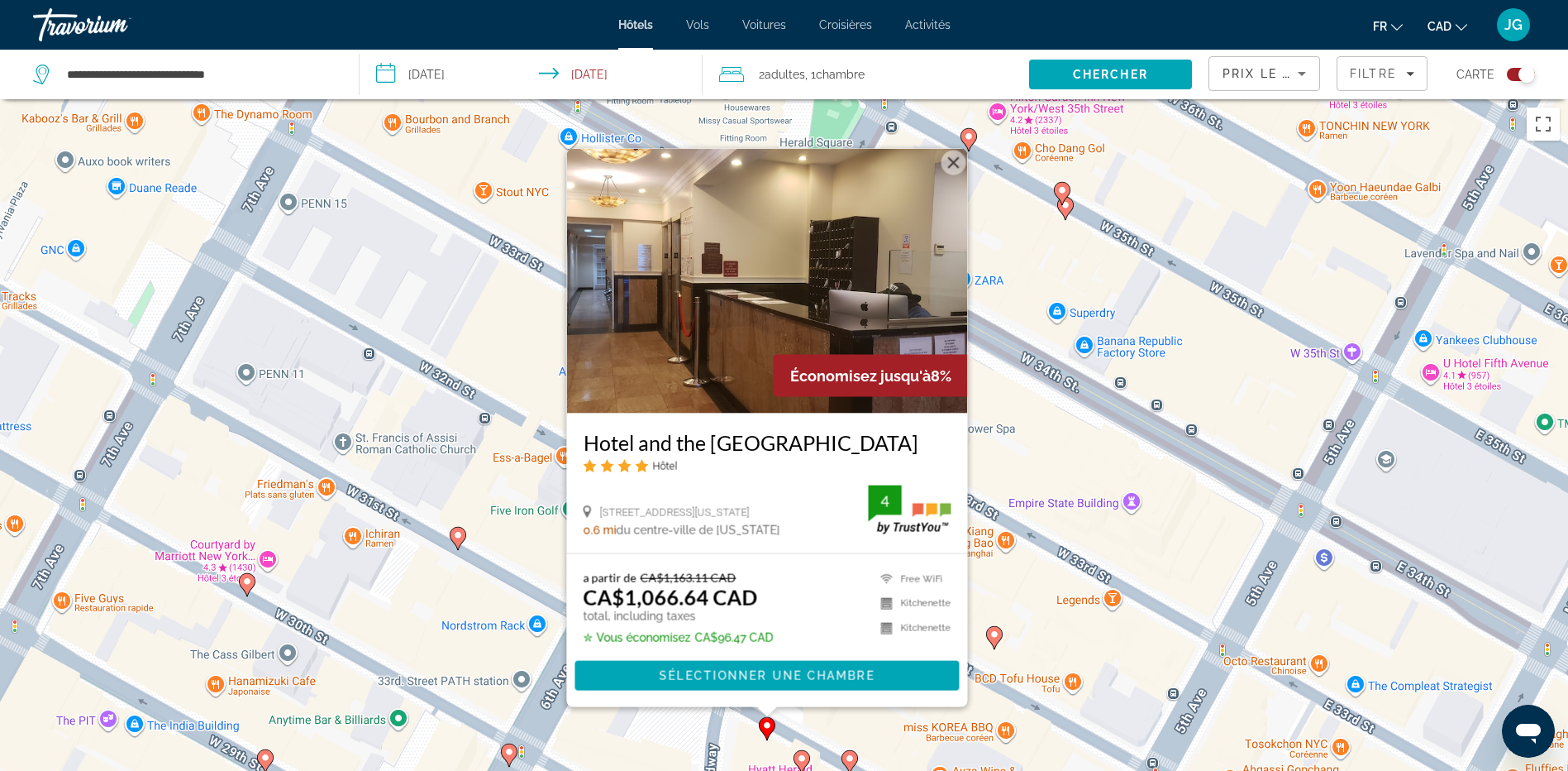
drag, startPoint x: 1037, startPoint y: 445, endPoint x: 1032, endPoint y: 382, distance: 63.2
click at [1037, 445] on div "Pour activer le glissement du marqueur avec le clavier, appuyez sur Alt+Entrée.…" at bounding box center [784, 485] width 1568 height 771
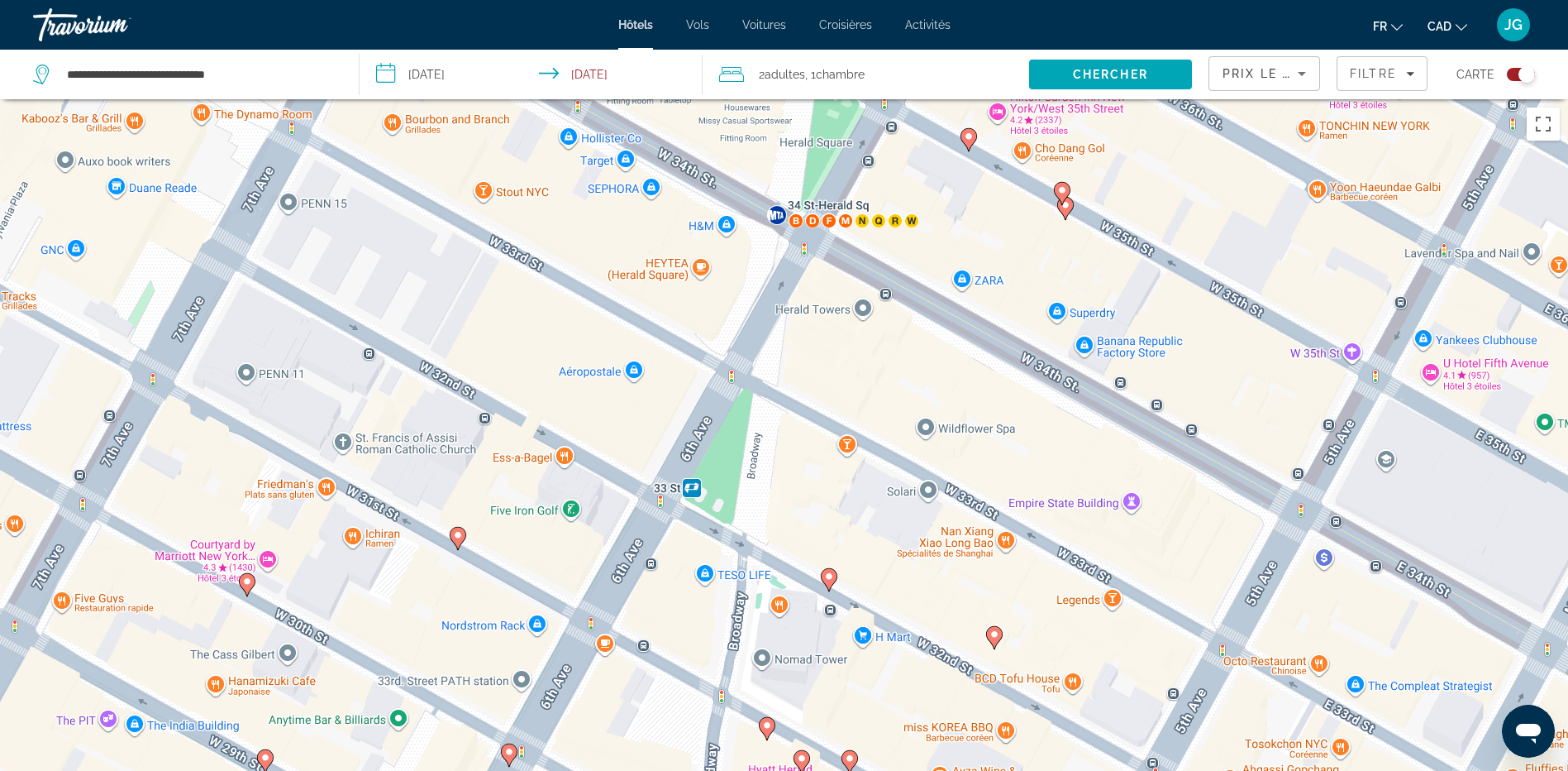
click at [1535, 68] on button "Toggle map" at bounding box center [1515, 75] width 40 height 15
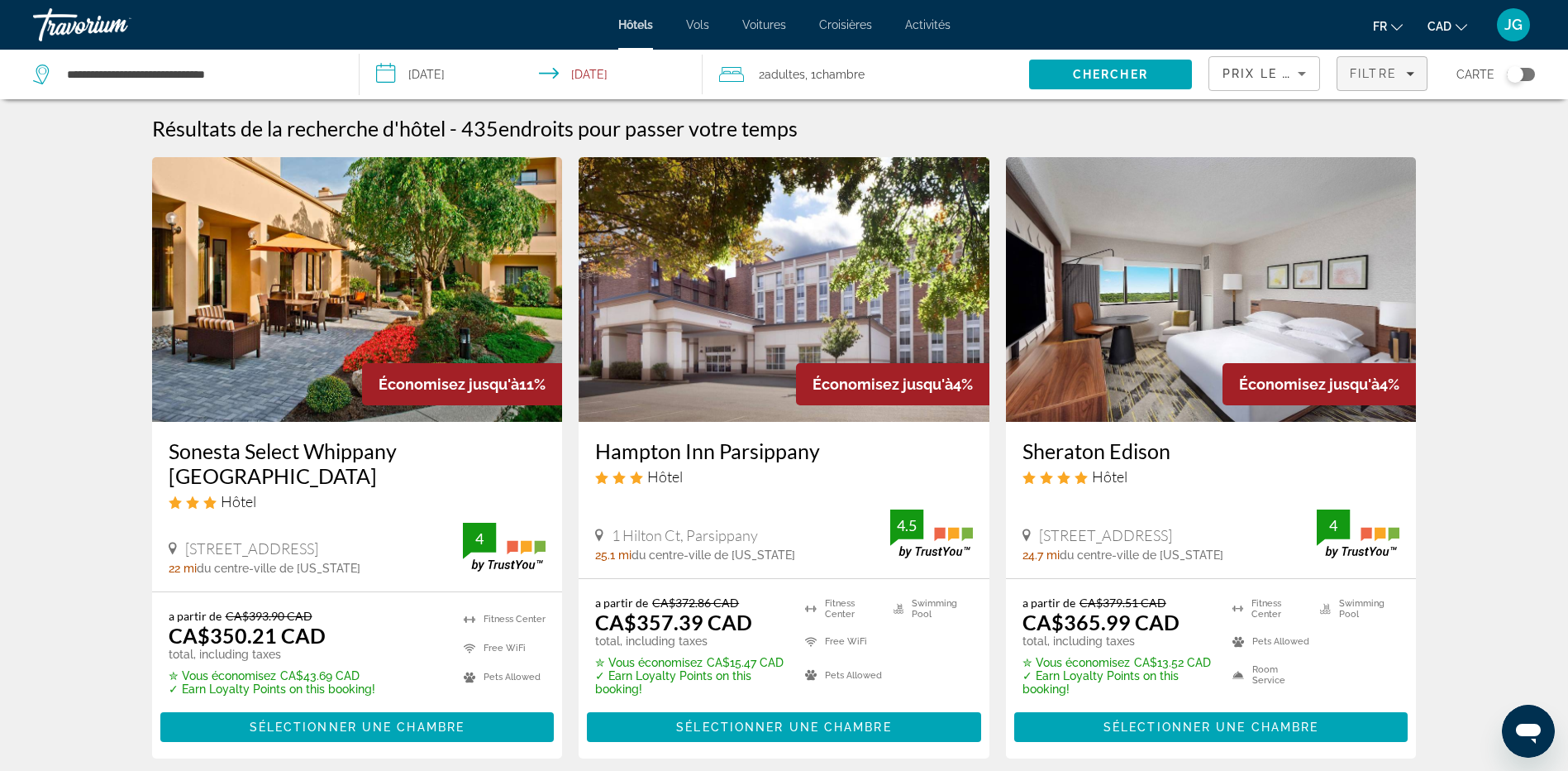
click at [1360, 73] on span "Filtre" at bounding box center [1373, 74] width 47 height 13
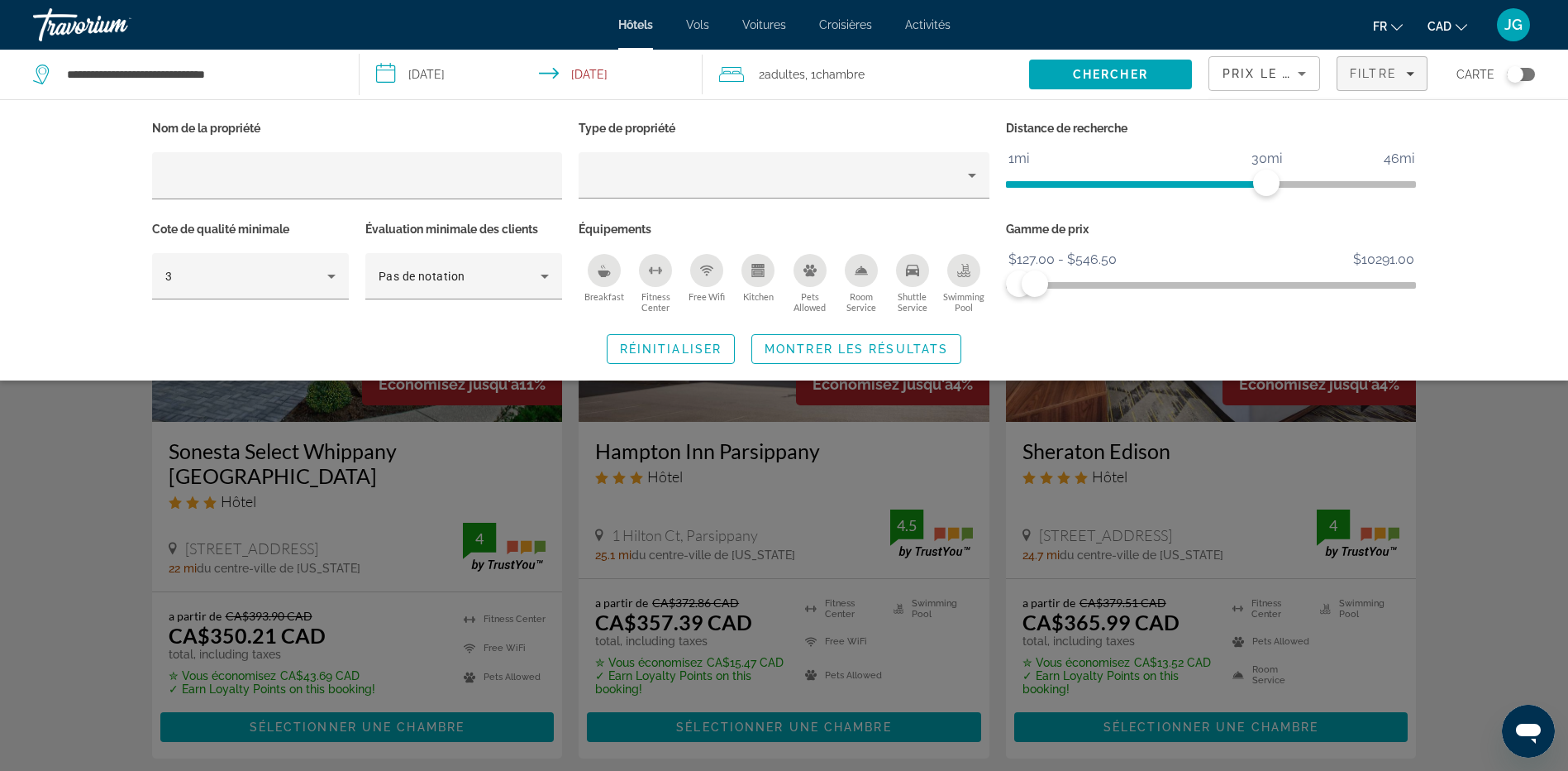
click at [1530, 535] on div "Search widget" at bounding box center [784, 510] width 1568 height 523
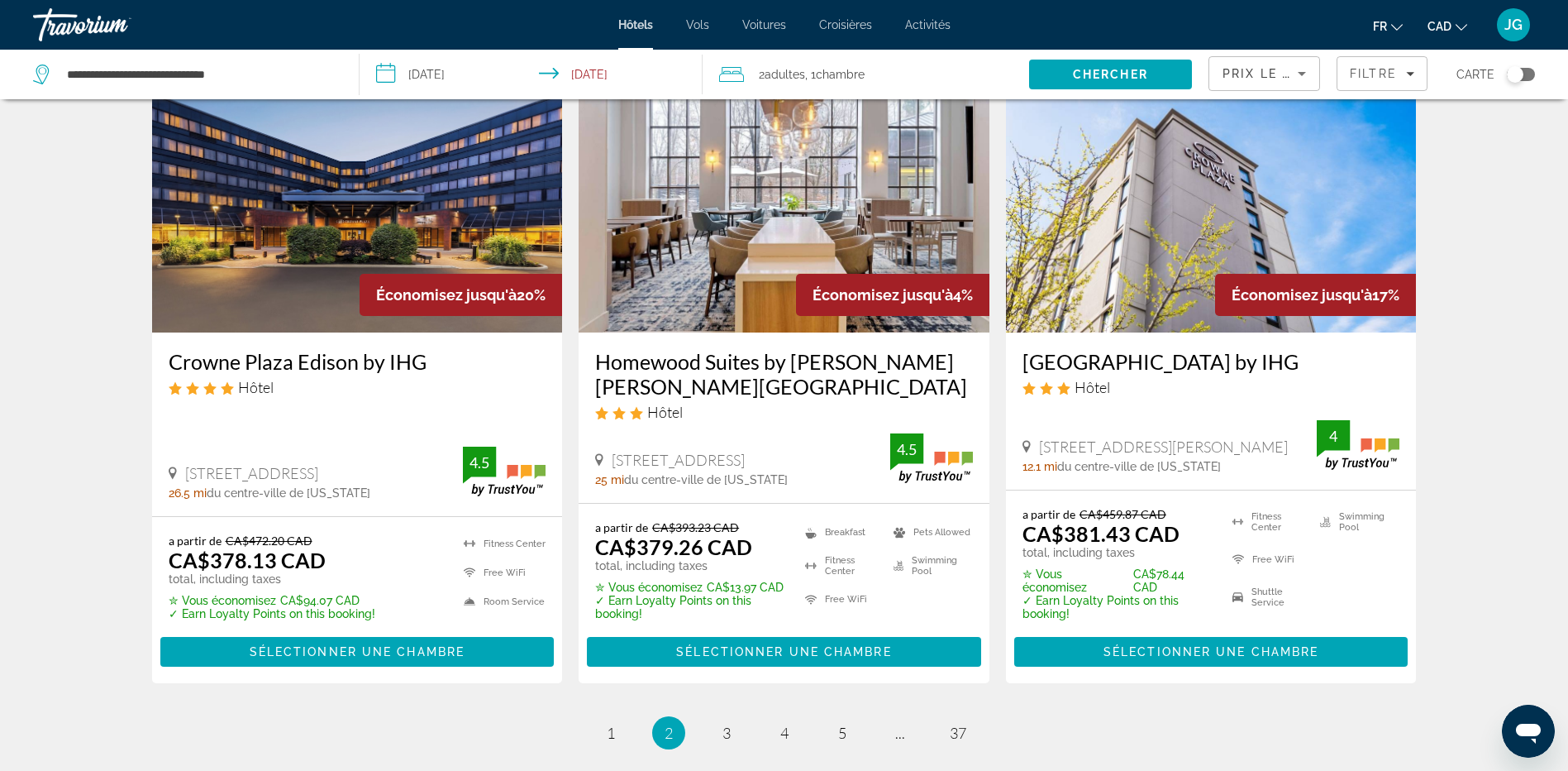
scroll to position [1985, 0]
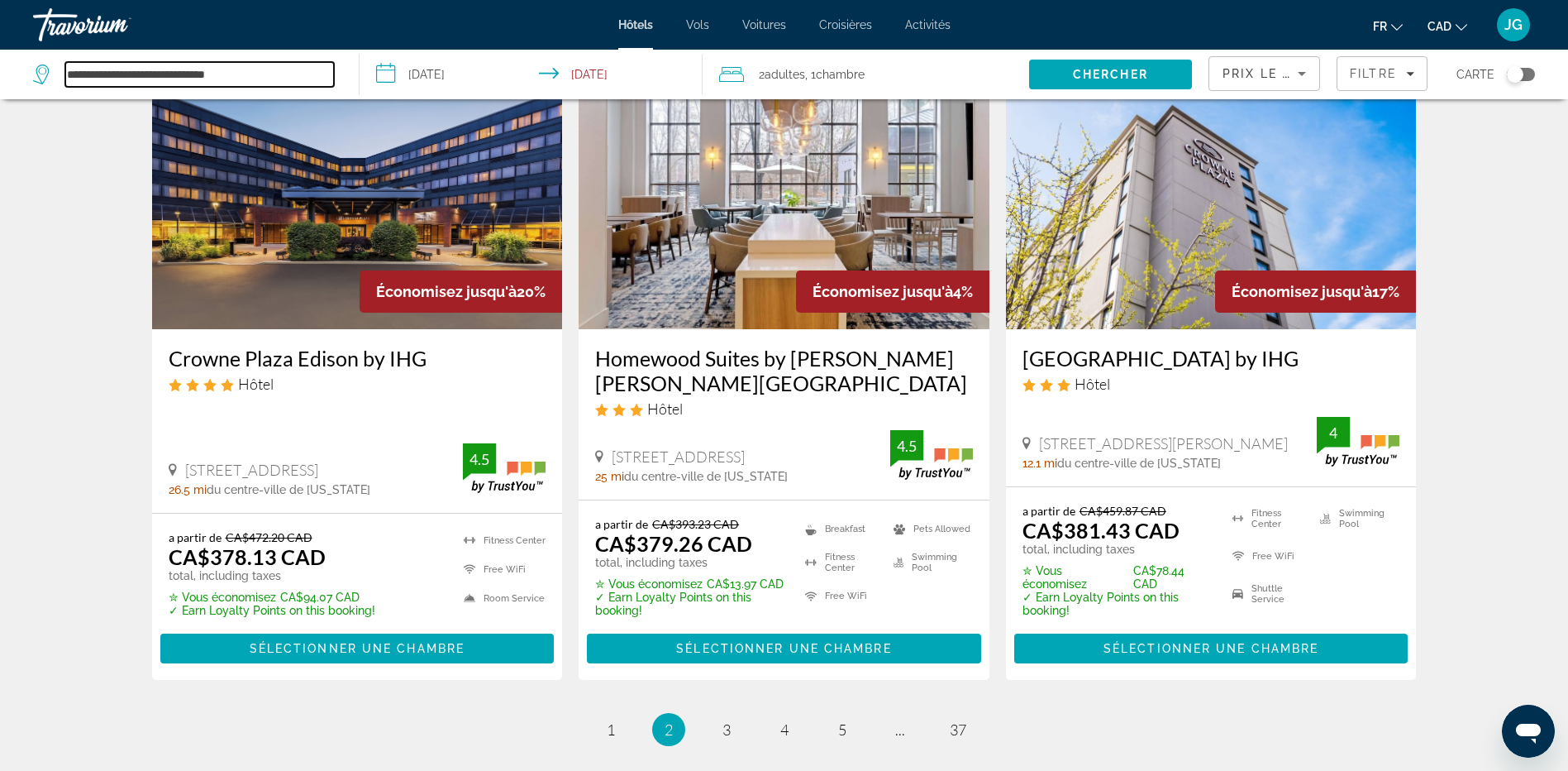
click at [164, 76] on input "**********" at bounding box center [200, 74] width 269 height 25
type input "*"
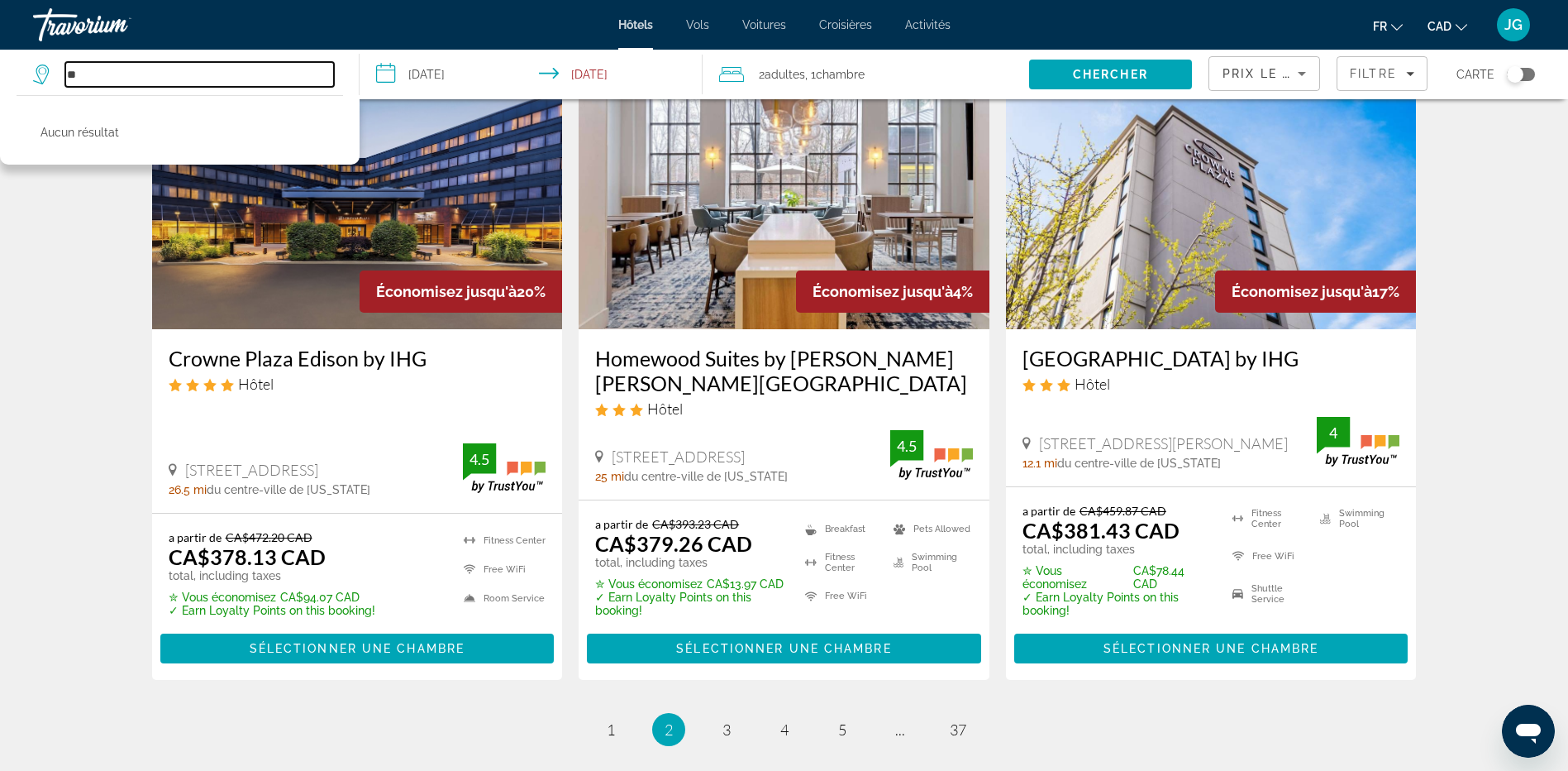
type input "*"
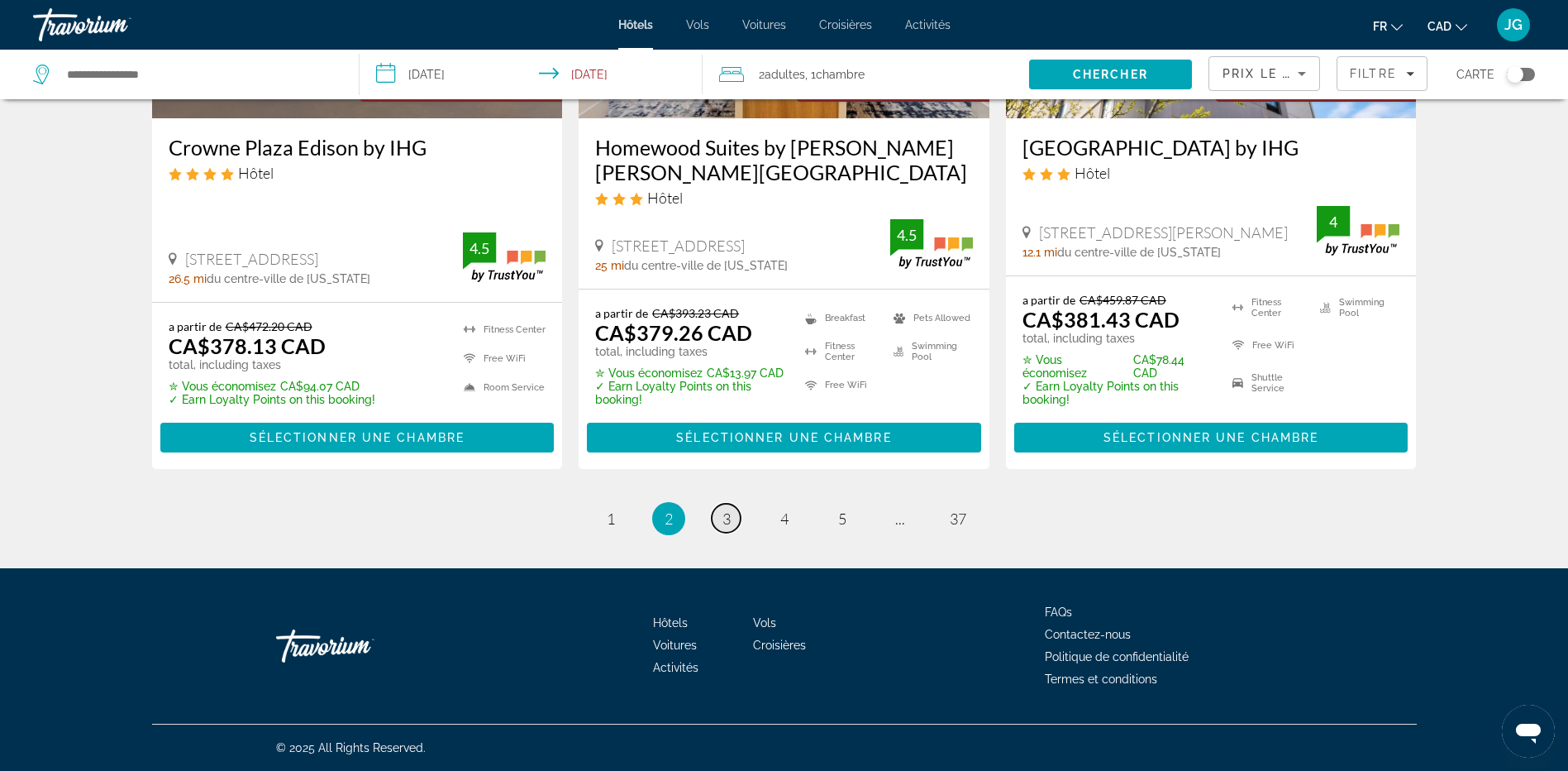
click at [727, 520] on span "3" at bounding box center [726, 519] width 8 height 18
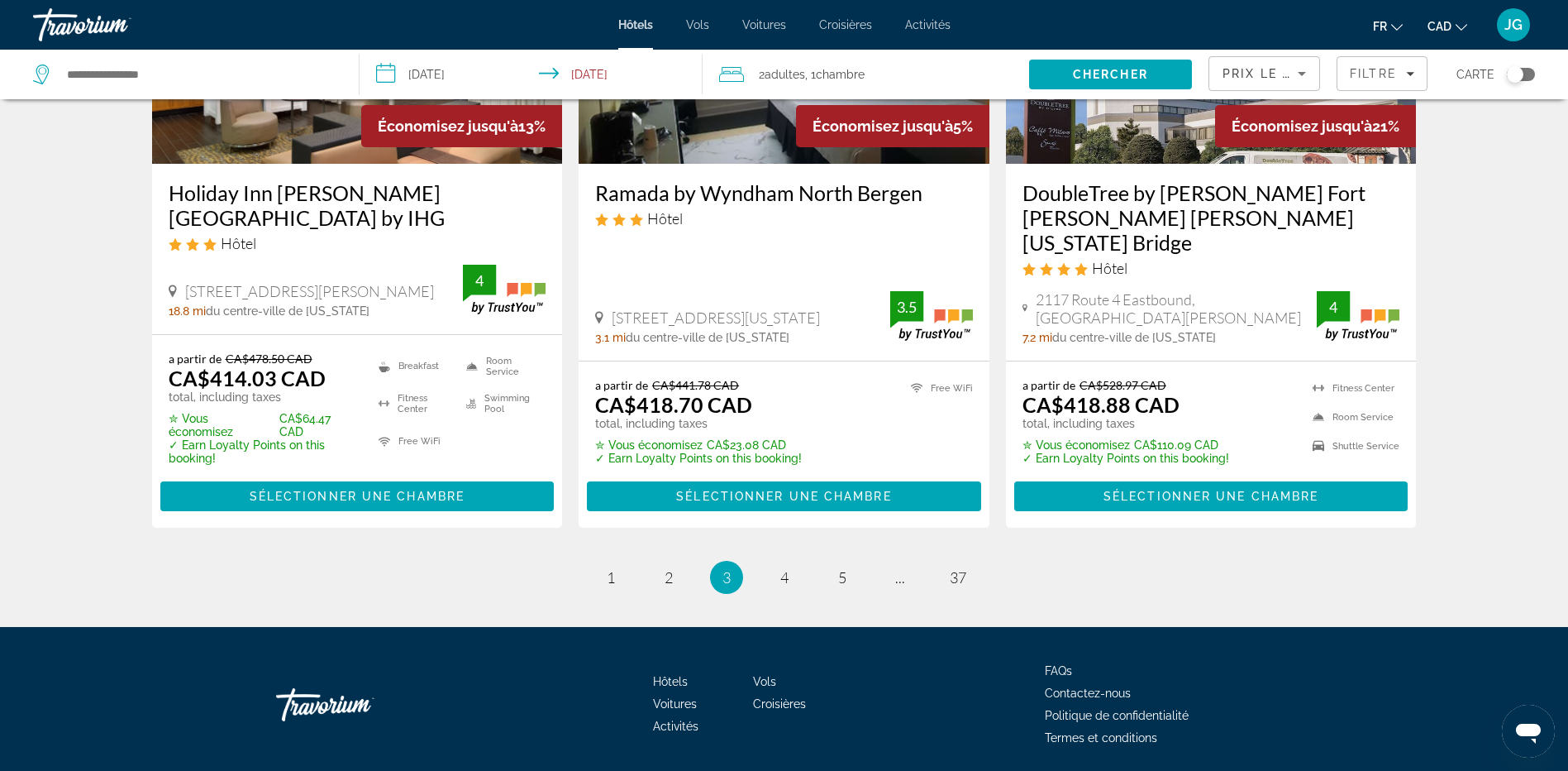
scroll to position [2158, 0]
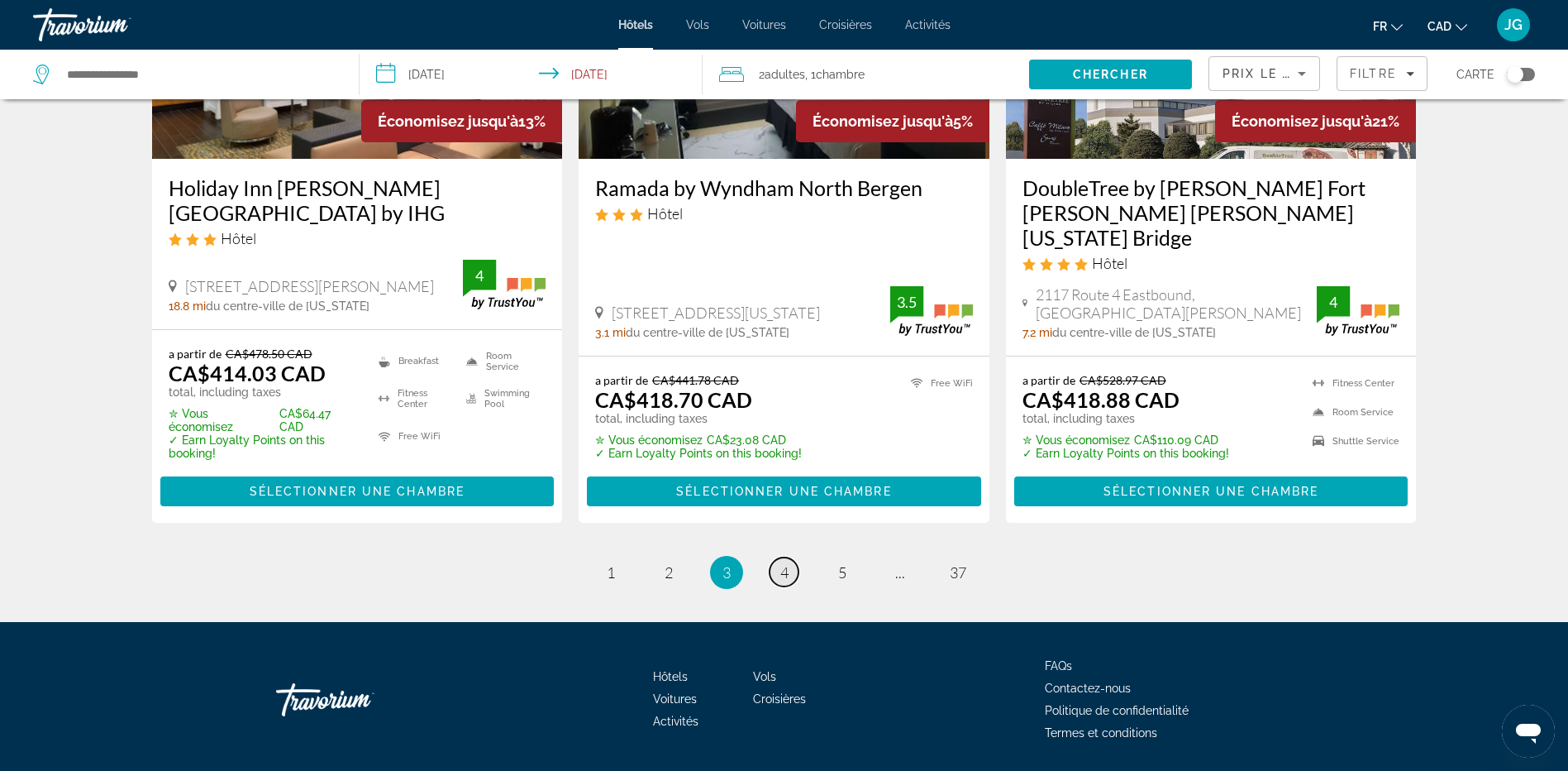
click at [777, 558] on link "page 4" at bounding box center [784, 571] width 29 height 29
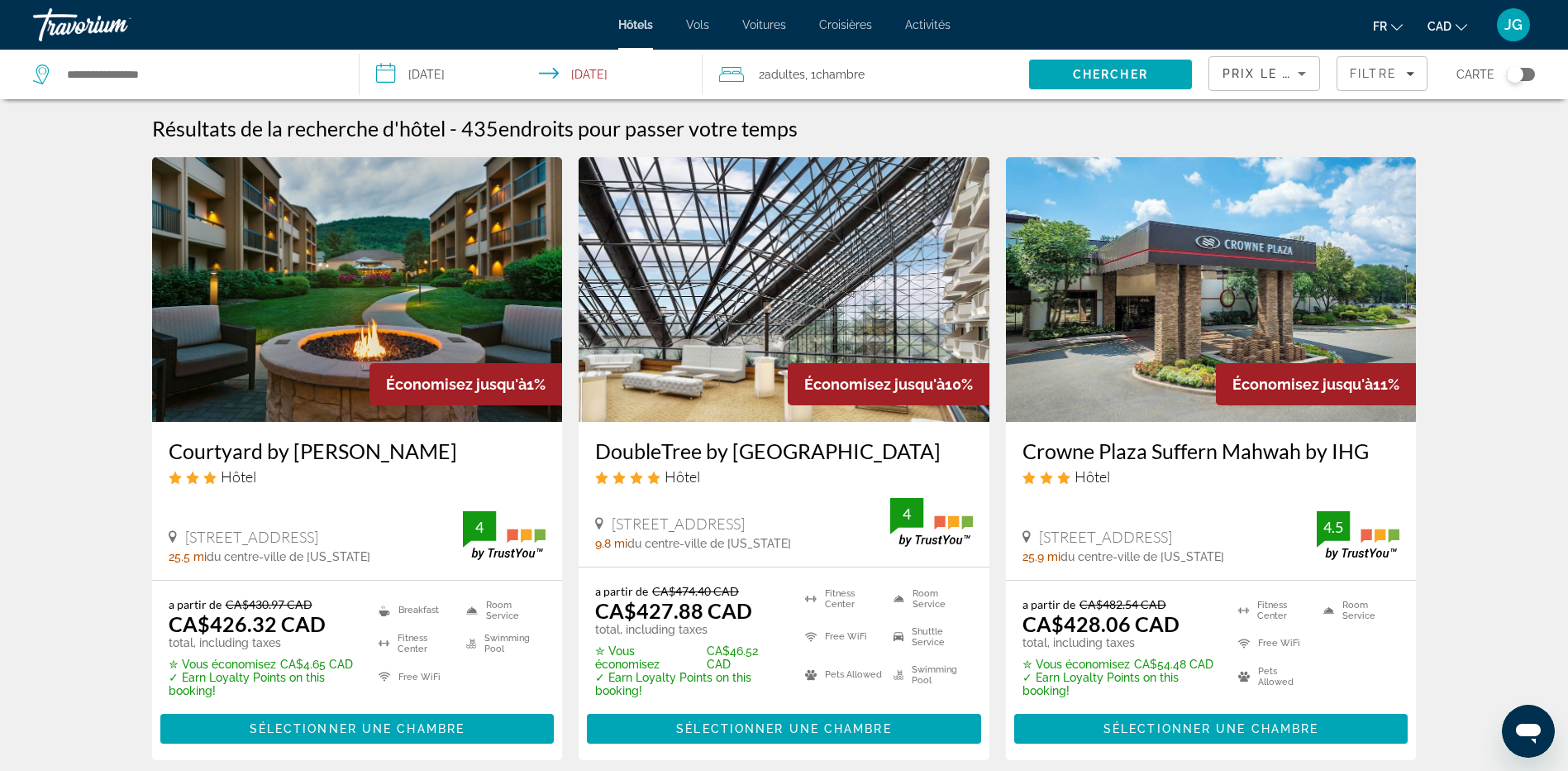
click at [1244, 77] on span "Prix le plus bas" at bounding box center [1287, 74] width 130 height 13
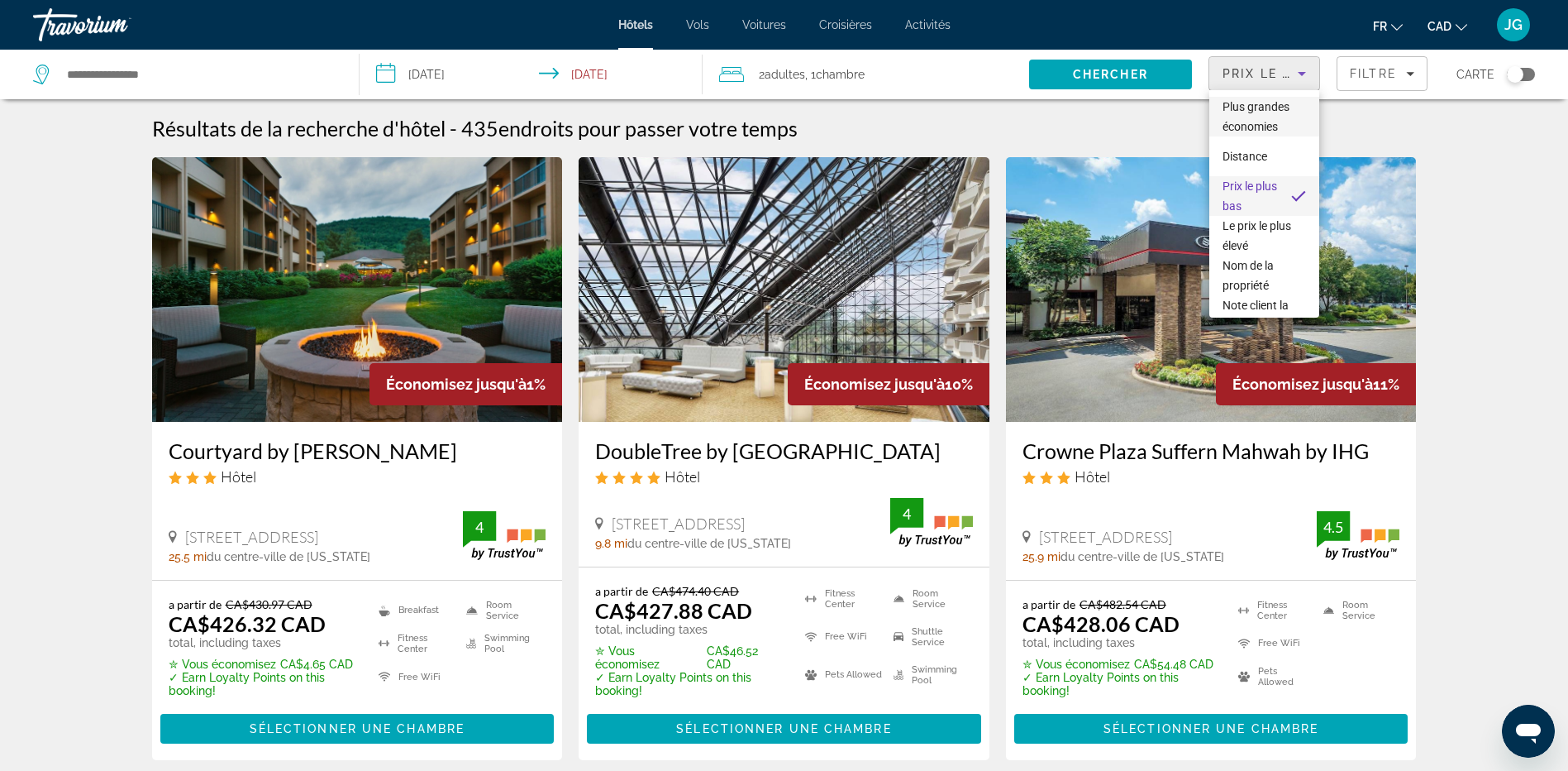
click at [1246, 127] on span "Plus grandes économies" at bounding box center [1255, 117] width 67 height 33
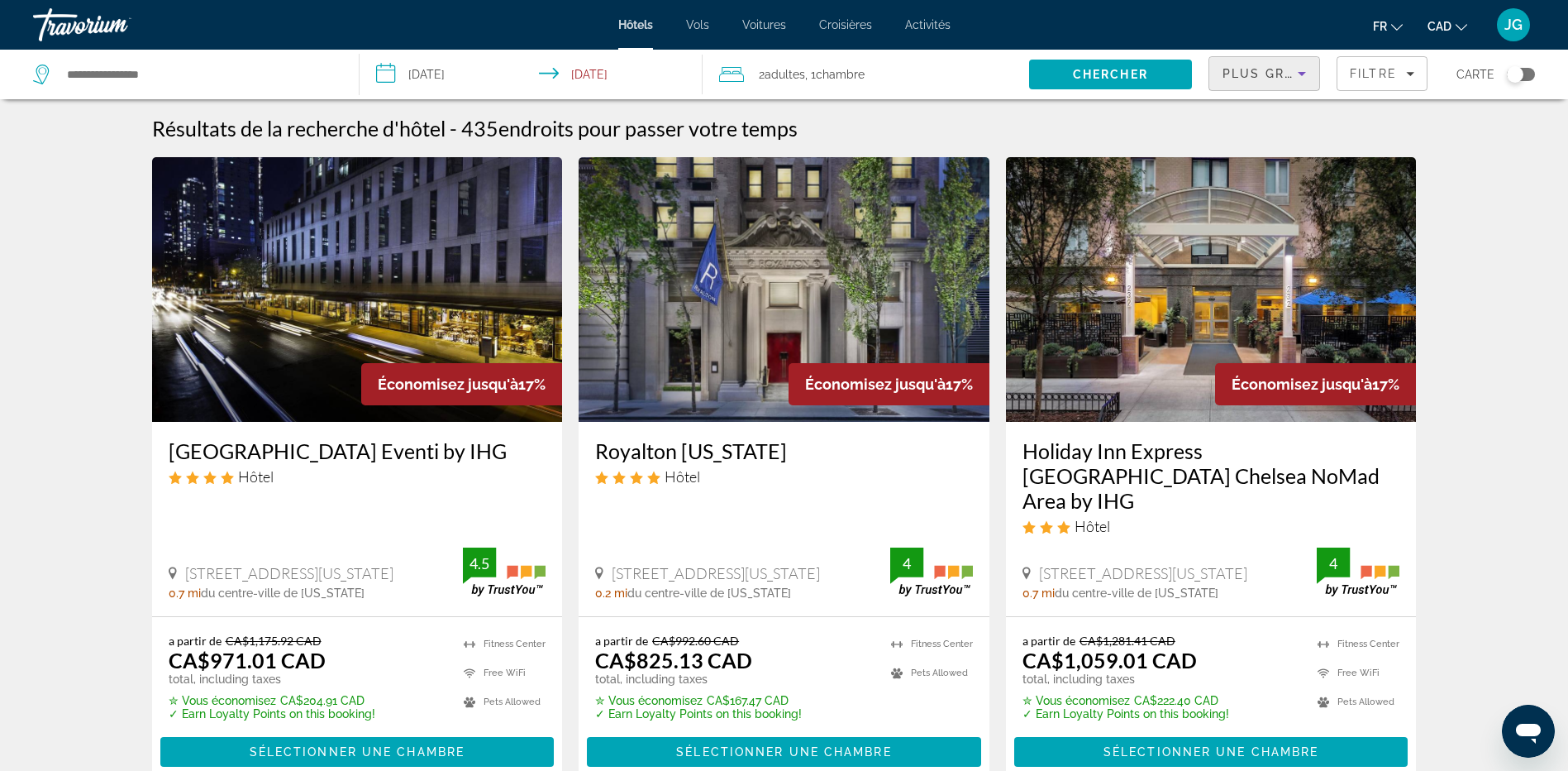
click at [1265, 79] on div "Plus grandes économies" at bounding box center [1260, 74] width 75 height 20
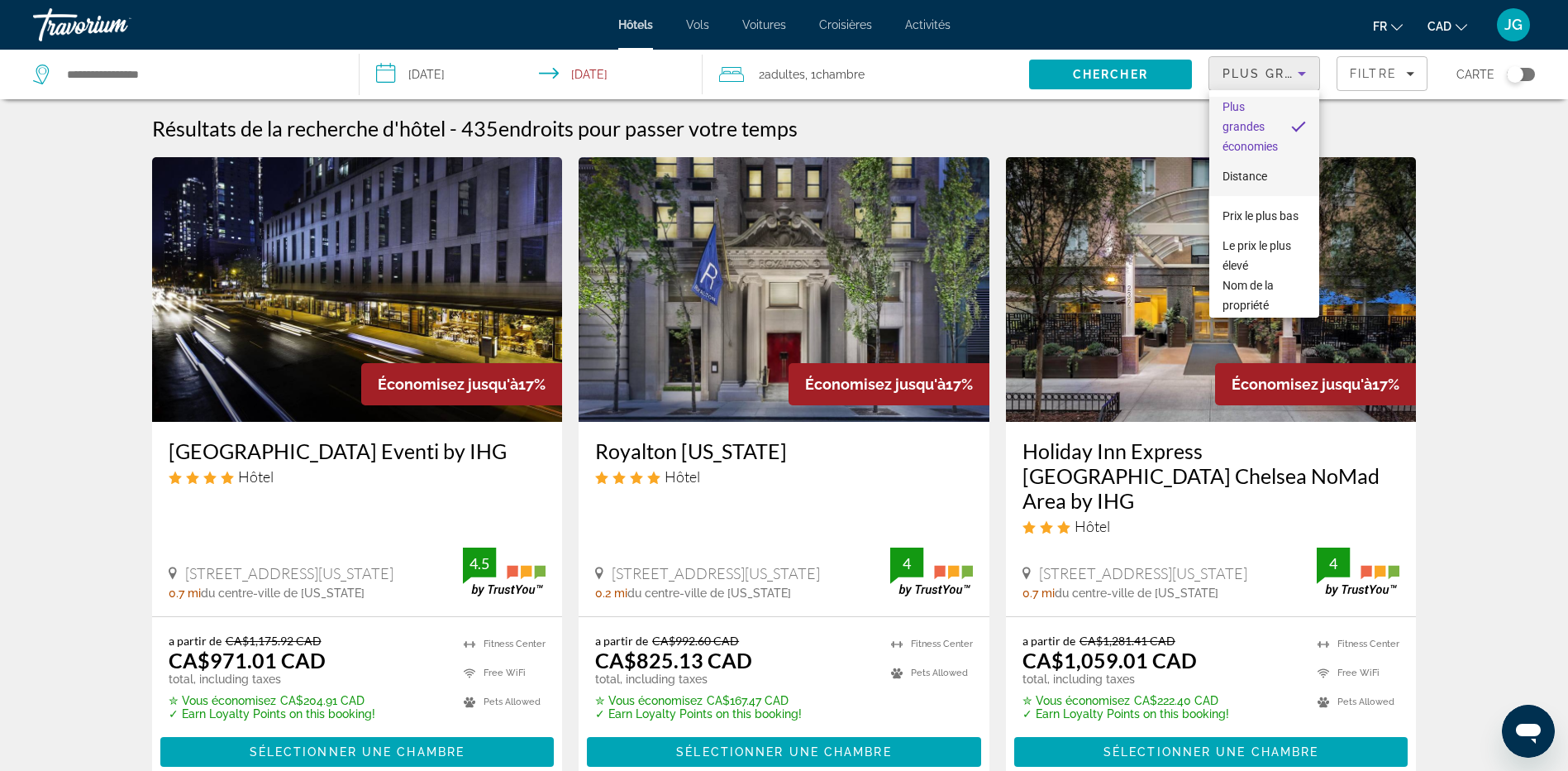
click at [1258, 169] on span "Distance" at bounding box center [1244, 176] width 45 height 13
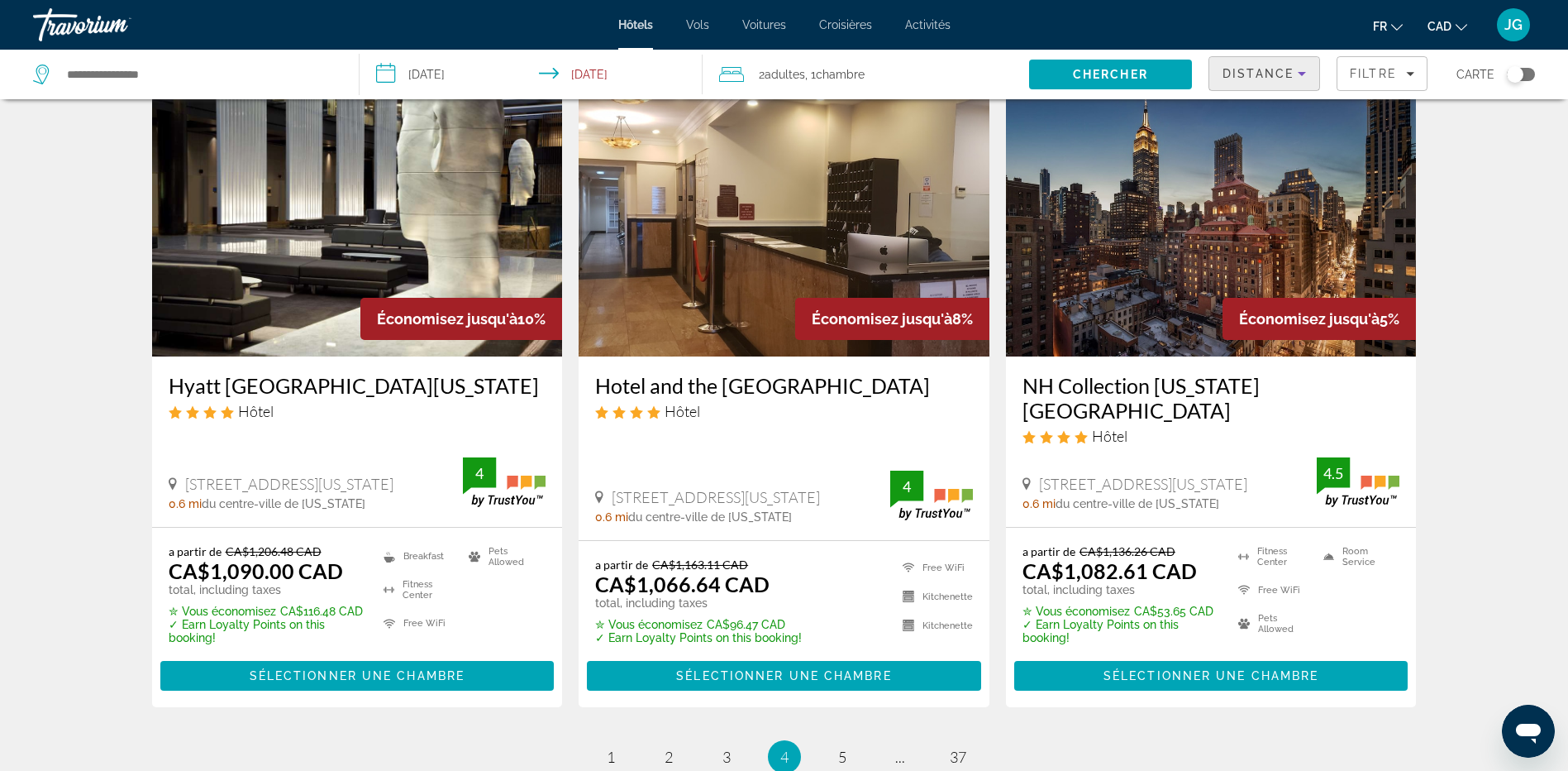
scroll to position [2205, 0]
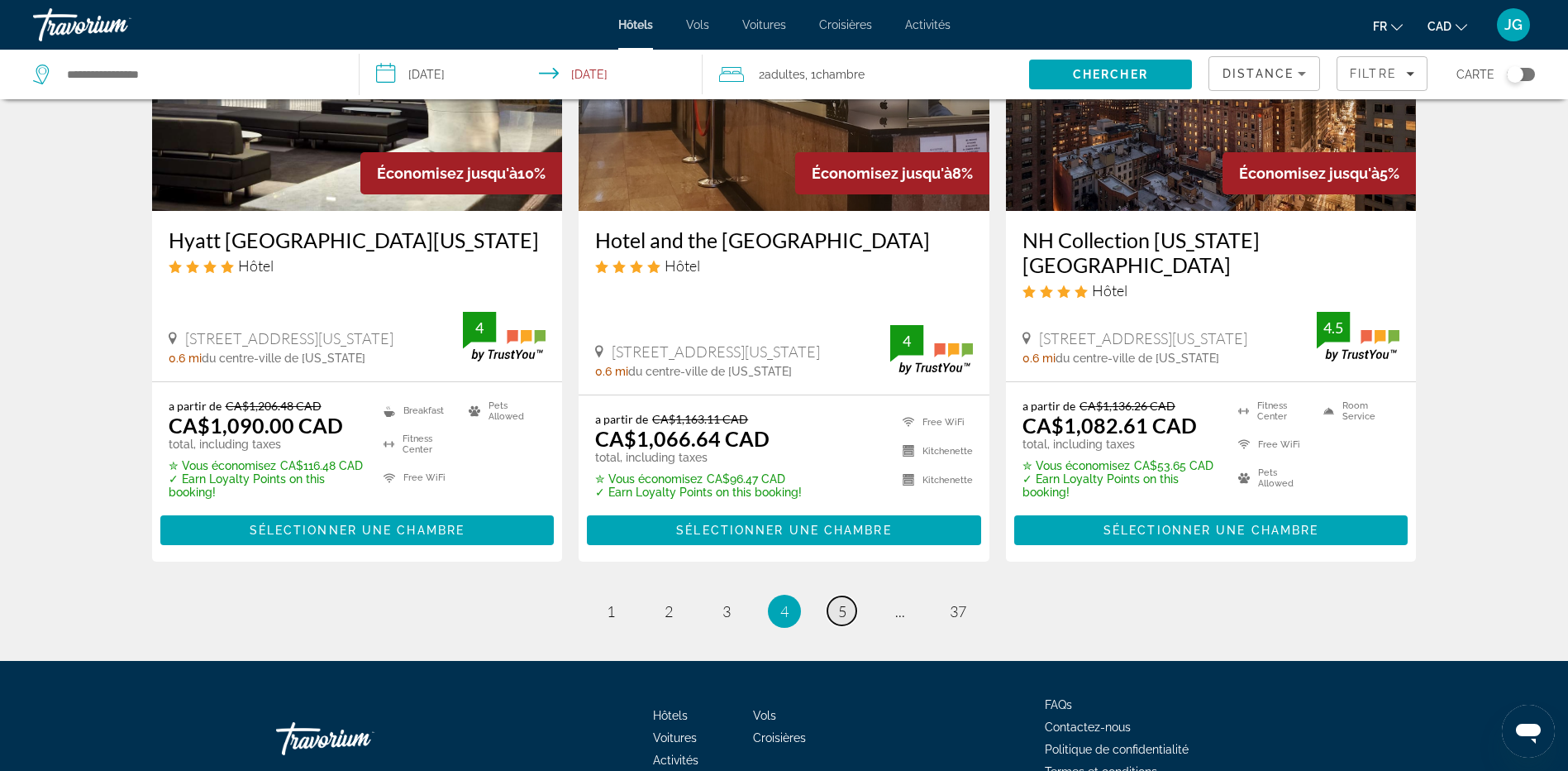
click at [834, 596] on link "page 5" at bounding box center [841, 610] width 29 height 29
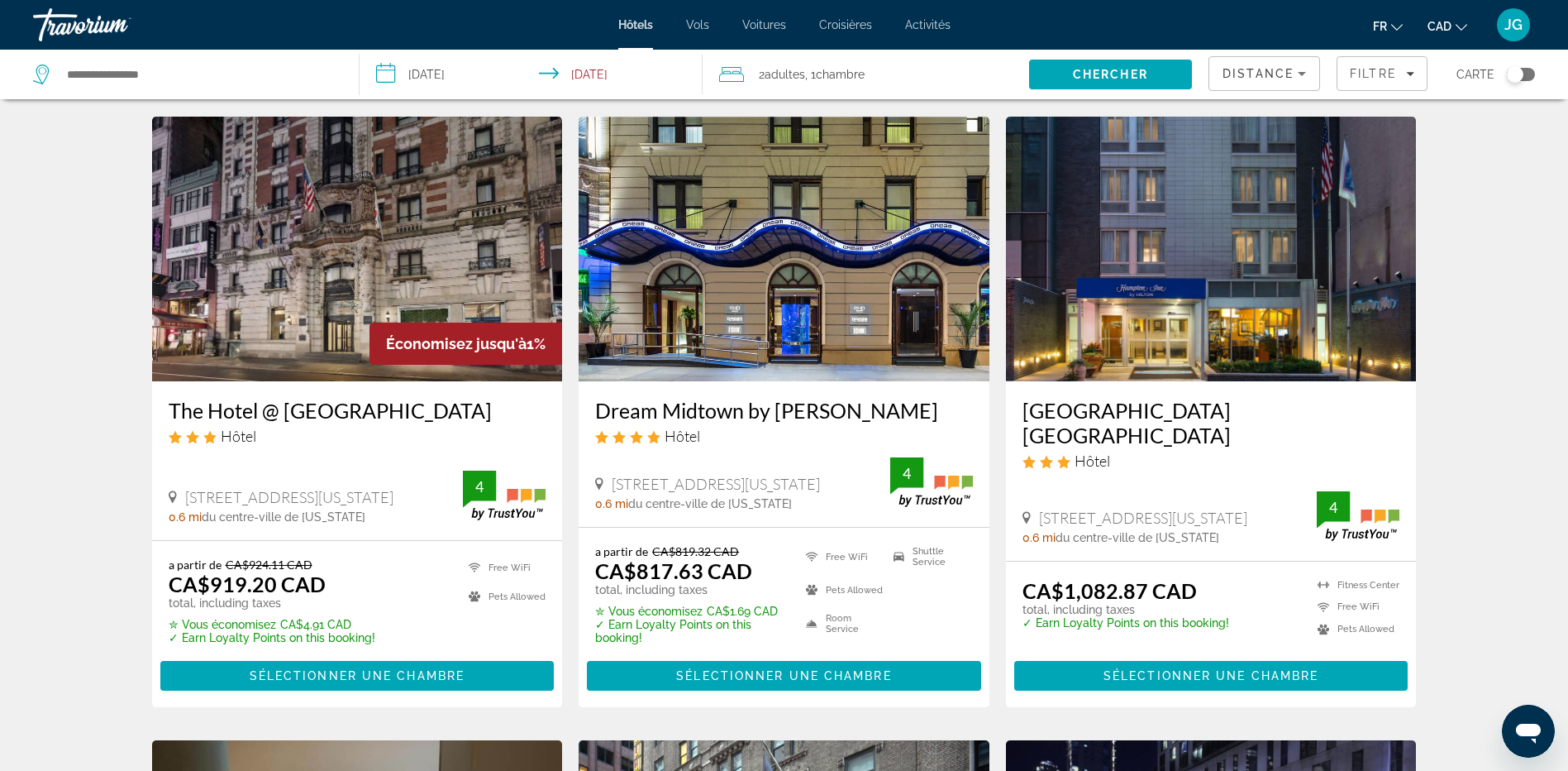
scroll to position [662, 0]
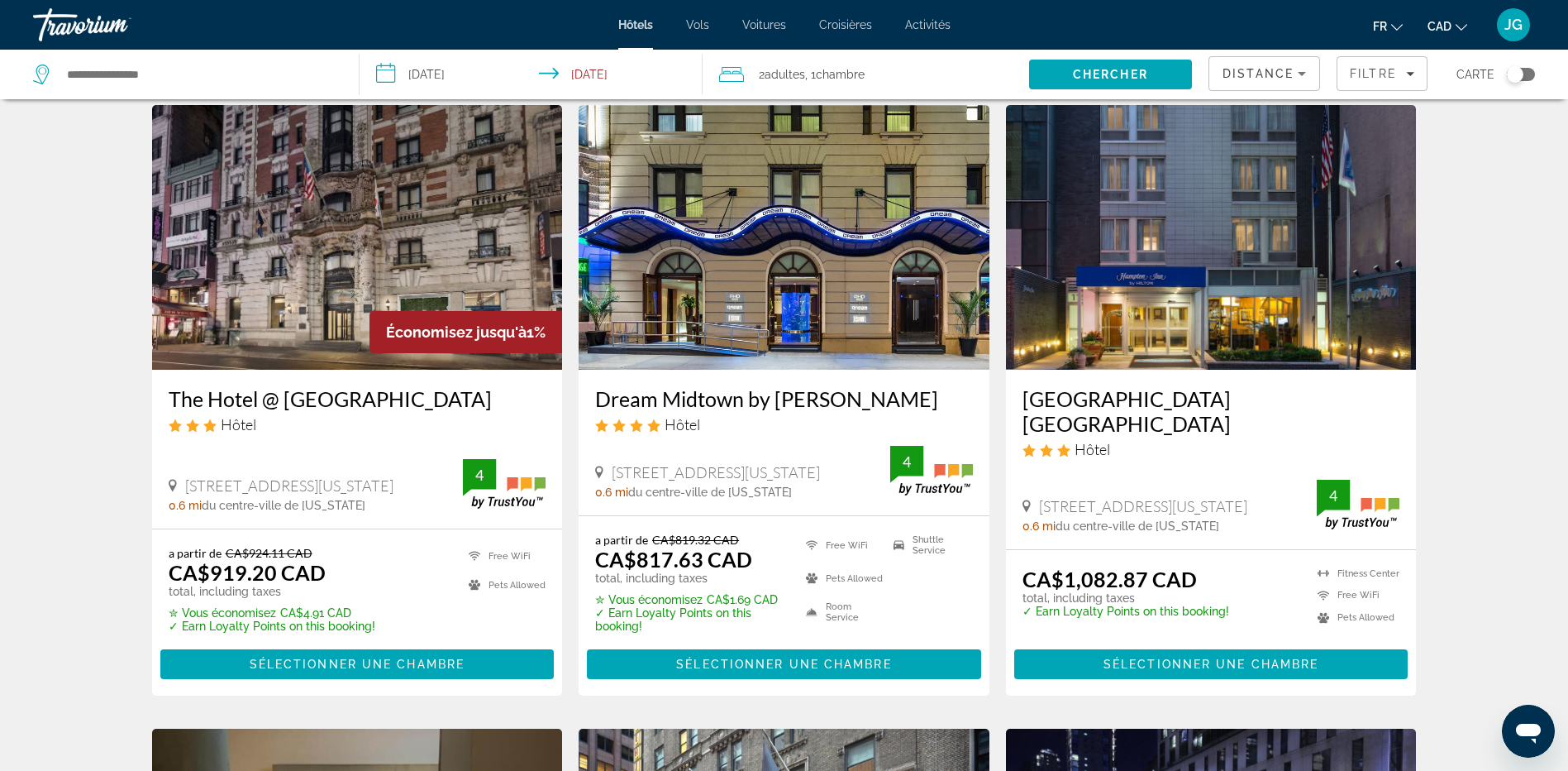
click at [805, 236] on img "Main content" at bounding box center [784, 237] width 411 height 265
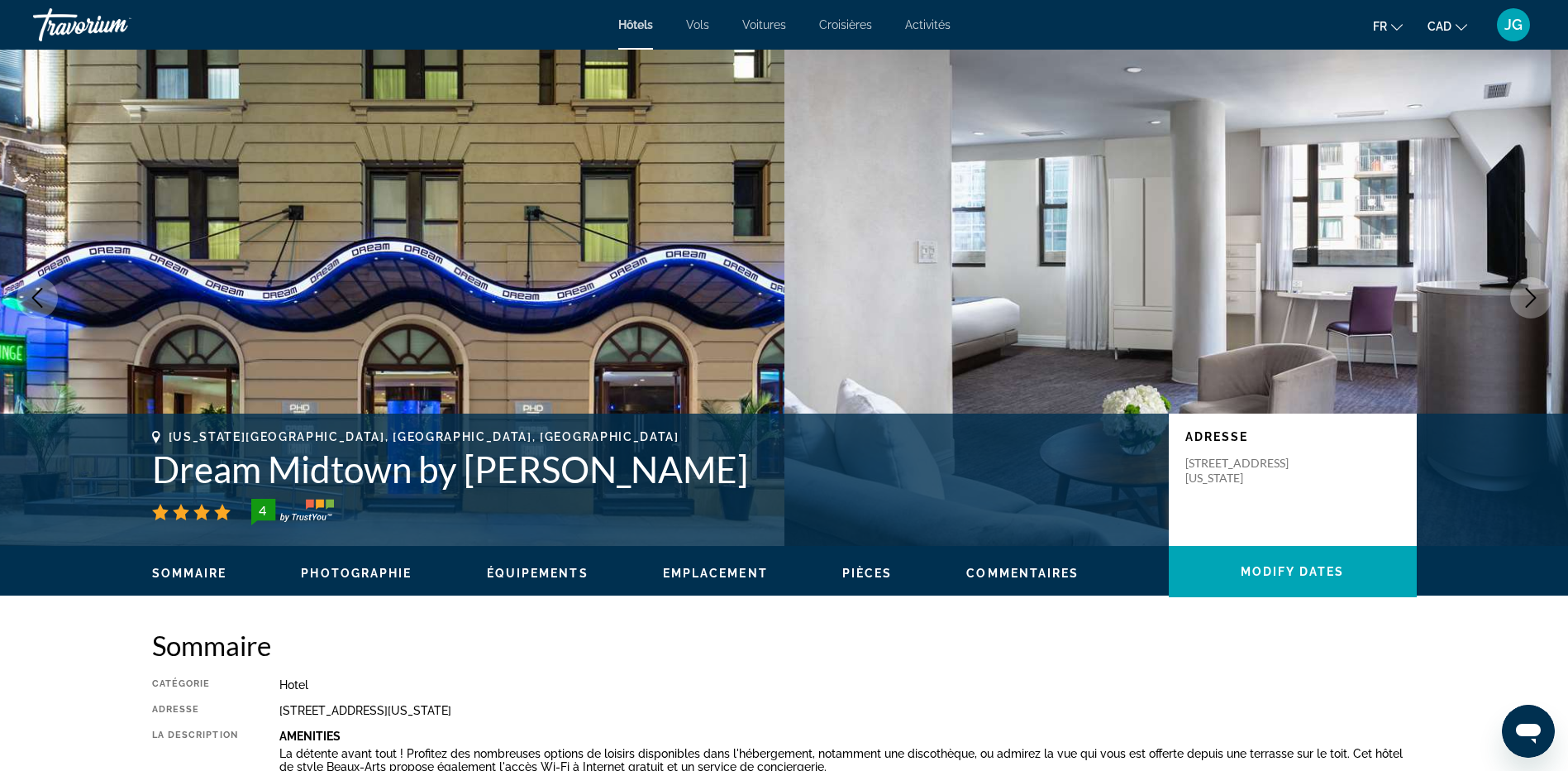
click at [1534, 296] on icon "Next image" at bounding box center [1531, 298] width 11 height 20
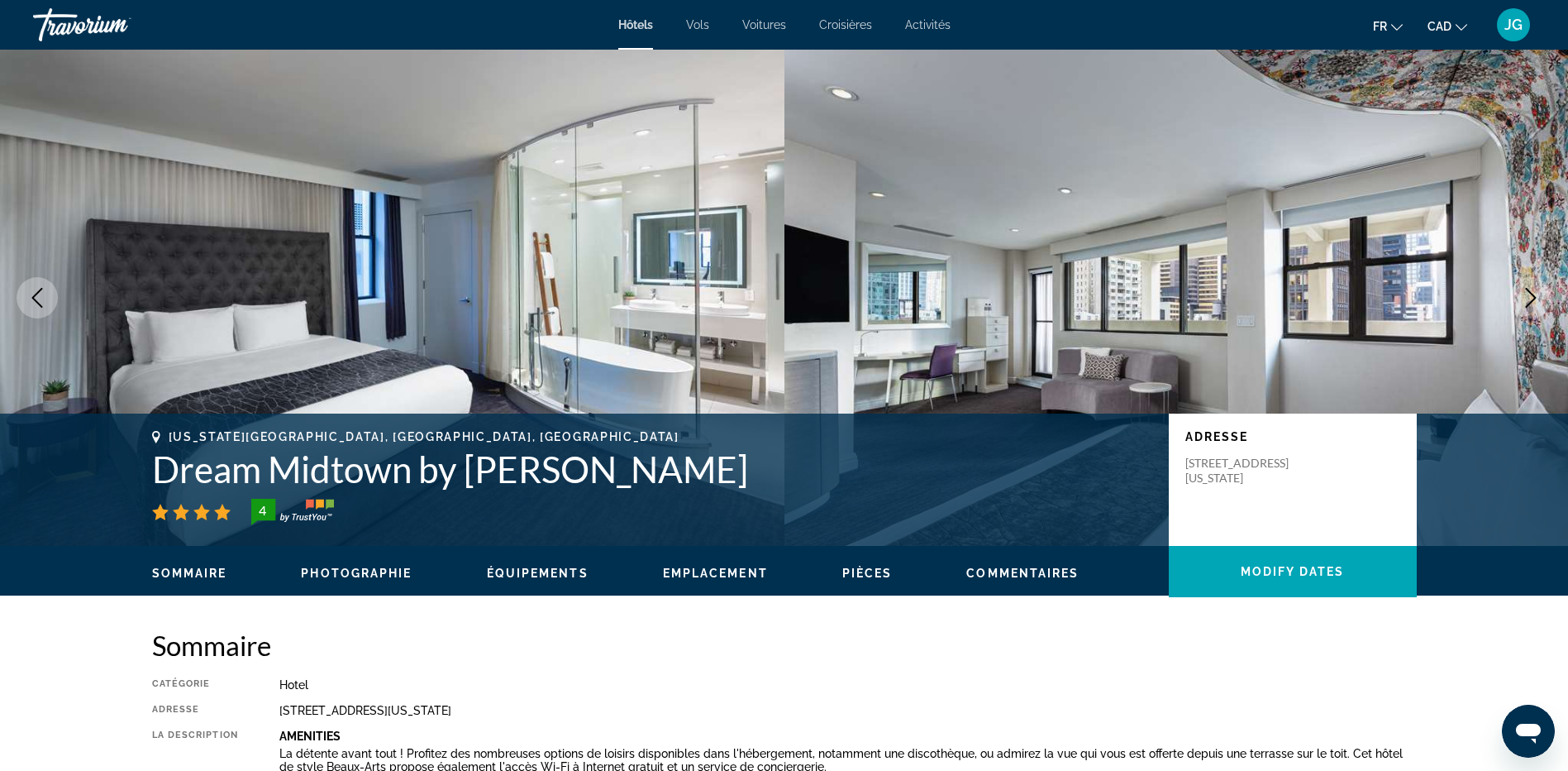
click at [1534, 296] on icon "Next image" at bounding box center [1531, 298] width 11 height 20
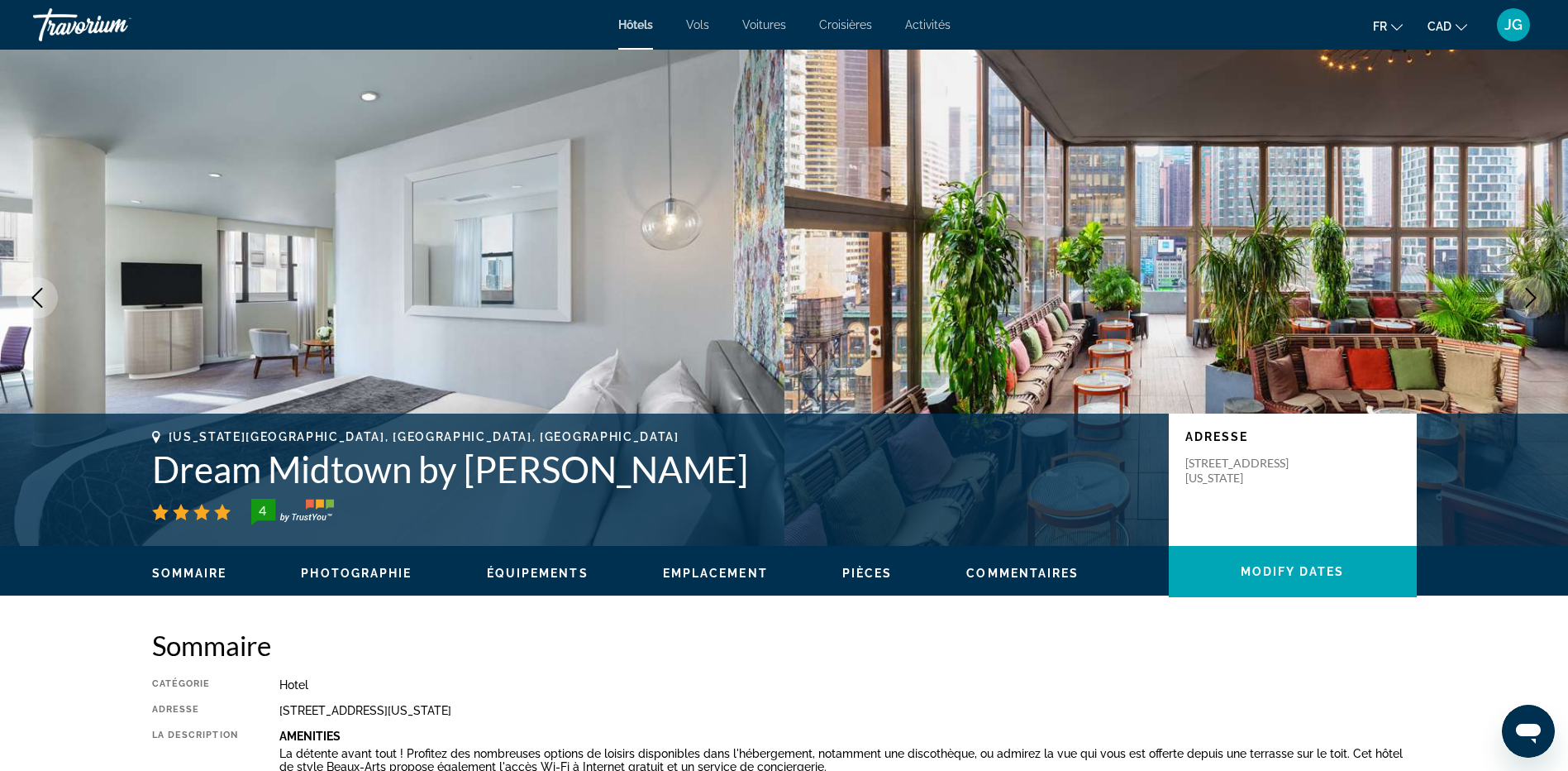
click at [1534, 296] on icon "Next image" at bounding box center [1531, 298] width 11 height 20
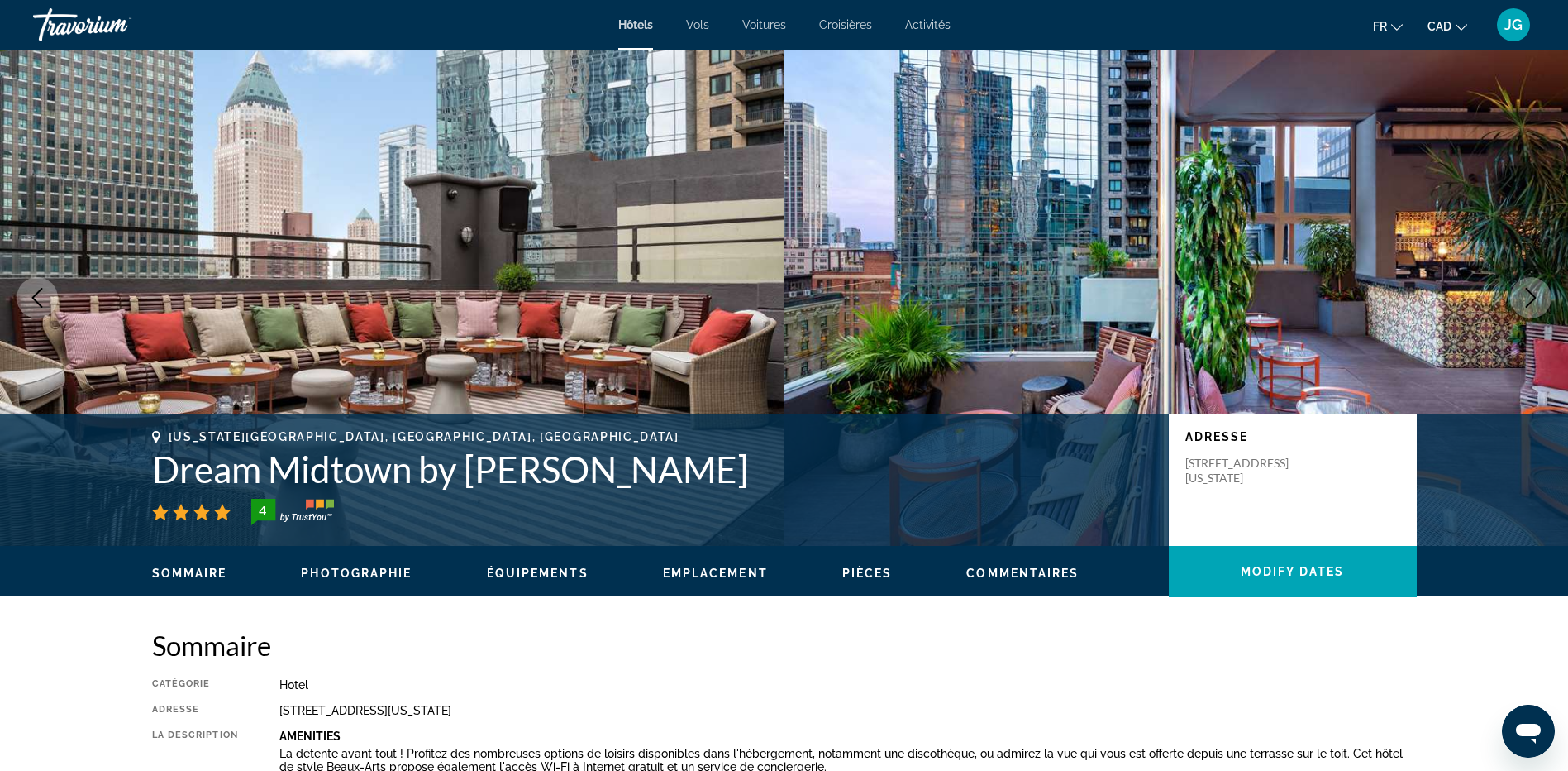
click at [1534, 296] on icon "Next image" at bounding box center [1531, 298] width 11 height 20
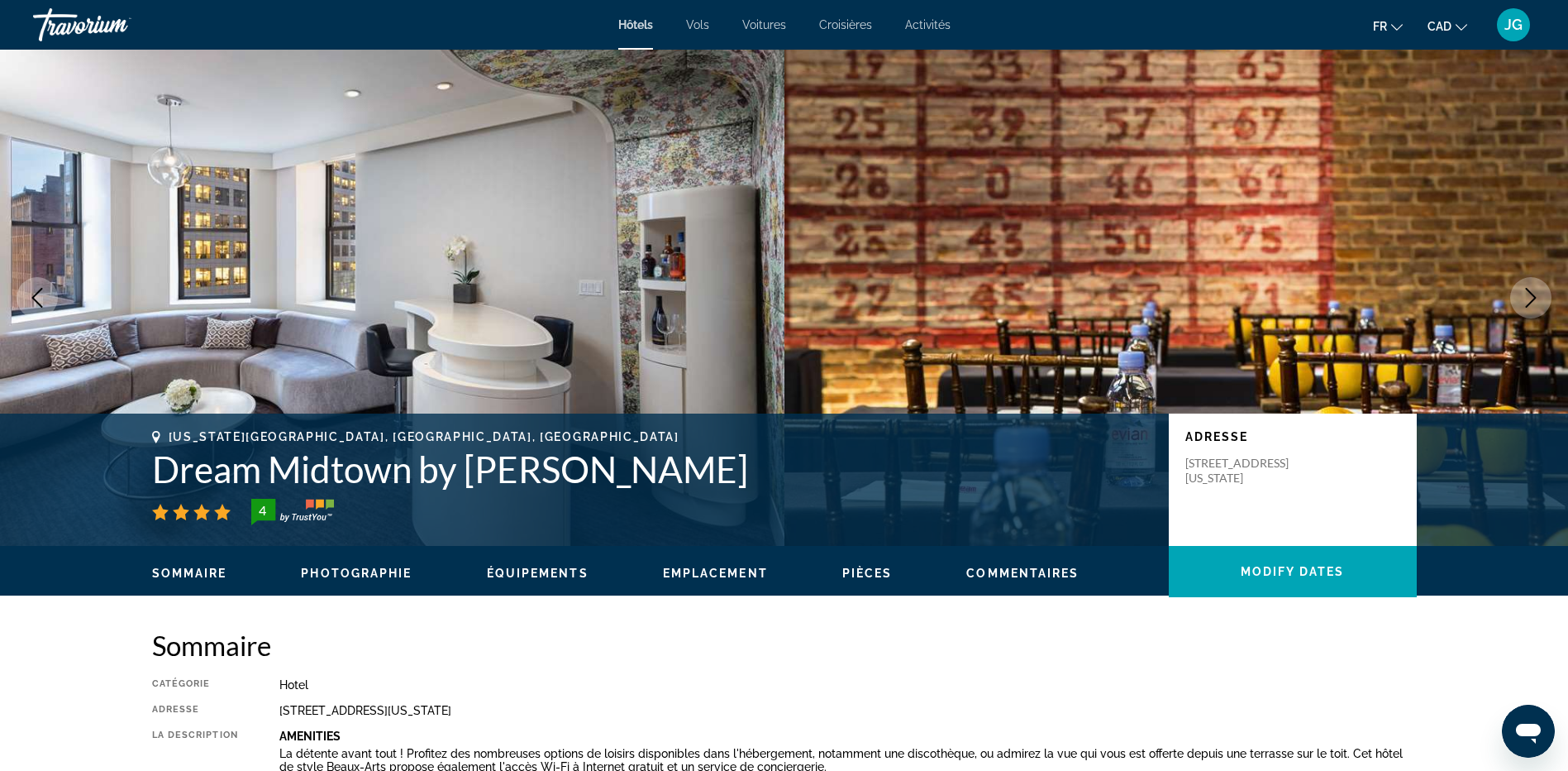
click at [1534, 296] on icon "Next image" at bounding box center [1531, 298] width 11 height 20
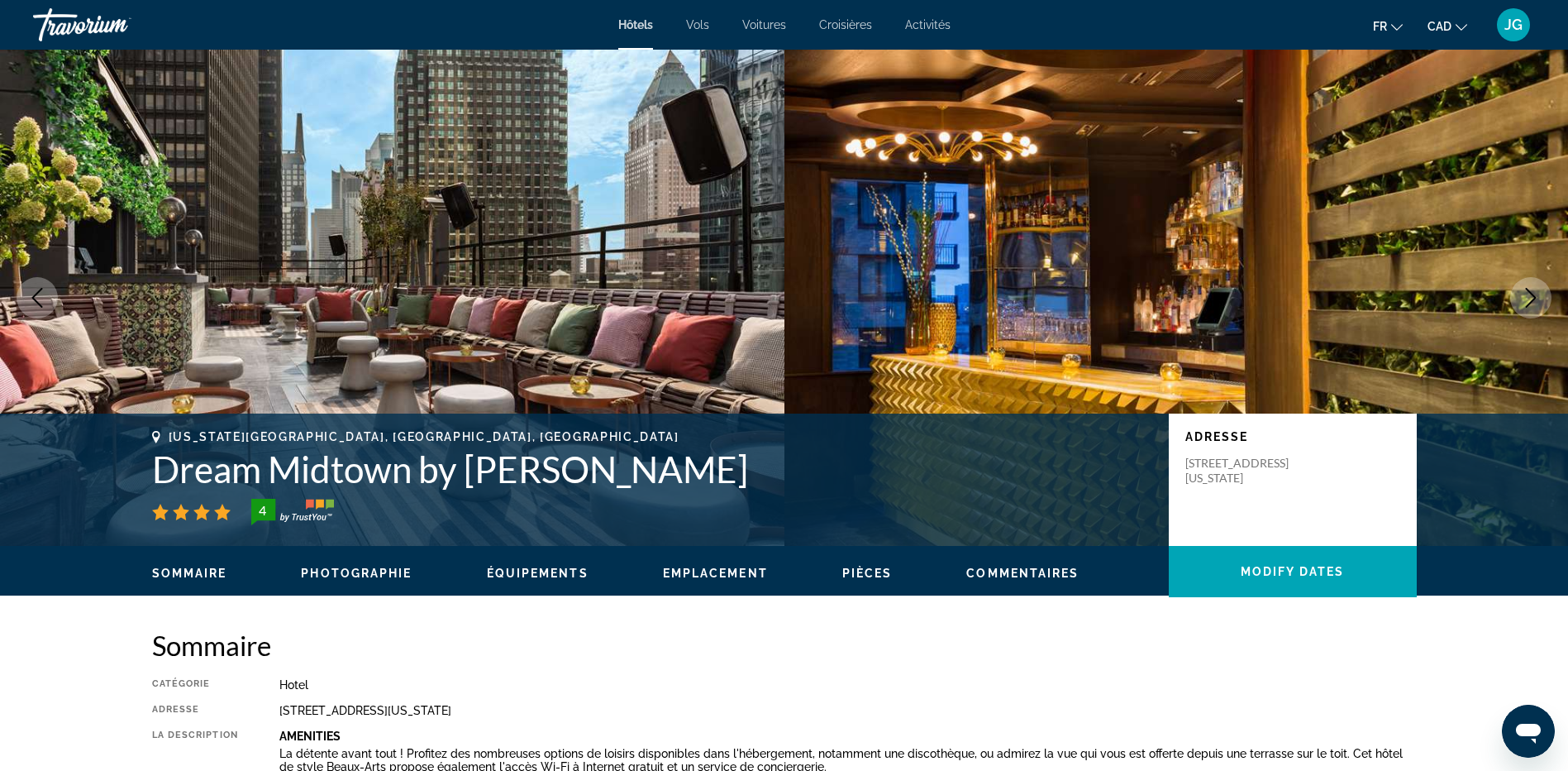
click at [1534, 296] on icon "Next image" at bounding box center [1531, 298] width 11 height 20
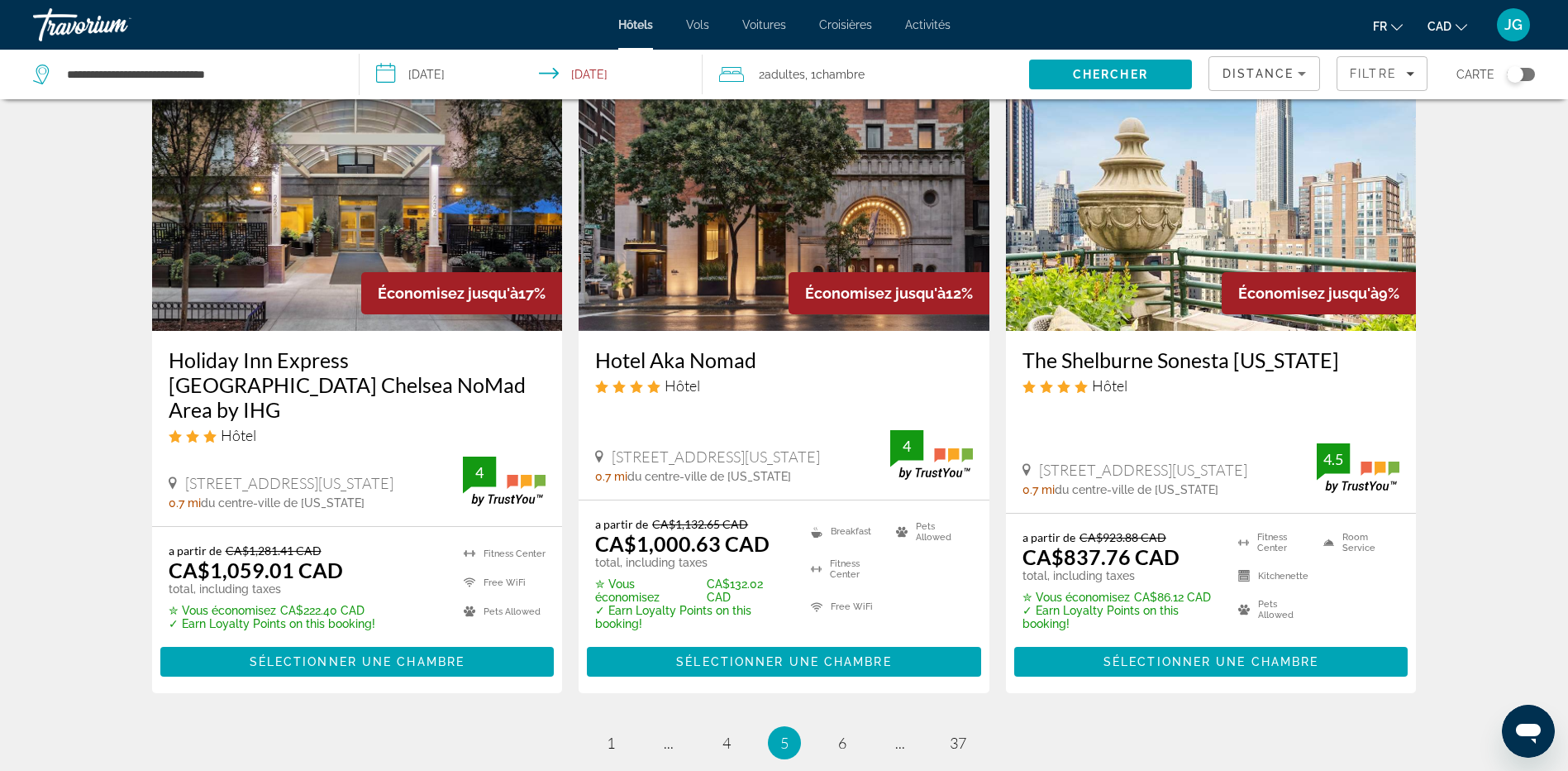
scroll to position [2094, 0]
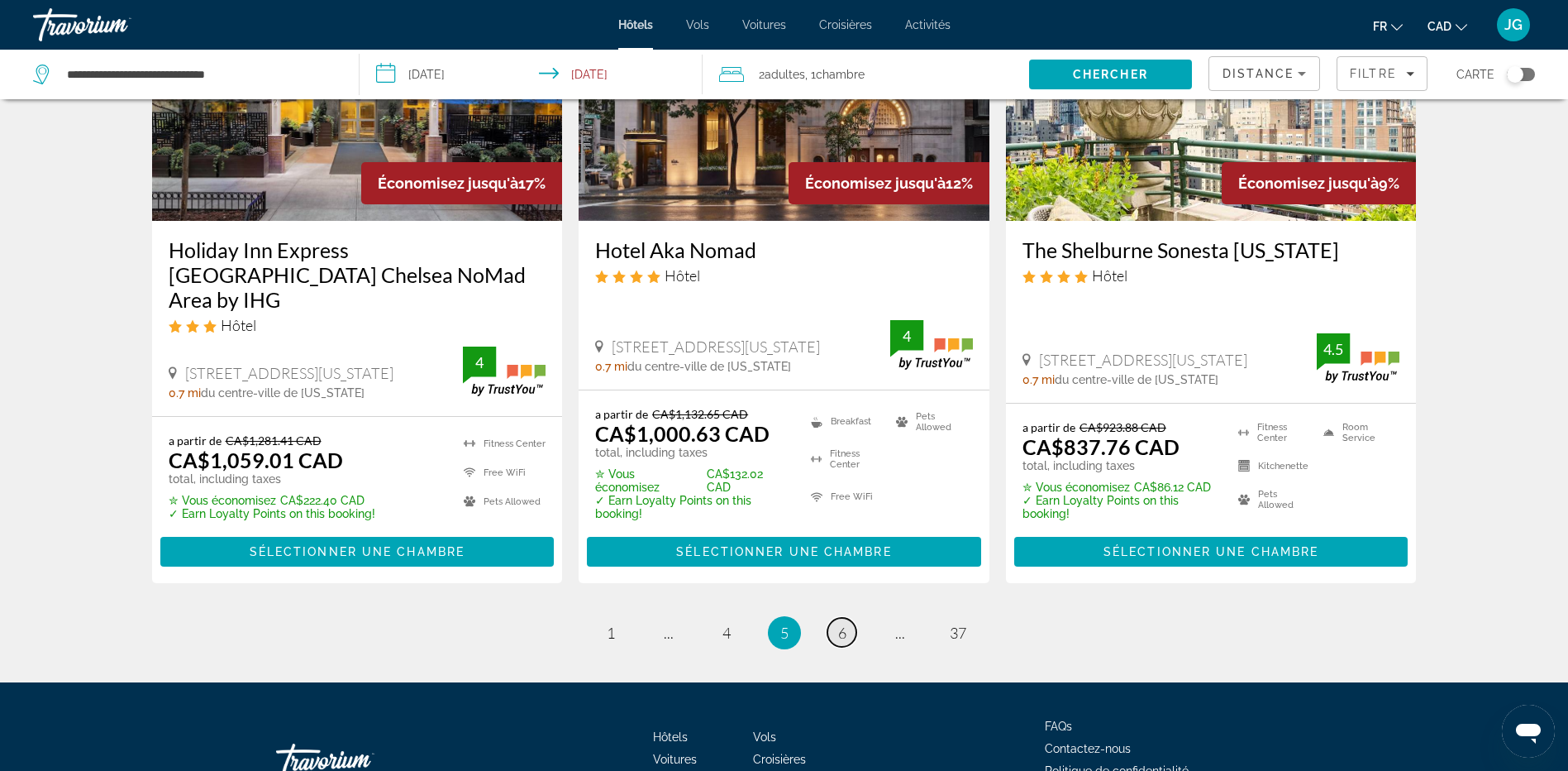
click at [835, 617] on link "page 6" at bounding box center [841, 631] width 29 height 29
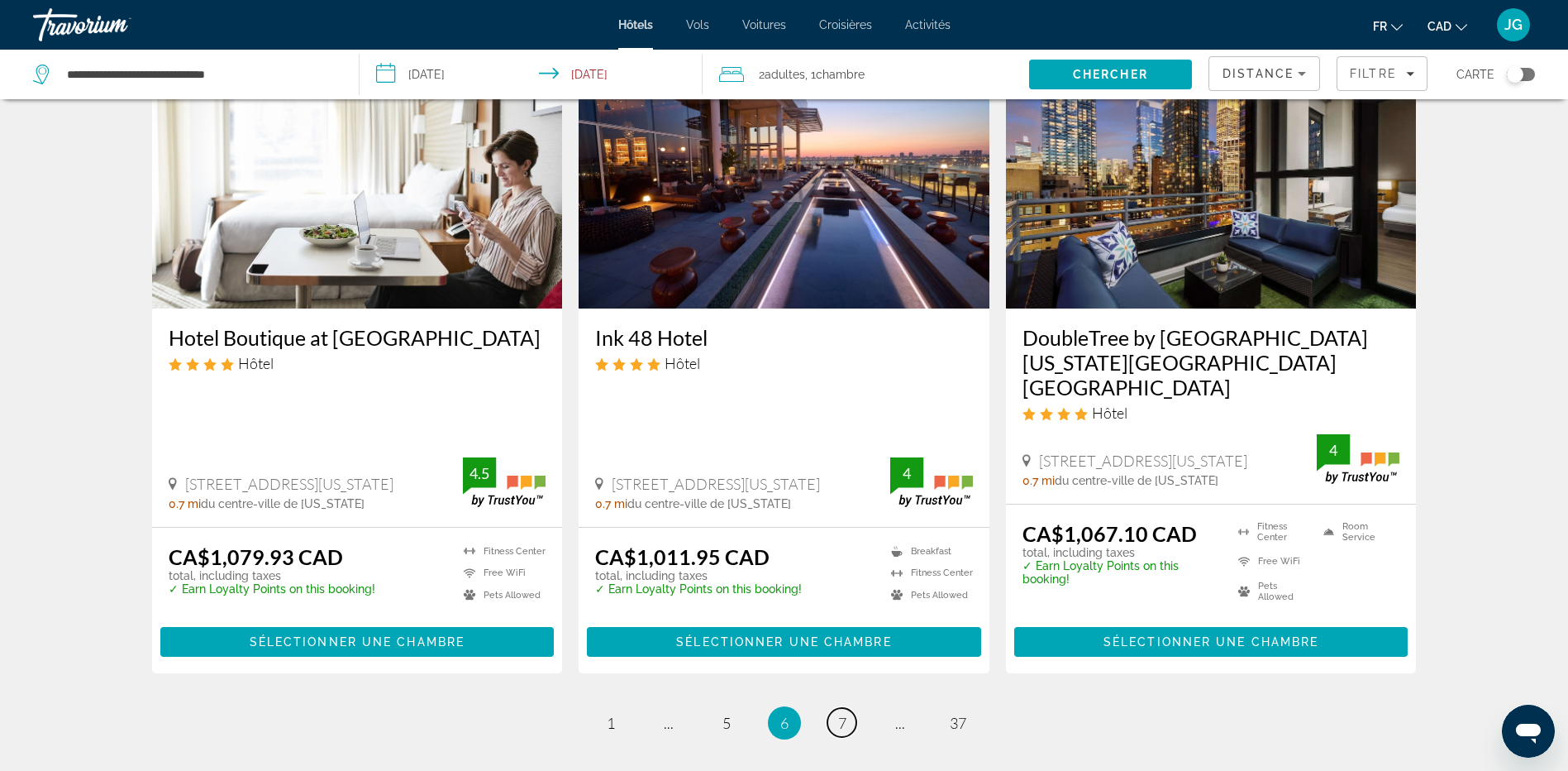
scroll to position [2173, 0]
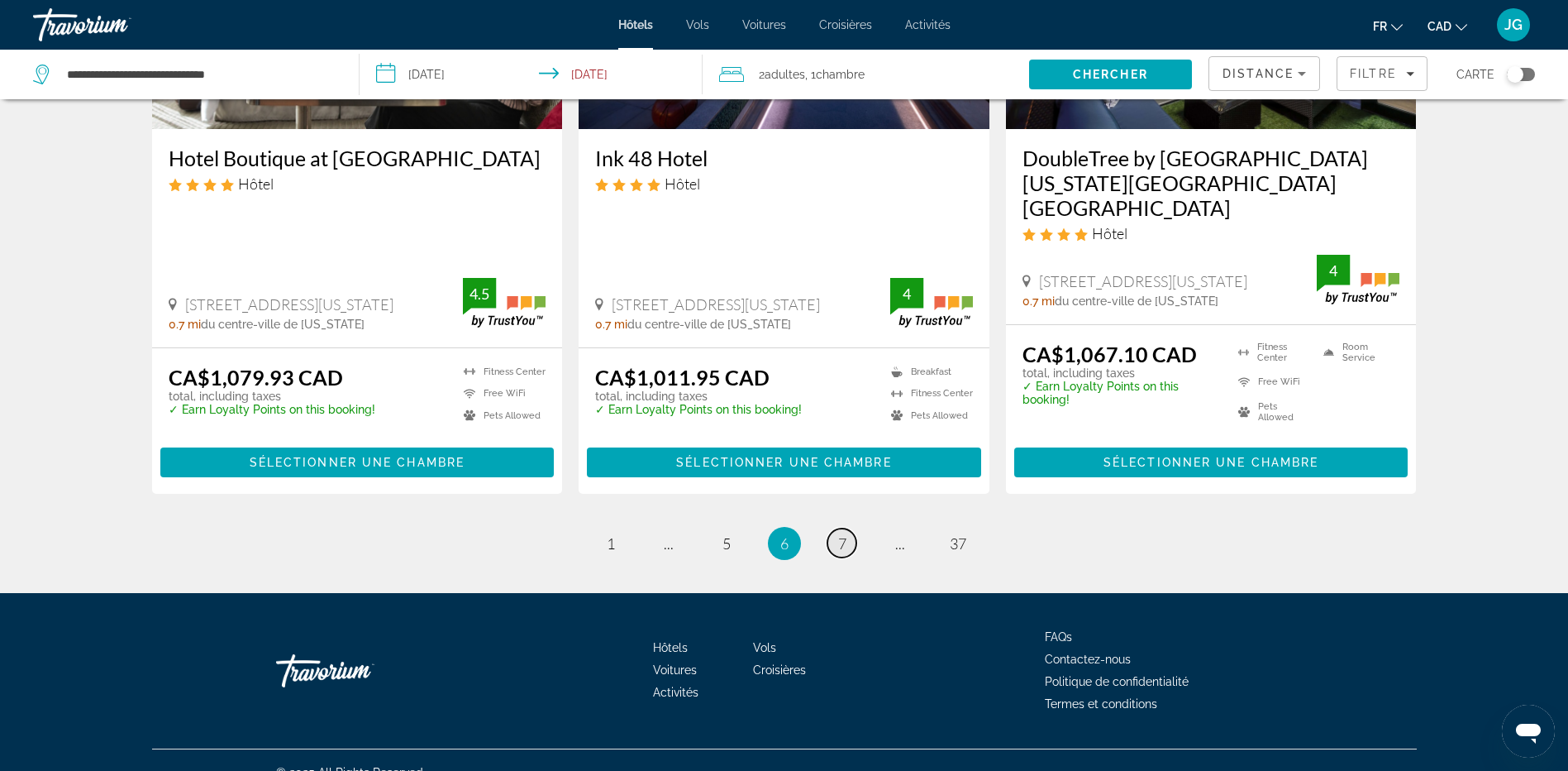
click at [845, 535] on span "7" at bounding box center [841, 544] width 8 height 18
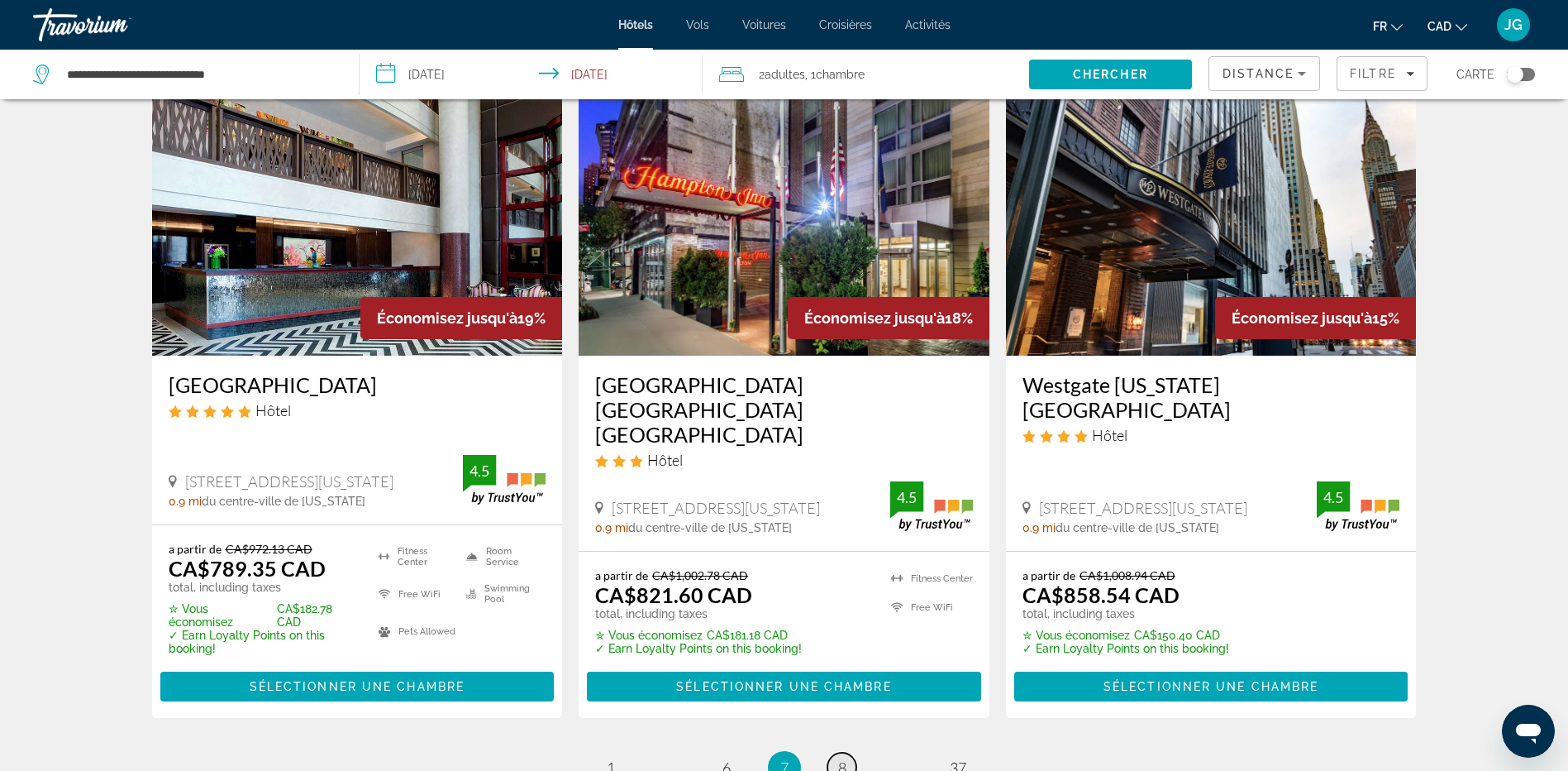
scroll to position [2094, 0]
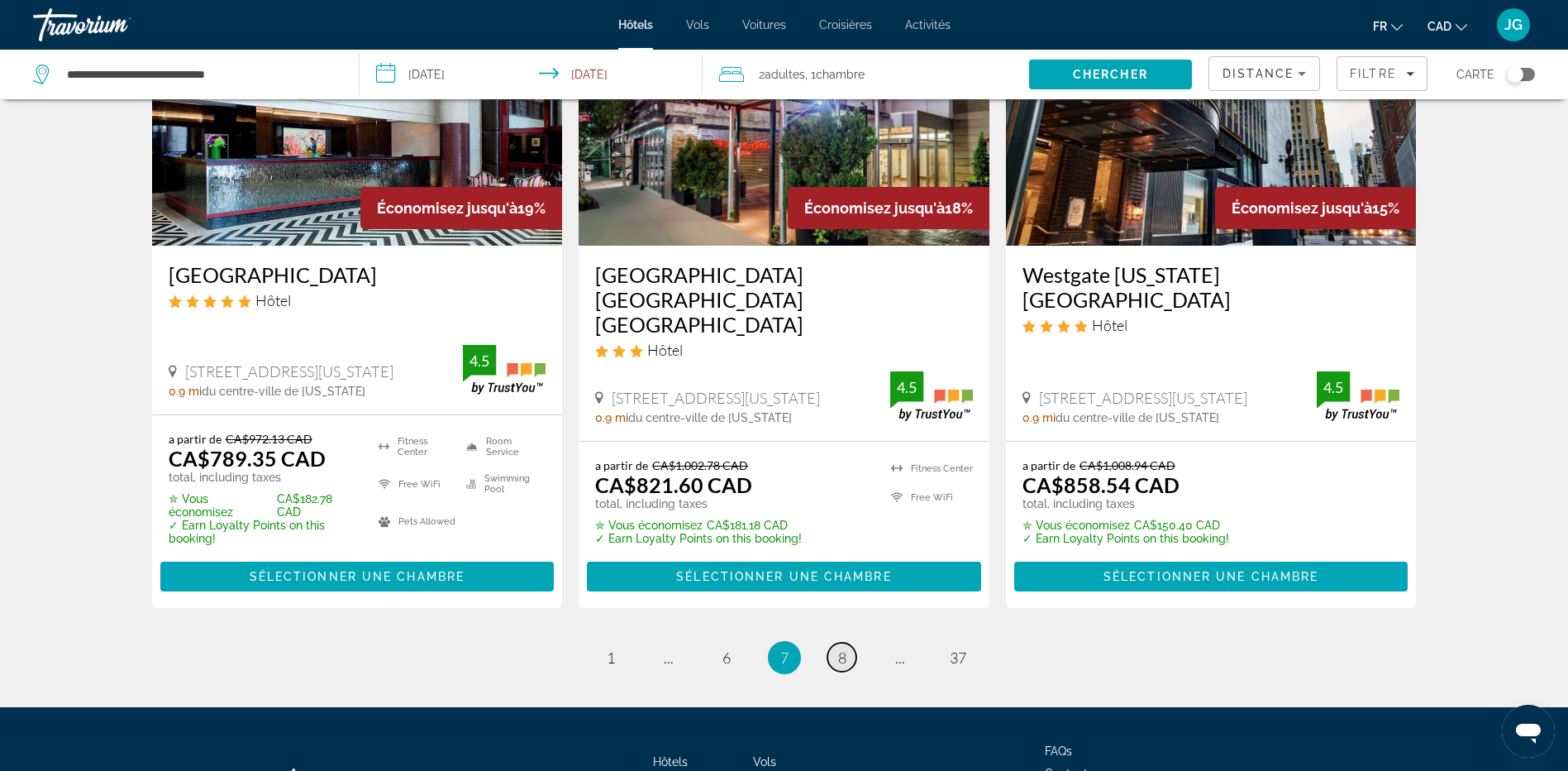
click at [835, 642] on link "page 8" at bounding box center [841, 656] width 29 height 29
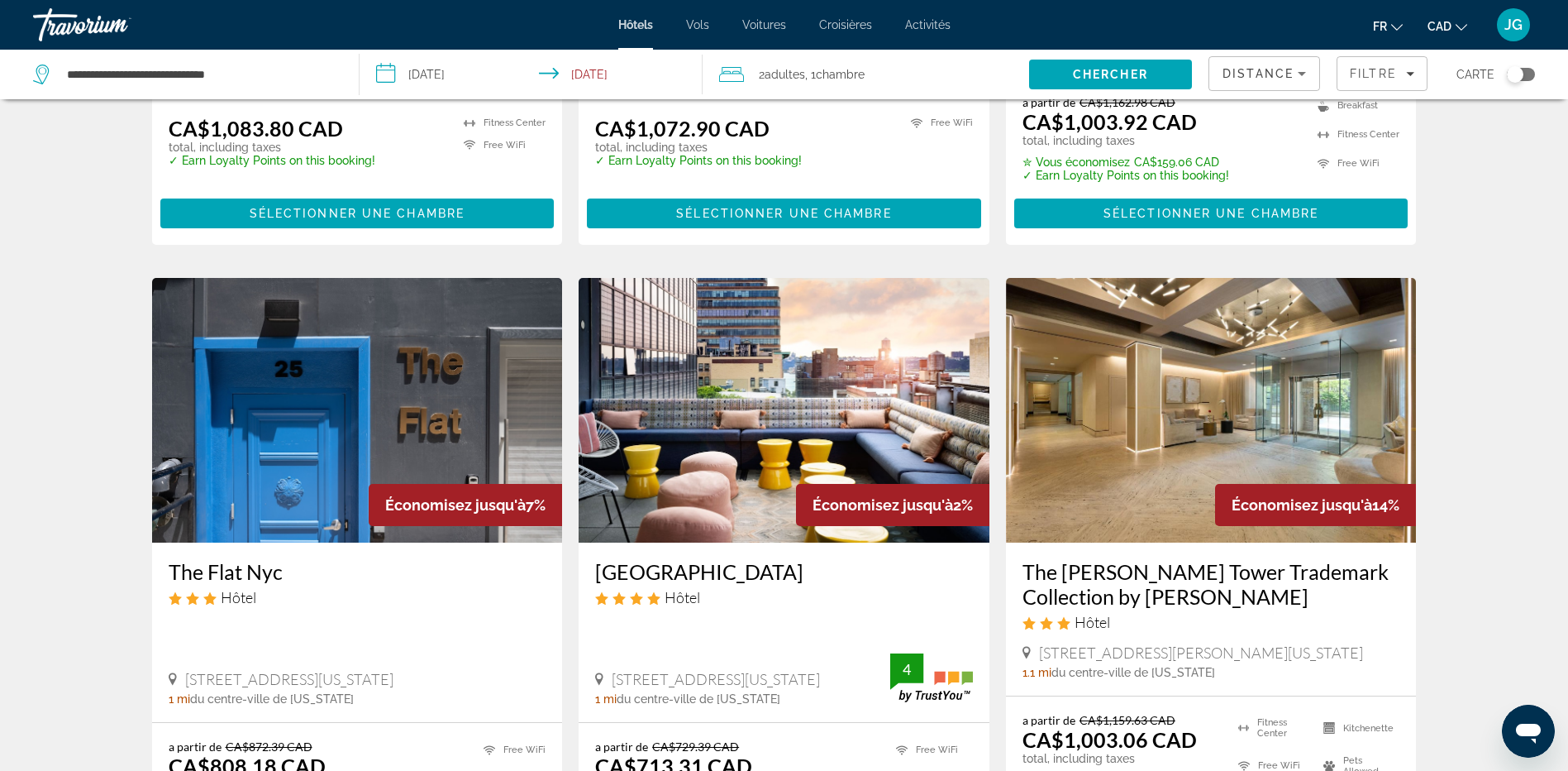
scroll to position [1985, 0]
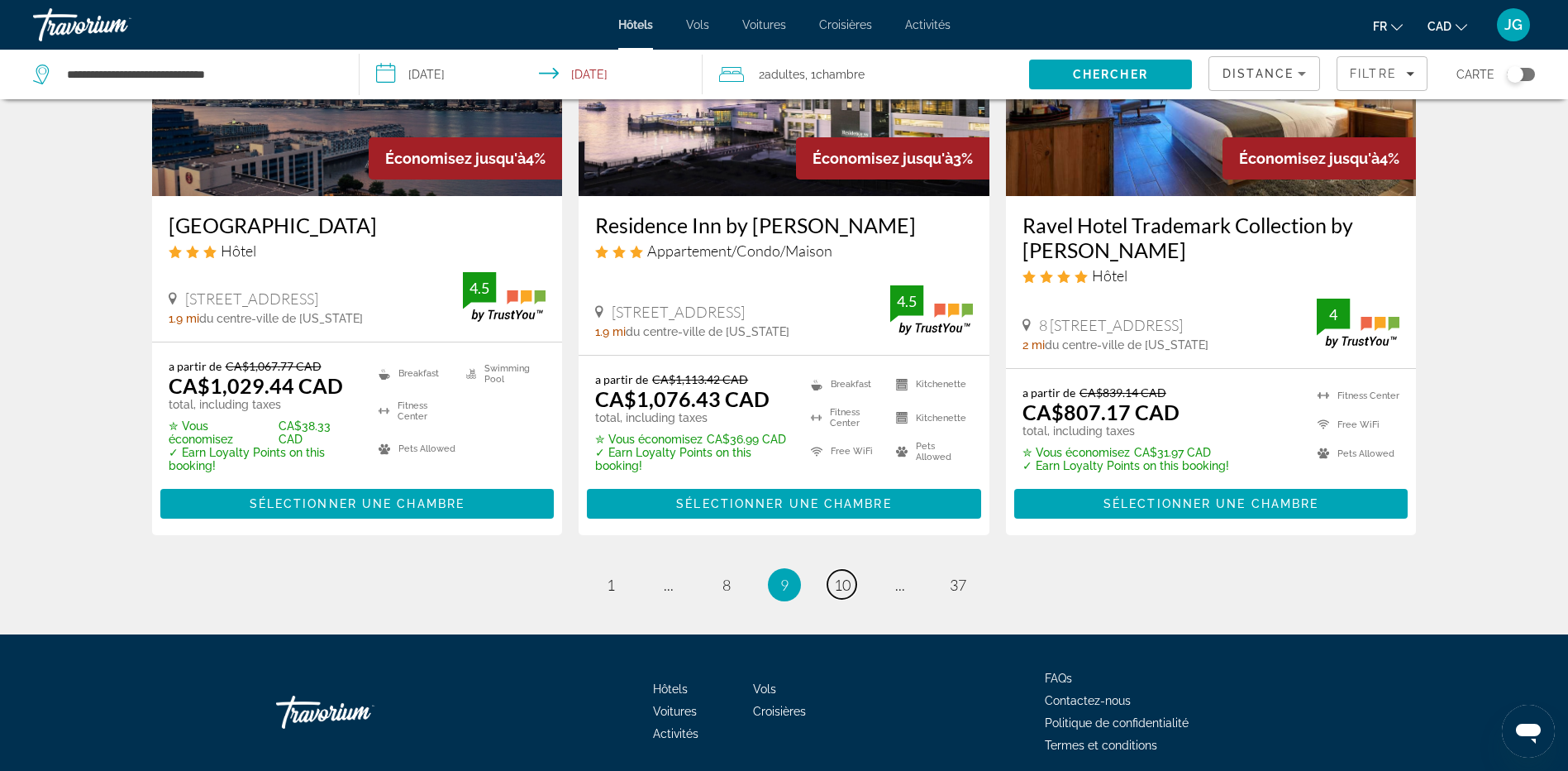
scroll to position [2187, 0]
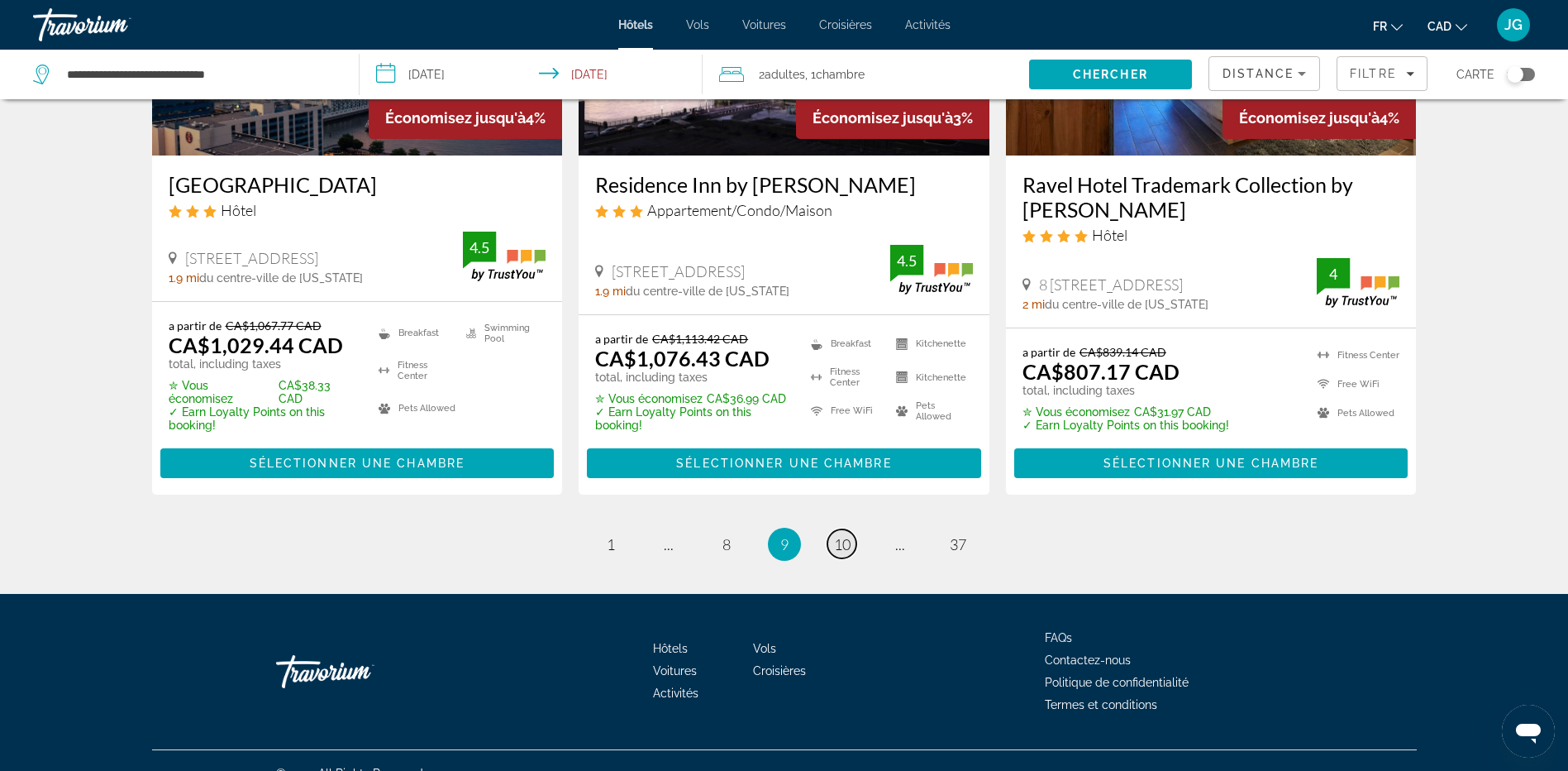
click at [847, 535] on span "10" at bounding box center [842, 544] width 17 height 18
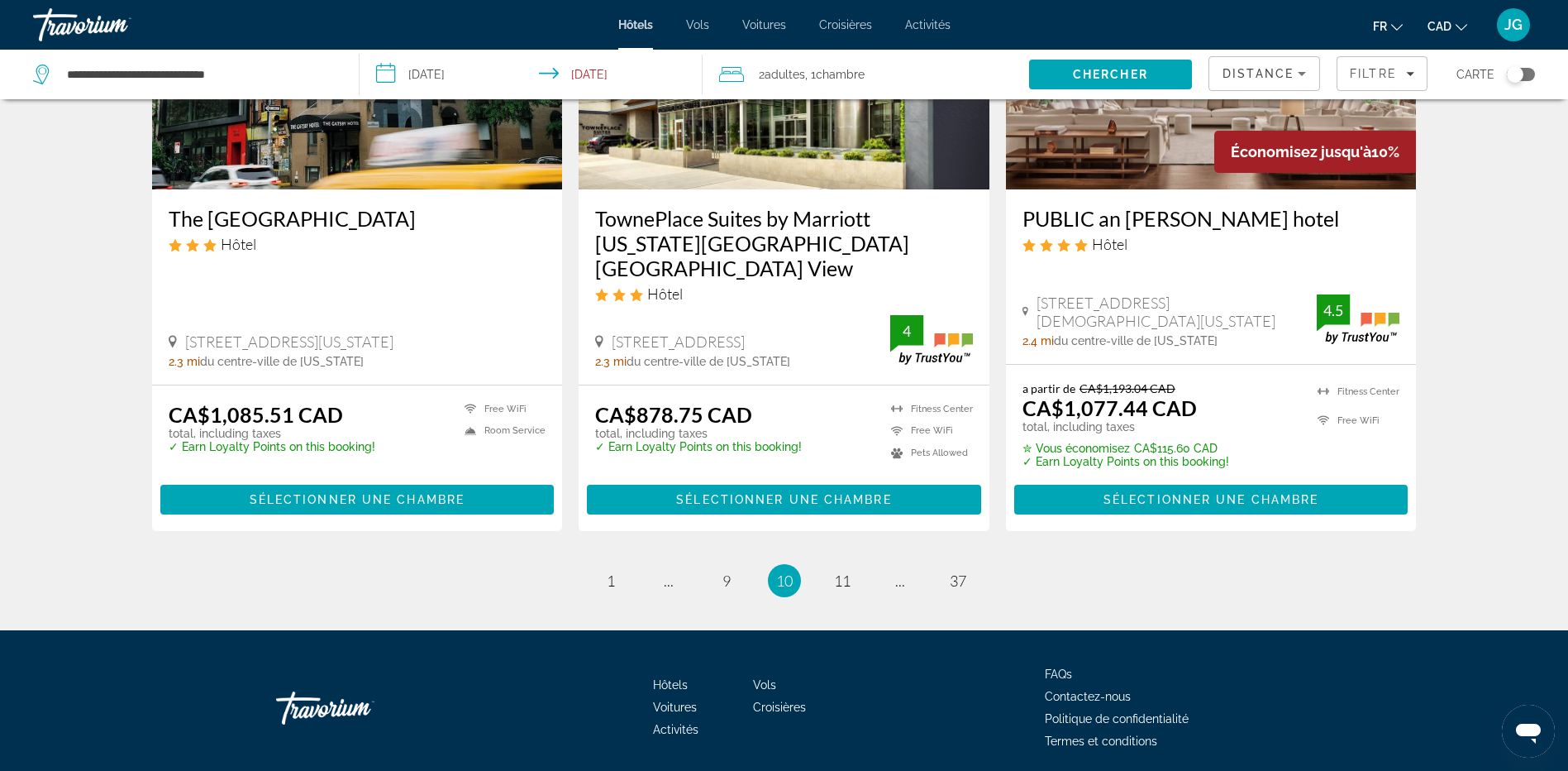
scroll to position [2124, 0]
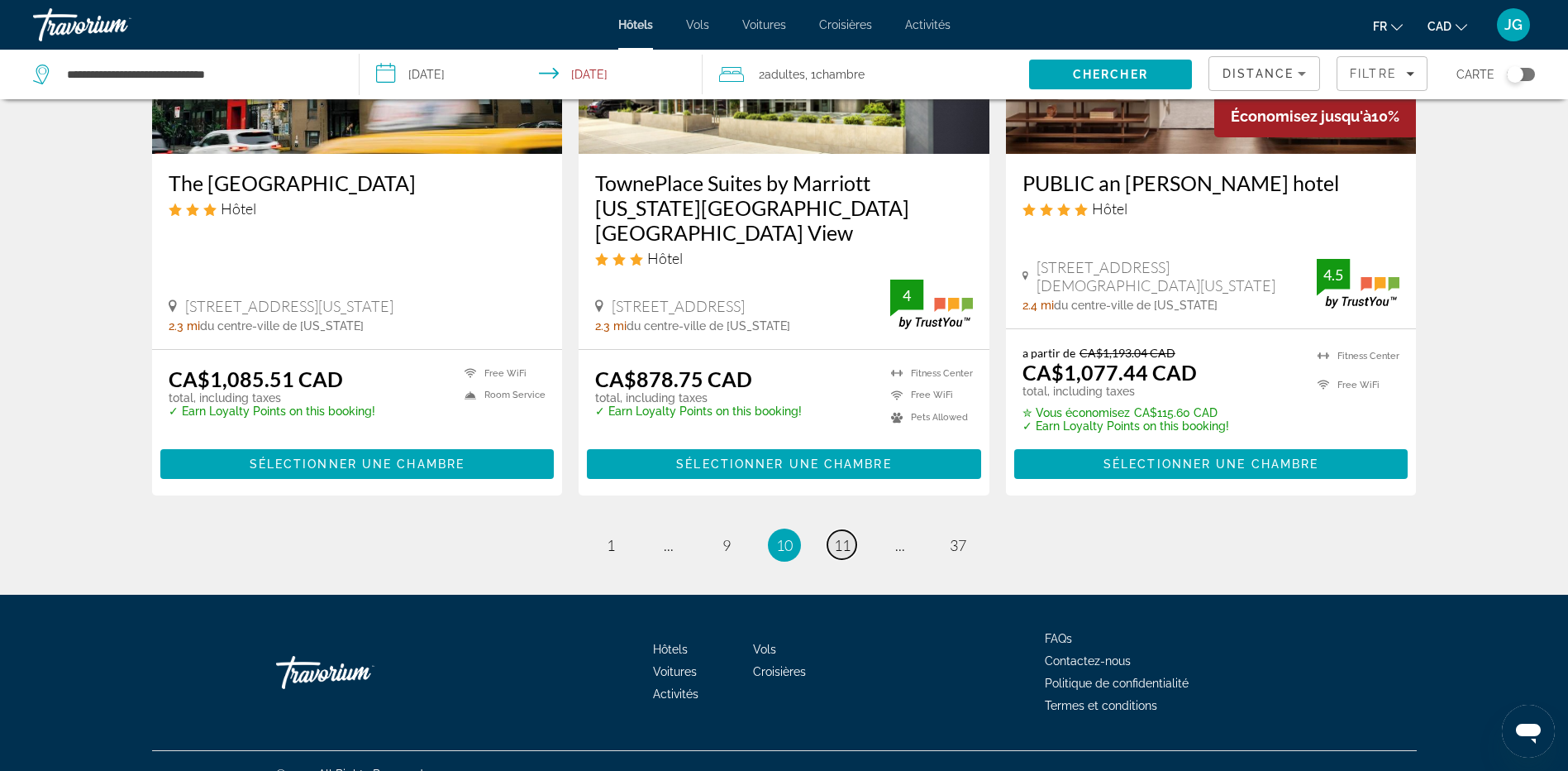
click at [837, 535] on span "11" at bounding box center [842, 545] width 17 height 18
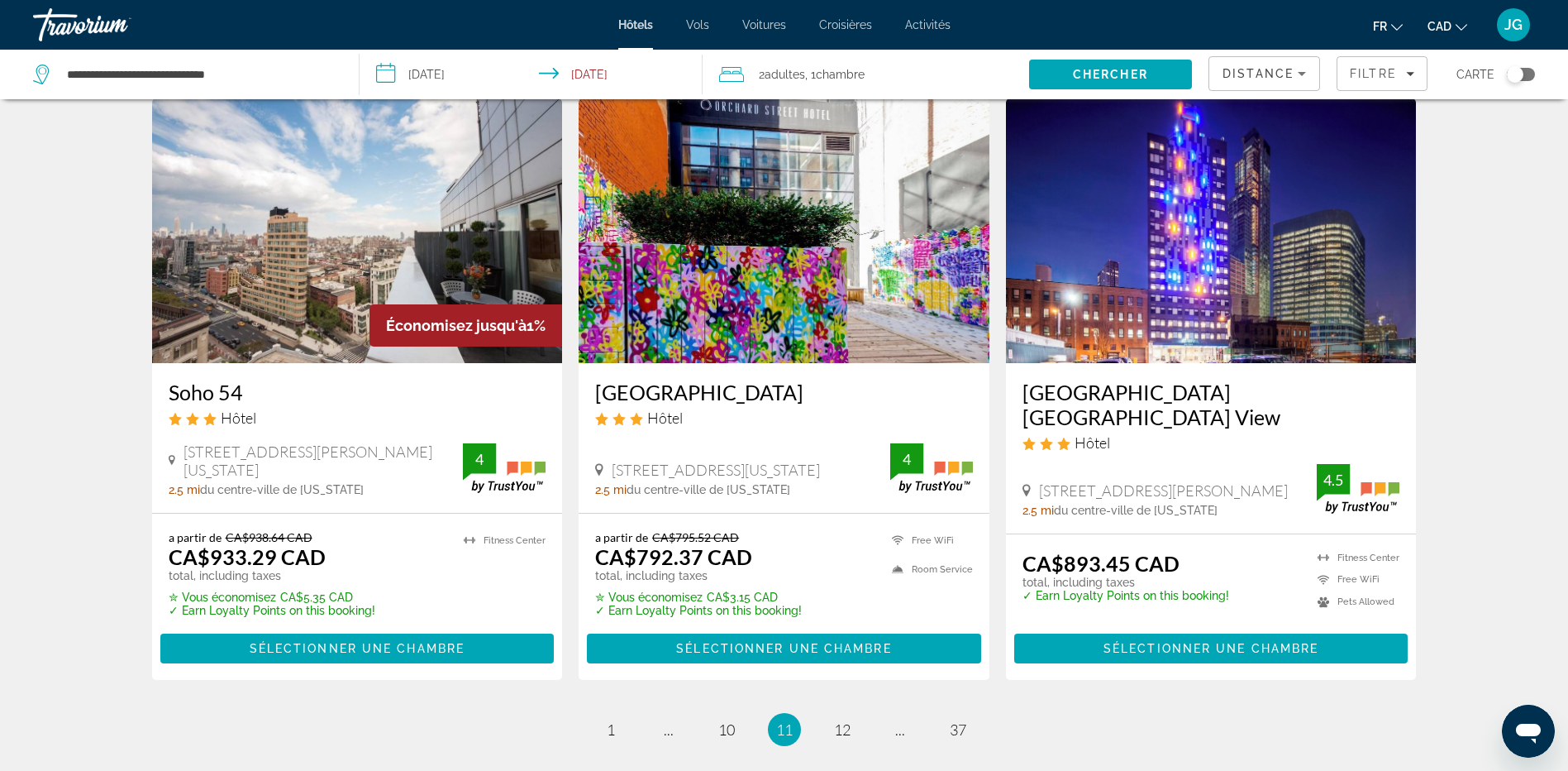
scroll to position [2135, 0]
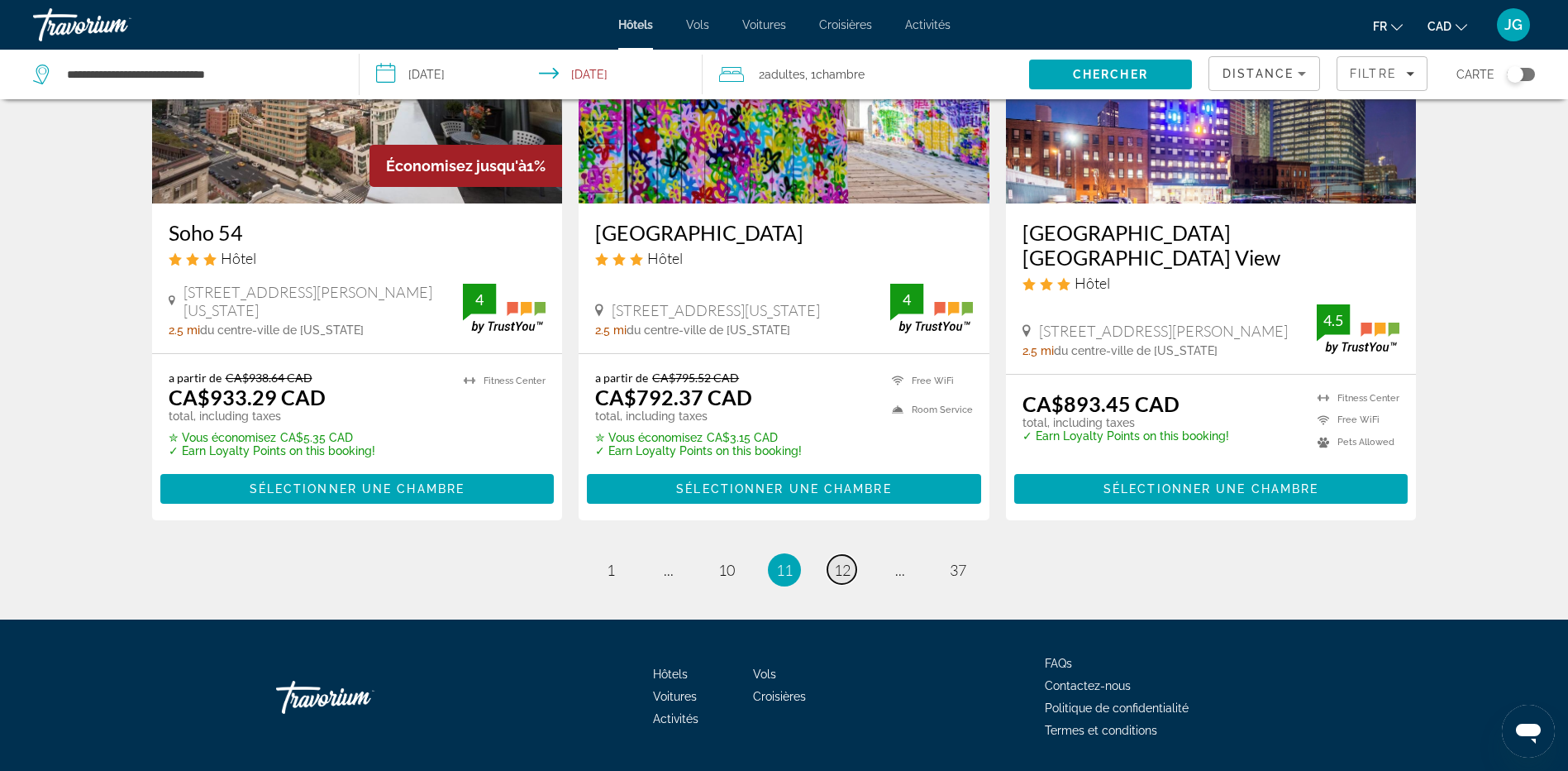
click at [841, 560] on span "12" at bounding box center [842, 570] width 17 height 18
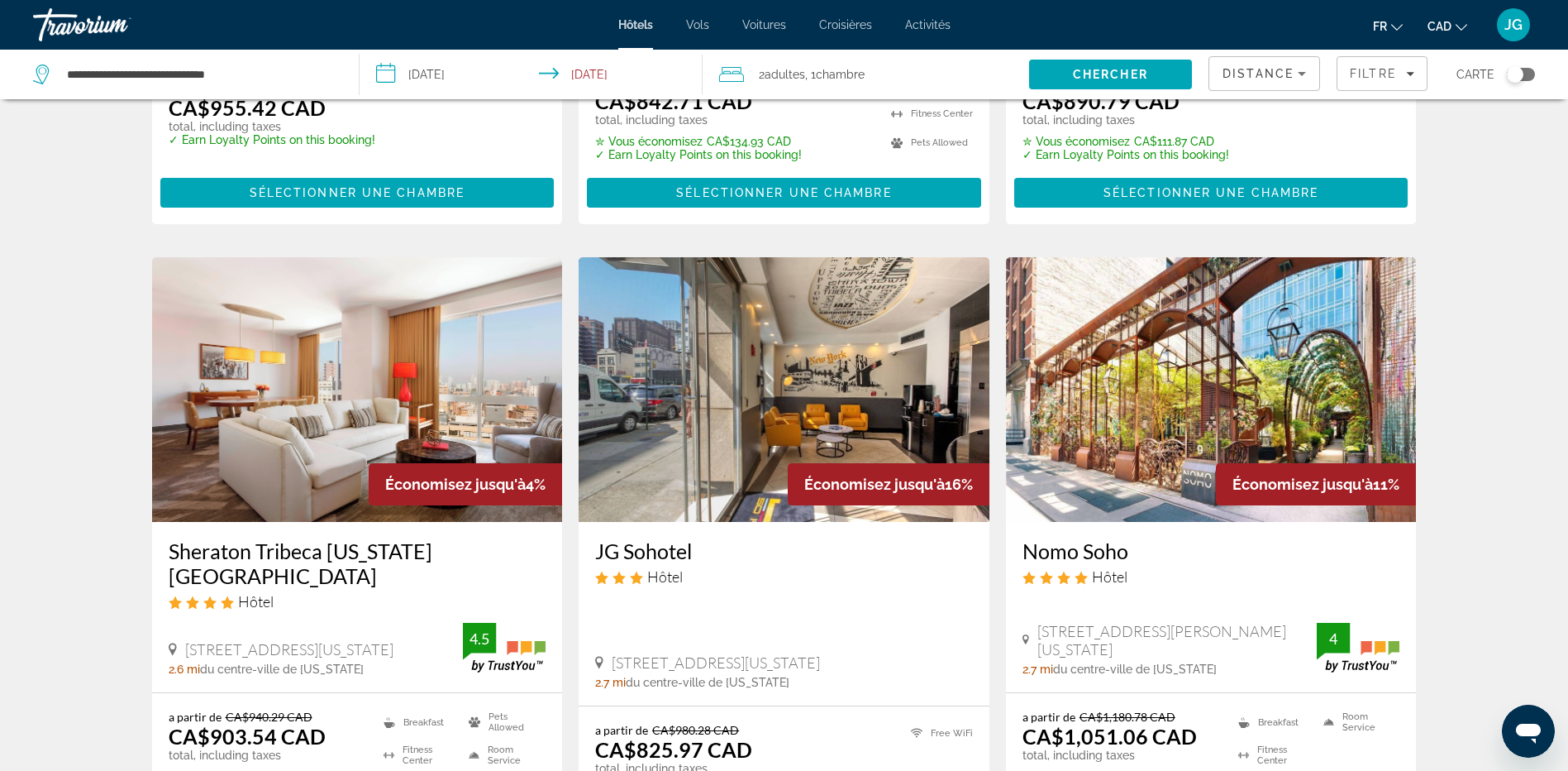
scroll to position [662, 0]
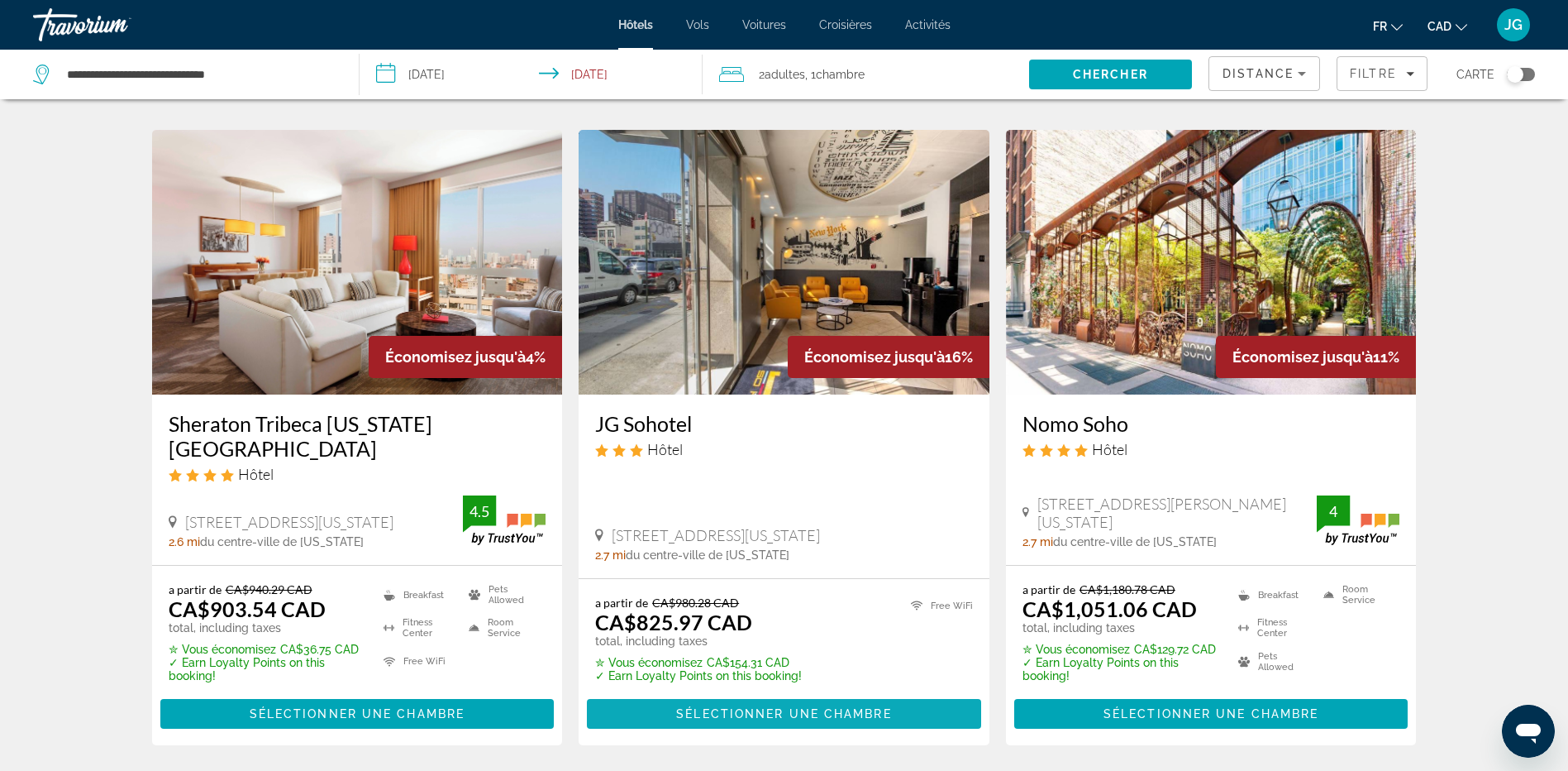
drag, startPoint x: 903, startPoint y: 610, endPoint x: 910, endPoint y: 686, distance: 76.3
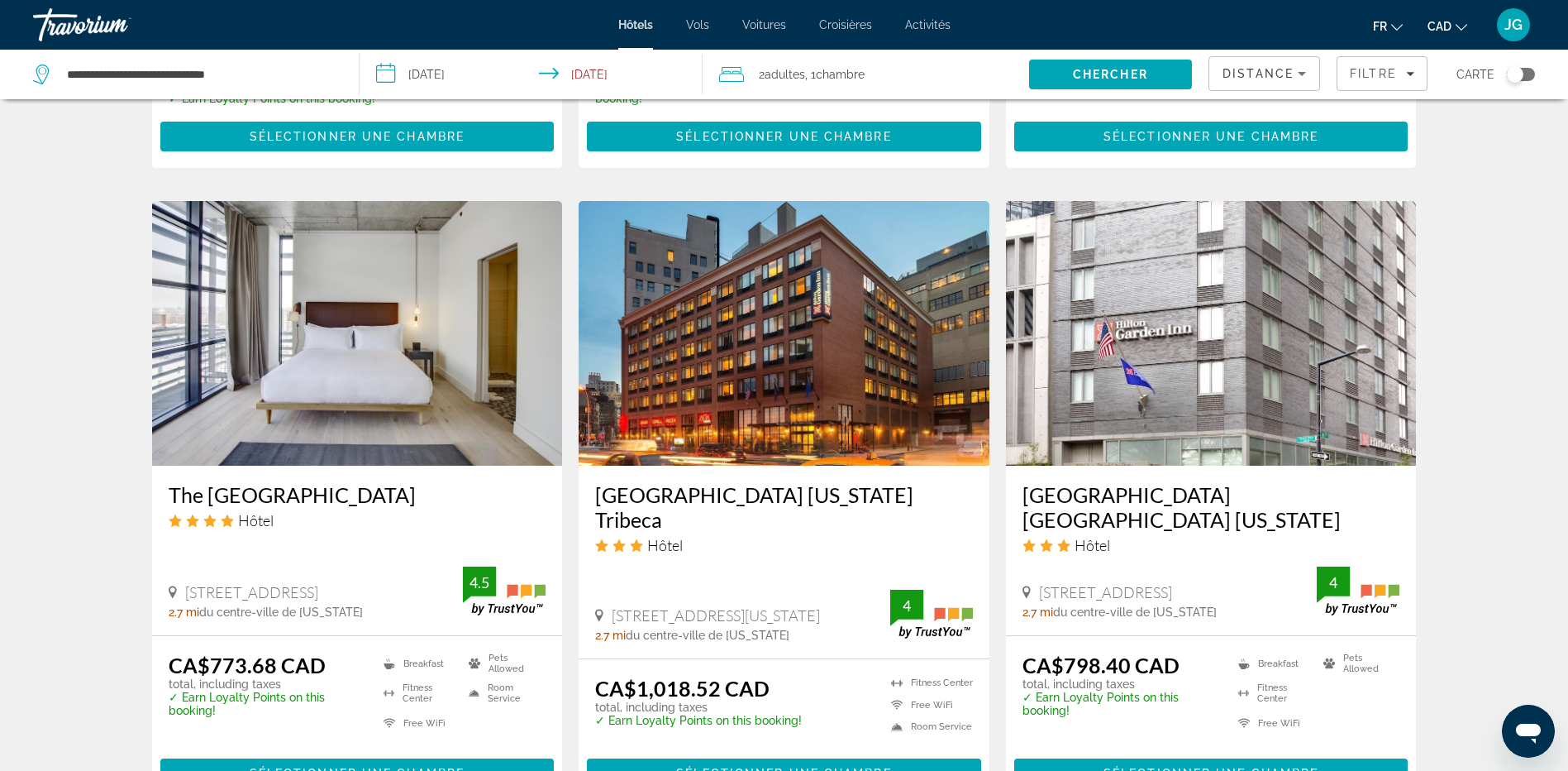
scroll to position [2159, 0]
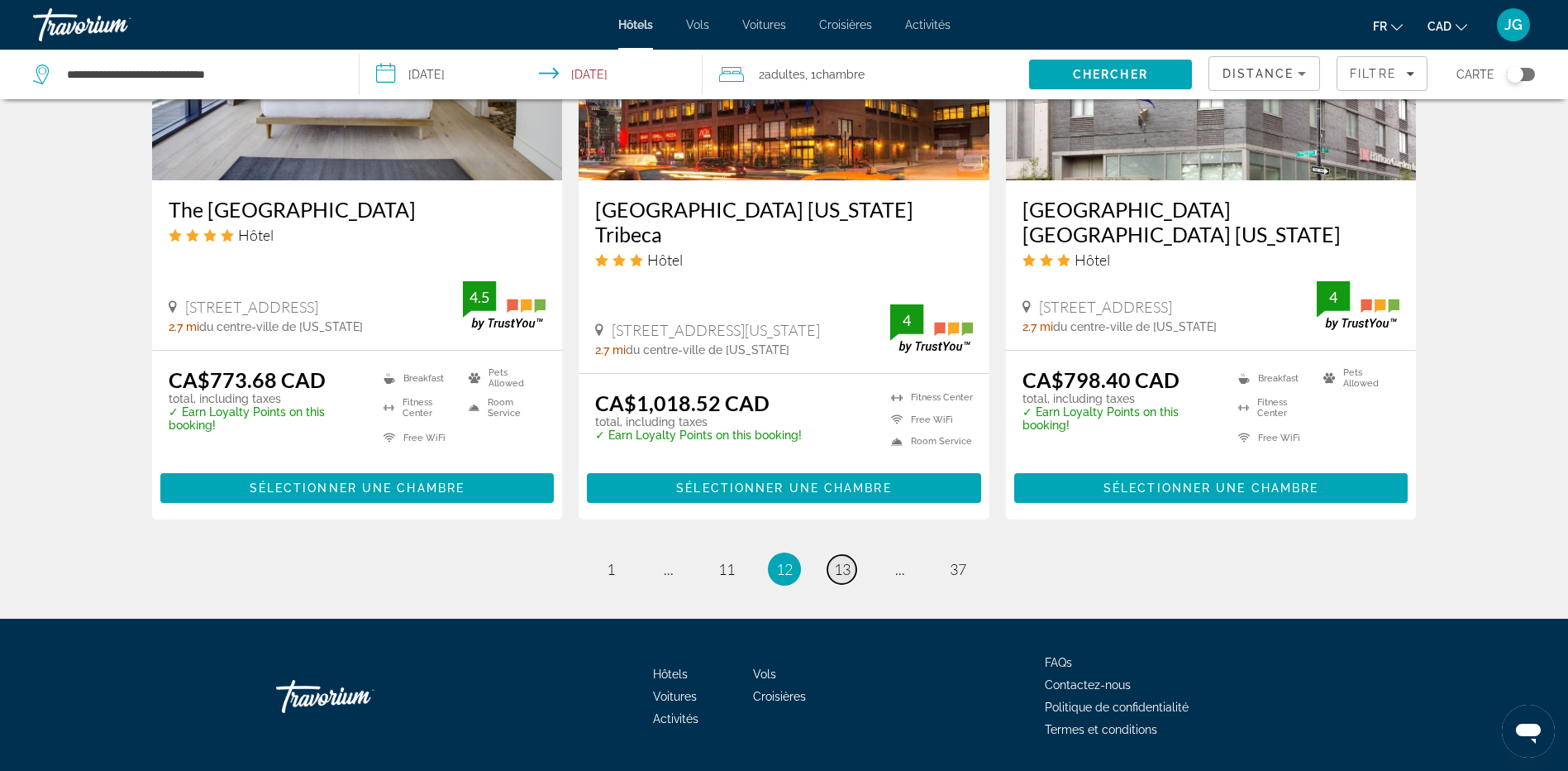
click at [844, 559] on span "13" at bounding box center [842, 569] width 17 height 18
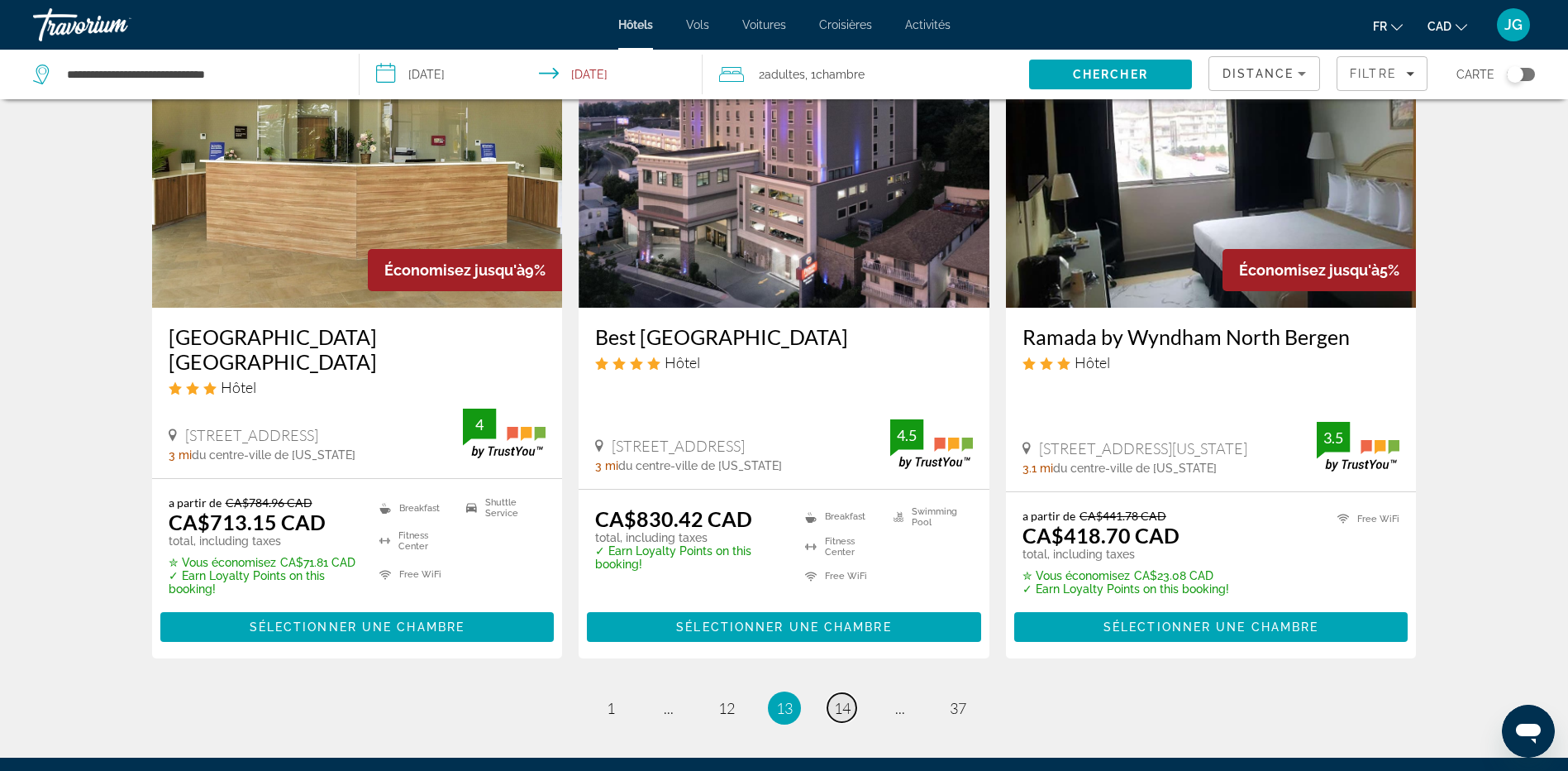
scroll to position [2207, 0]
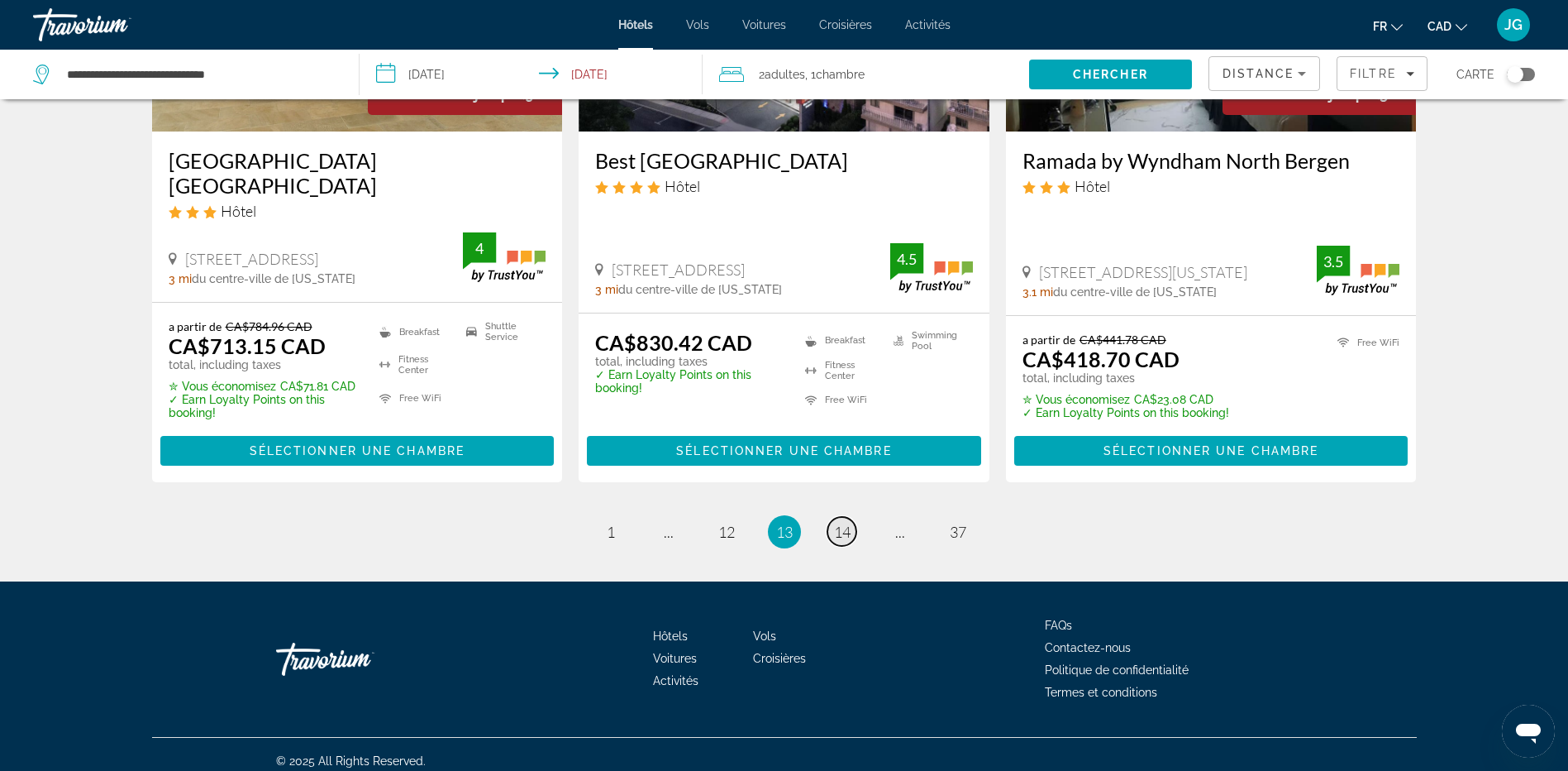
click at [844, 523] on span "14" at bounding box center [842, 532] width 17 height 18
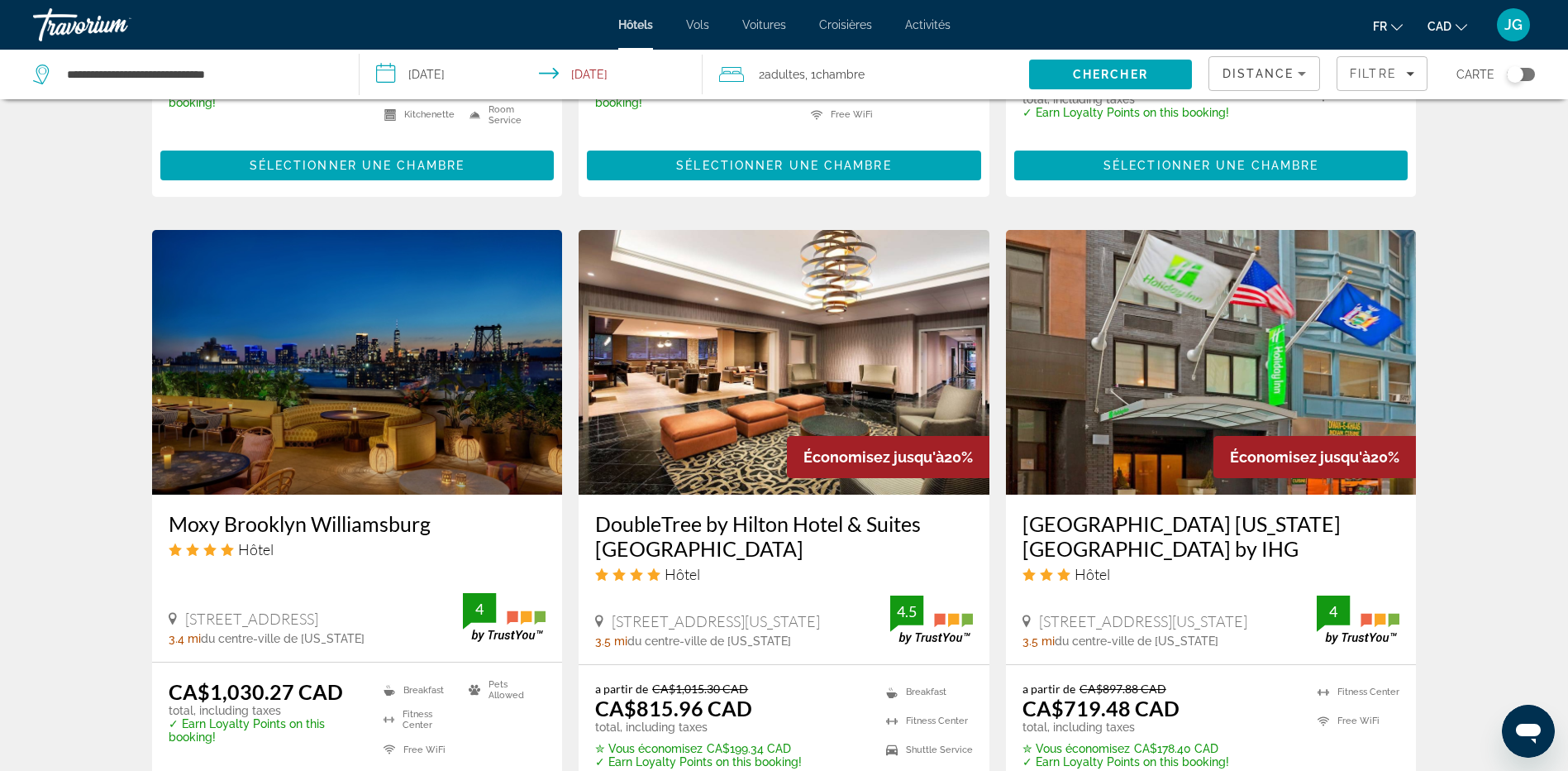
scroll to position [2223, 0]
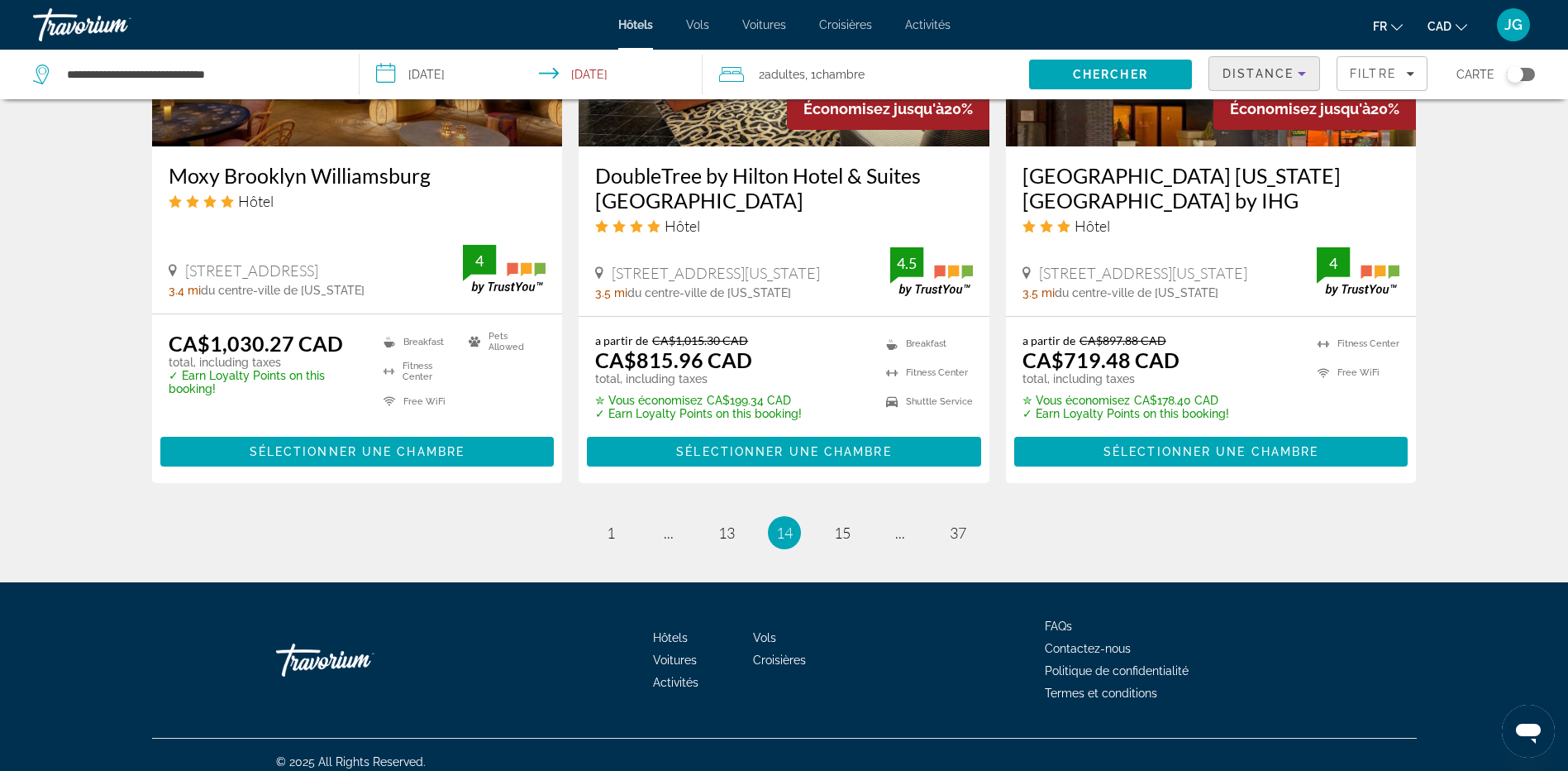
click at [1310, 69] on icon "Sort by" at bounding box center [1302, 74] width 20 height 20
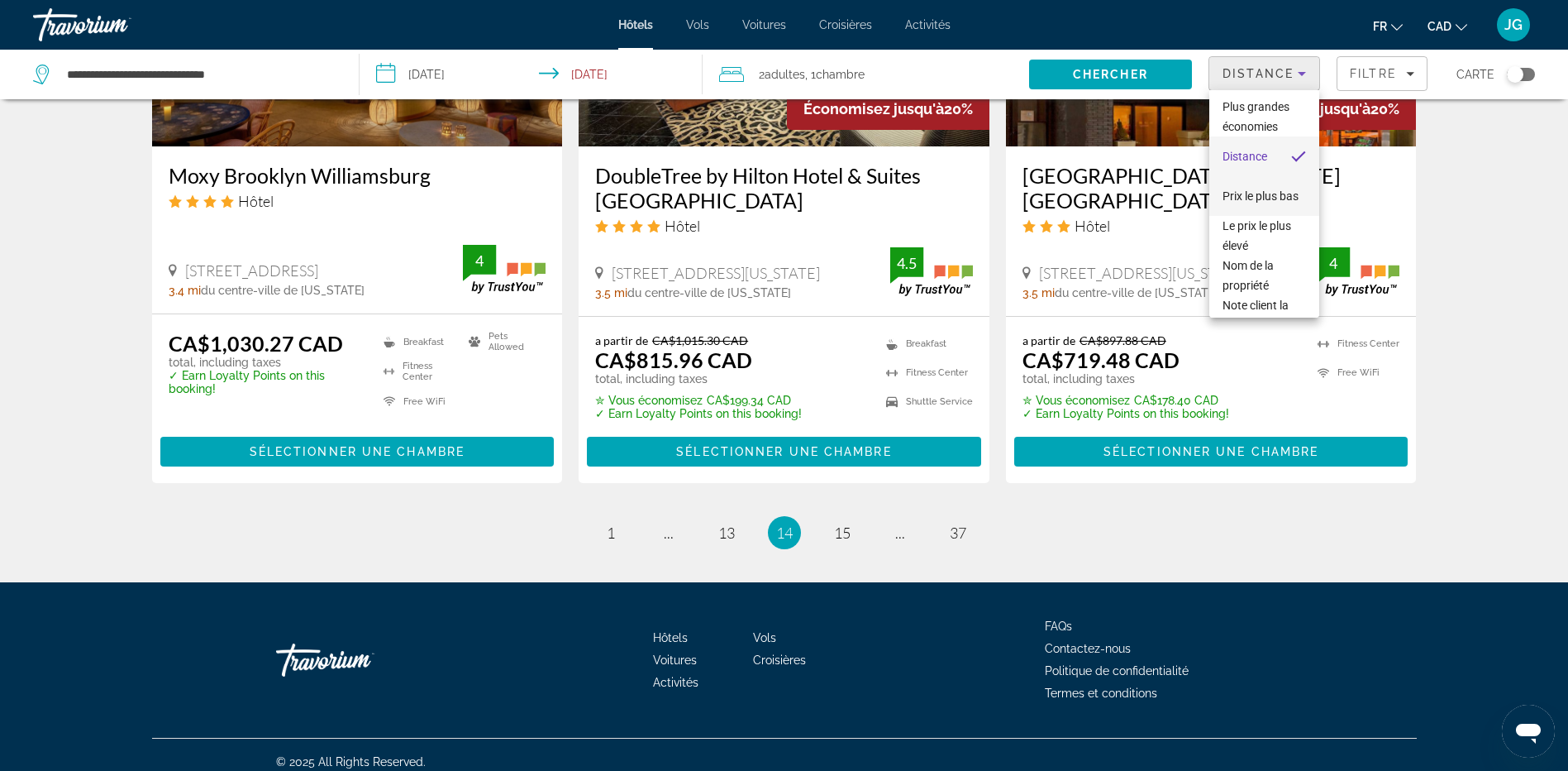
click at [1276, 193] on span "Prix le plus bas" at bounding box center [1260, 196] width 76 height 20
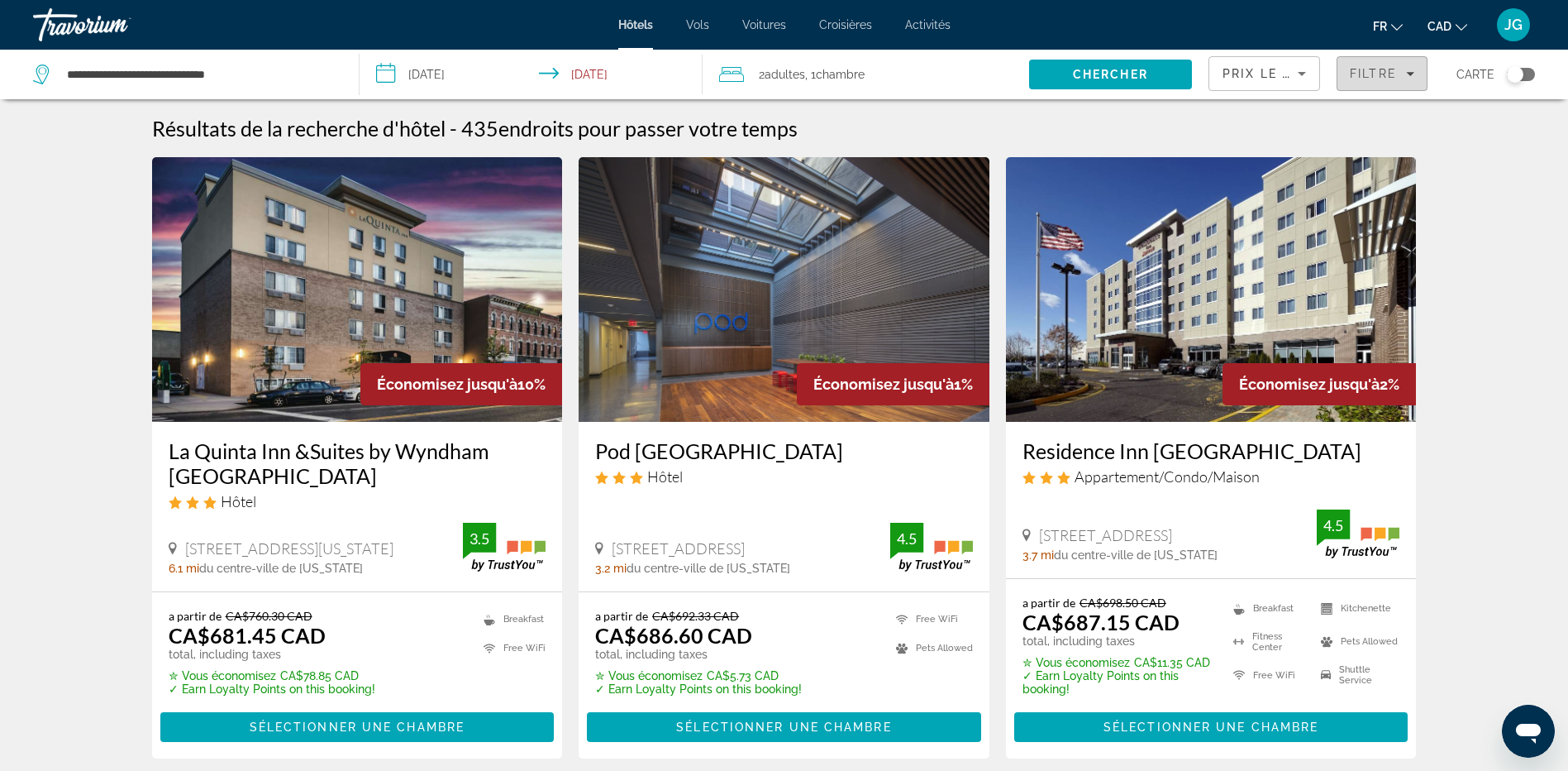
click at [1386, 67] on span "Filtre" at bounding box center [1373, 74] width 47 height 13
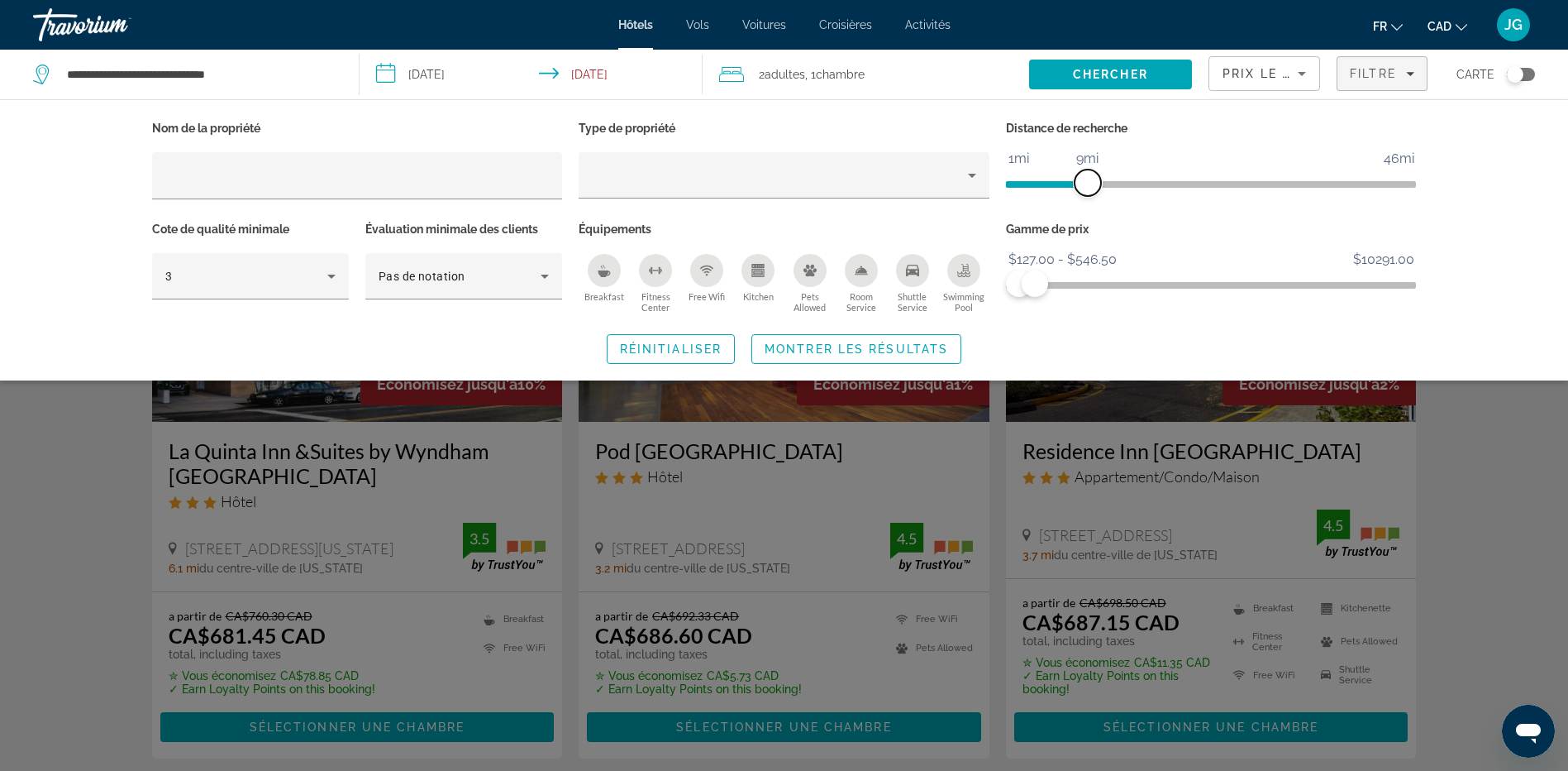
drag, startPoint x: 1263, startPoint y: 179, endPoint x: 1085, endPoint y: 190, distance: 178.3
click at [1085, 190] on span "ngx-slider" at bounding box center [1087, 182] width 27 height 27
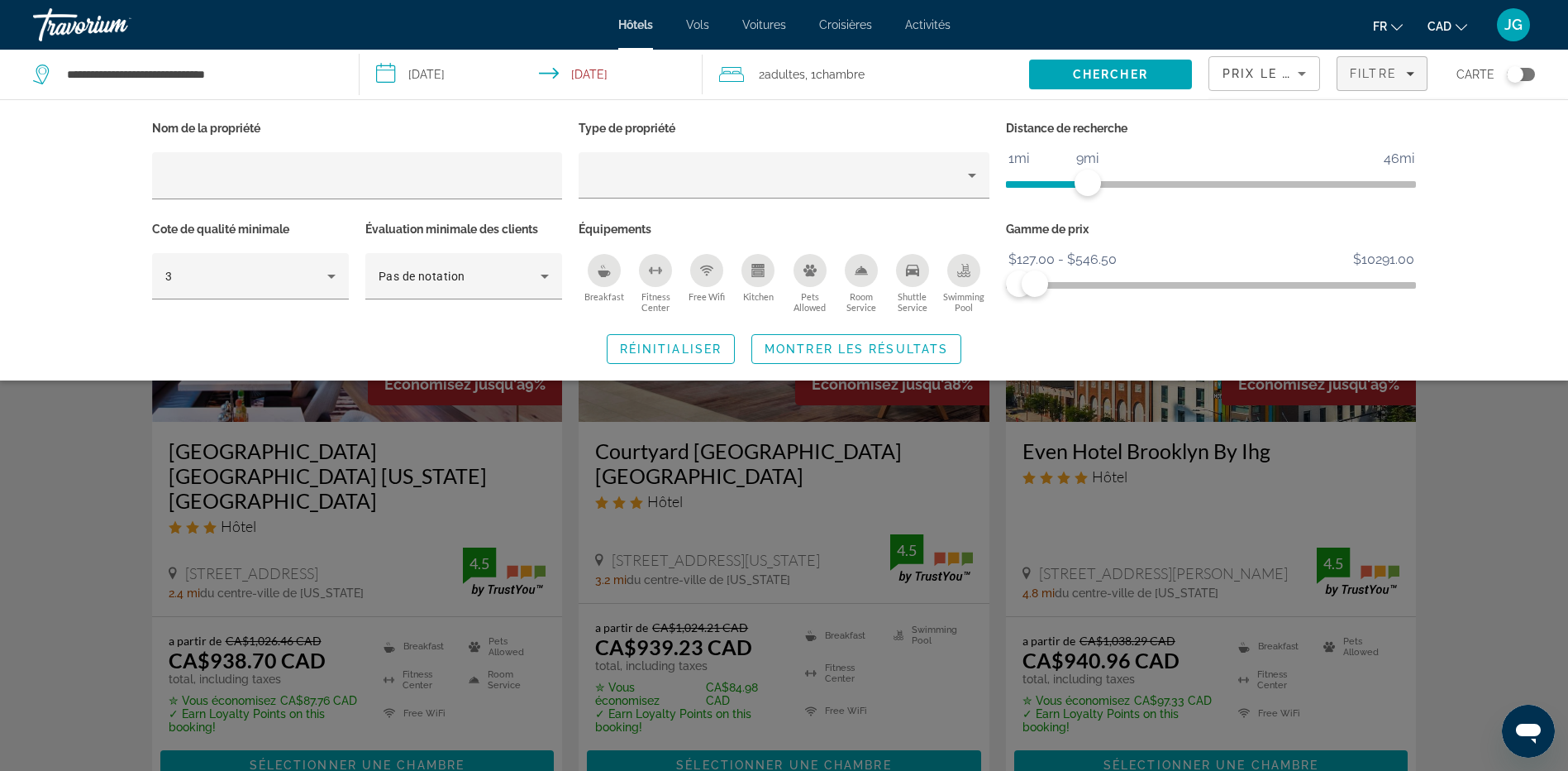
click at [1498, 521] on div "Search widget" at bounding box center [784, 510] width 1568 height 523
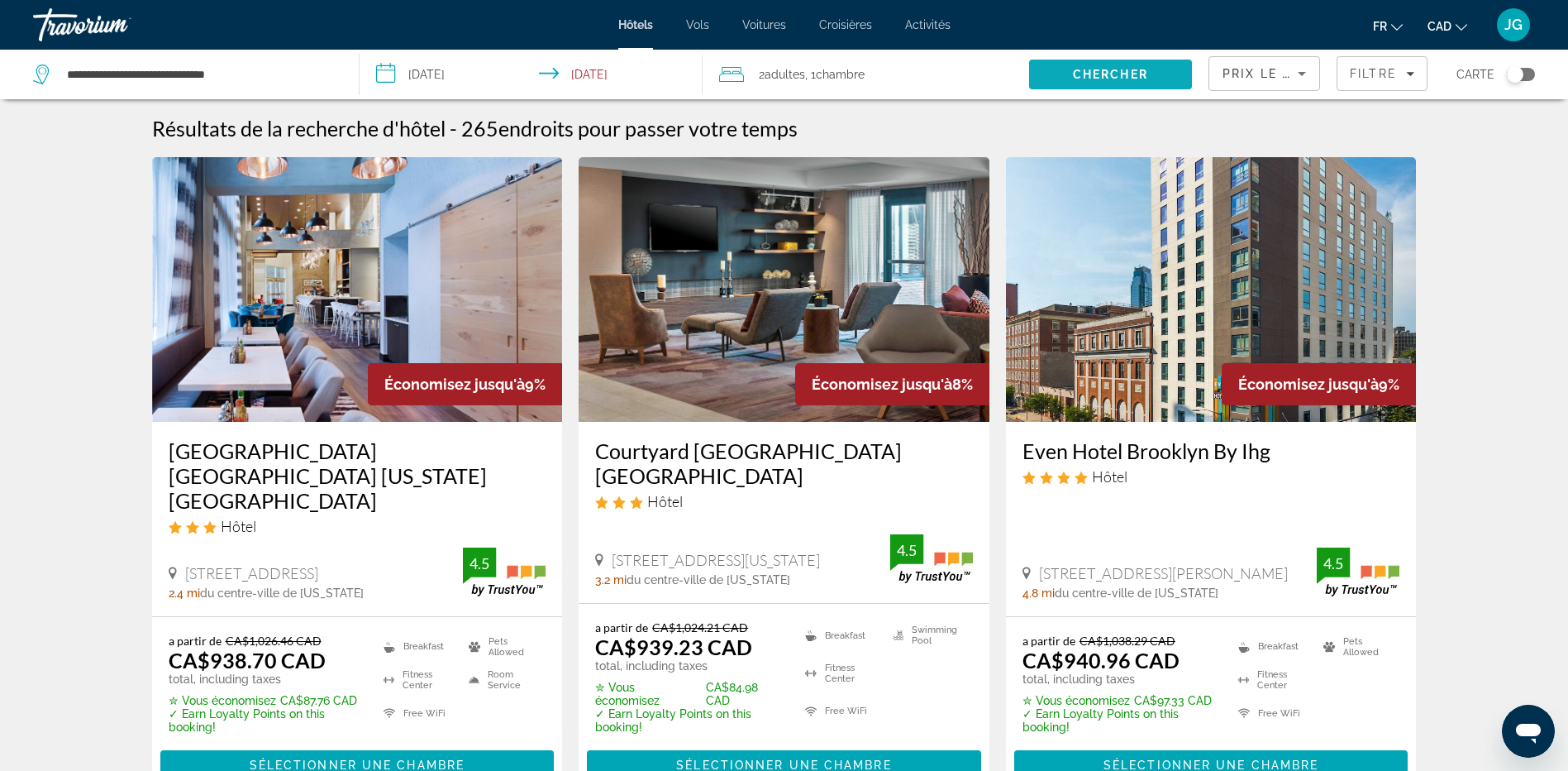
click at [1065, 63] on span "Search" at bounding box center [1110, 74] width 163 height 40
click at [1083, 69] on span "Chercher" at bounding box center [1110, 75] width 75 height 13
click at [1265, 79] on div "Prix le plus bas" at bounding box center [1260, 74] width 75 height 20
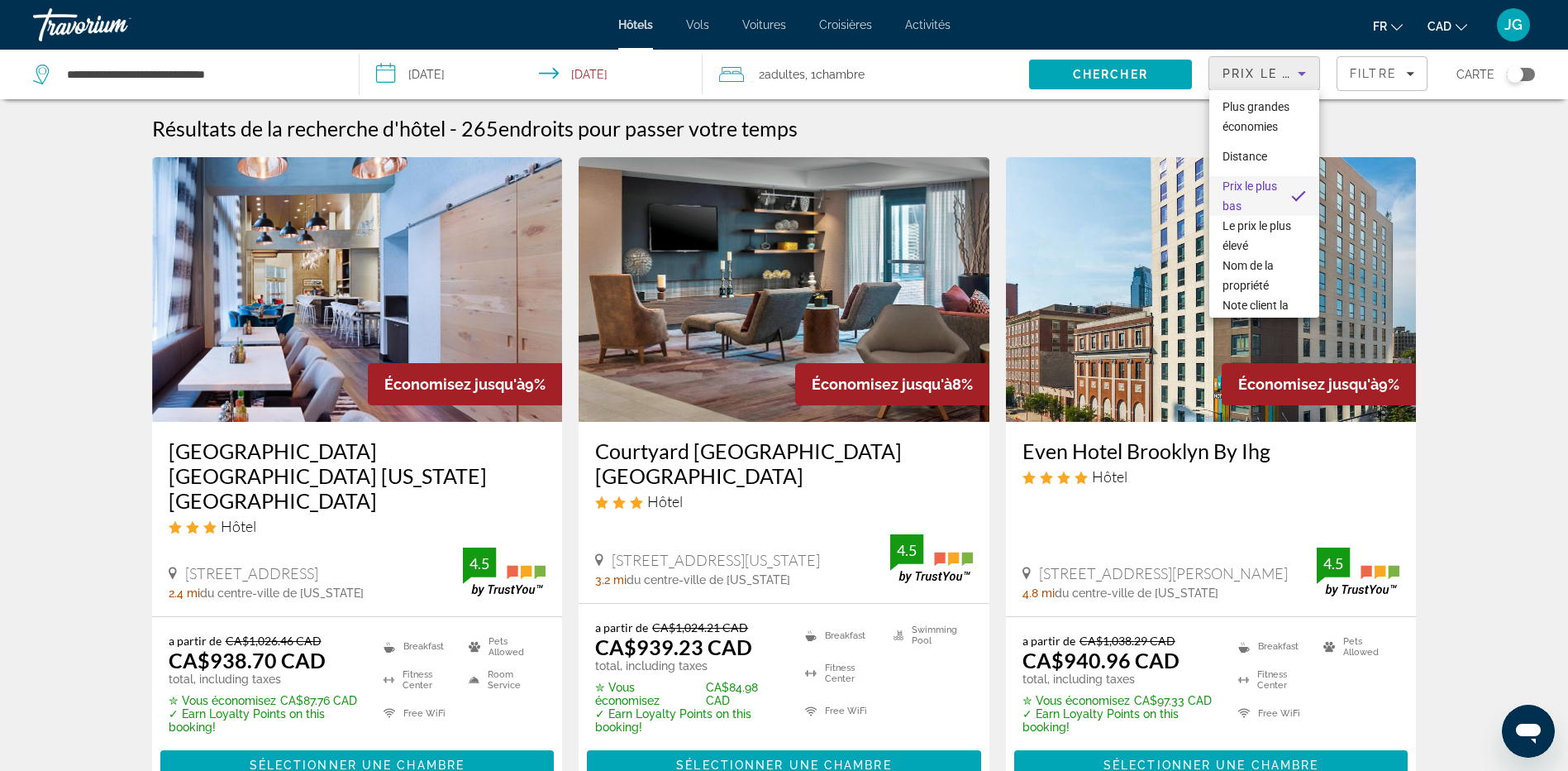
click at [1265, 79] on div at bounding box center [784, 386] width 1568 height 771
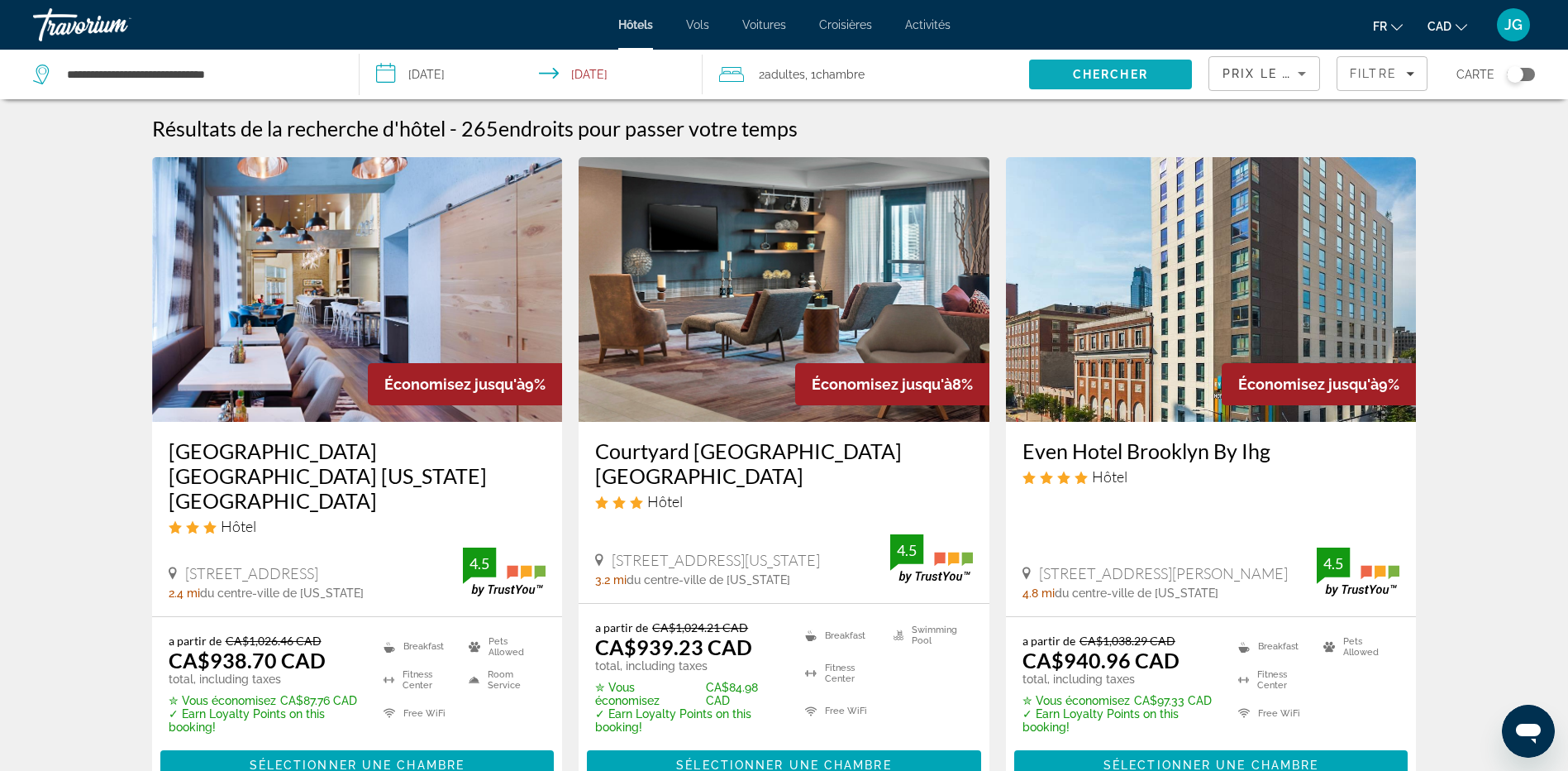
click at [1114, 70] on span "Chercher" at bounding box center [1110, 75] width 75 height 13
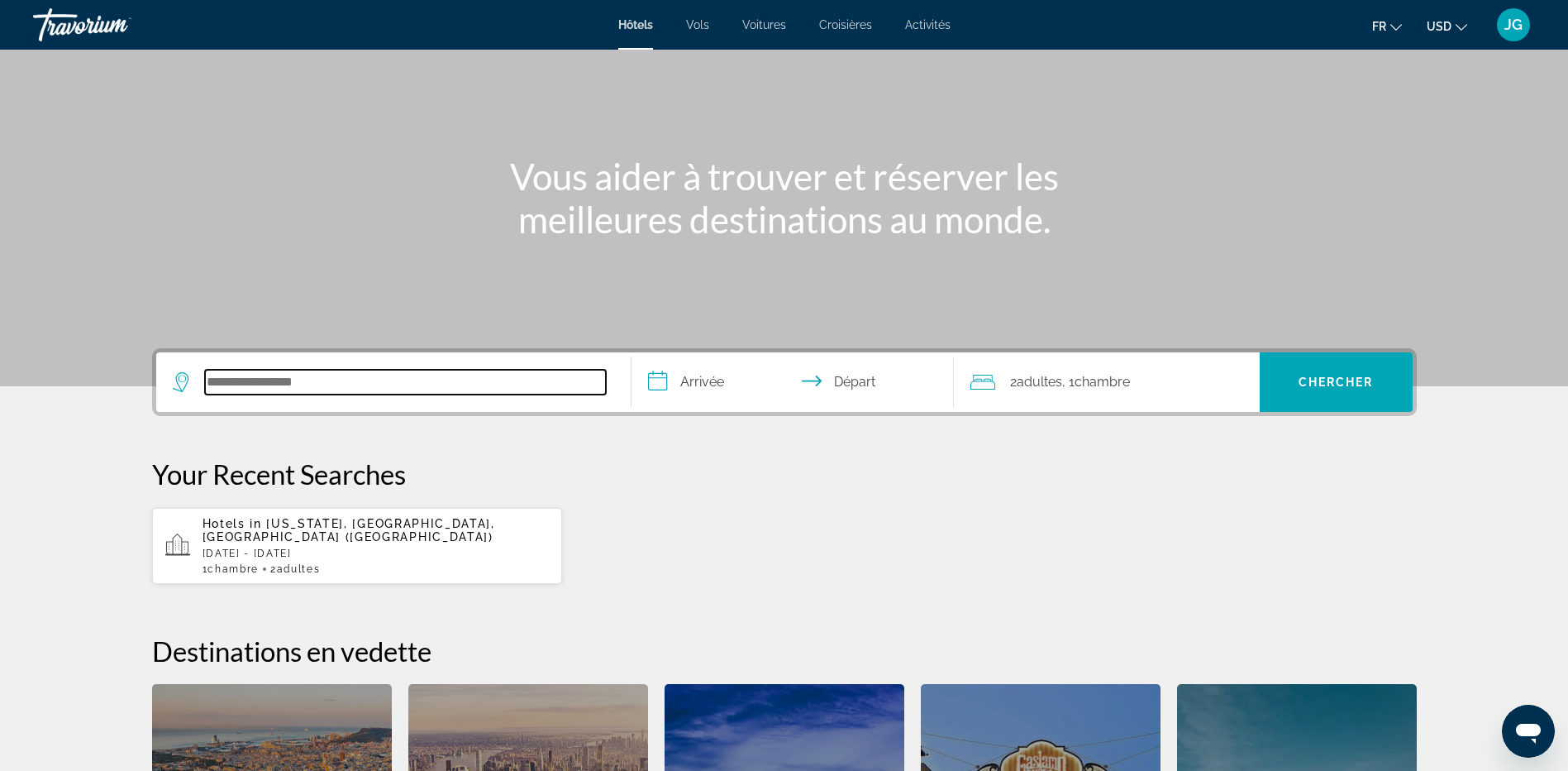
click at [368, 385] on input "Search hotel destination" at bounding box center [406, 382] width 401 height 25
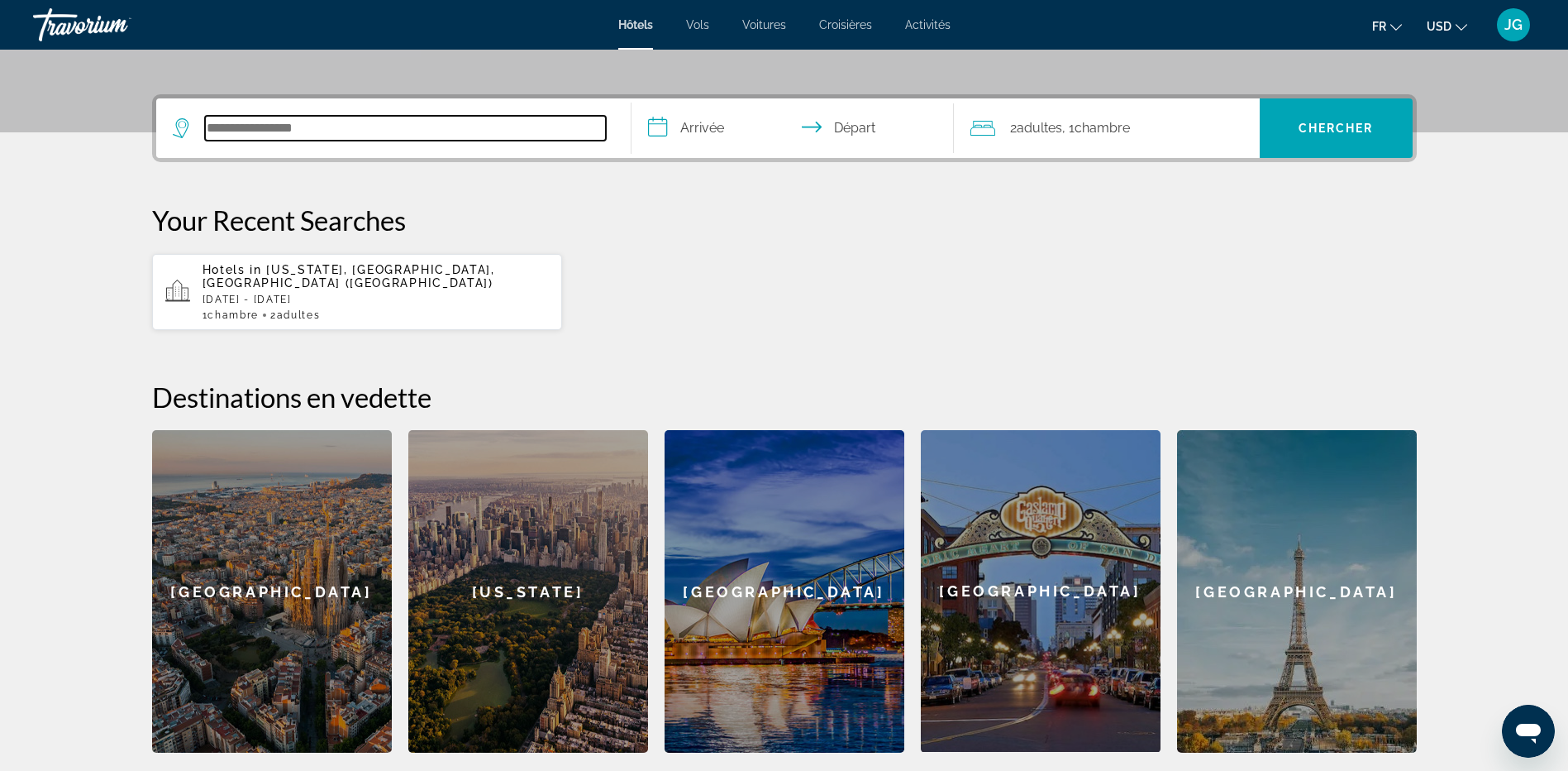
scroll to position [404, 0]
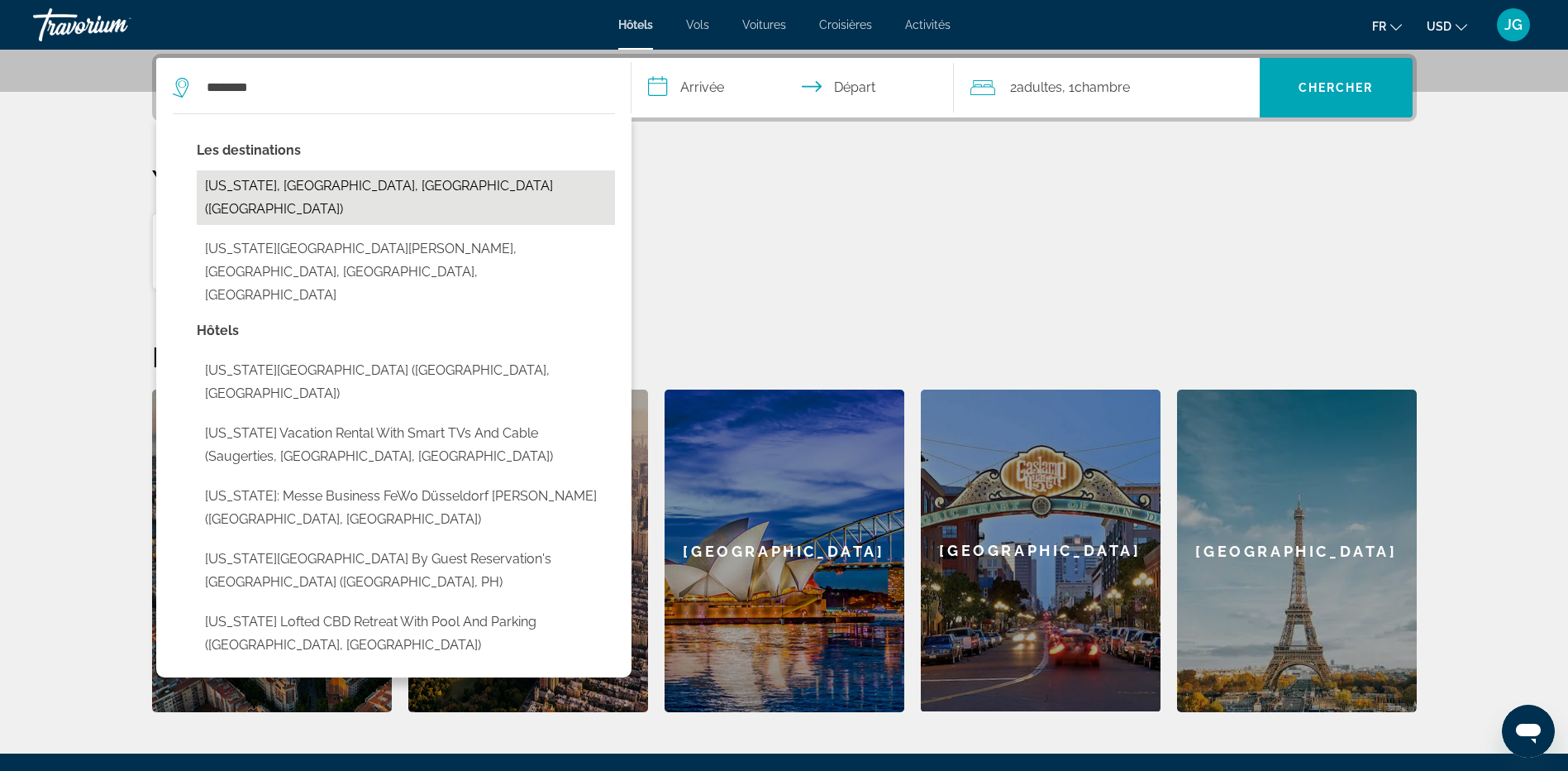
click at [370, 184] on button "[US_STATE], [GEOGRAPHIC_DATA], [GEOGRAPHIC_DATA] ([GEOGRAPHIC_DATA])" at bounding box center [406, 197] width 418 height 54
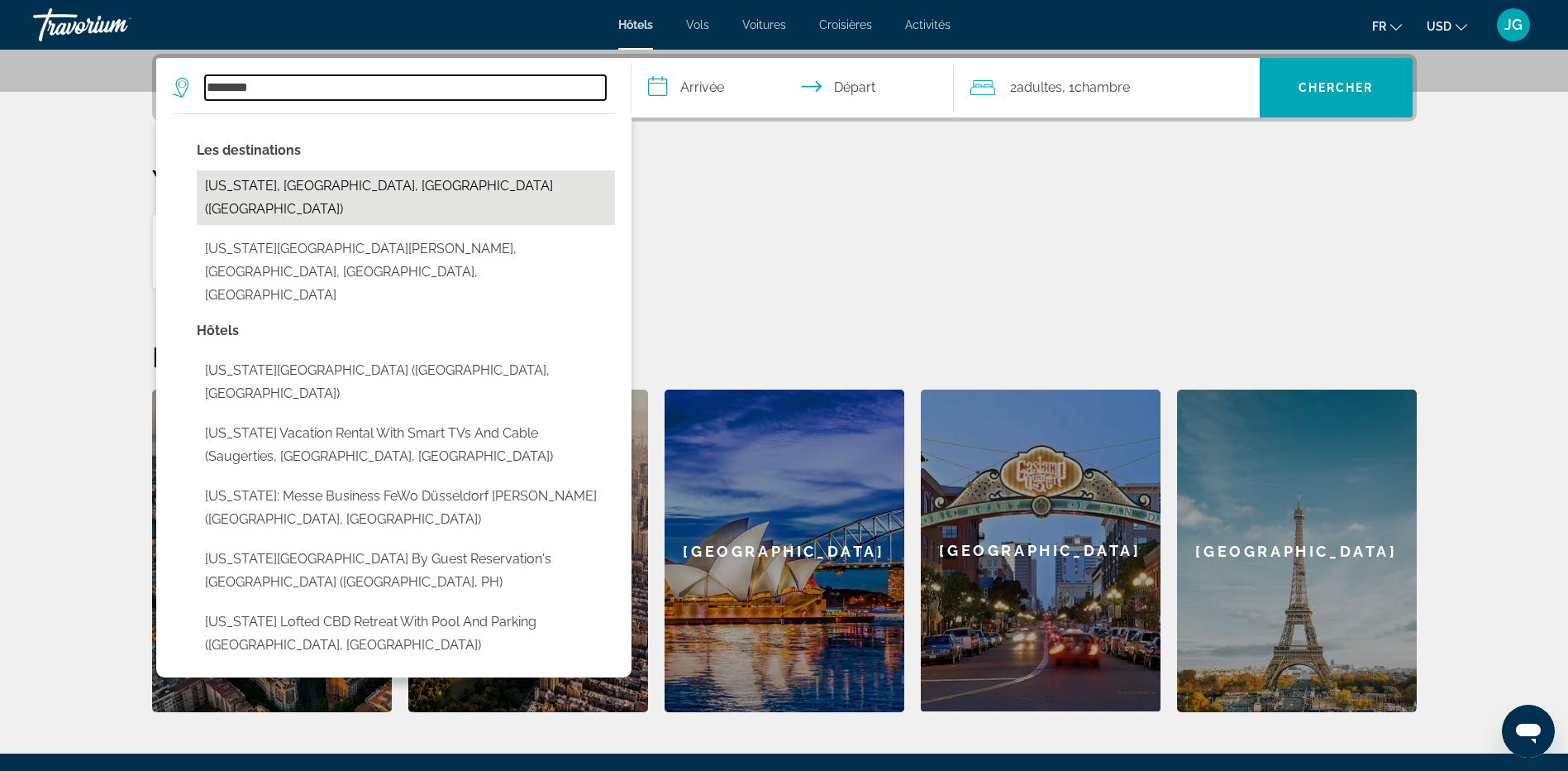
type input "**********"
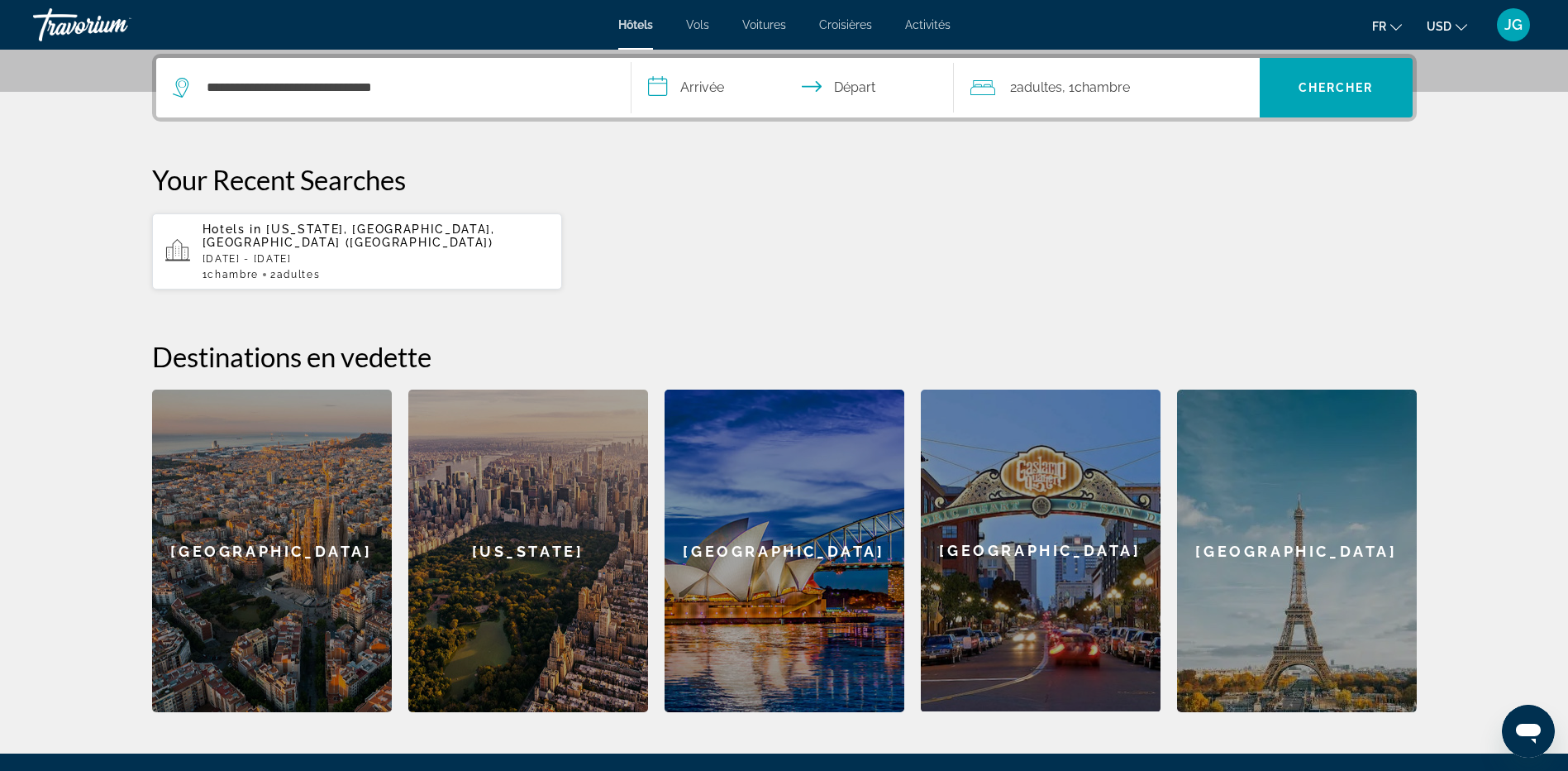
click at [670, 96] on input "**********" at bounding box center [796, 90] width 329 height 64
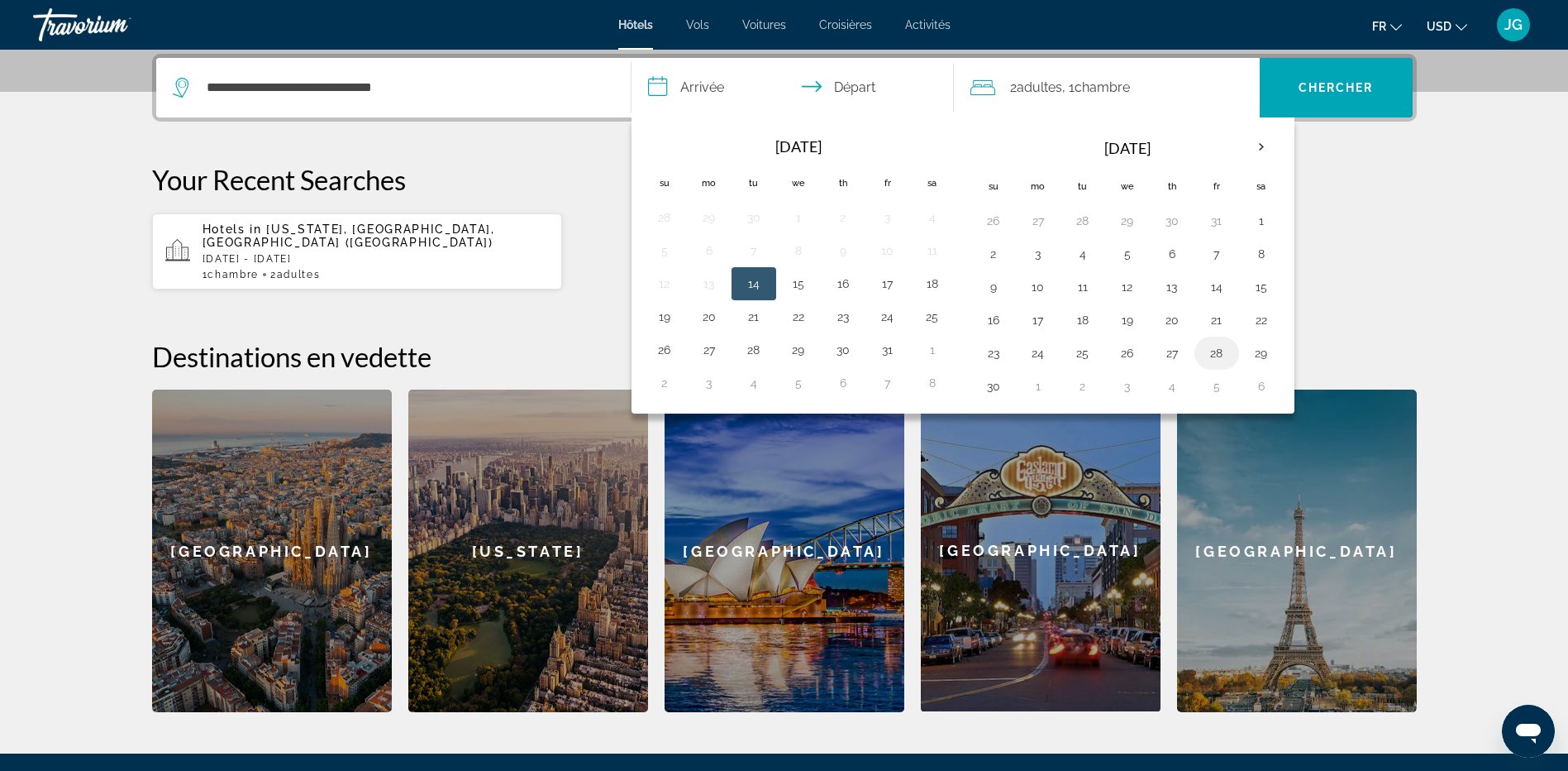
click at [1227, 358] on button "28" at bounding box center [1216, 352] width 27 height 23
click at [989, 391] on button "30" at bounding box center [993, 386] width 27 height 23
type input "**********"
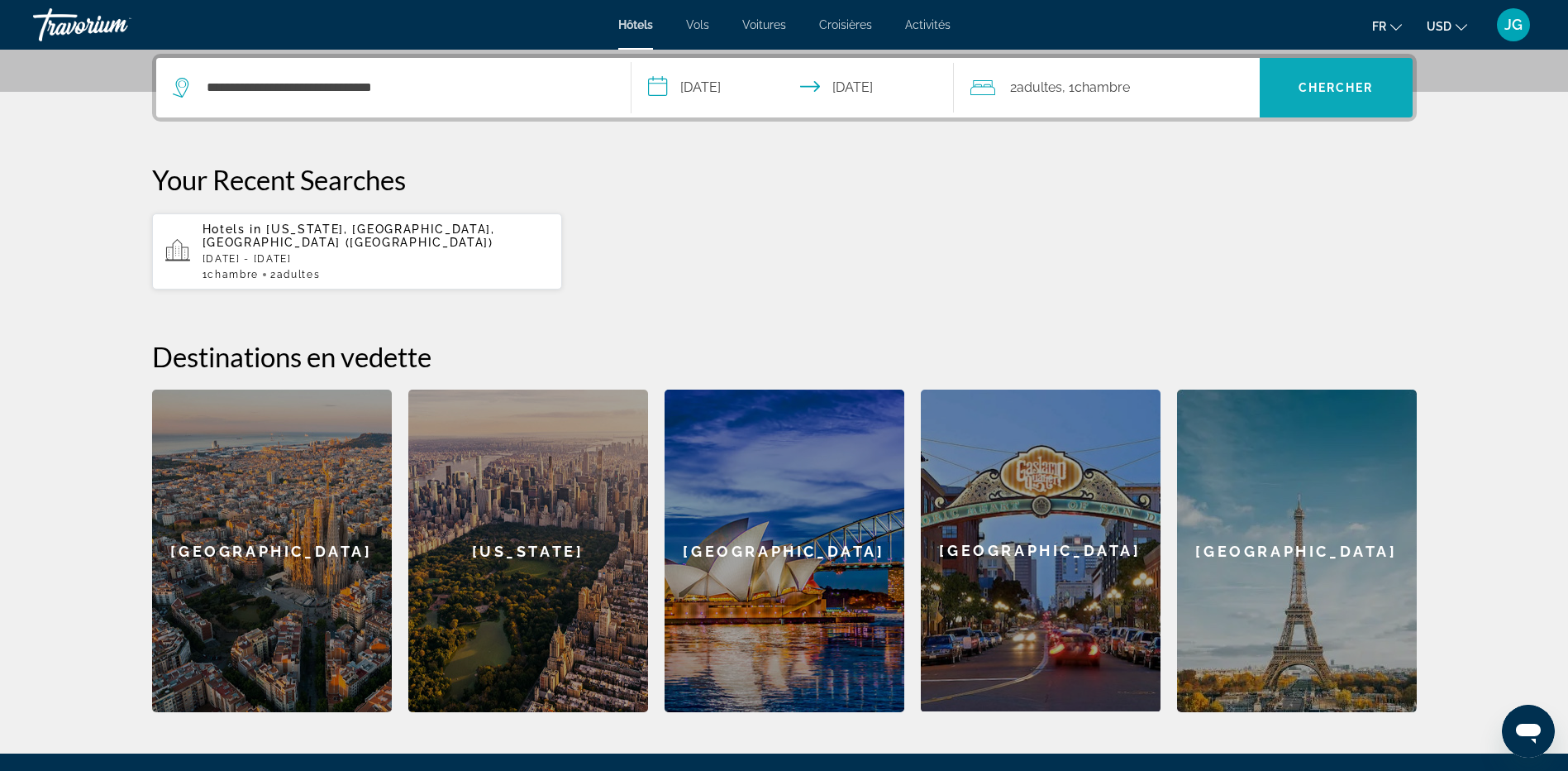
click at [1318, 101] on span "Search" at bounding box center [1336, 87] width 153 height 40
